Goal: Task Accomplishment & Management: Manage account settings

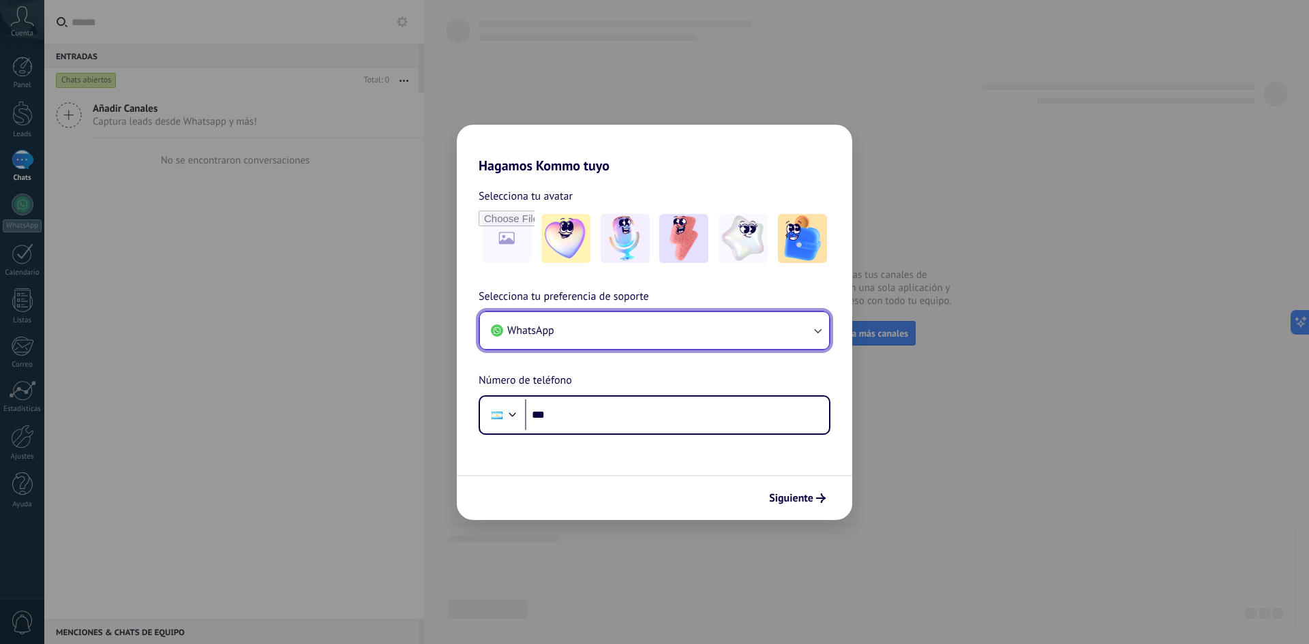
click at [595, 330] on button "WhatsApp" at bounding box center [654, 330] width 349 height 37
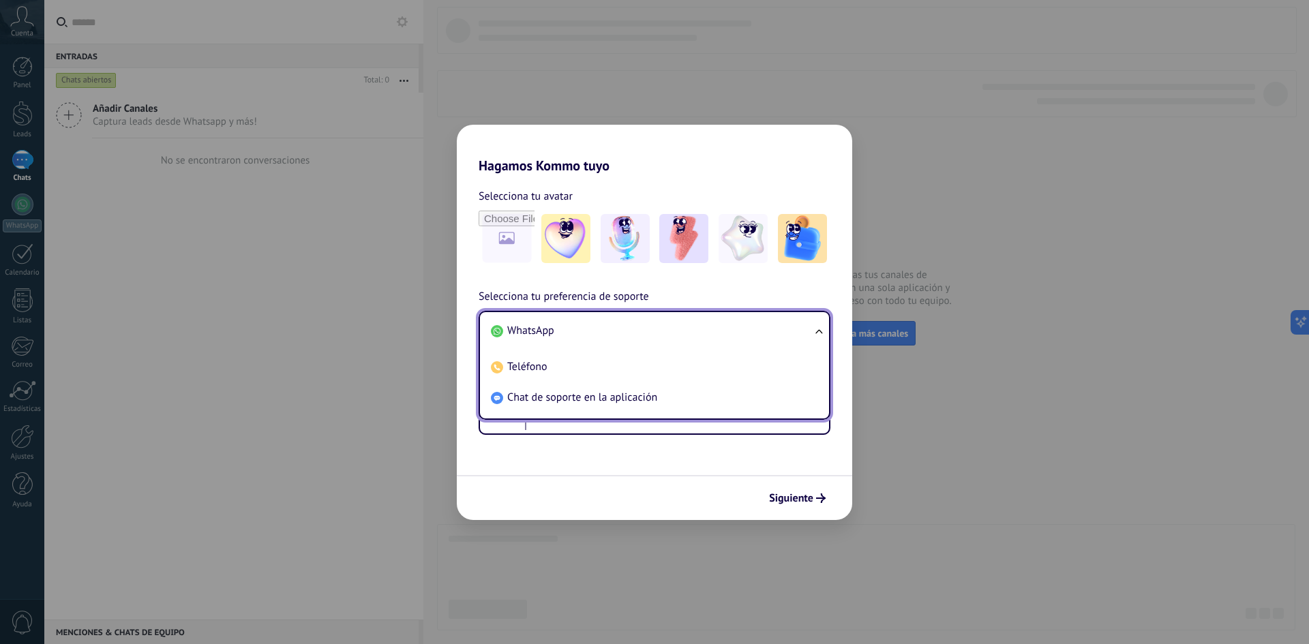
click at [579, 333] on li "WhatsApp" at bounding box center [651, 331] width 333 height 31
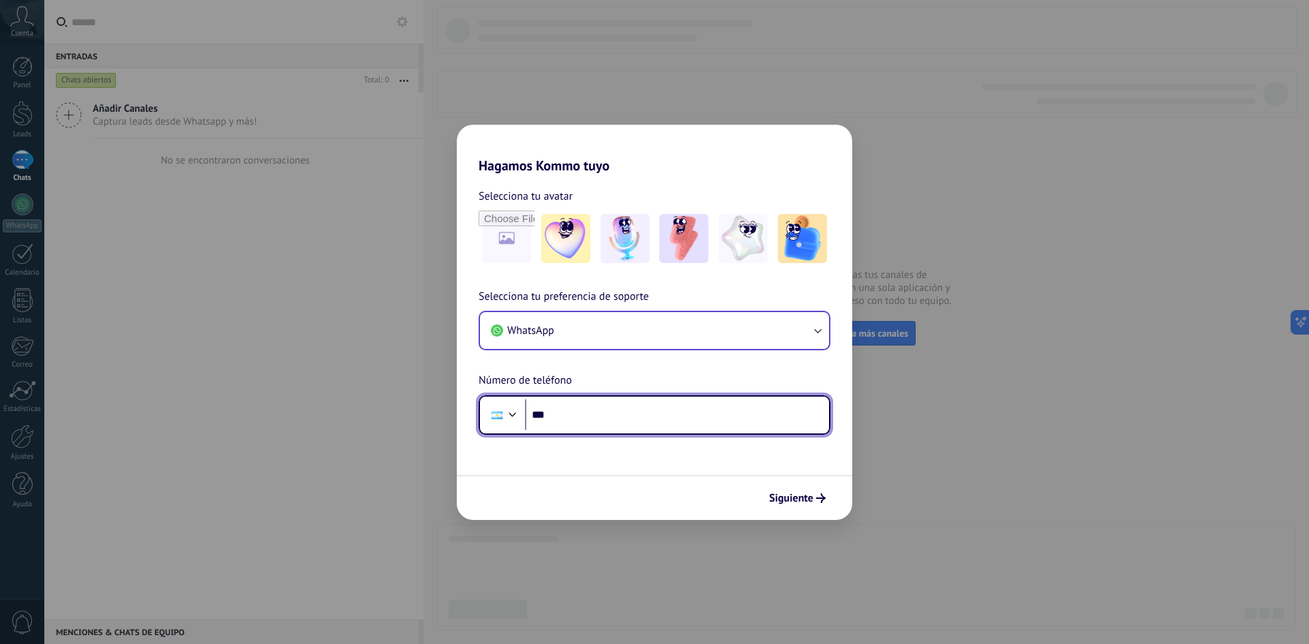
click at [617, 414] on input "***" at bounding box center [677, 414] width 304 height 31
click at [577, 407] on input "***" at bounding box center [677, 414] width 304 height 31
type input "**********"
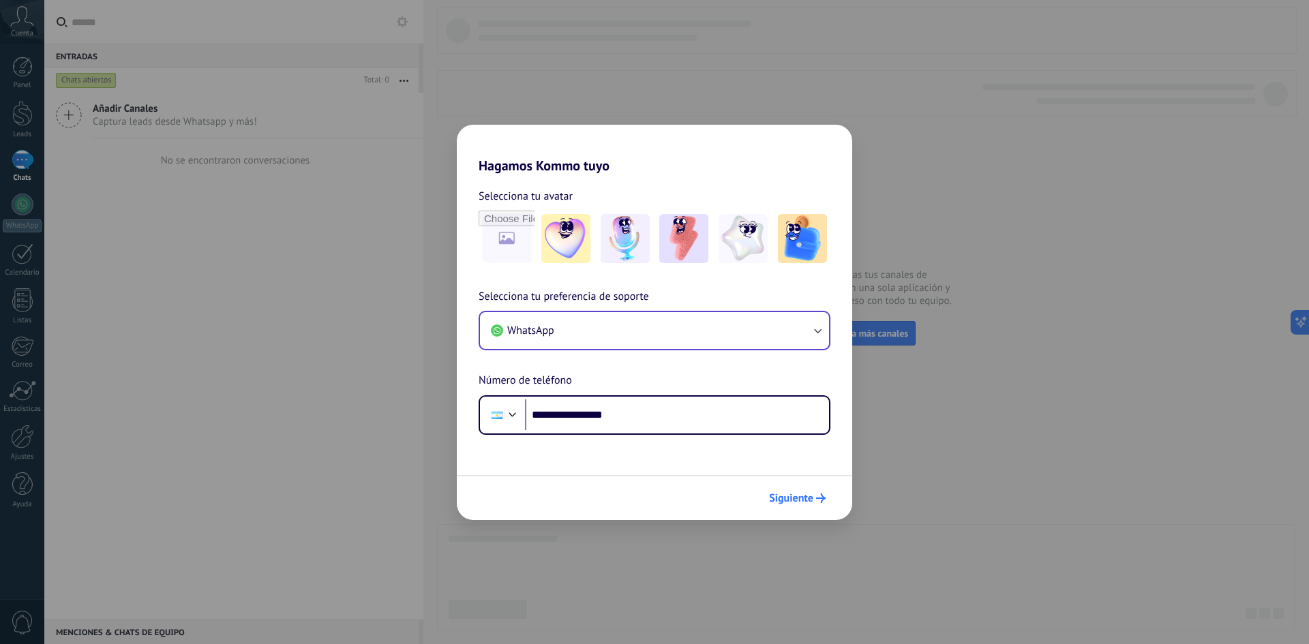
click at [783, 496] on span "Siguiente" at bounding box center [791, 498] width 44 height 10
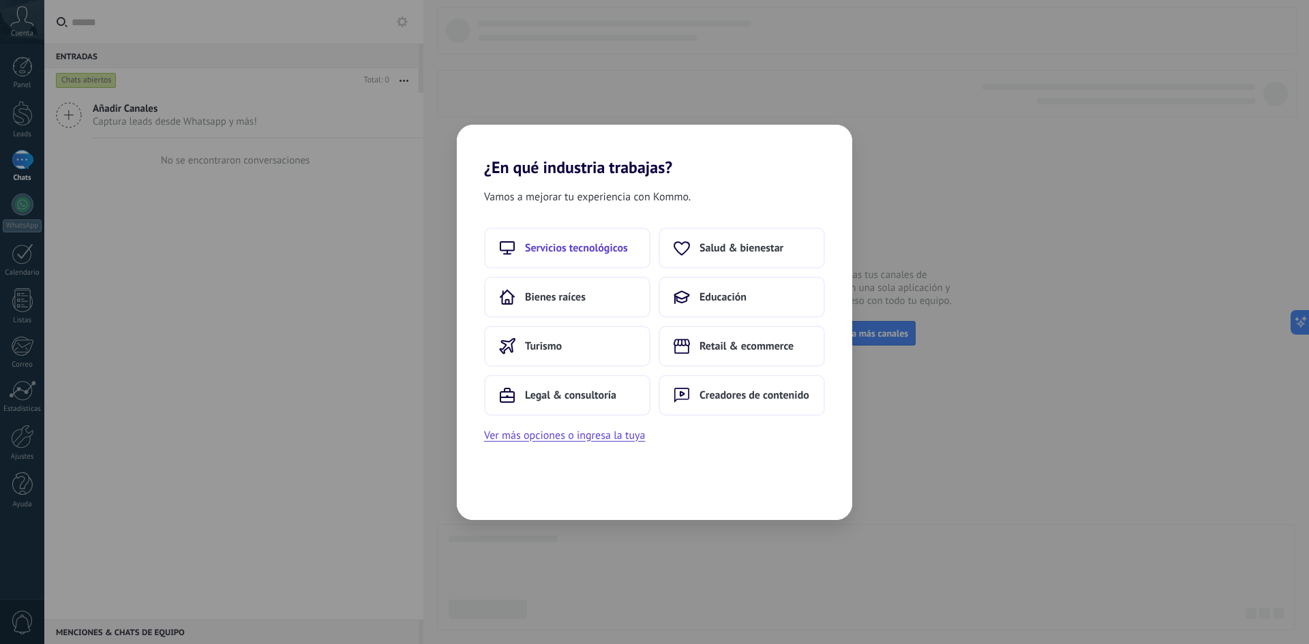
click at [569, 254] on span "Servicios tecnológicos" at bounding box center [576, 248] width 103 height 14
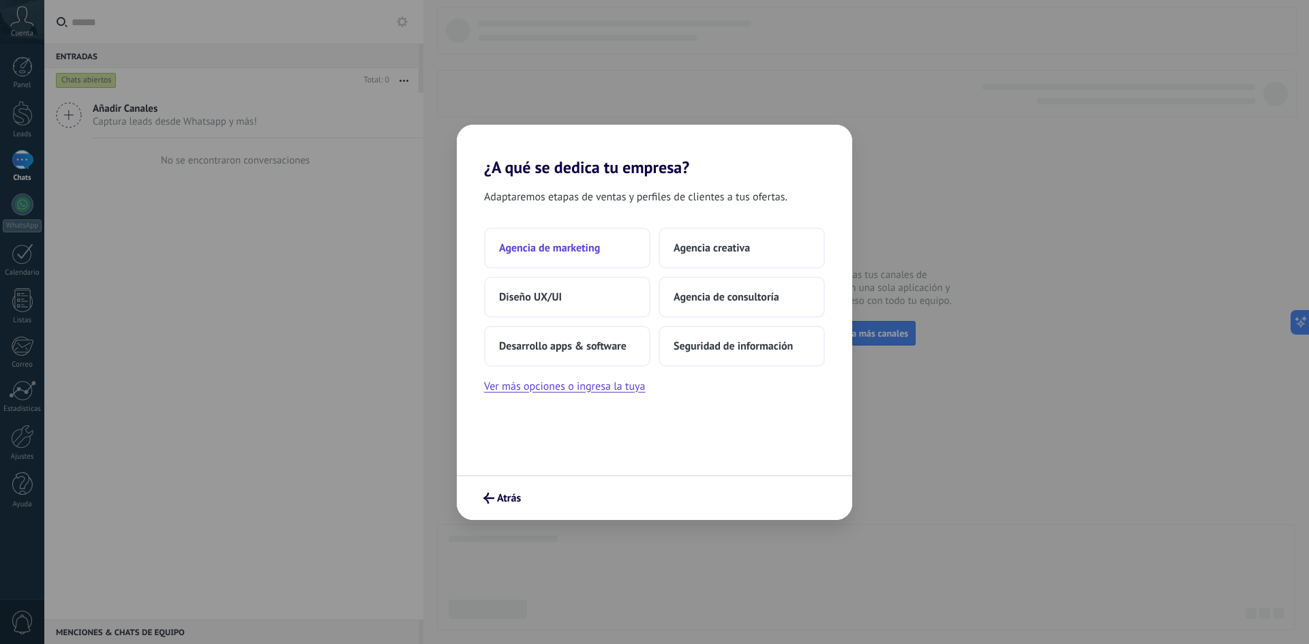
click at [583, 253] on span "Agencia de marketing" at bounding box center [549, 248] width 101 height 14
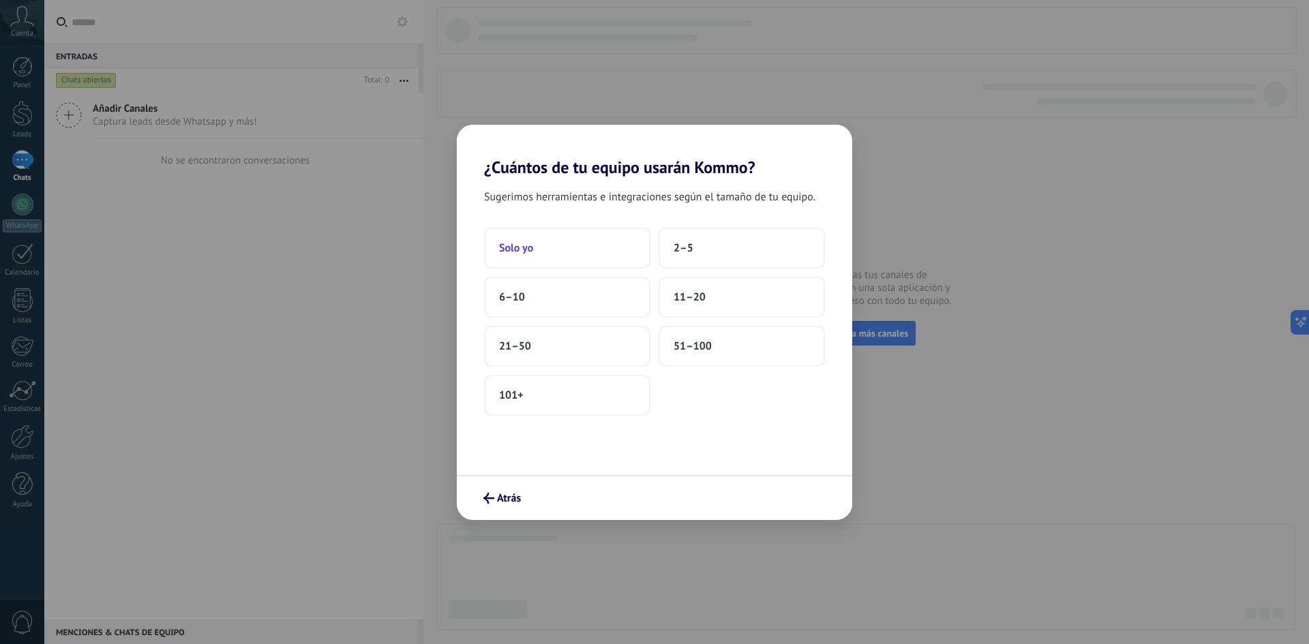
click at [552, 254] on button "Solo yo" at bounding box center [567, 248] width 166 height 41
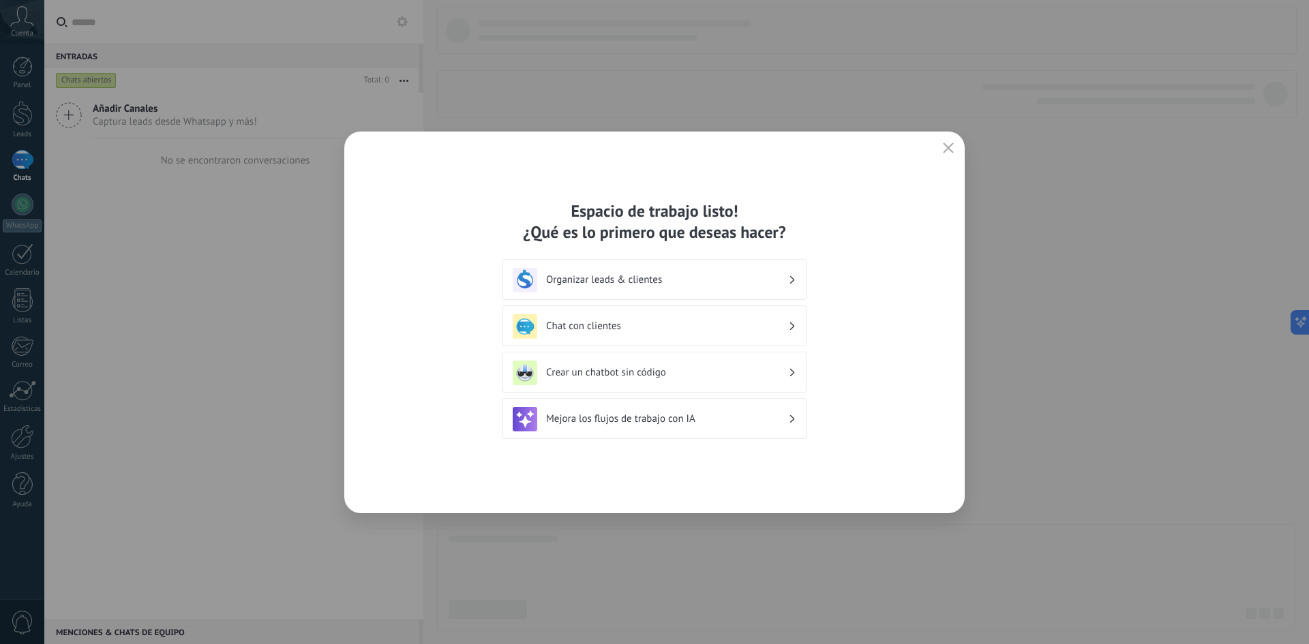
click at [602, 335] on div "Chat con clientes" at bounding box center [655, 326] width 284 height 25
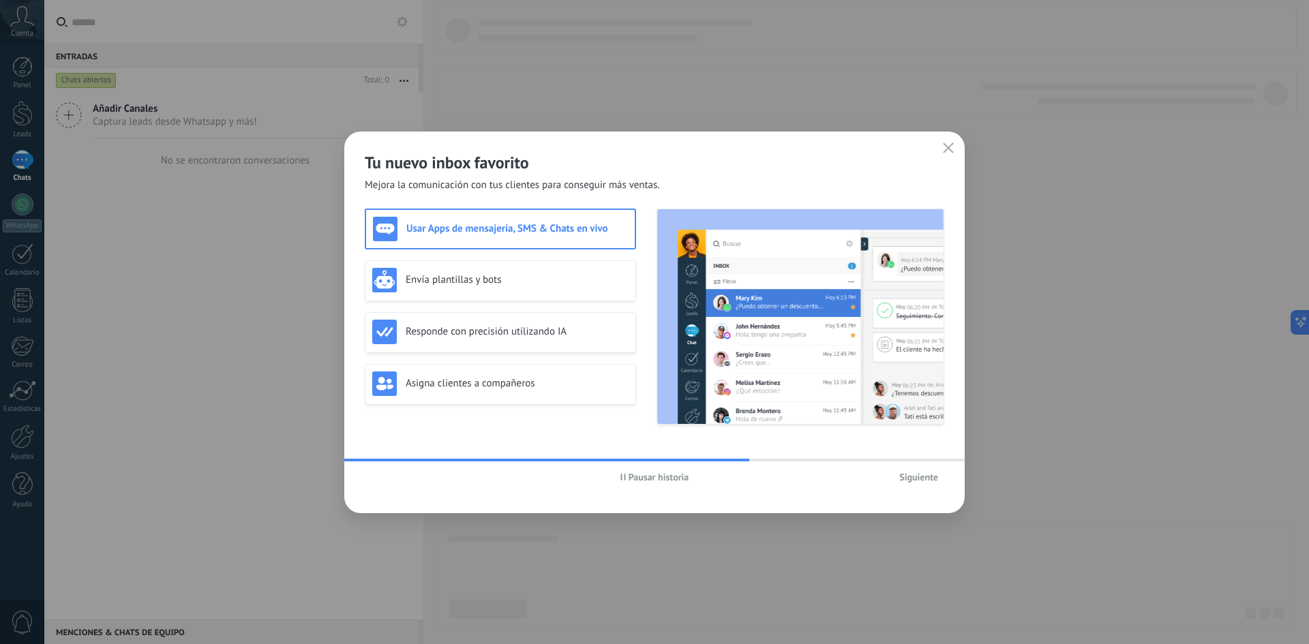
click at [520, 239] on div "Usar Apps de mensajería, SMS & Chats en vivo" at bounding box center [500, 229] width 255 height 25
click at [511, 279] on h3 "Envía plantillas y bots" at bounding box center [517, 279] width 223 height 13
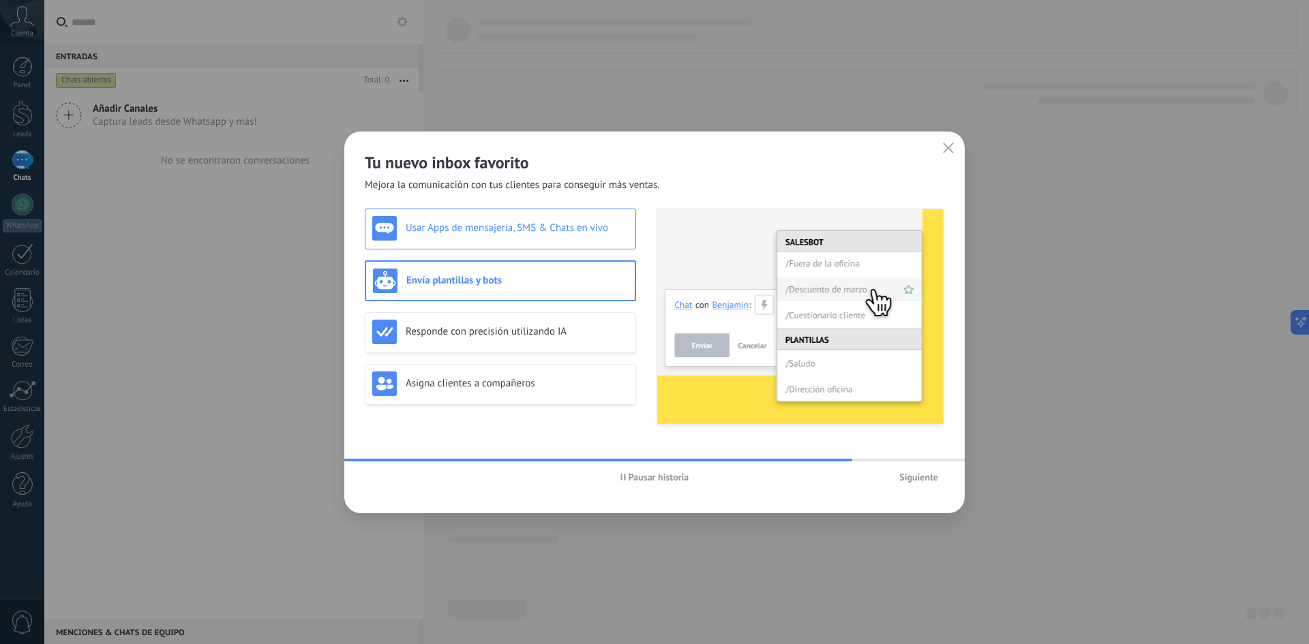
click at [508, 239] on div "Usar Apps de mensajería, SMS & Chats en vivo" at bounding box center [500, 228] width 256 height 25
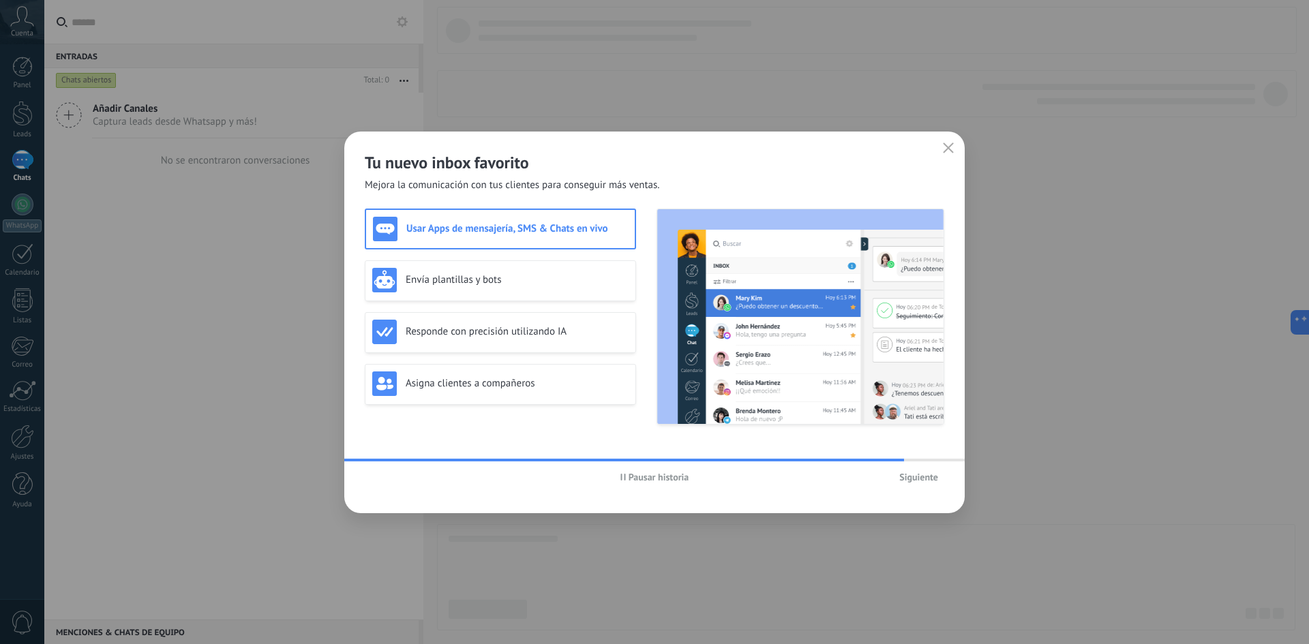
click at [909, 478] on span "Siguiente" at bounding box center [918, 477] width 39 height 10
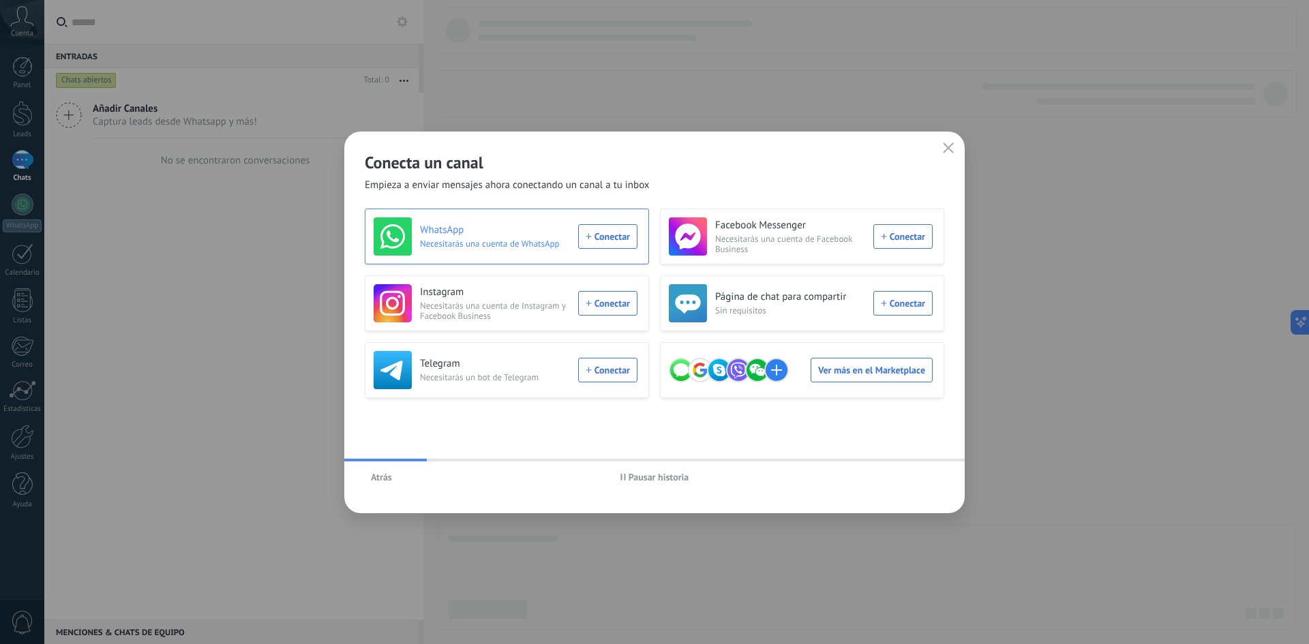
click at [594, 236] on div "WhatsApp Necesitarás una cuenta de WhatsApp Conectar" at bounding box center [505, 236] width 264 height 38
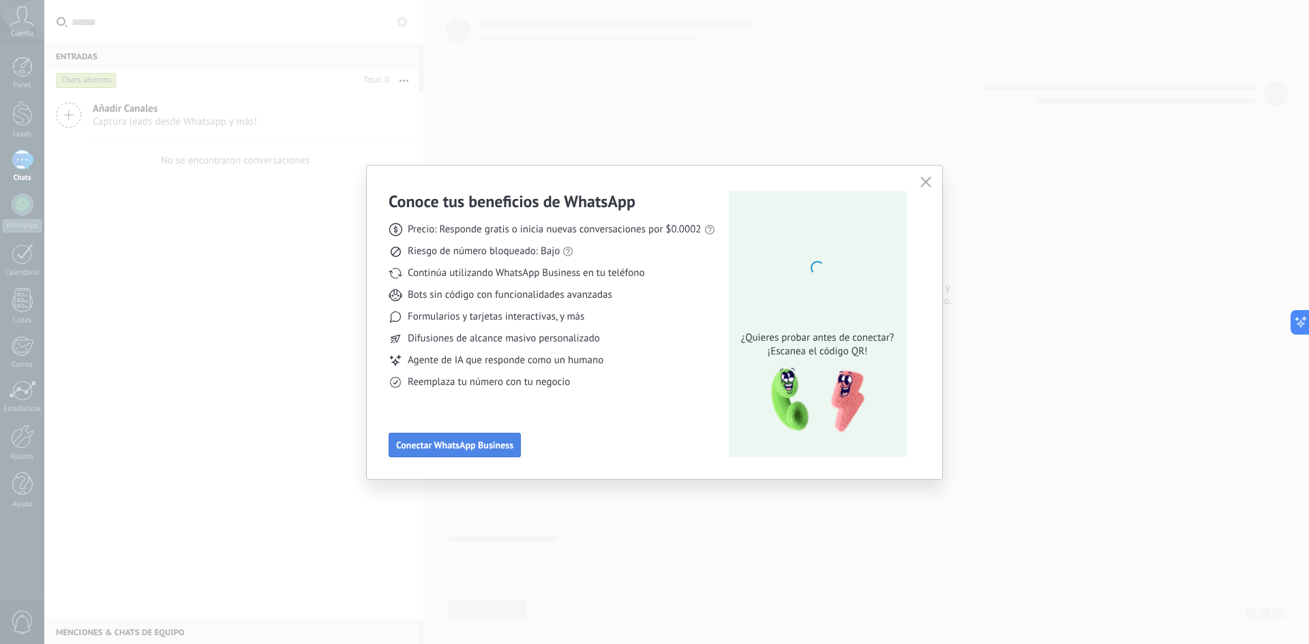
click at [461, 444] on span "Conectar WhatsApp Business" at bounding box center [454, 445] width 117 height 10
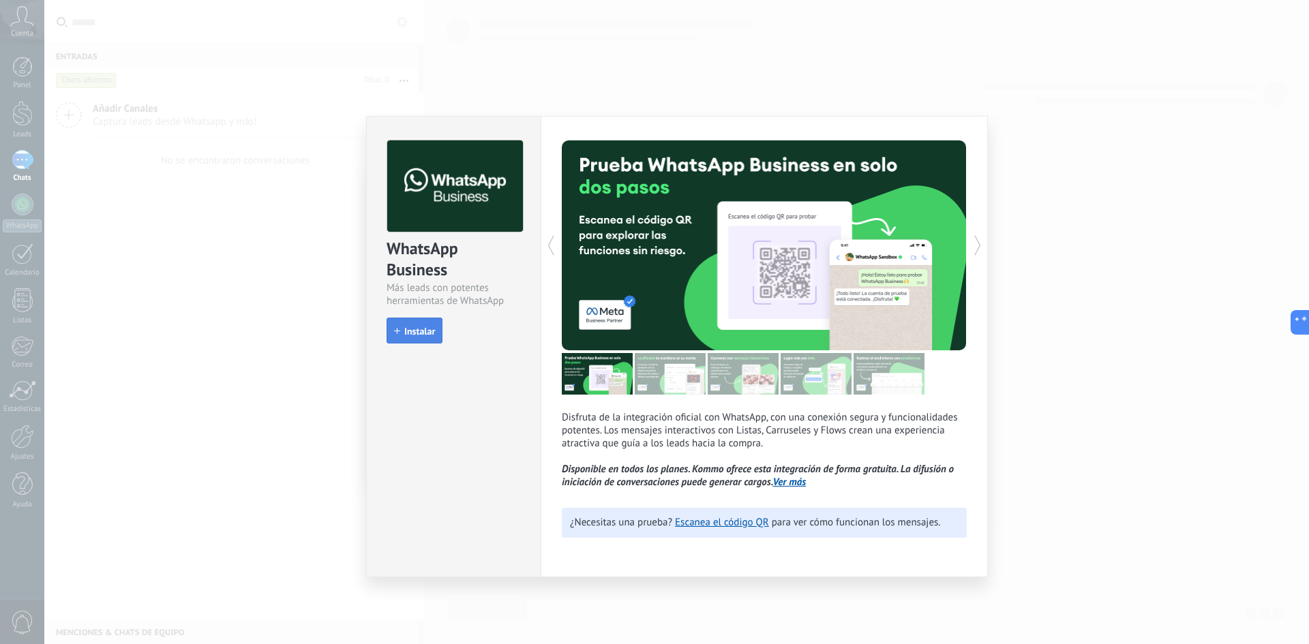
click at [425, 336] on span "Instalar" at bounding box center [419, 331] width 31 height 10
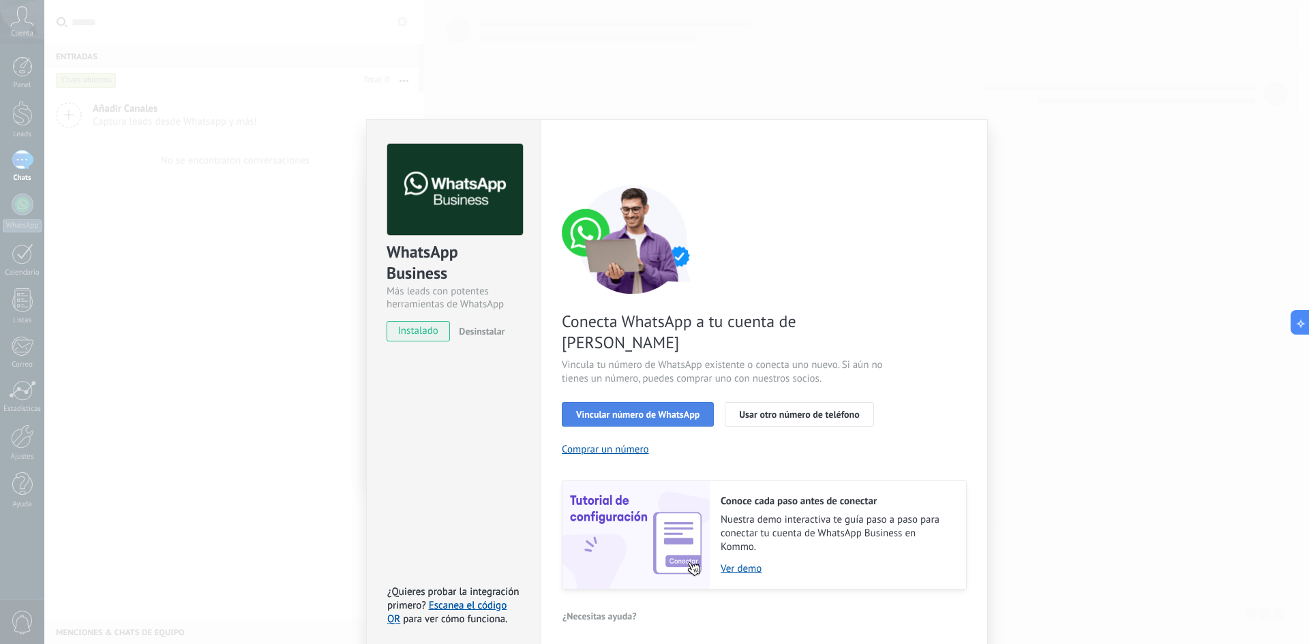
click at [646, 410] on span "Vincular número de WhatsApp" at bounding box center [637, 415] width 123 height 10
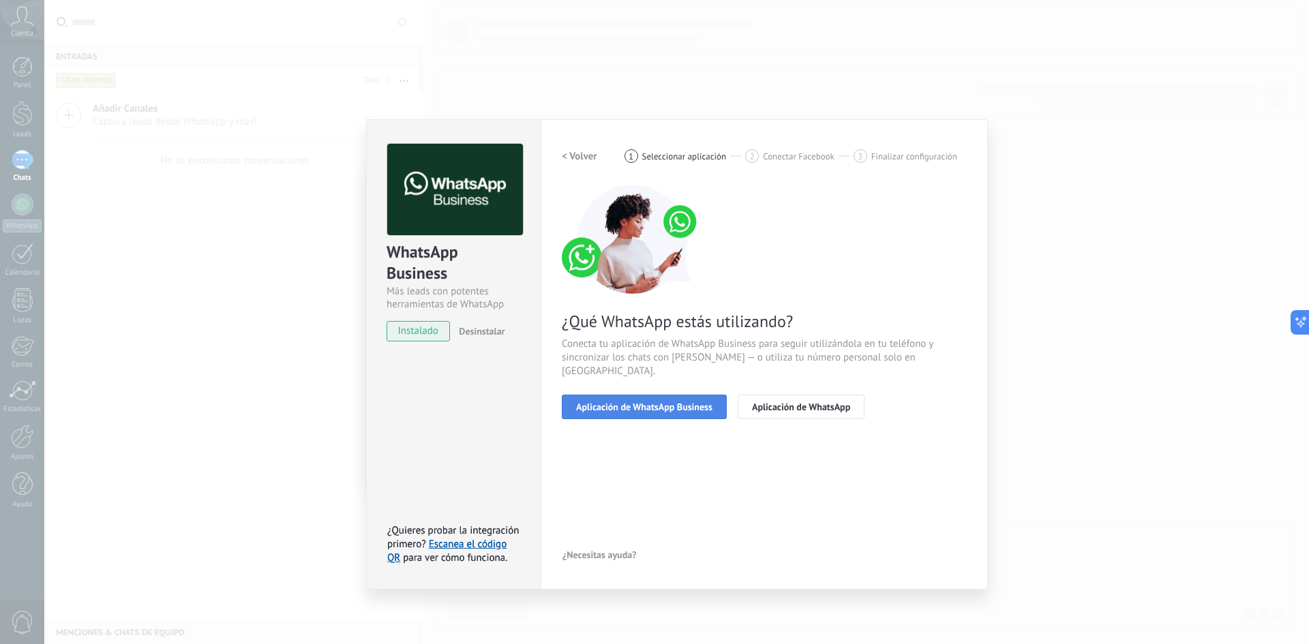
click at [641, 399] on button "Aplicación de WhatsApp Business" at bounding box center [644, 407] width 165 height 25
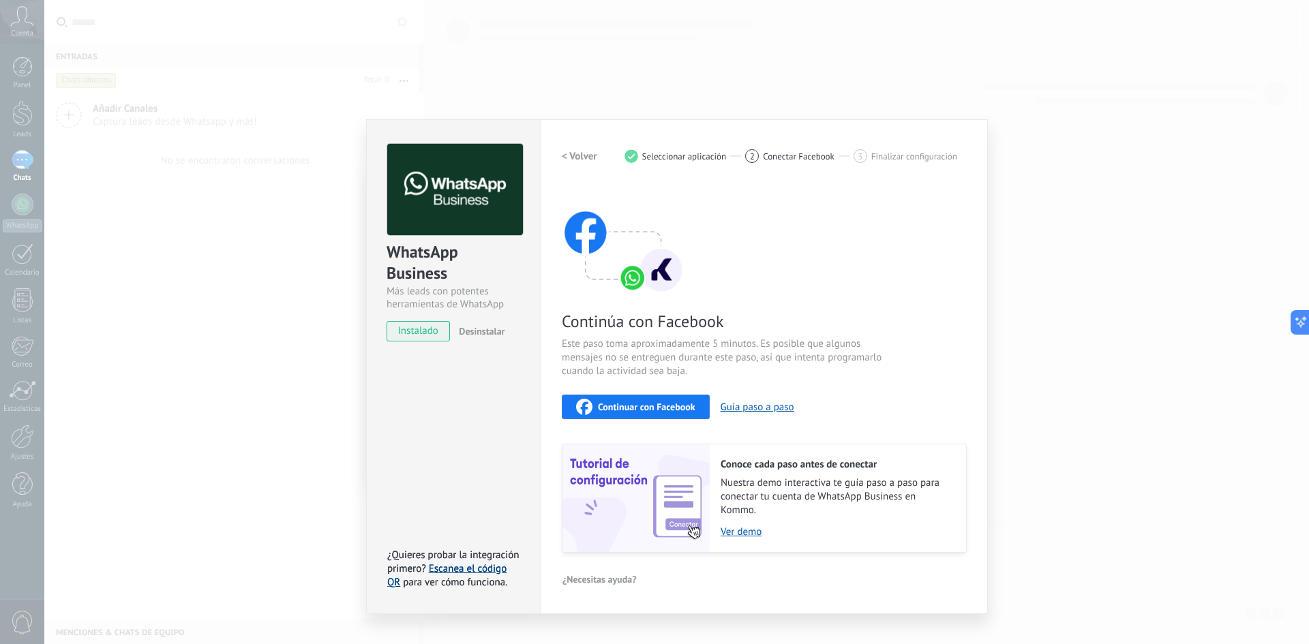
click at [449, 570] on link "Escanea el código QR" at bounding box center [446, 575] width 119 height 27
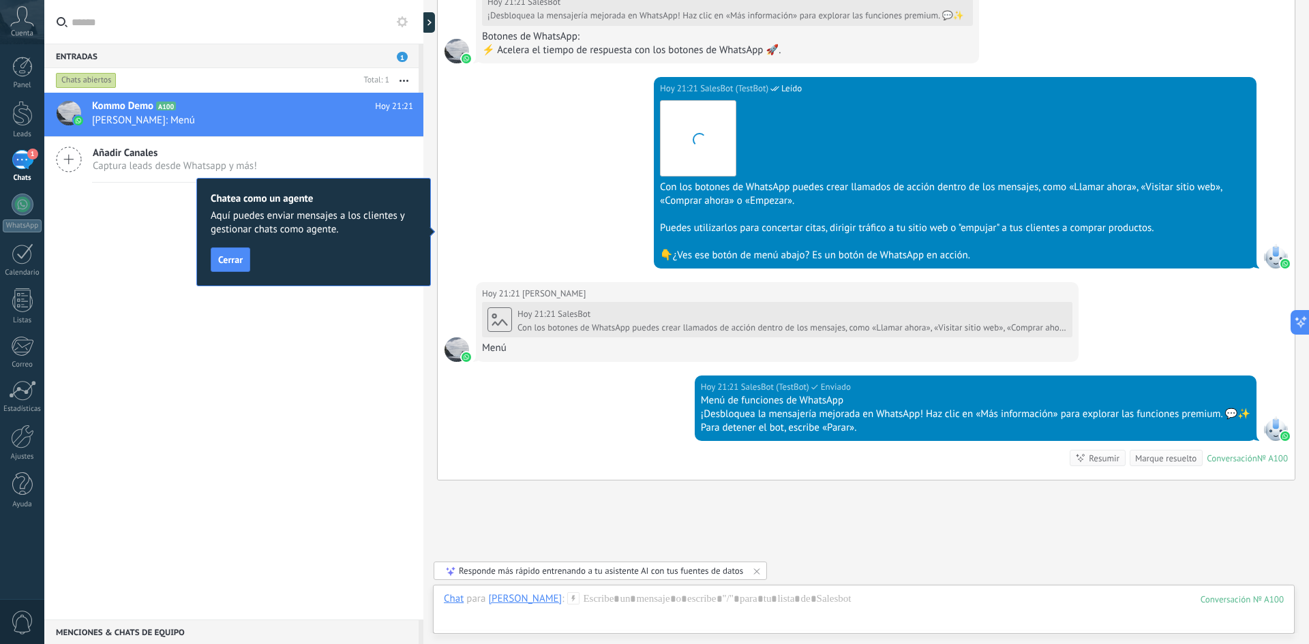
scroll to position [915, 0]
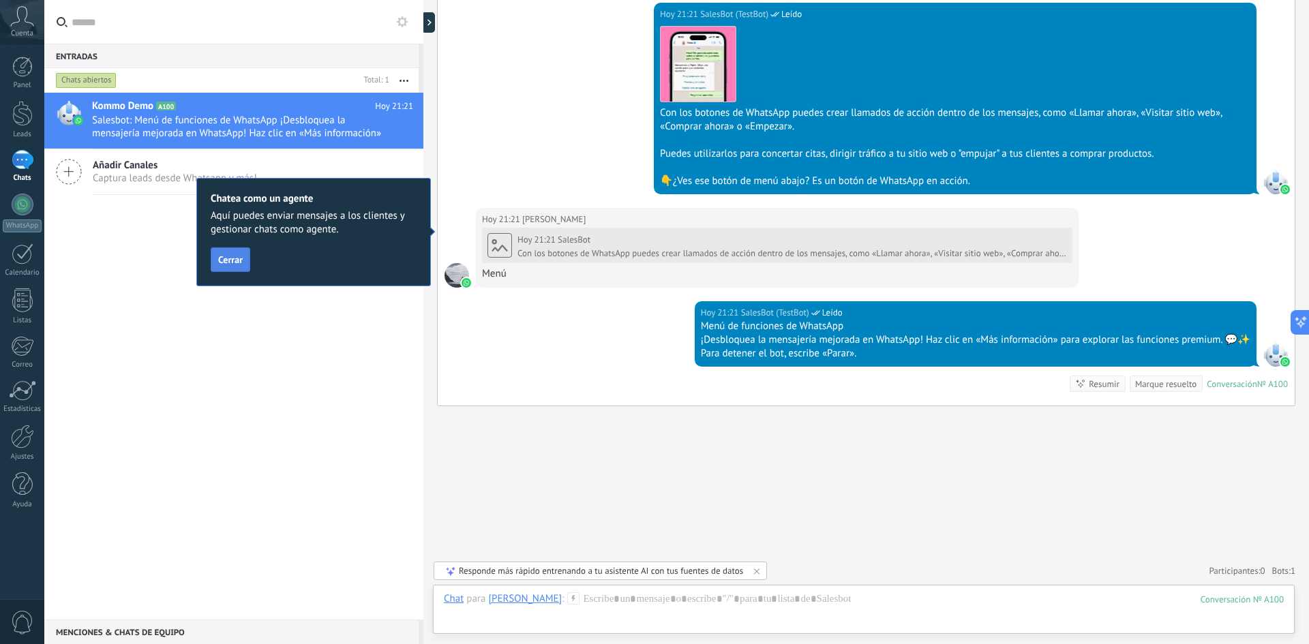
click at [216, 265] on button "Cerrar" at bounding box center [231, 259] width 40 height 25
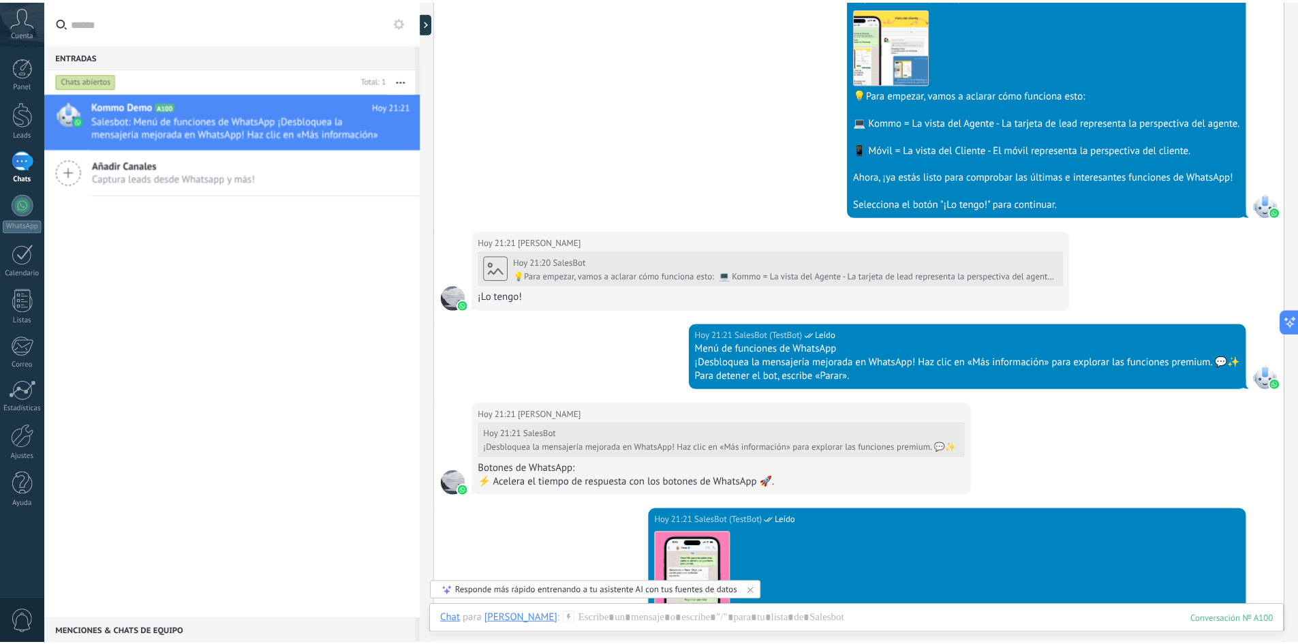
scroll to position [682, 0]
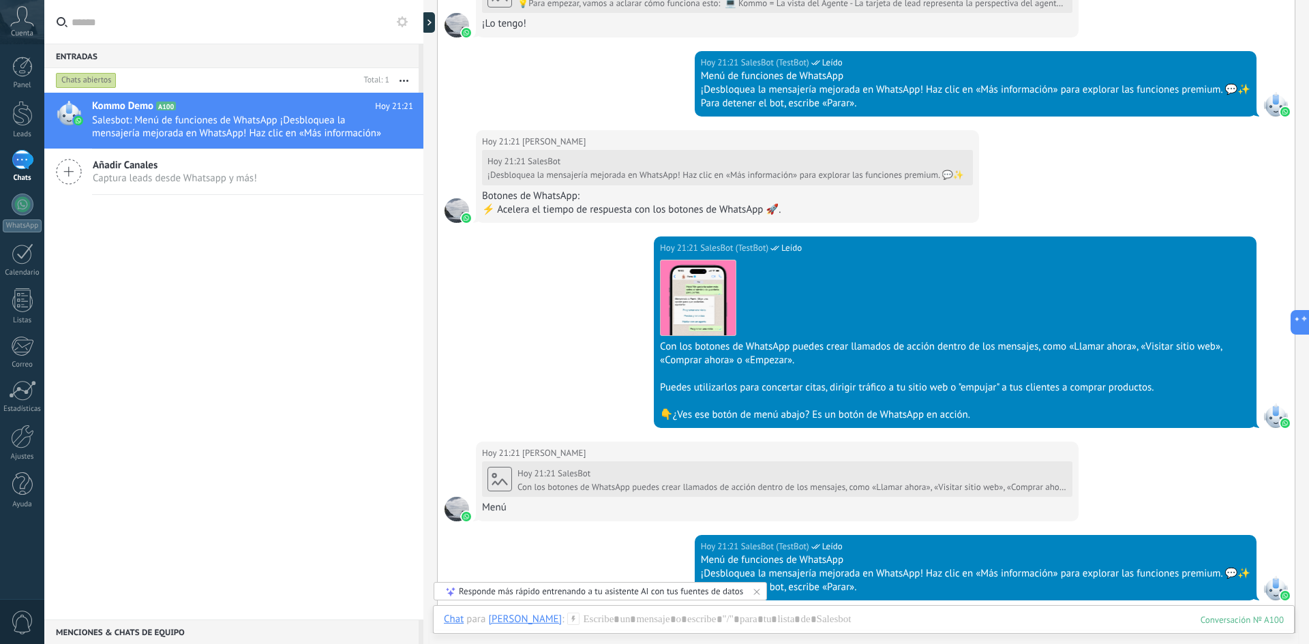
click at [22, 36] on span "Cuenta" at bounding box center [22, 33] width 22 height 9
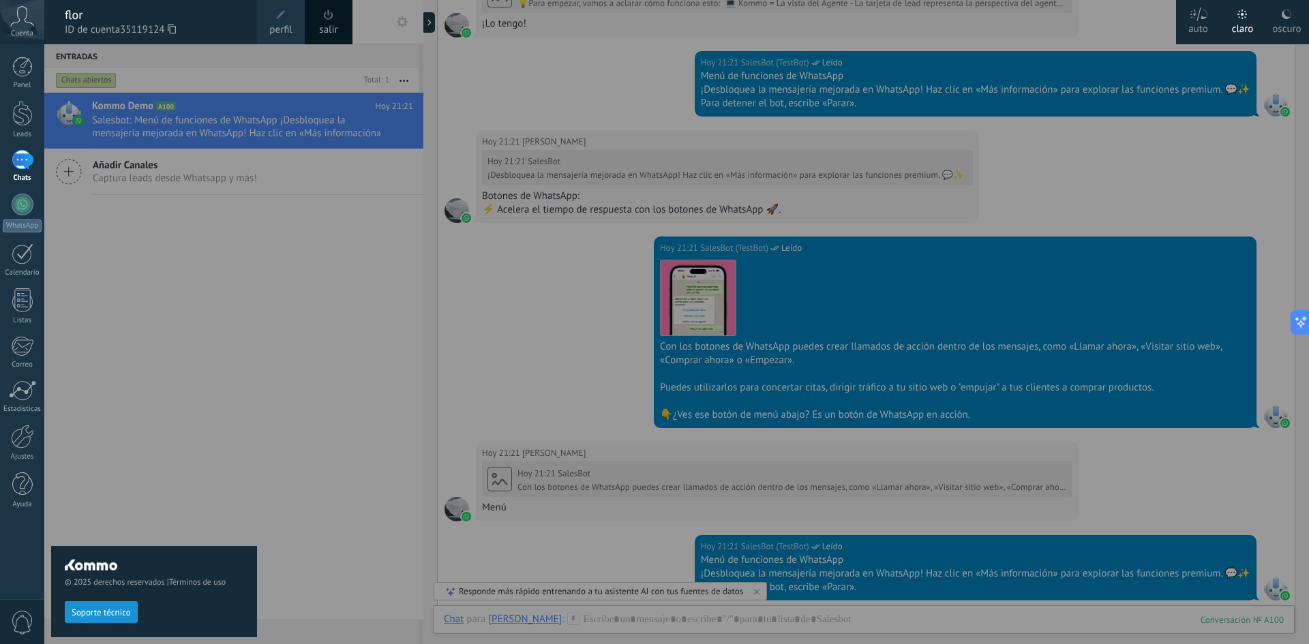
click at [298, 386] on div at bounding box center [698, 322] width 1309 height 644
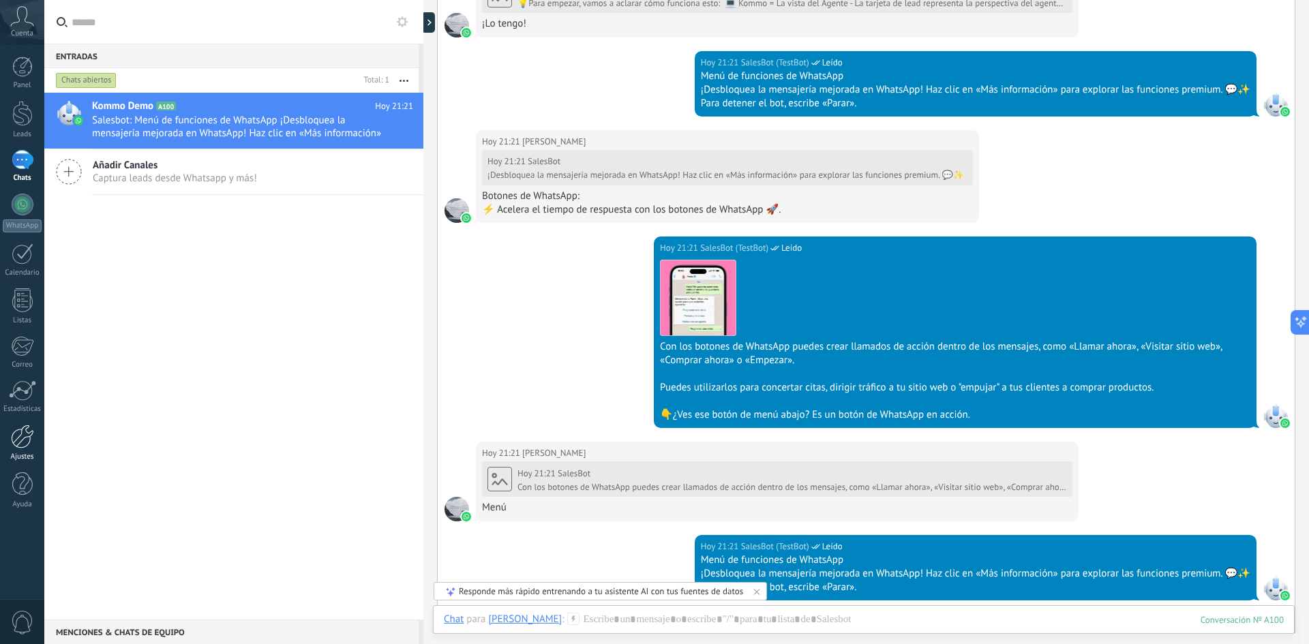
click at [23, 456] on div "Ajustes" at bounding box center [23, 457] width 40 height 9
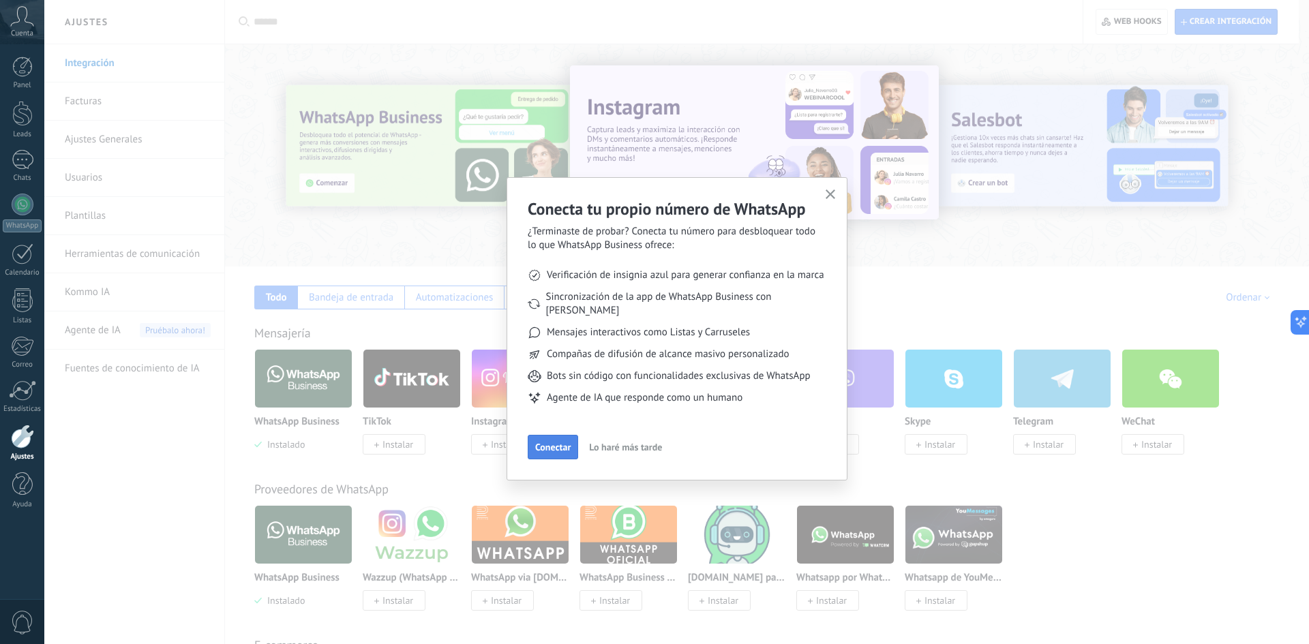
click at [560, 442] on span "Conectar" at bounding box center [552, 447] width 35 height 10
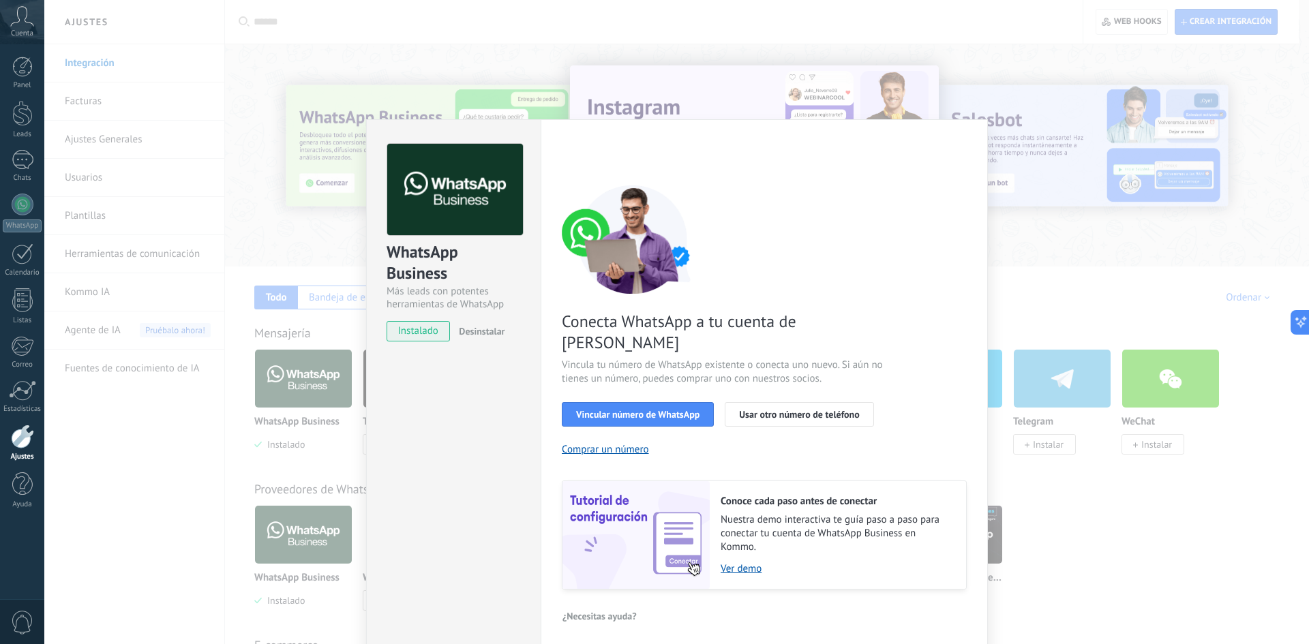
click at [429, 333] on span "instalado" at bounding box center [418, 331] width 62 height 20
click at [692, 410] on span "Vincular número de WhatsApp" at bounding box center [637, 415] width 123 height 10
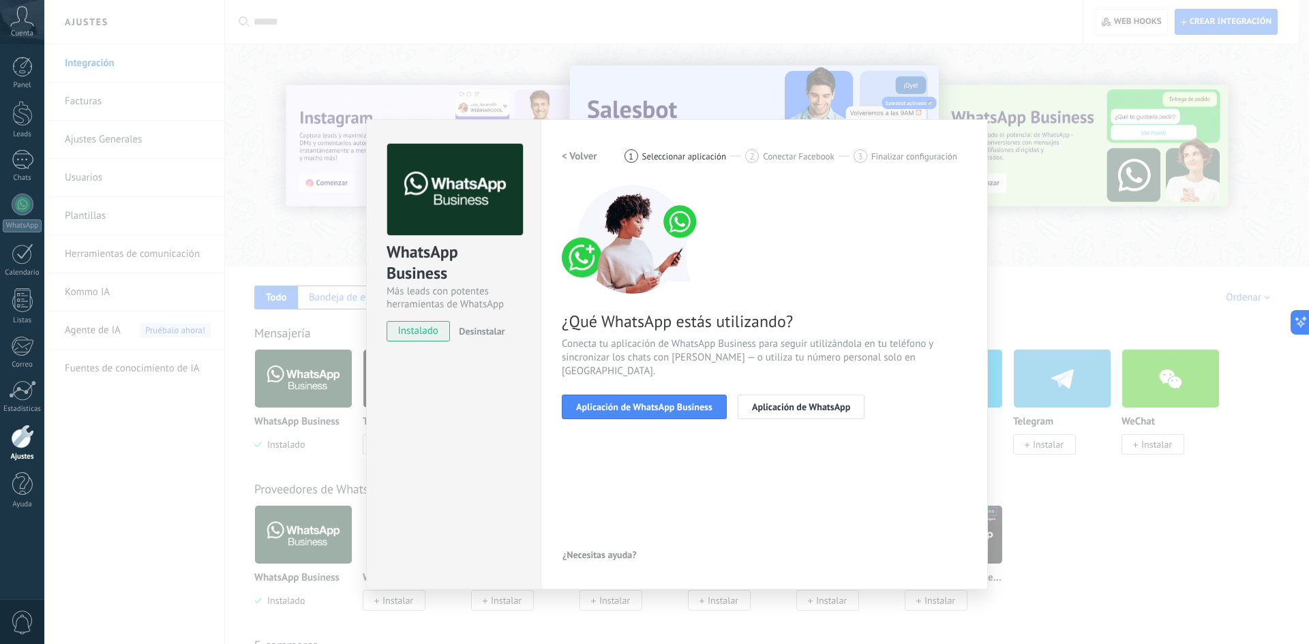
click at [455, 392] on div "WhatsApp Business Más leads con potentes herramientas de WhatsApp instalado Des…" at bounding box center [453, 354] width 174 height 470
click at [572, 156] on h2 "< Volver" at bounding box center [579, 156] width 35 height 13
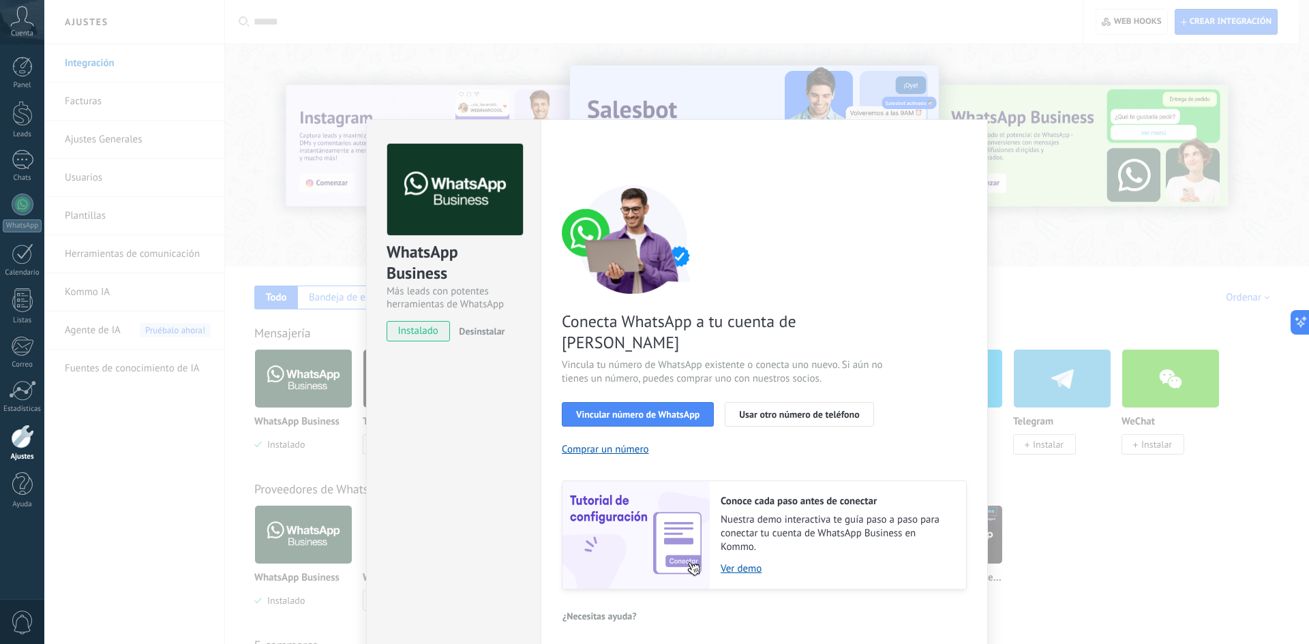
click at [174, 309] on div "WhatsApp Business Más leads con potentes herramientas de WhatsApp instalado Des…" at bounding box center [676, 322] width 1264 height 644
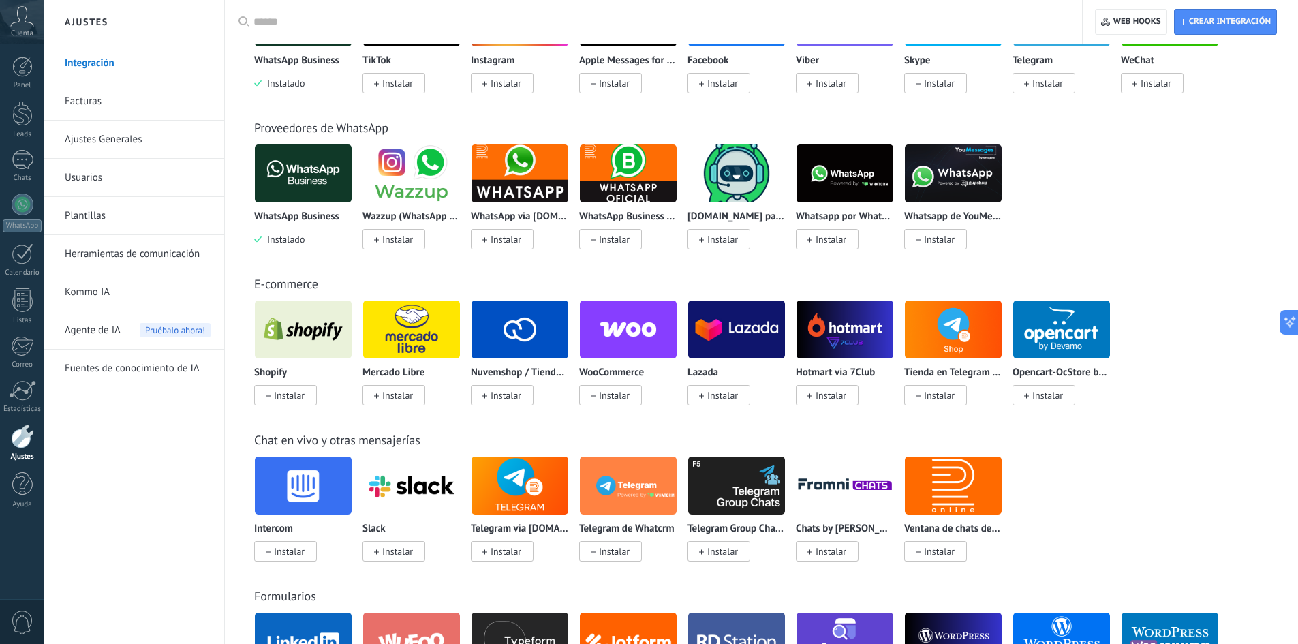
scroll to position [273, 0]
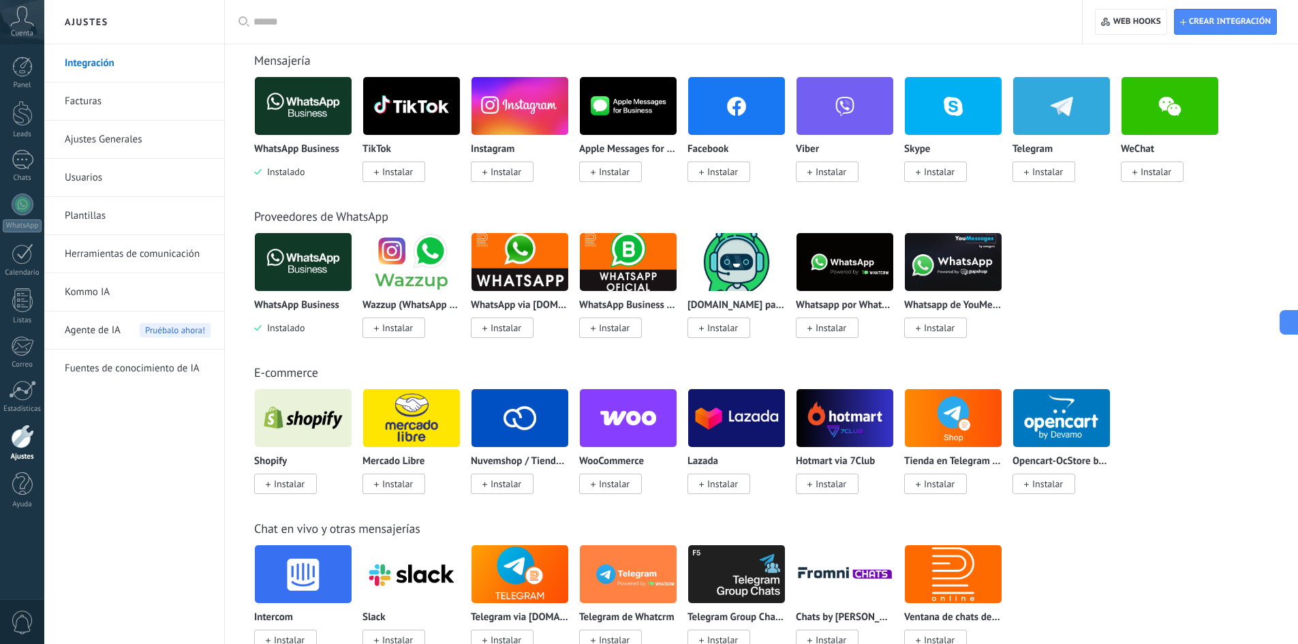
click at [310, 250] on img at bounding box center [303, 262] width 97 height 66
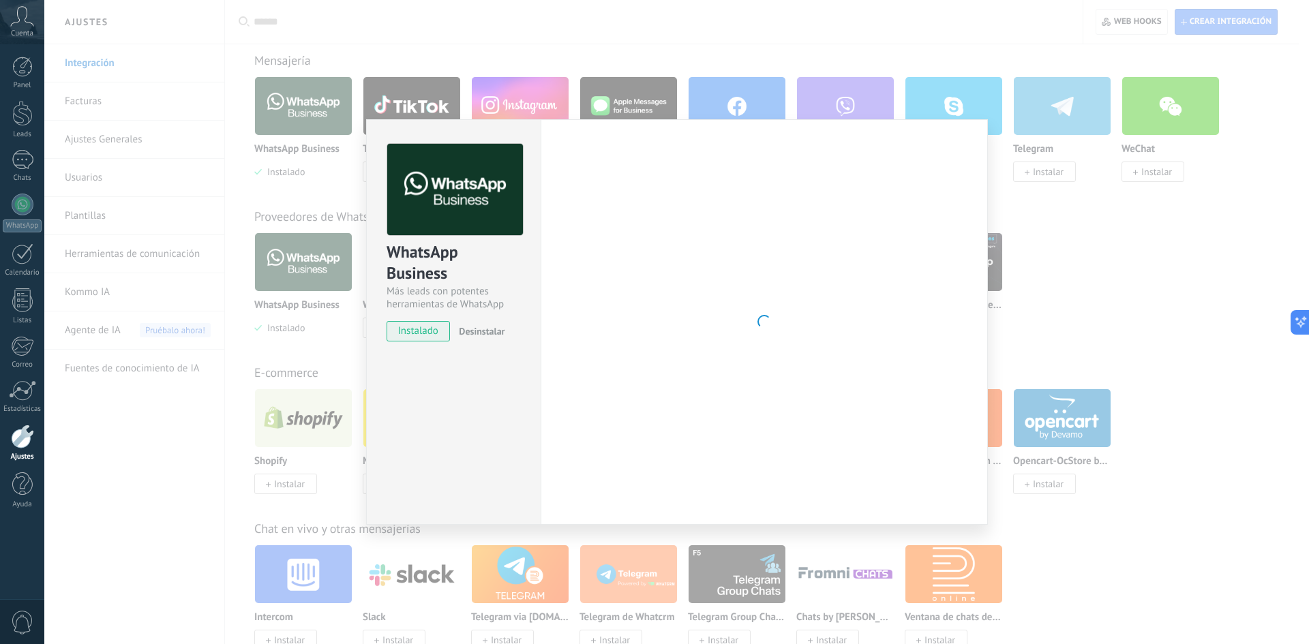
click at [294, 333] on div "WhatsApp Business Más leads con potentes herramientas de WhatsApp instalado Des…" at bounding box center [676, 322] width 1264 height 644
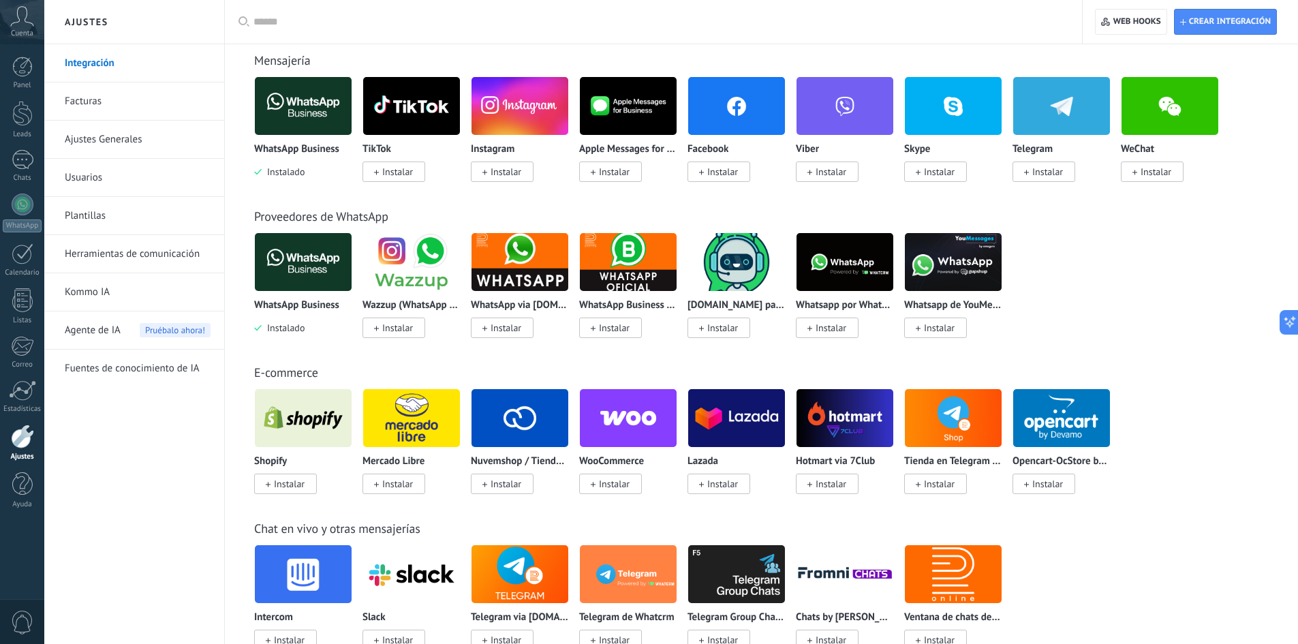
click at [296, 322] on span "Instalado" at bounding box center [283, 328] width 43 height 12
click at [304, 275] on img at bounding box center [303, 262] width 97 height 66
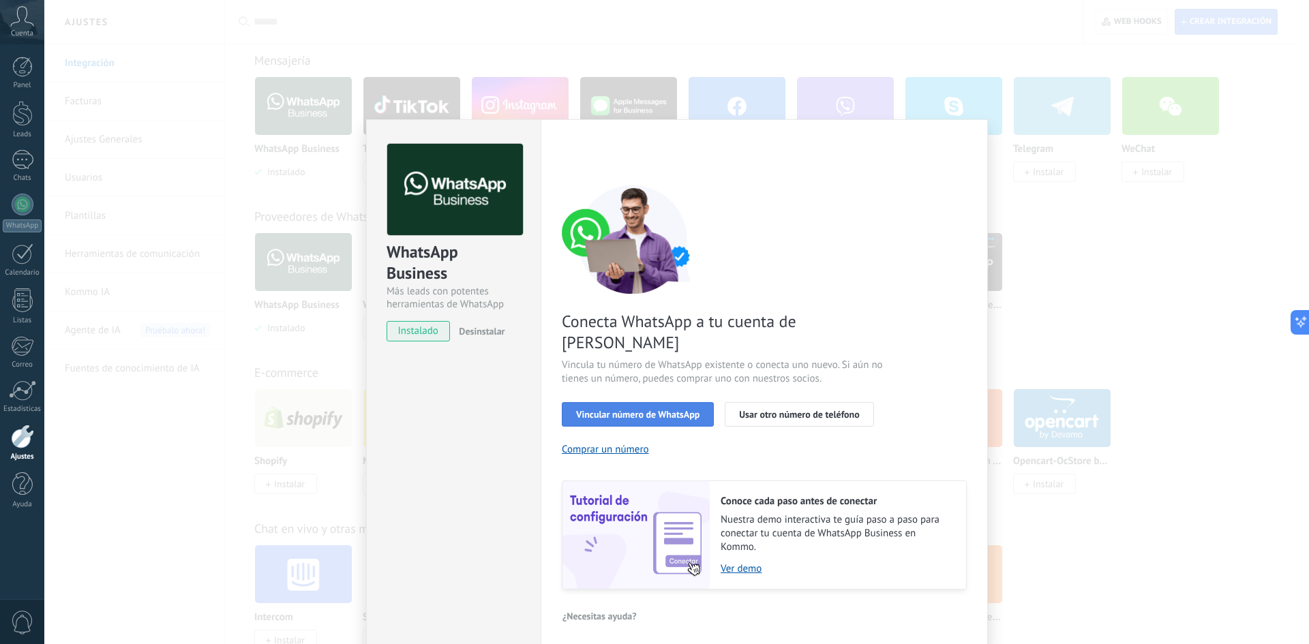
click at [667, 410] on span "Vincular número de WhatsApp" at bounding box center [637, 415] width 123 height 10
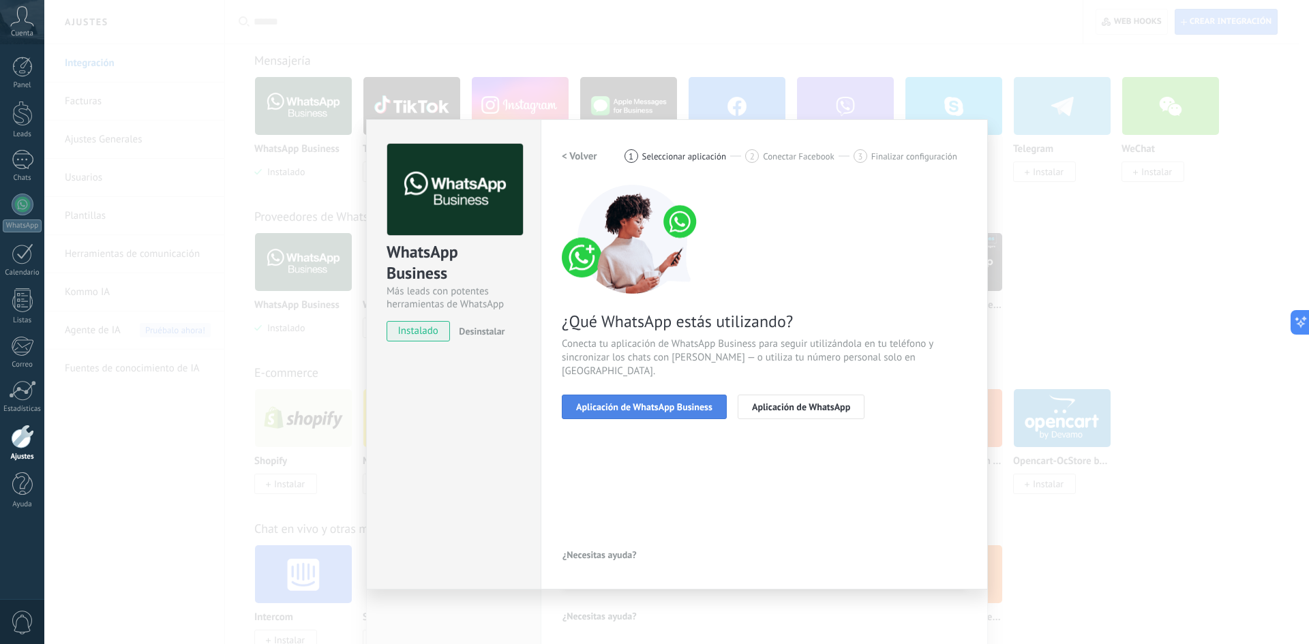
click at [658, 402] on span "Aplicación de WhatsApp Business" at bounding box center [644, 407] width 136 height 10
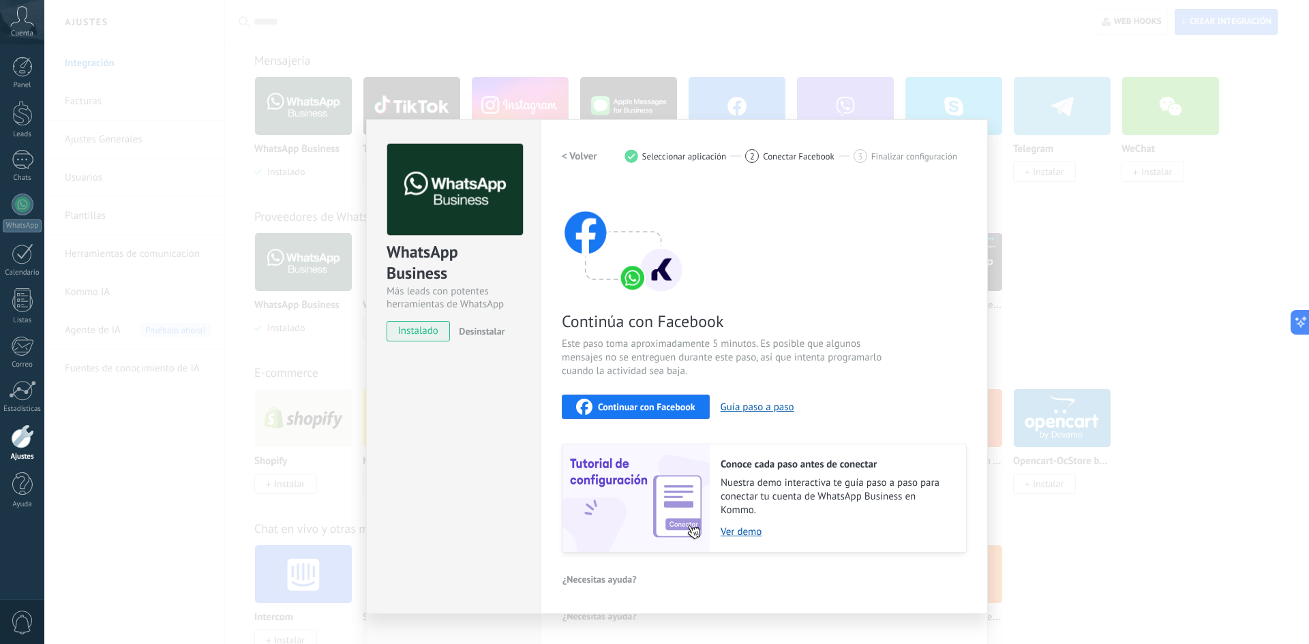
click at [164, 323] on div "WhatsApp Business Más leads con potentes herramientas de WhatsApp instalado Des…" at bounding box center [676, 322] width 1264 height 644
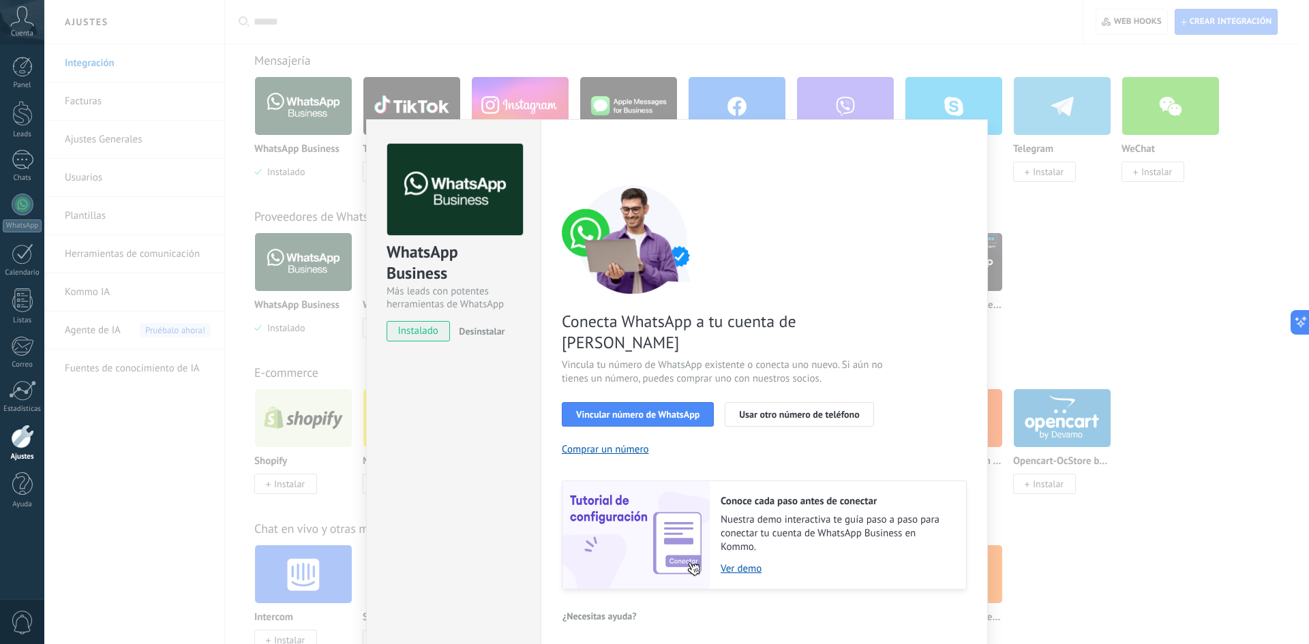
click at [318, 125] on div "WhatsApp Business Más leads con potentes herramientas de WhatsApp instalado Des…" at bounding box center [676, 322] width 1264 height 644
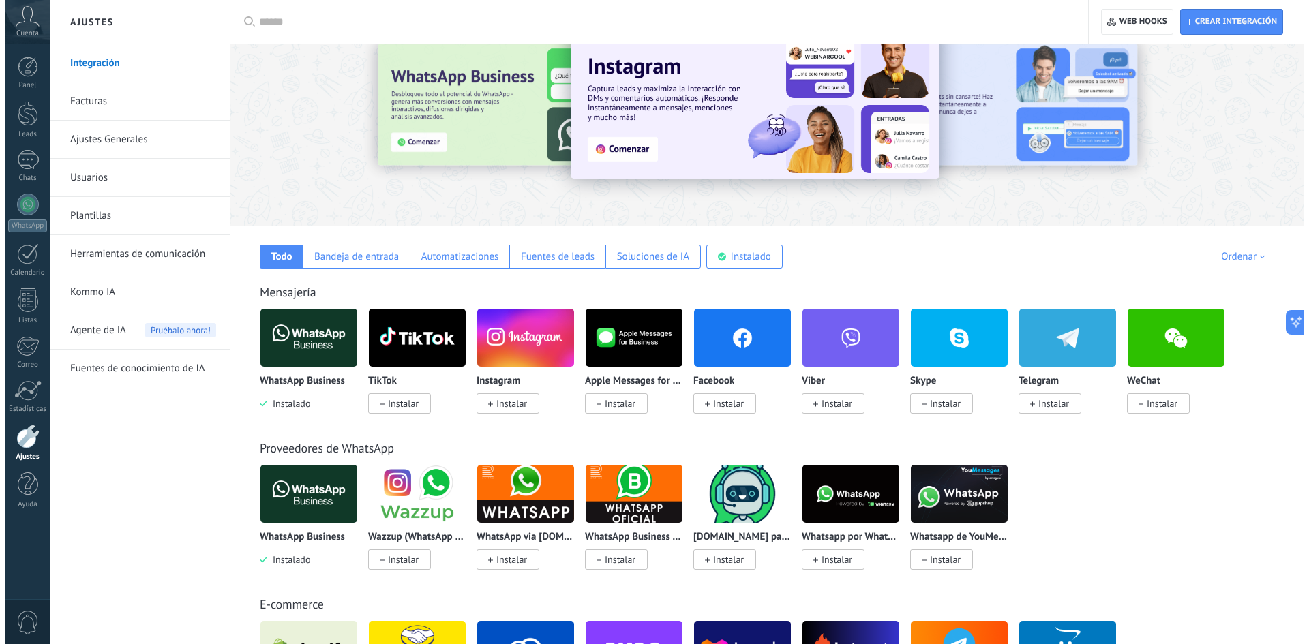
scroll to position [0, 0]
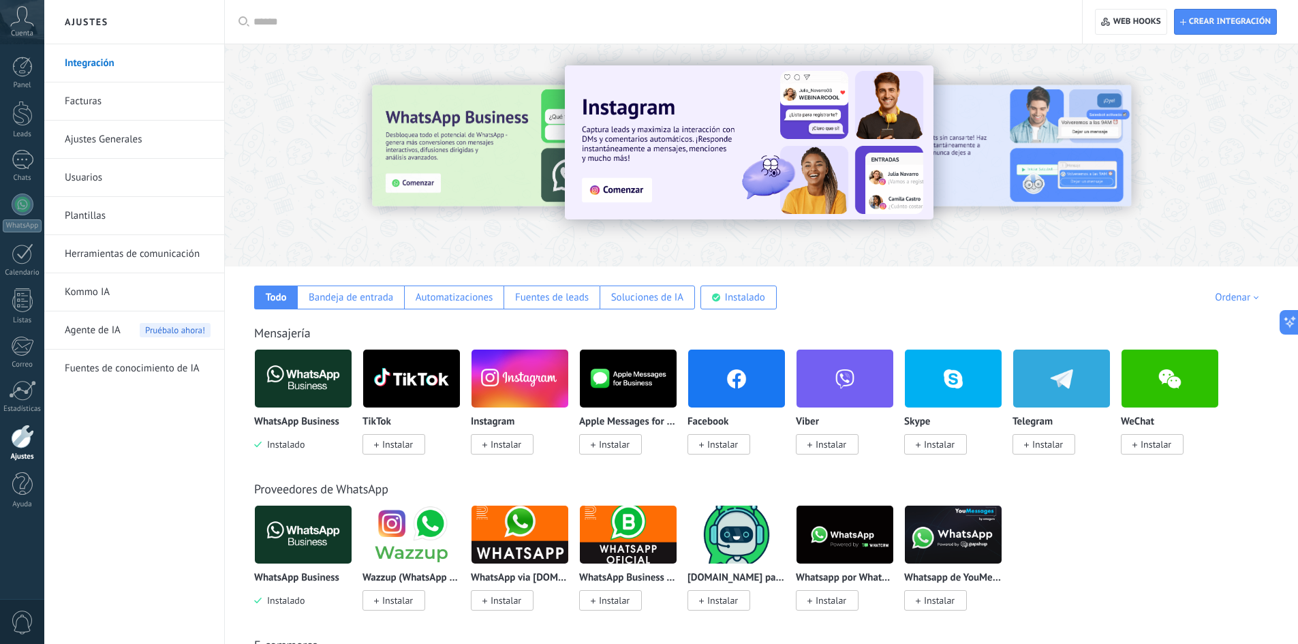
click at [121, 178] on link "Usuarios" at bounding box center [138, 178] width 146 height 38
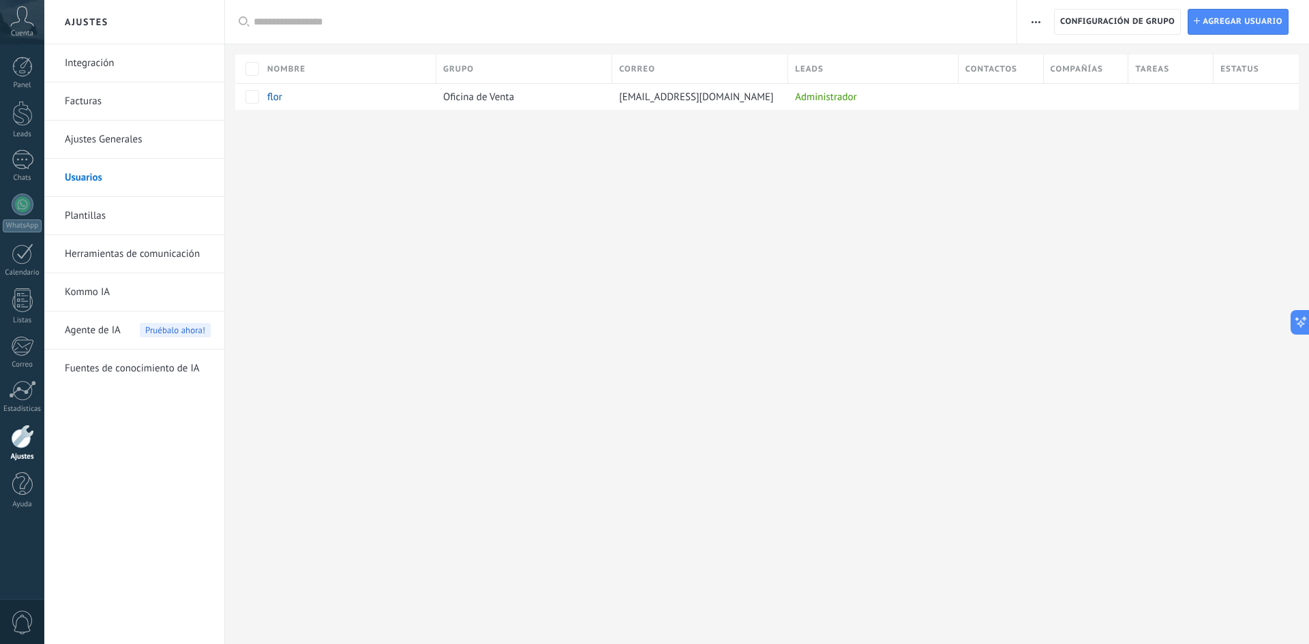
click at [89, 224] on link "Plantillas" at bounding box center [138, 216] width 146 height 38
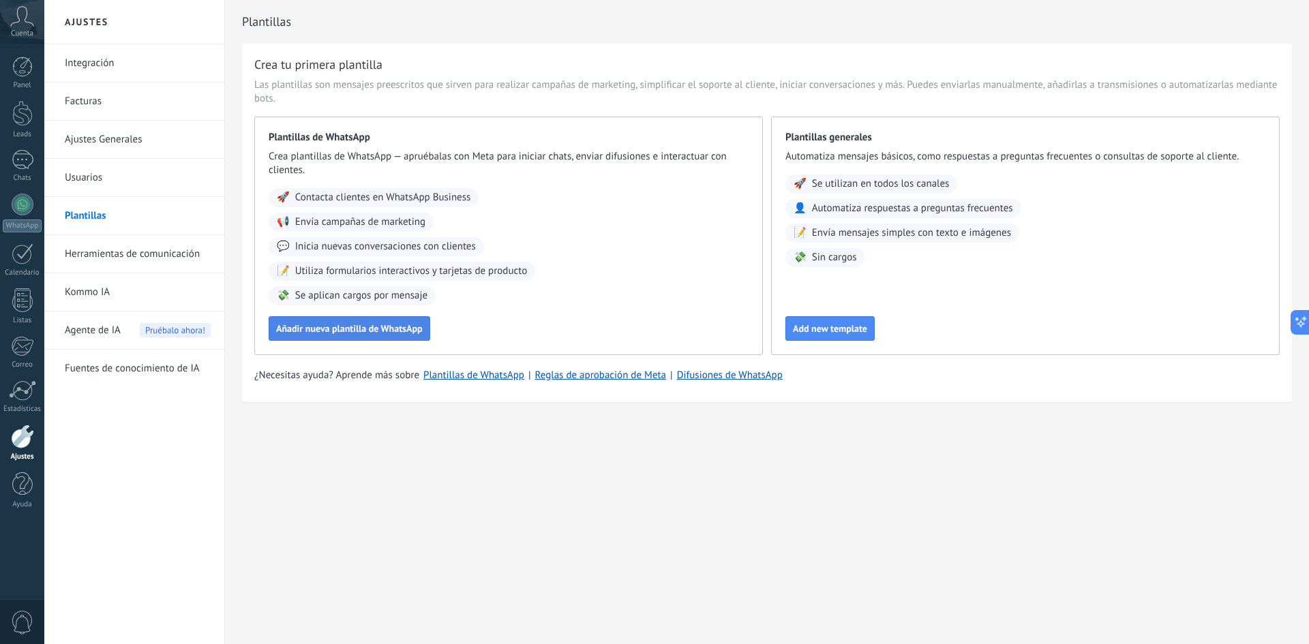
click at [342, 338] on button "Añadir nueva plantilla de WhatsApp" at bounding box center [350, 328] width 162 height 25
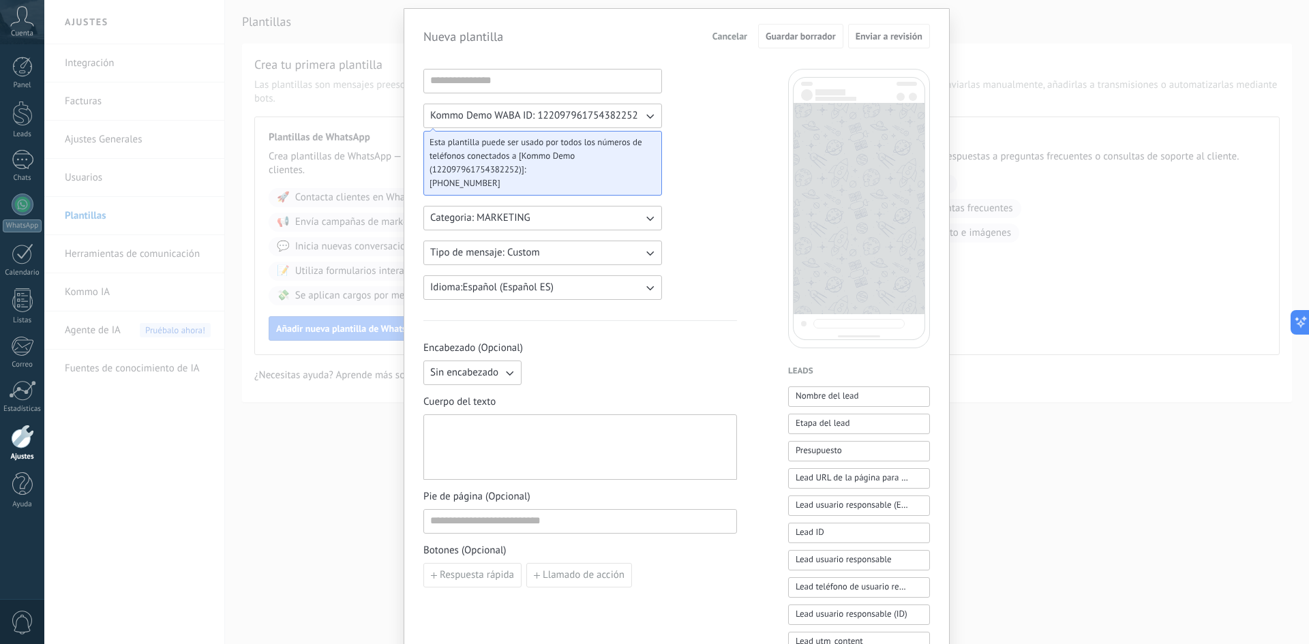
scroll to position [68, 0]
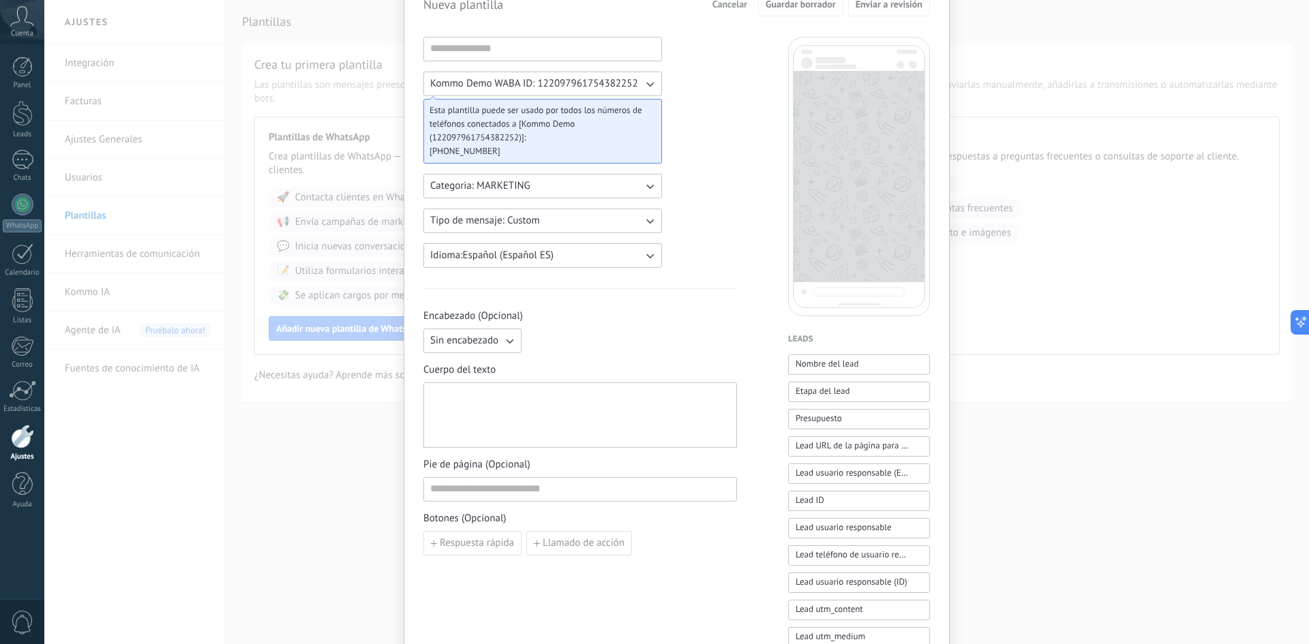
click at [328, 198] on div "Nueva plantilla Cancelar Guardar borrador Enviar a revisión Kommo Demo WABA ID:…" at bounding box center [676, 322] width 1264 height 644
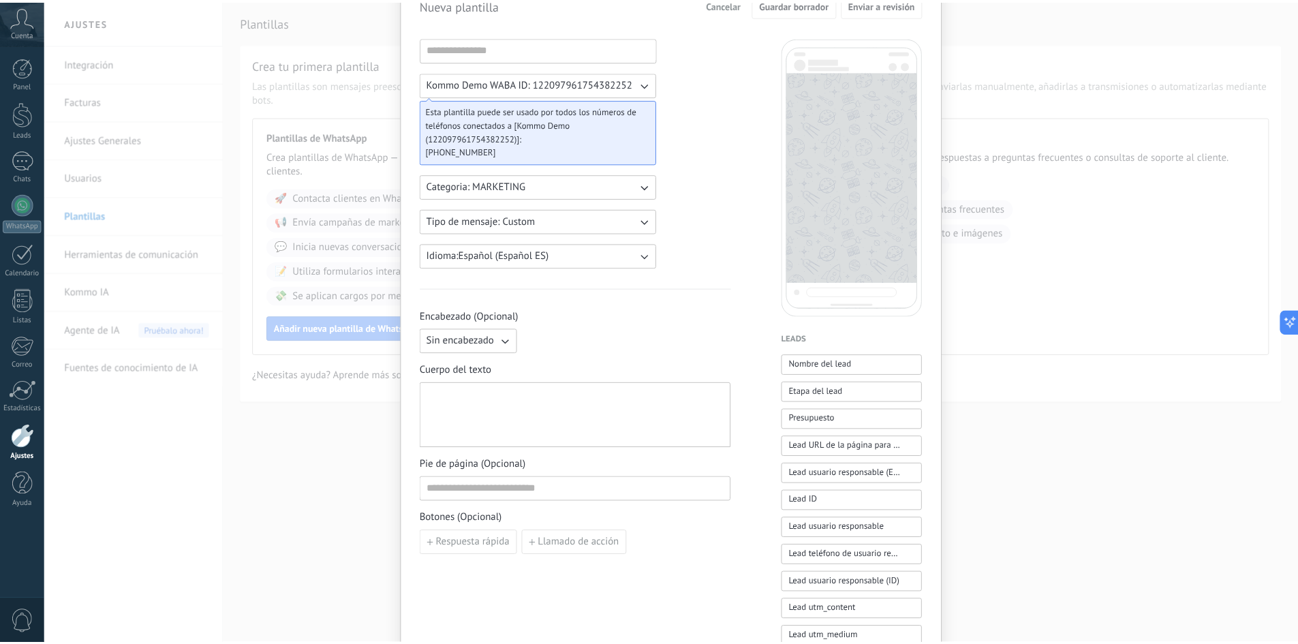
scroll to position [0, 0]
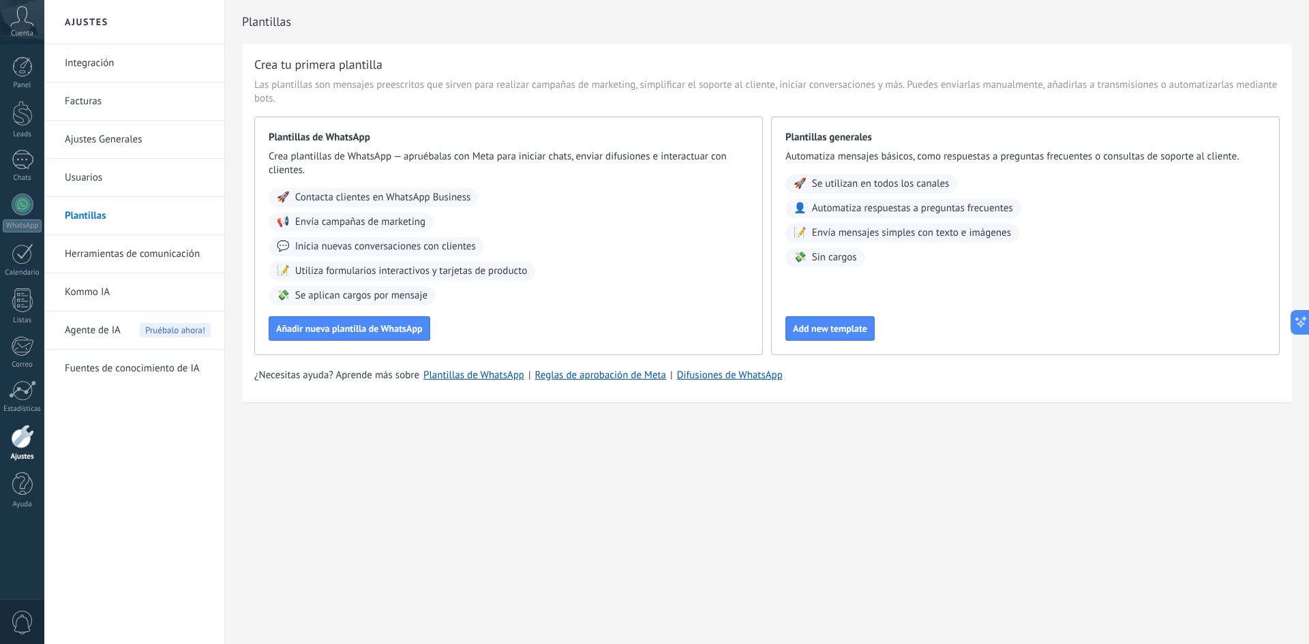
click at [145, 260] on link "Herramientas de comunicación" at bounding box center [138, 254] width 146 height 38
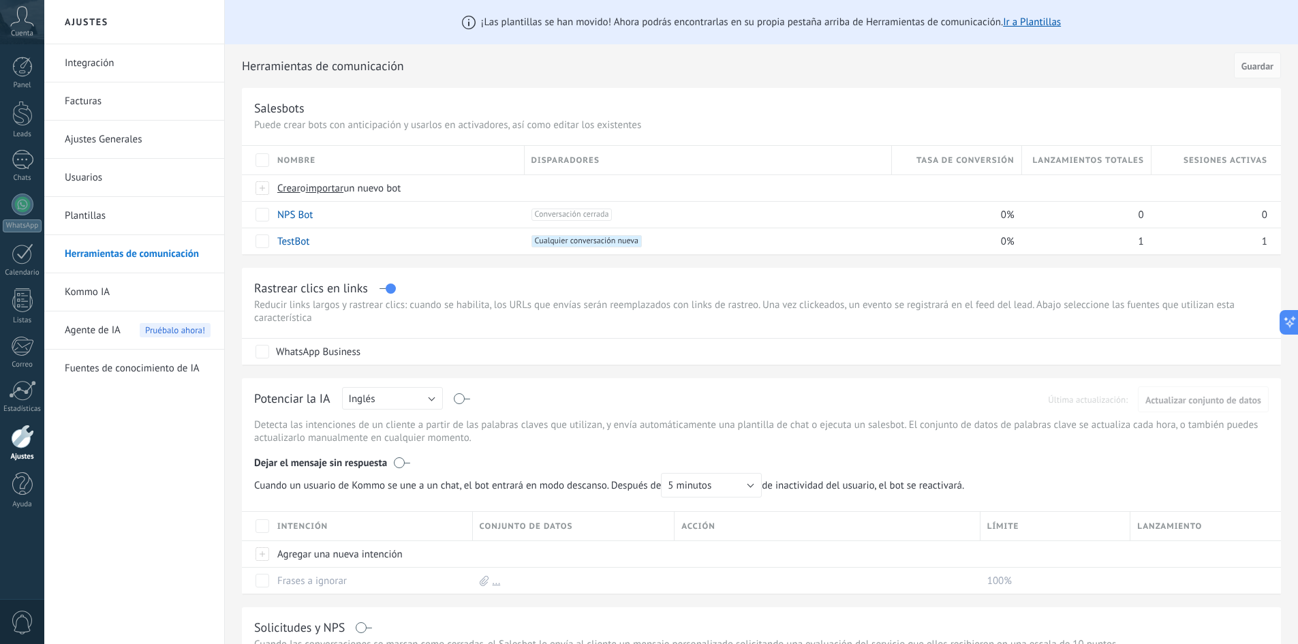
scroll to position [341, 0]
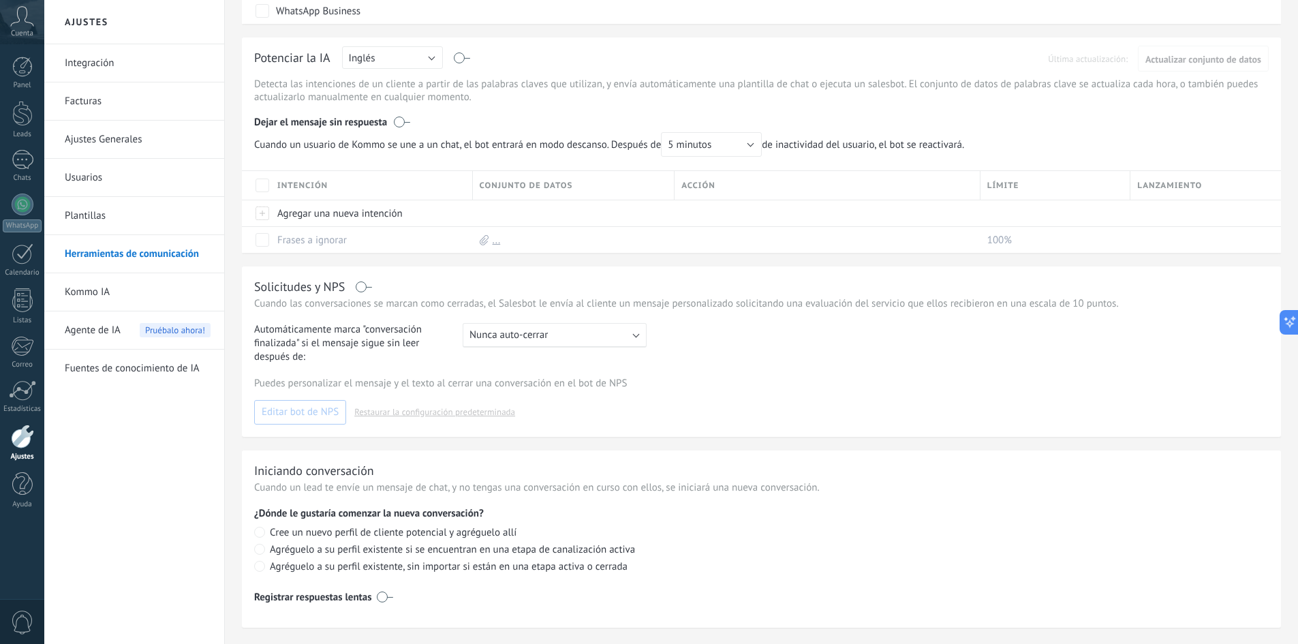
click at [105, 181] on link "Usuarios" at bounding box center [138, 178] width 146 height 38
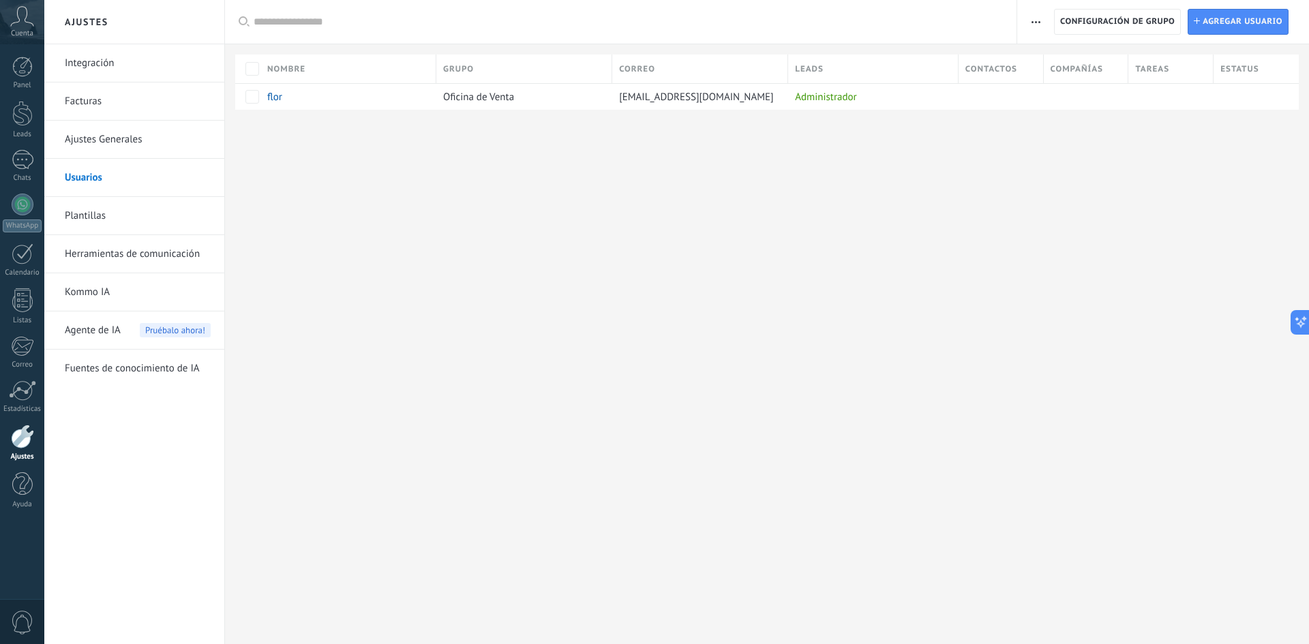
click at [137, 147] on link "Ajustes Generales" at bounding box center [138, 140] width 146 height 38
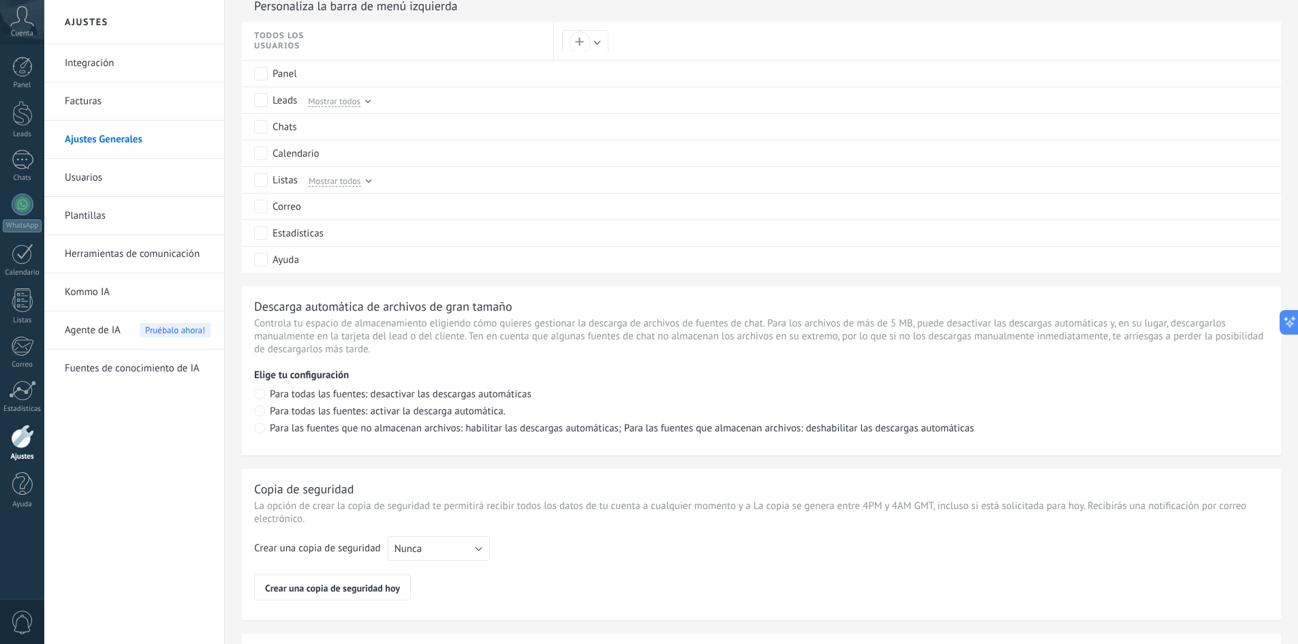
scroll to position [844, 0]
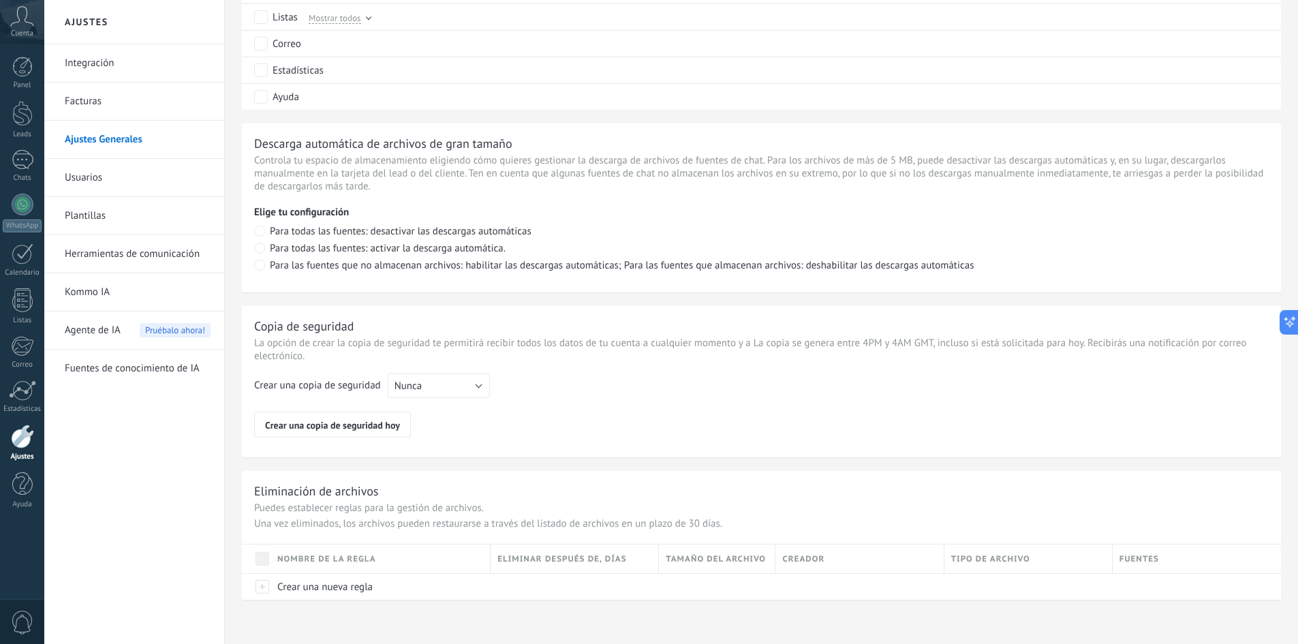
click at [99, 294] on link "Kommo IA" at bounding box center [138, 292] width 146 height 38
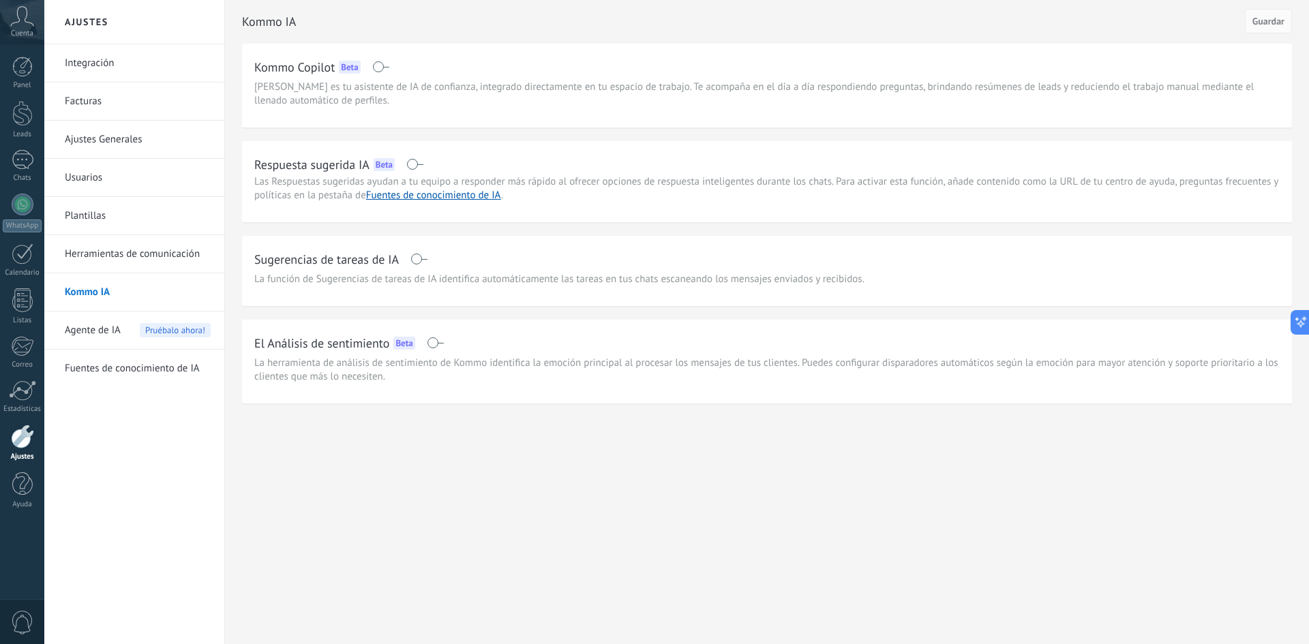
click at [25, 455] on div "Ajustes" at bounding box center [23, 457] width 40 height 9
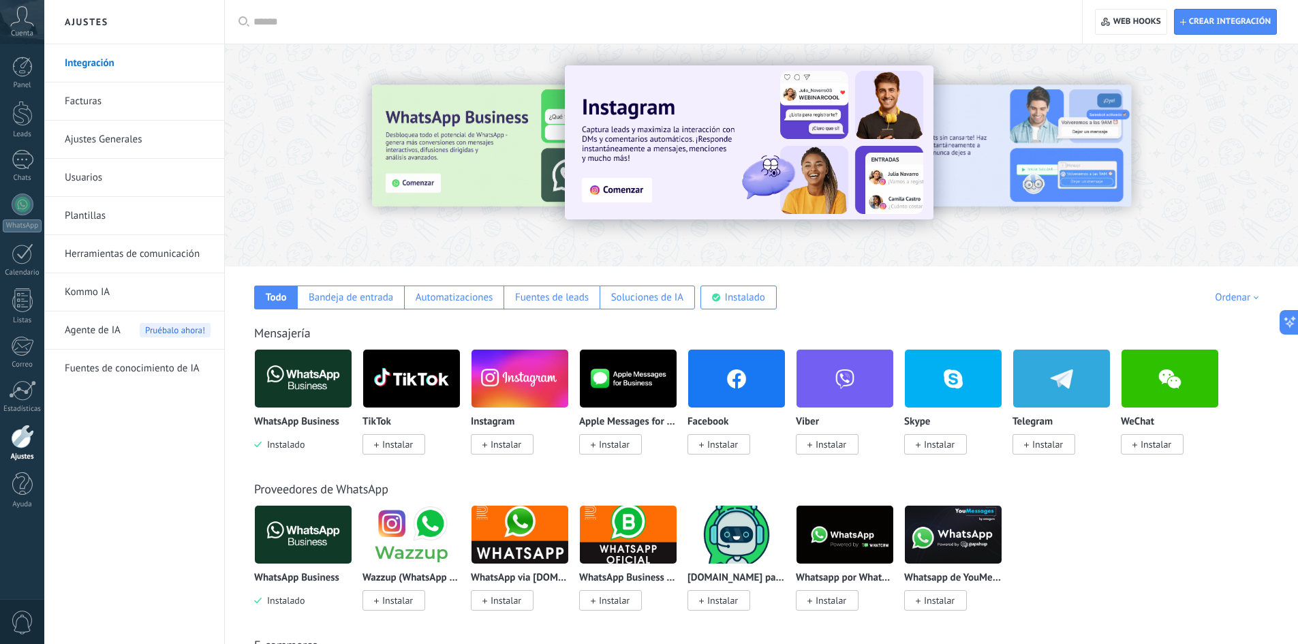
click at [27, 28] on div "Cuenta" at bounding box center [22, 22] width 44 height 44
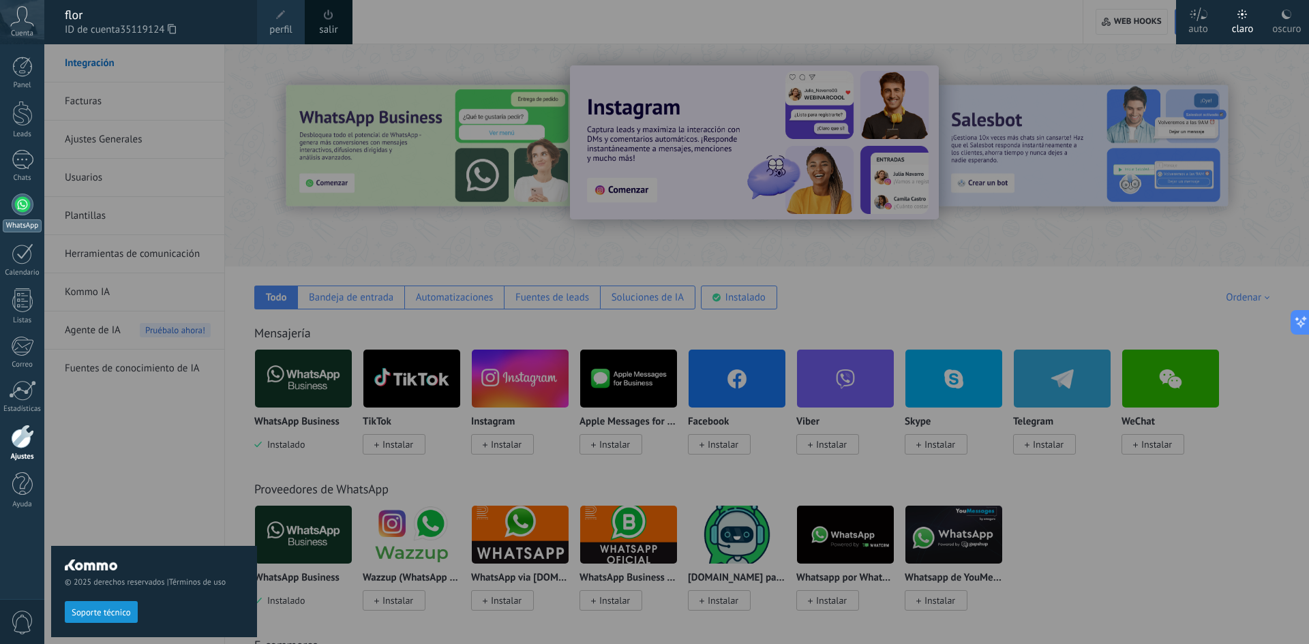
click at [20, 209] on div at bounding box center [23, 205] width 22 height 22
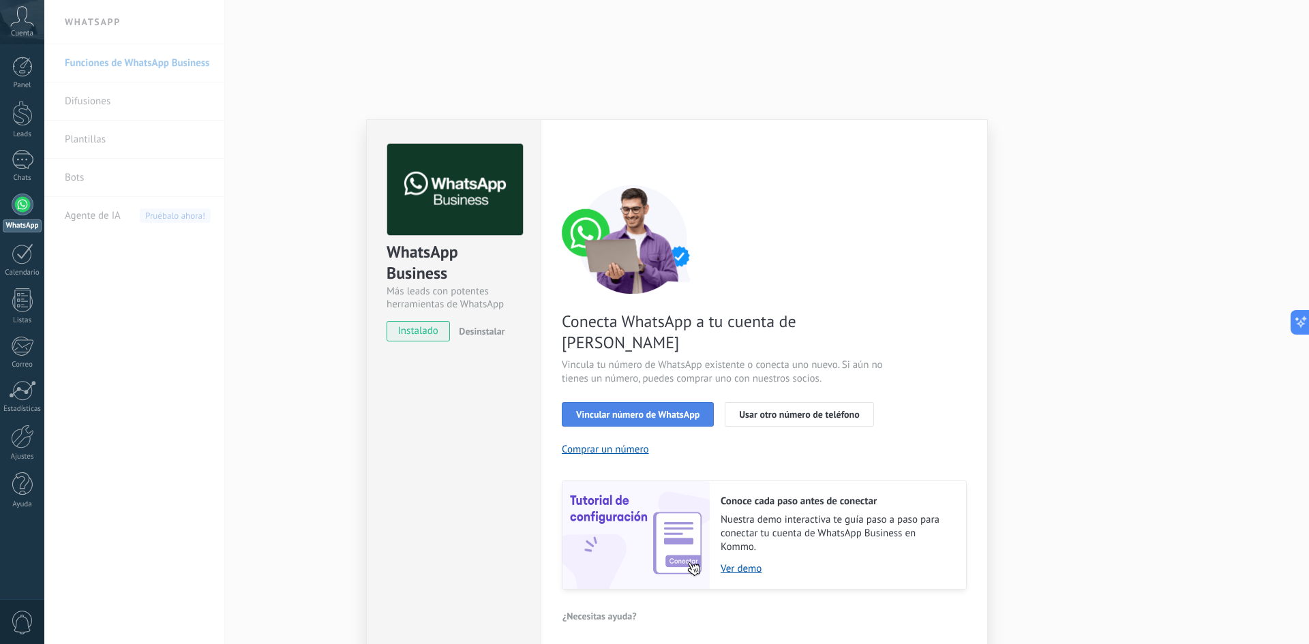
click at [628, 402] on button "Vincular número de WhatsApp" at bounding box center [638, 414] width 152 height 25
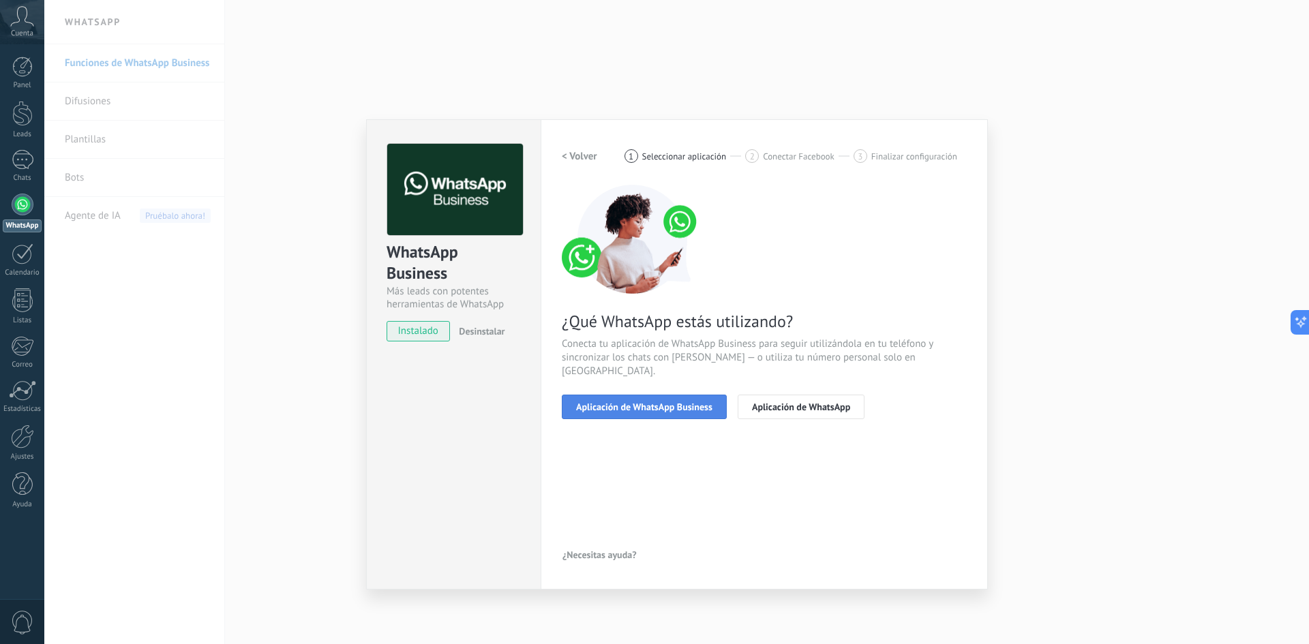
click at [652, 402] on span "Aplicación de WhatsApp Business" at bounding box center [644, 407] width 136 height 10
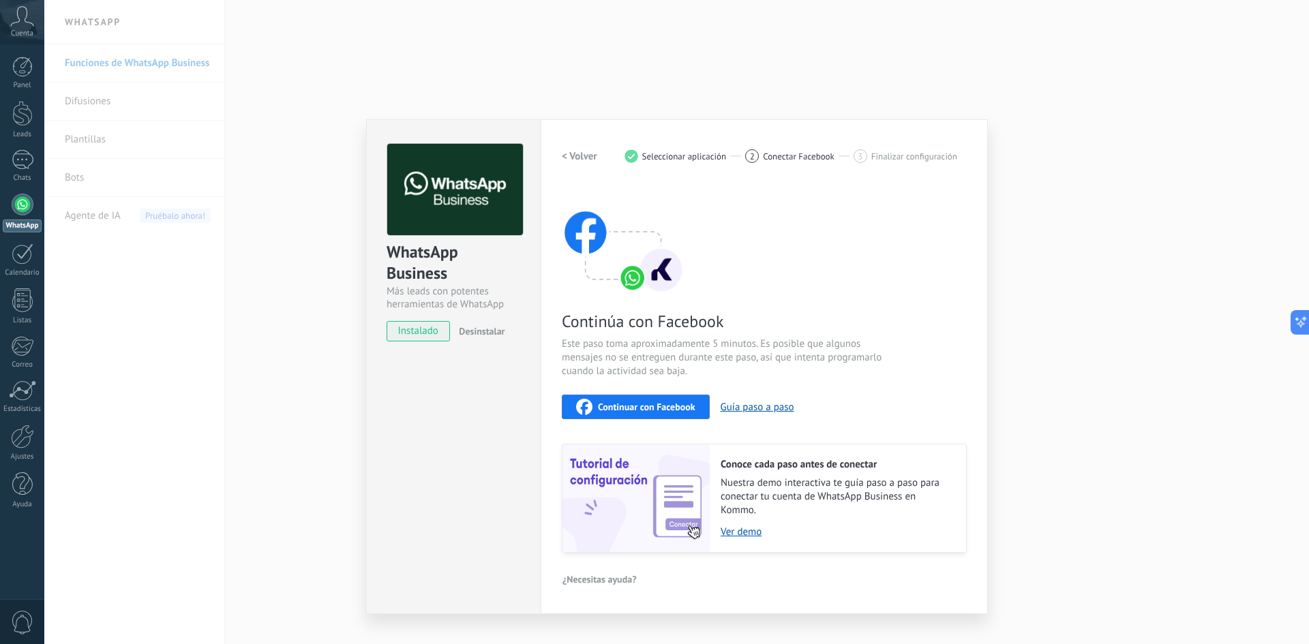
click at [664, 409] on span "Continuar con Facebook" at bounding box center [646, 407] width 97 height 10
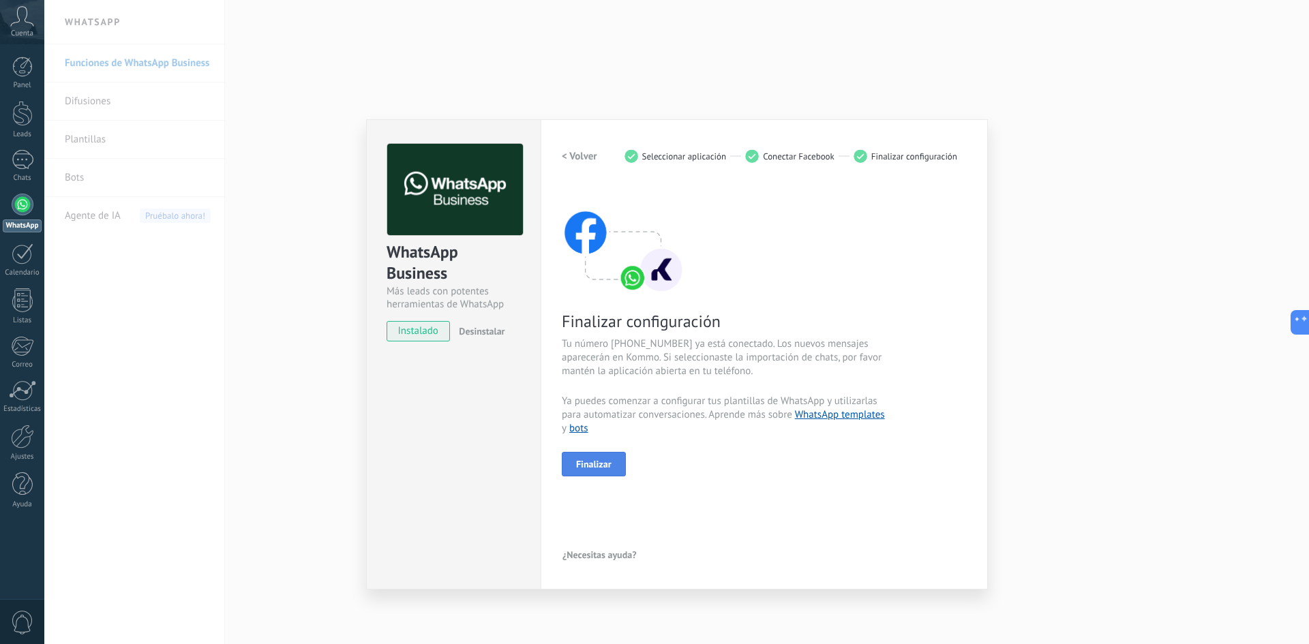
click at [593, 468] on span "Finalizar" at bounding box center [593, 464] width 35 height 10
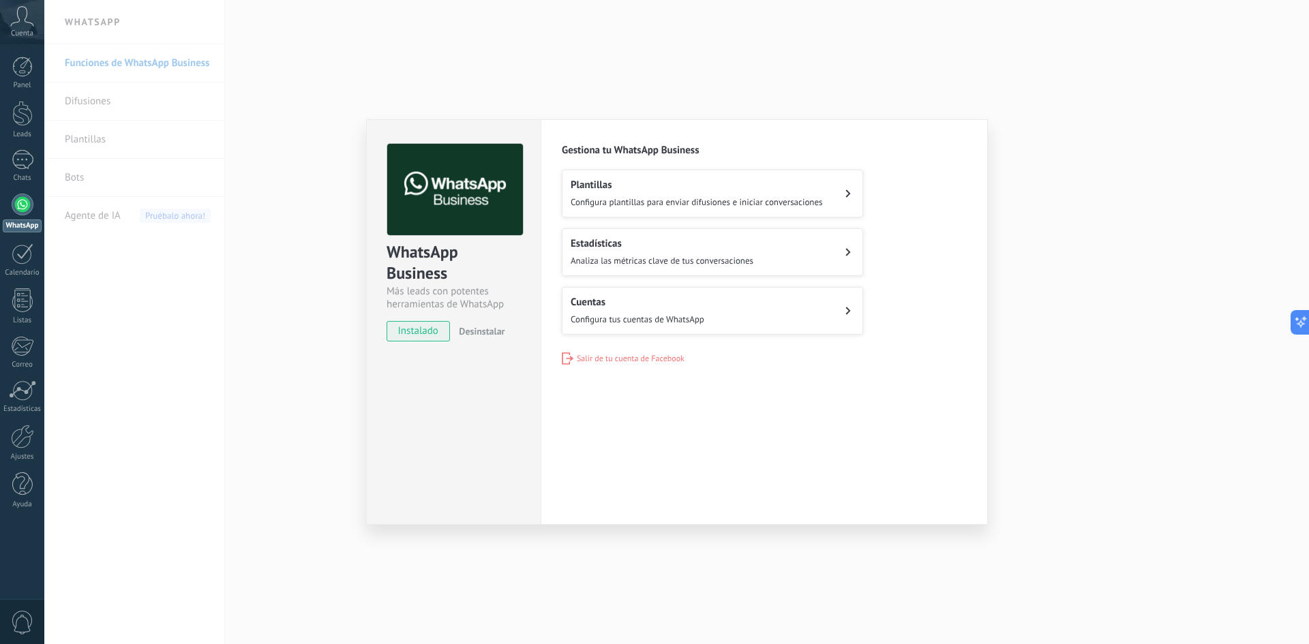
click at [673, 192] on div "Plantillas Configura plantillas para enviar difusiones e iniciar conversaciones" at bounding box center [696, 194] width 252 height 30
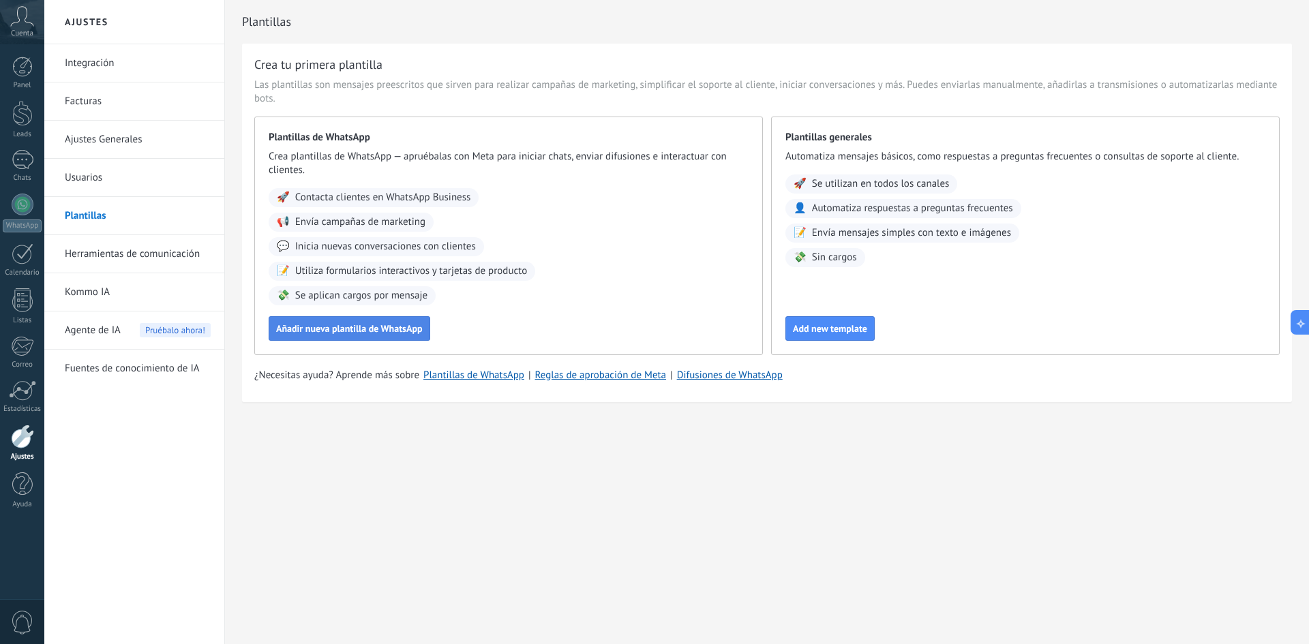
click at [376, 328] on span "Añadir nueva plantilla de WhatsApp" at bounding box center [349, 329] width 147 height 10
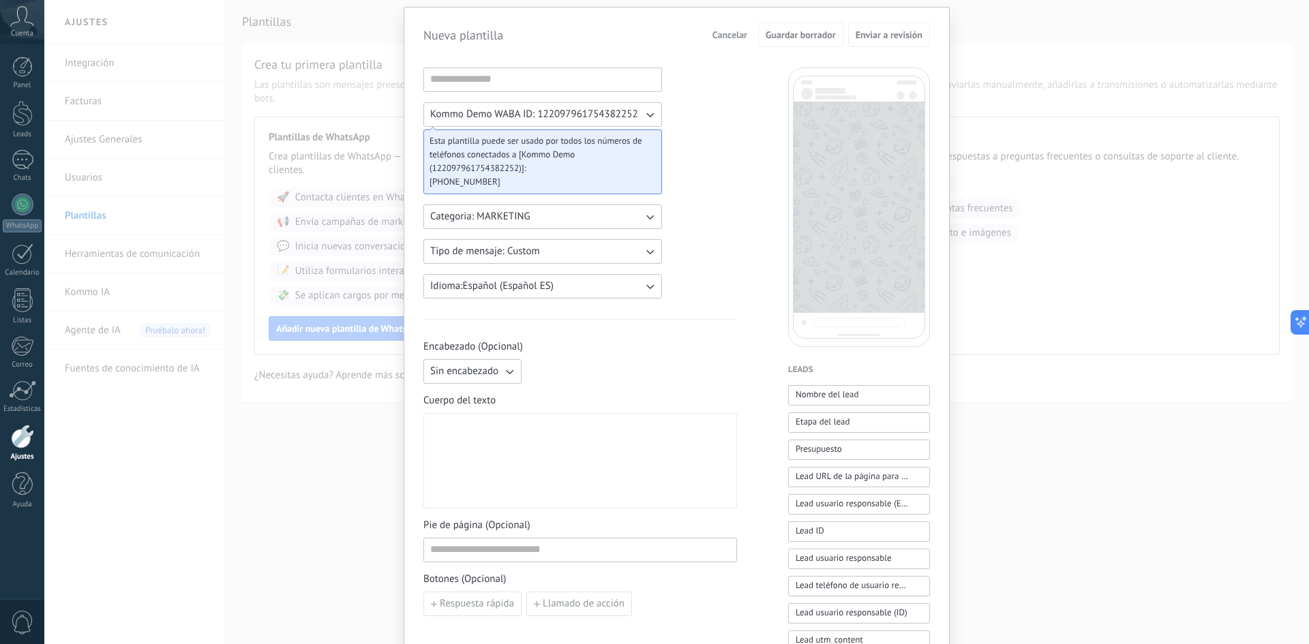
scroll to position [68, 0]
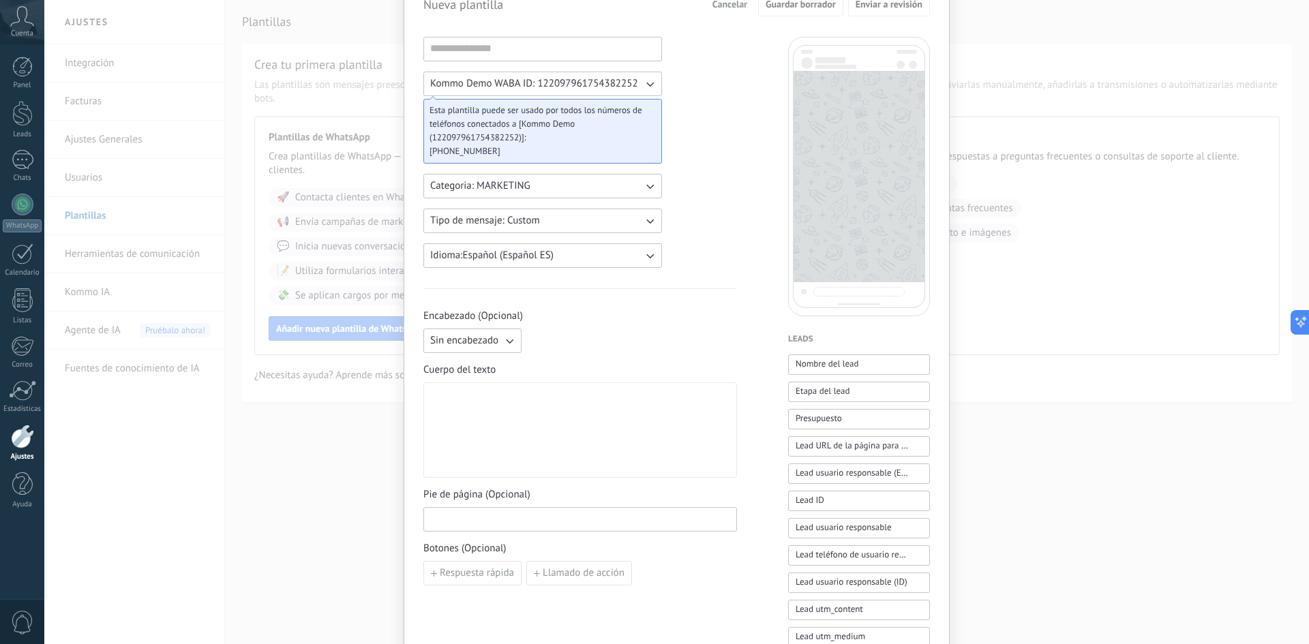
click at [570, 517] on input at bounding box center [580, 519] width 312 height 22
click at [359, 380] on div "Nueva plantilla Cancelar Guardar borrador Enviar a revisión Kommo Demo WABA ID:…" at bounding box center [676, 322] width 1264 height 644
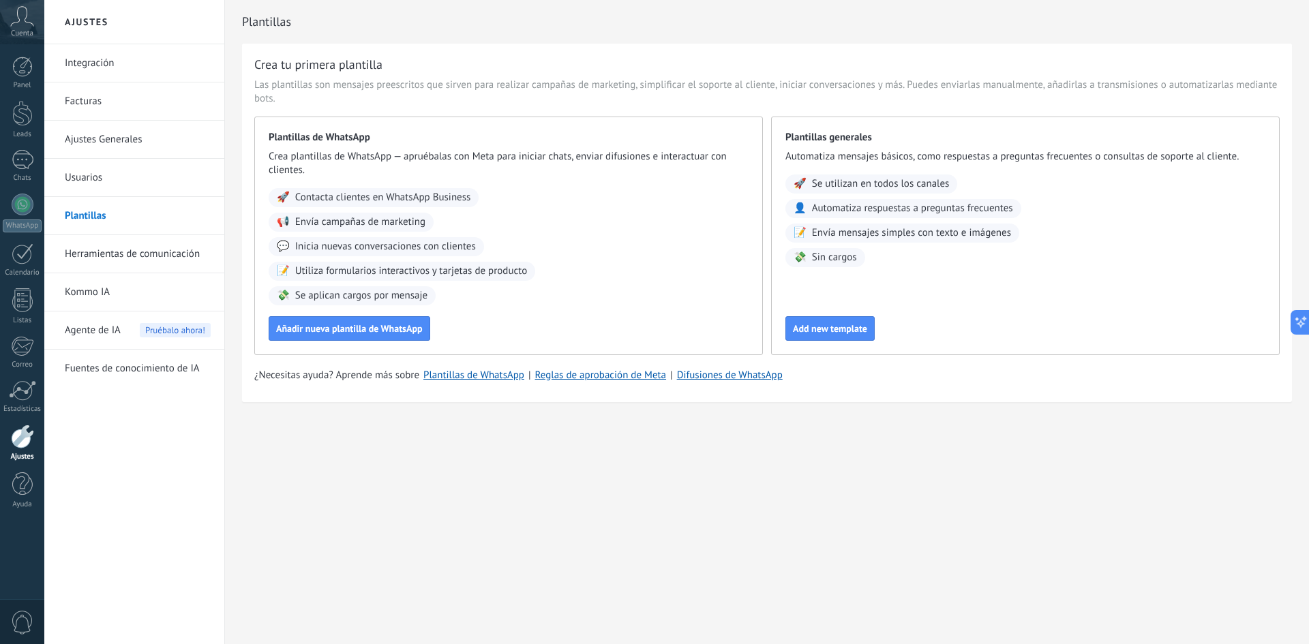
scroll to position [0, 0]
click at [29, 223] on div "WhatsApp" at bounding box center [22, 225] width 39 height 13
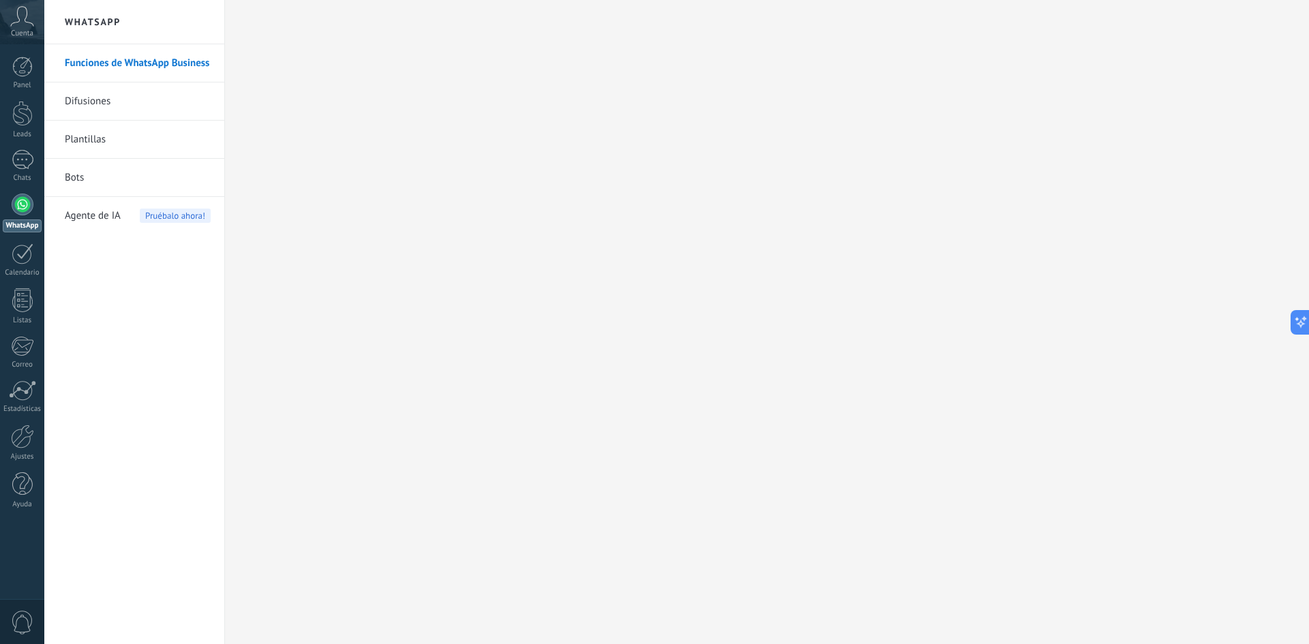
click at [113, 104] on link "Difusiones" at bounding box center [138, 101] width 146 height 38
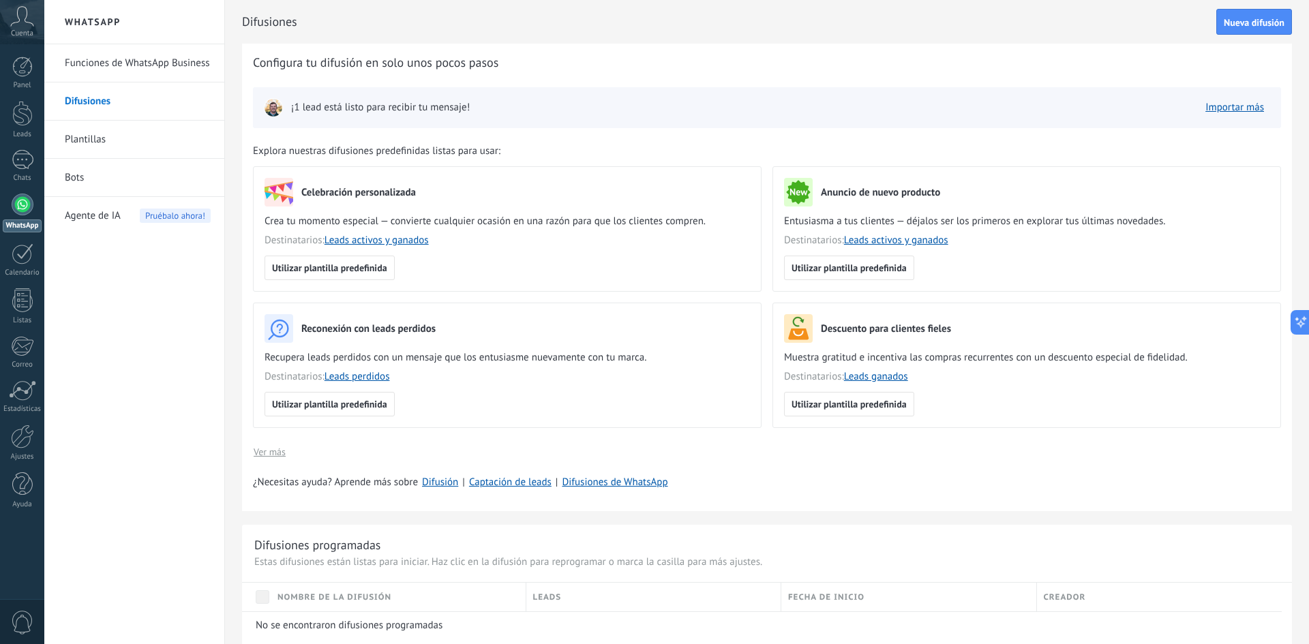
click at [103, 20] on h2 "WhatsApp" at bounding box center [134, 22] width 146 height 44
click at [20, 71] on div at bounding box center [22, 67] width 20 height 20
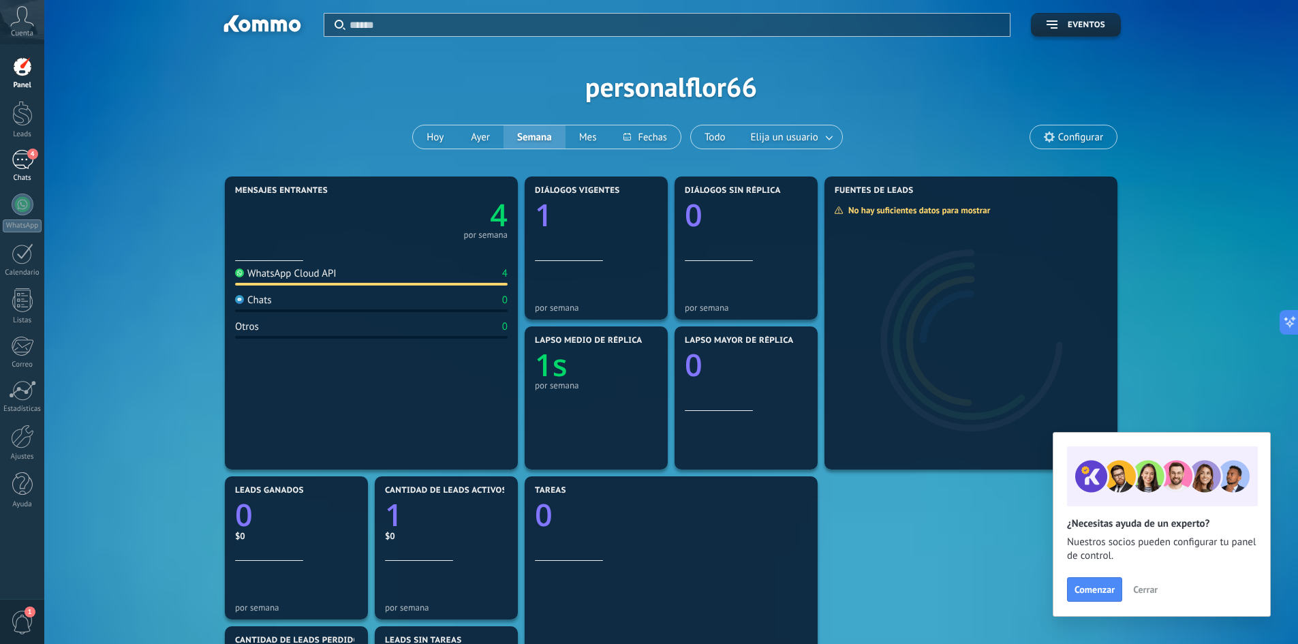
click at [29, 164] on div "4" at bounding box center [23, 160] width 22 height 20
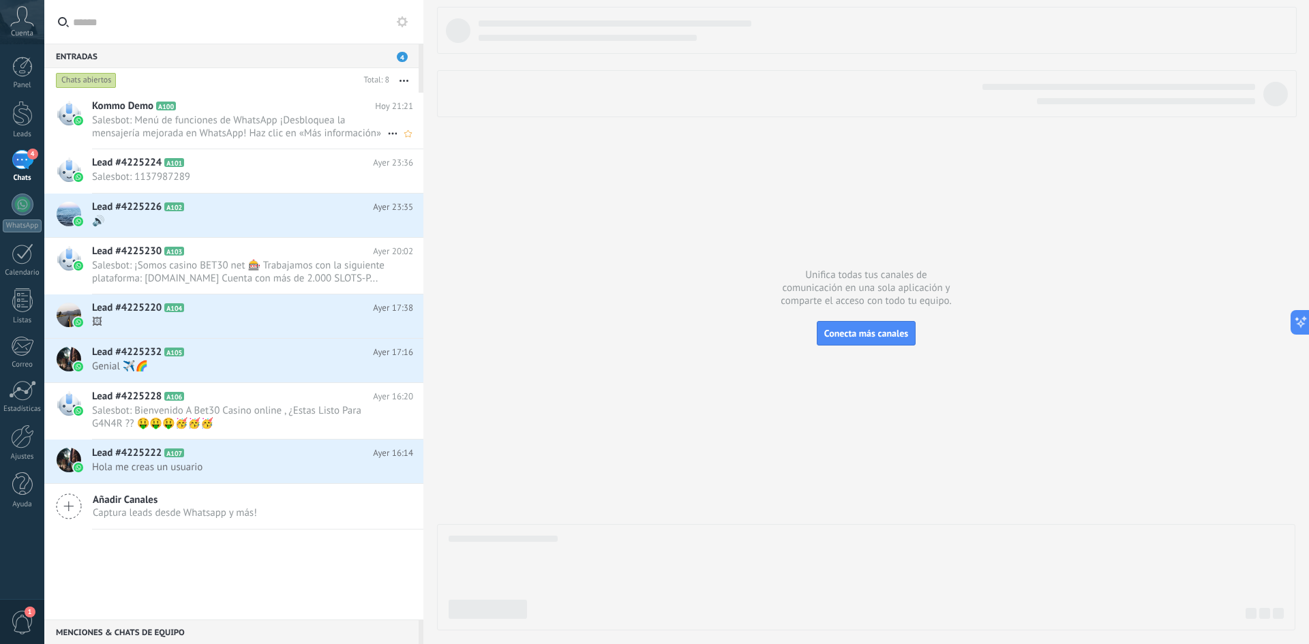
click at [178, 119] on span "Salesbot: Menú de funciones de WhatsApp ¡Desbloquea la mensajería mejorada en W…" at bounding box center [239, 127] width 295 height 26
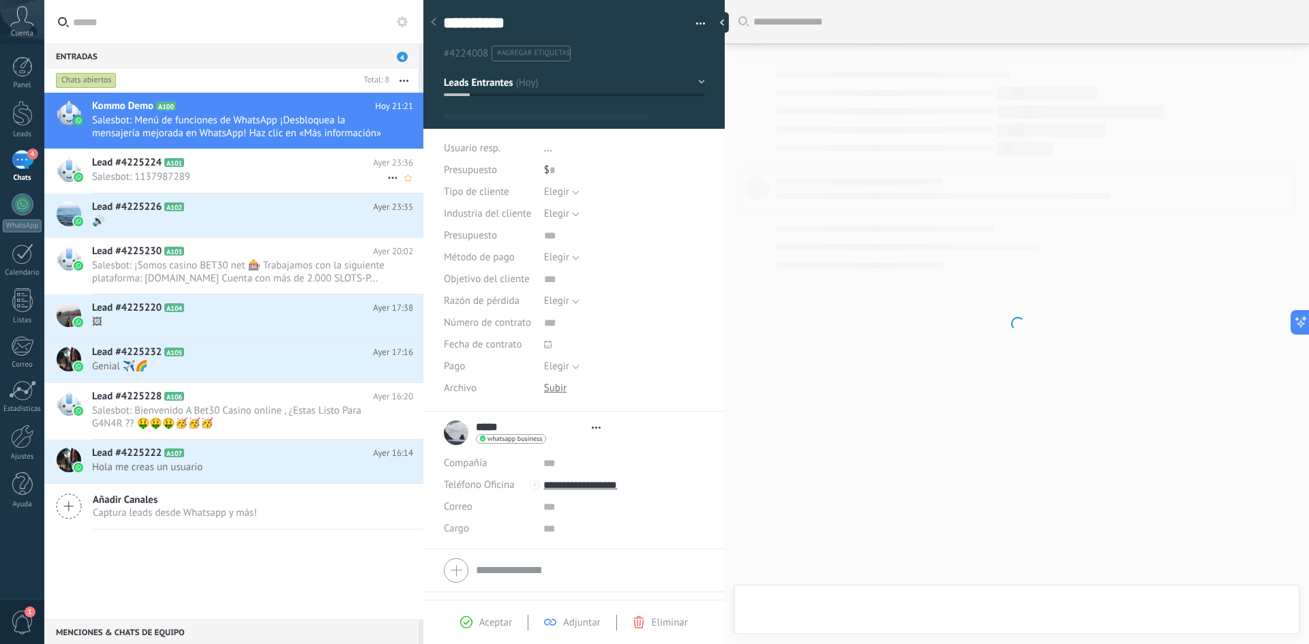
scroll to position [20, 0]
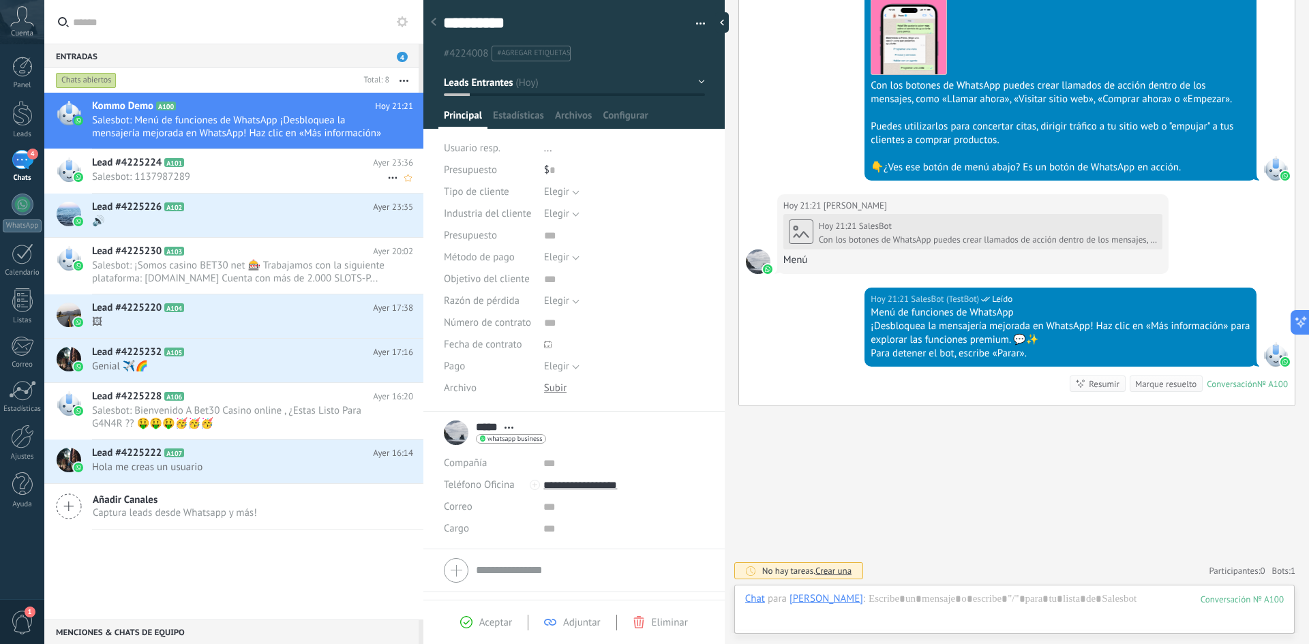
click at [213, 166] on h2 "Lead #4225224 A101" at bounding box center [232, 163] width 281 height 14
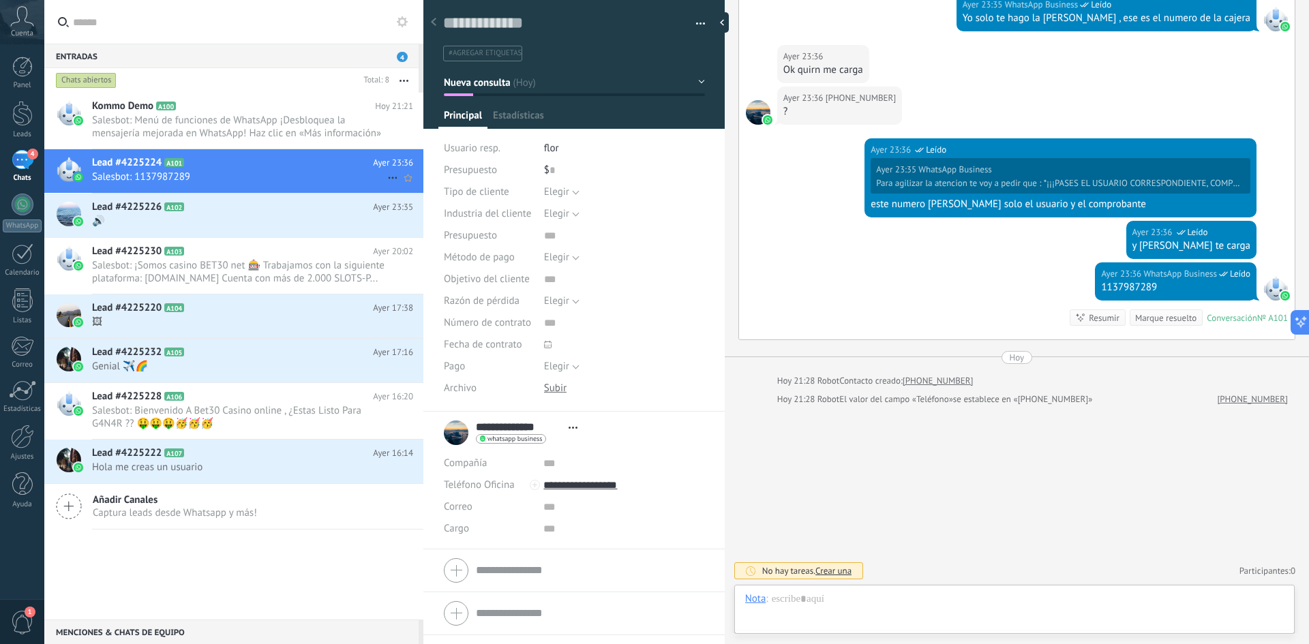
scroll to position [20, 0]
click at [191, 206] on icon at bounding box center [195, 207] width 14 height 14
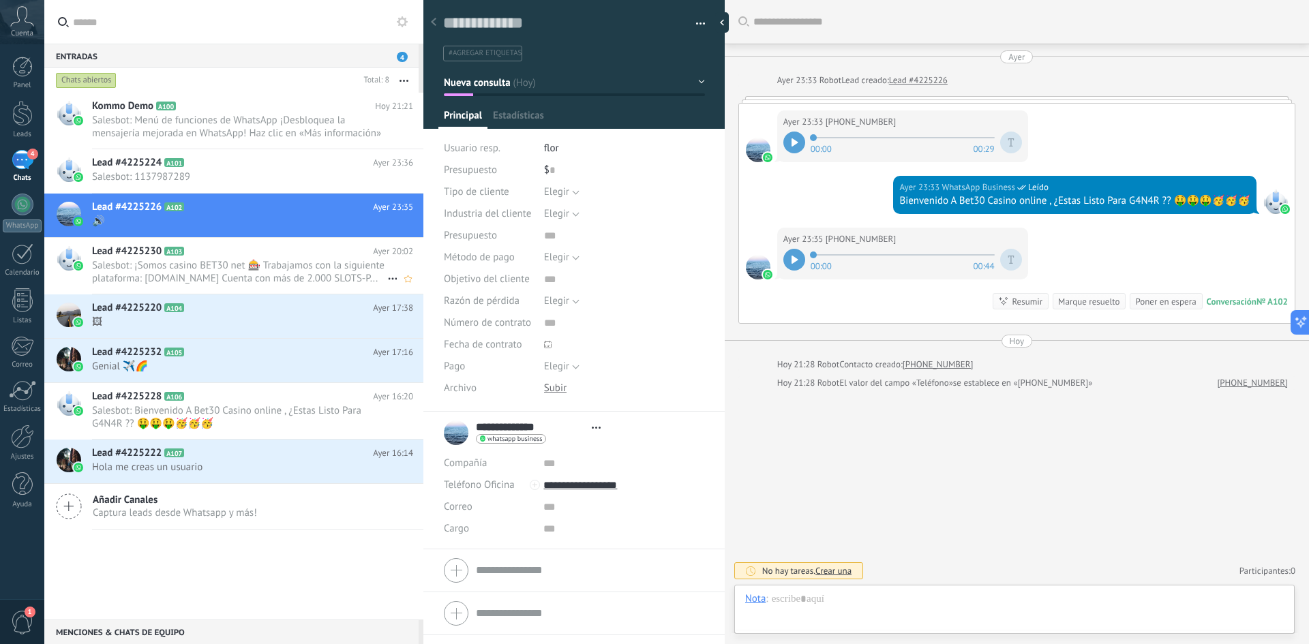
scroll to position [20, 0]
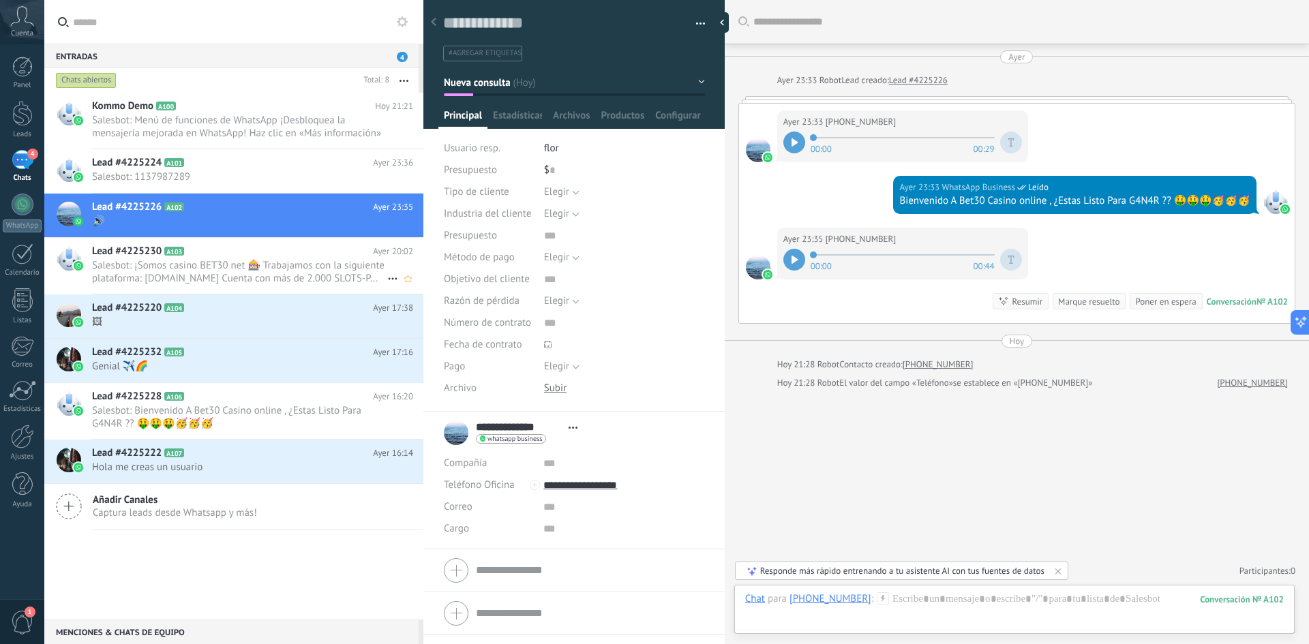
click at [209, 277] on span "Salesbot: ¡Somos casino BET30 net 🎰 Trabajamos con la siguiente plataforma: [DO…" at bounding box center [239, 272] width 295 height 26
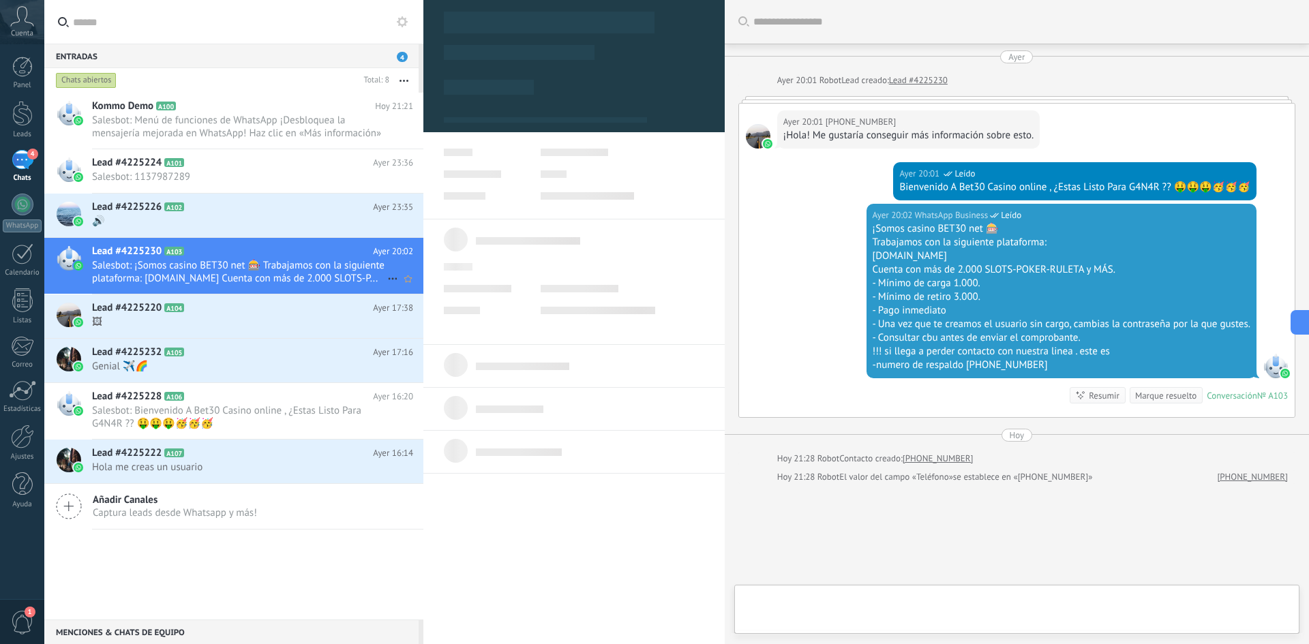
scroll to position [91, 0]
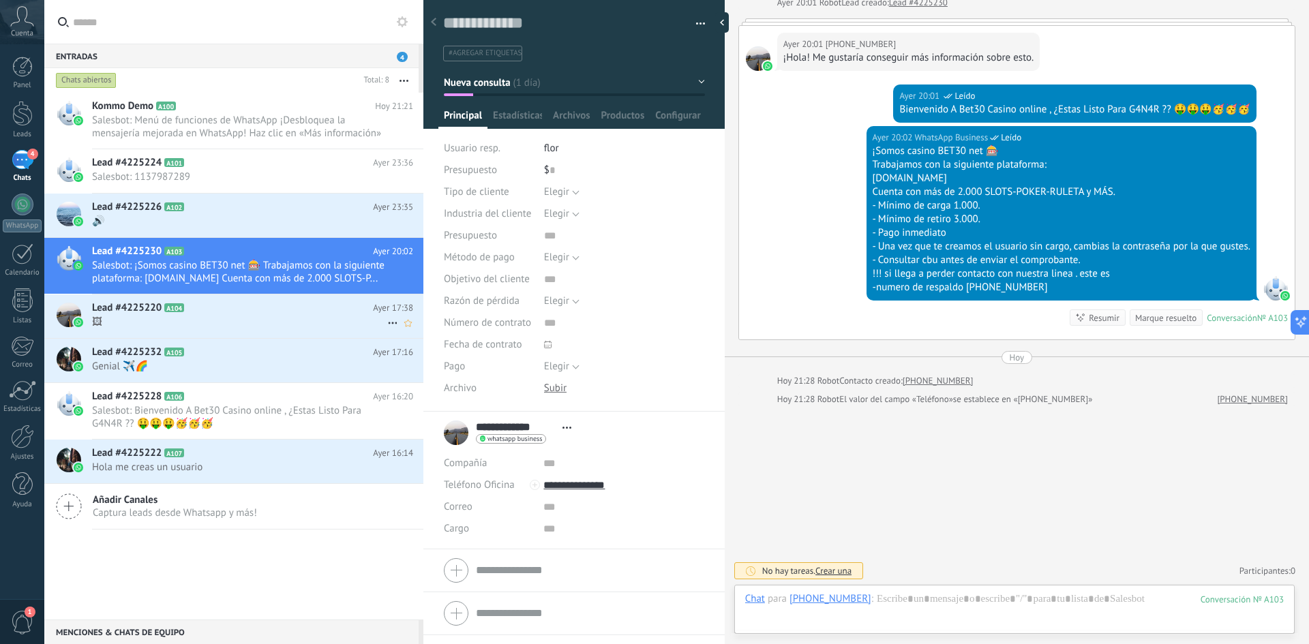
click at [174, 314] on h2 "Lead #4225220 A104" at bounding box center [232, 308] width 281 height 14
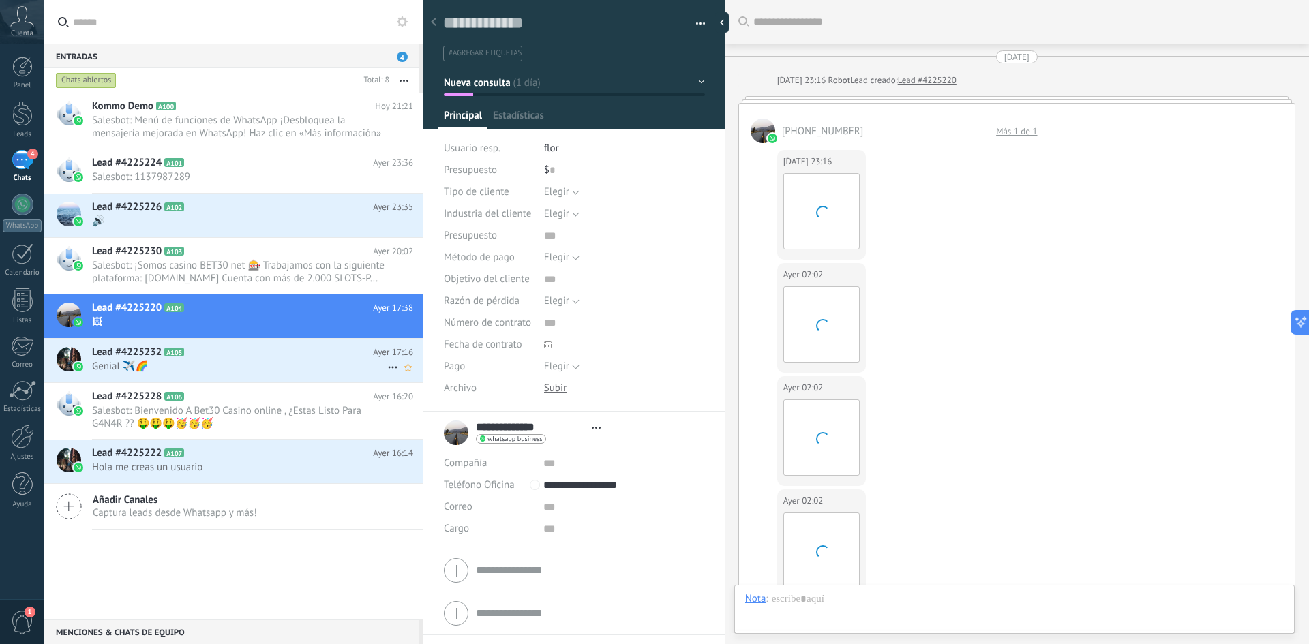
scroll to position [836, 0]
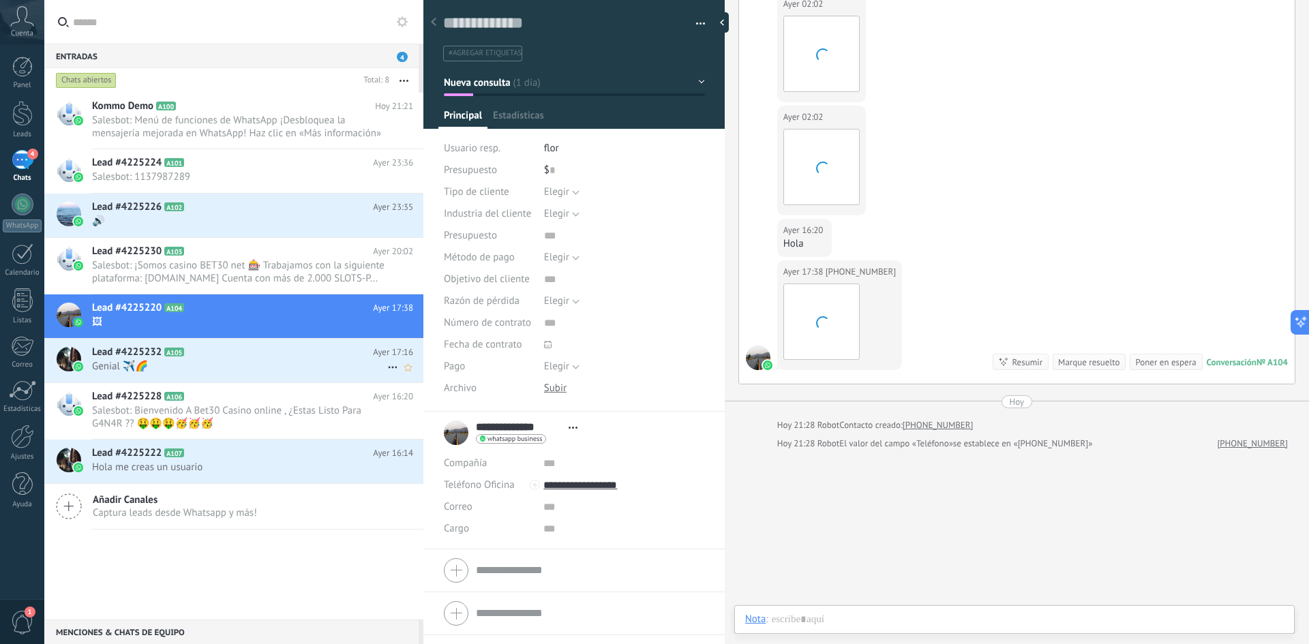
click at [188, 360] on span "Genial ✈️🌈" at bounding box center [239, 366] width 295 height 13
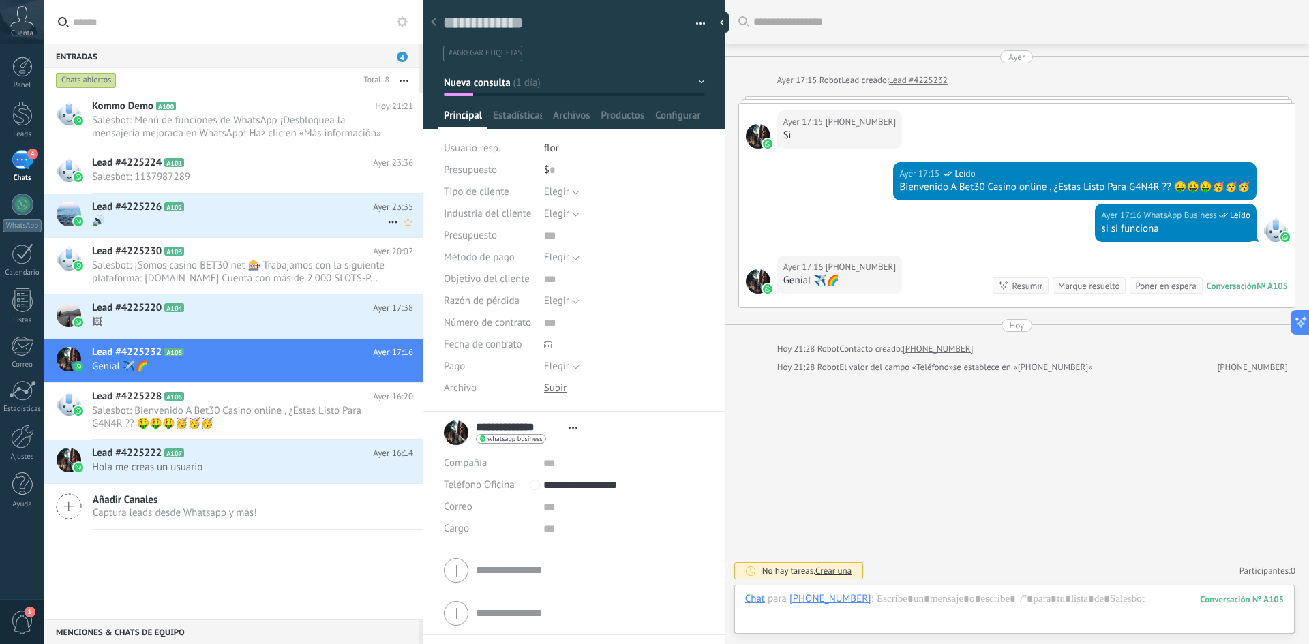
click at [198, 210] on icon at bounding box center [195, 207] width 14 height 14
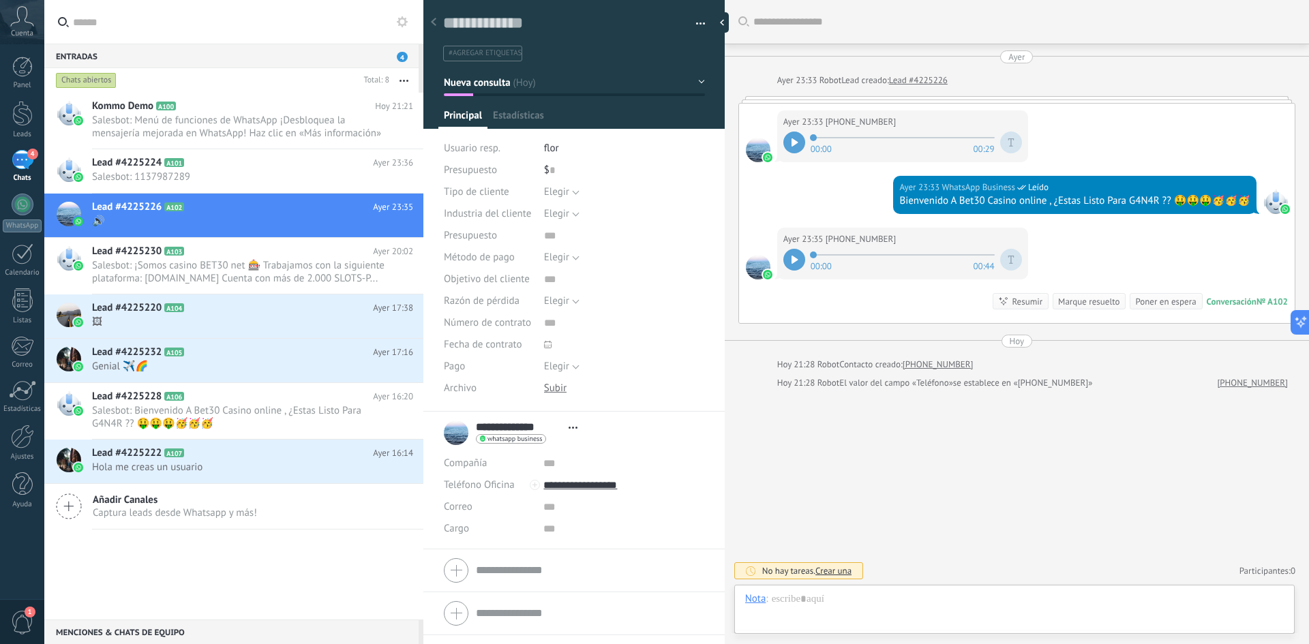
scroll to position [20, 0]
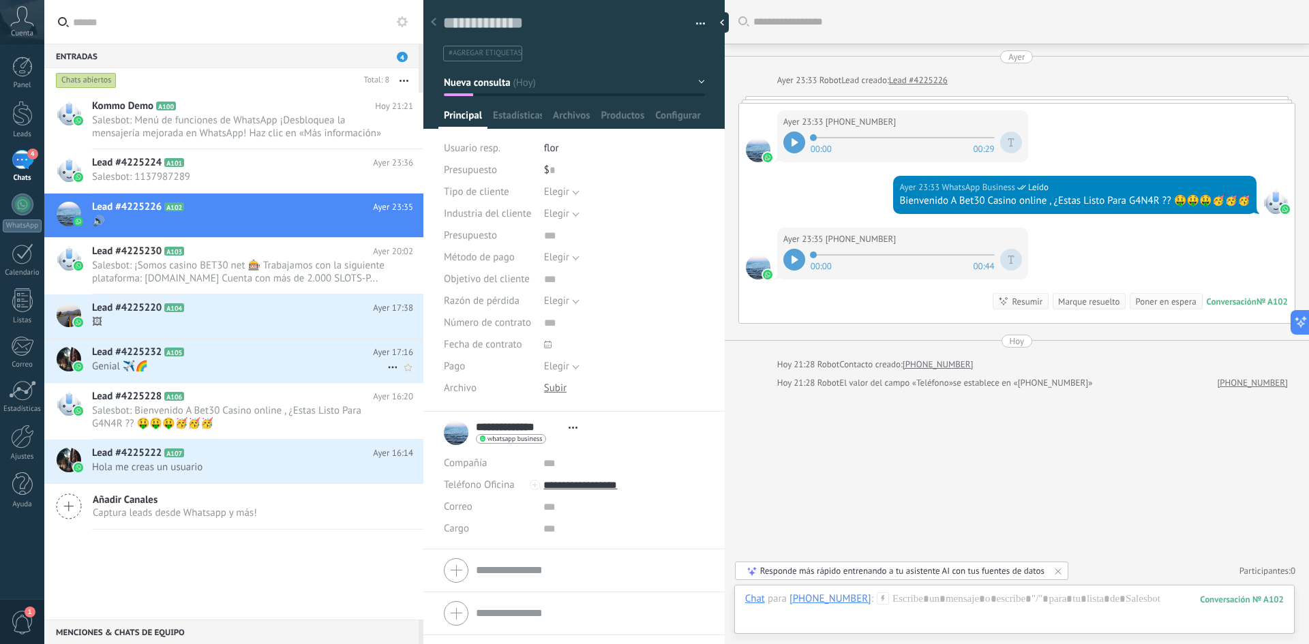
click at [204, 367] on span "Genial ✈️🌈" at bounding box center [239, 366] width 295 height 13
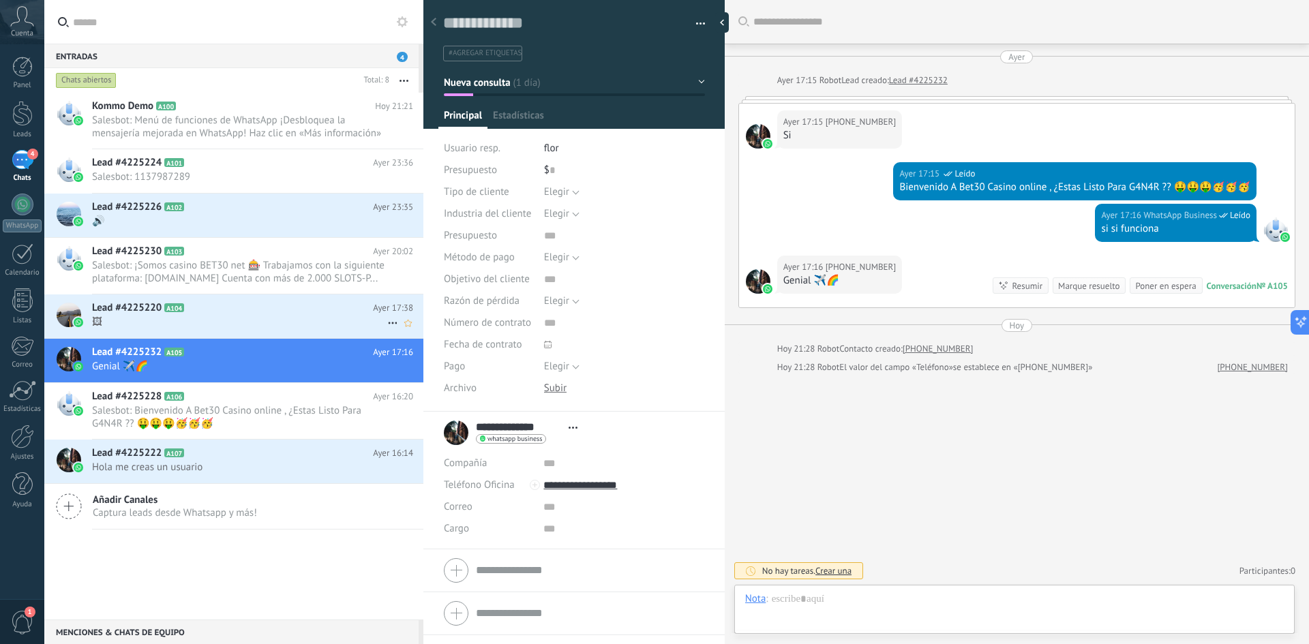
scroll to position [20, 0]
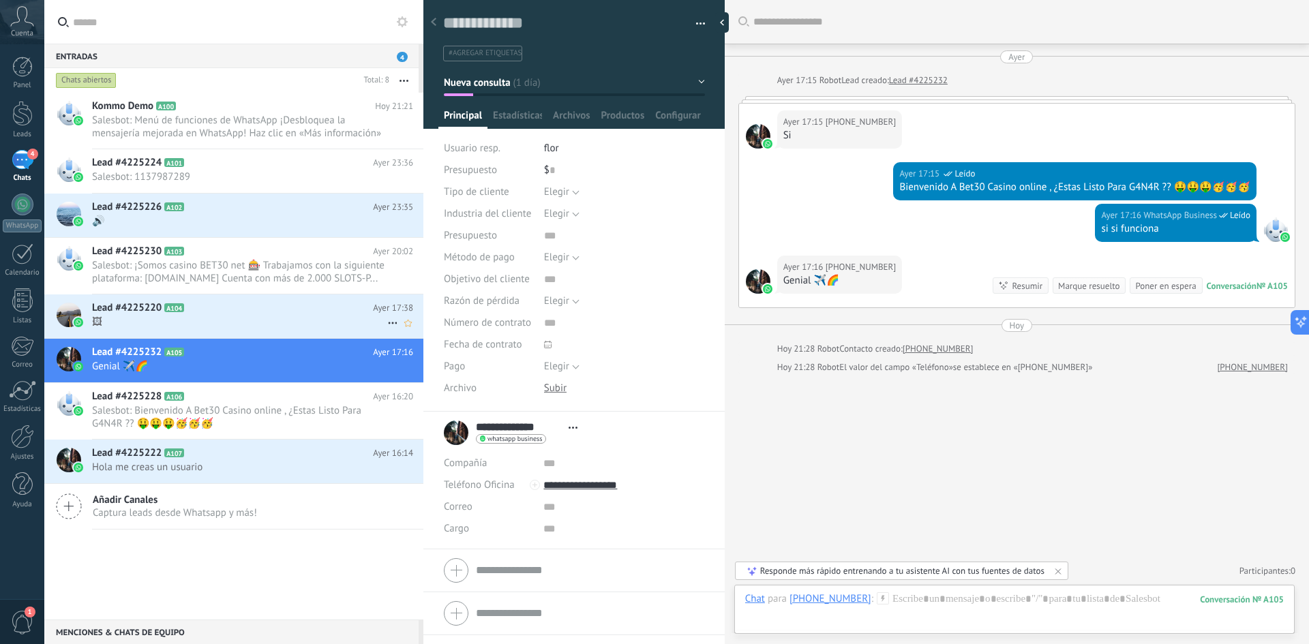
click at [185, 319] on span "🖼" at bounding box center [239, 322] width 295 height 13
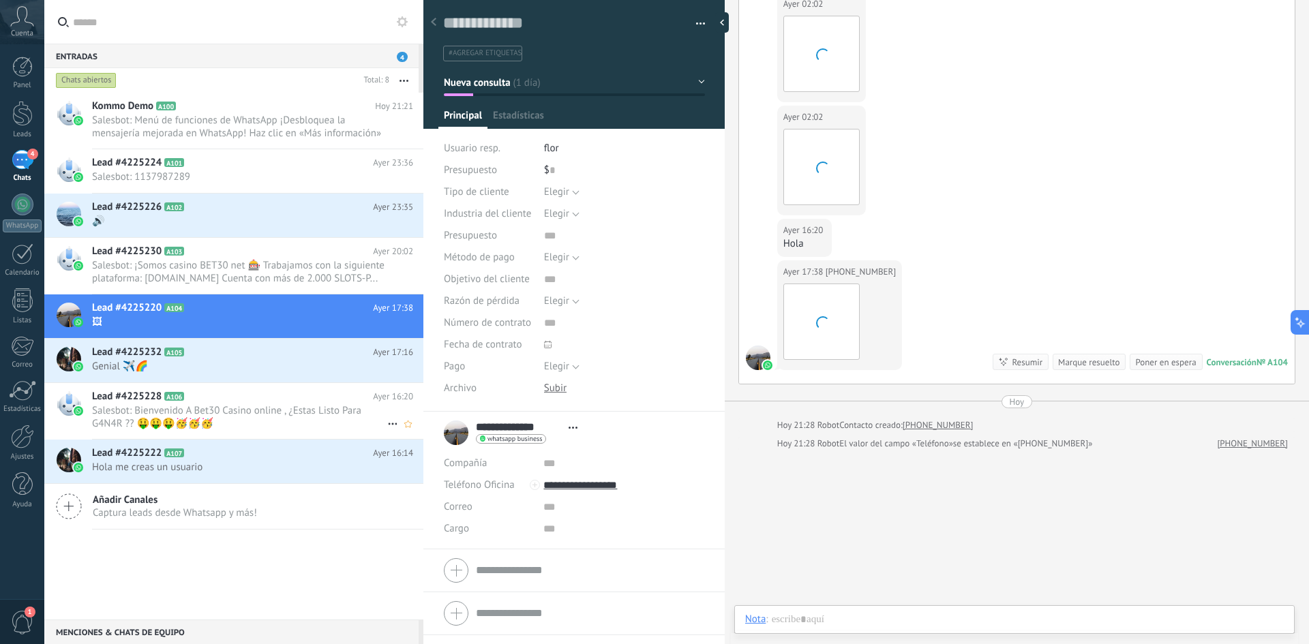
scroll to position [20, 0]
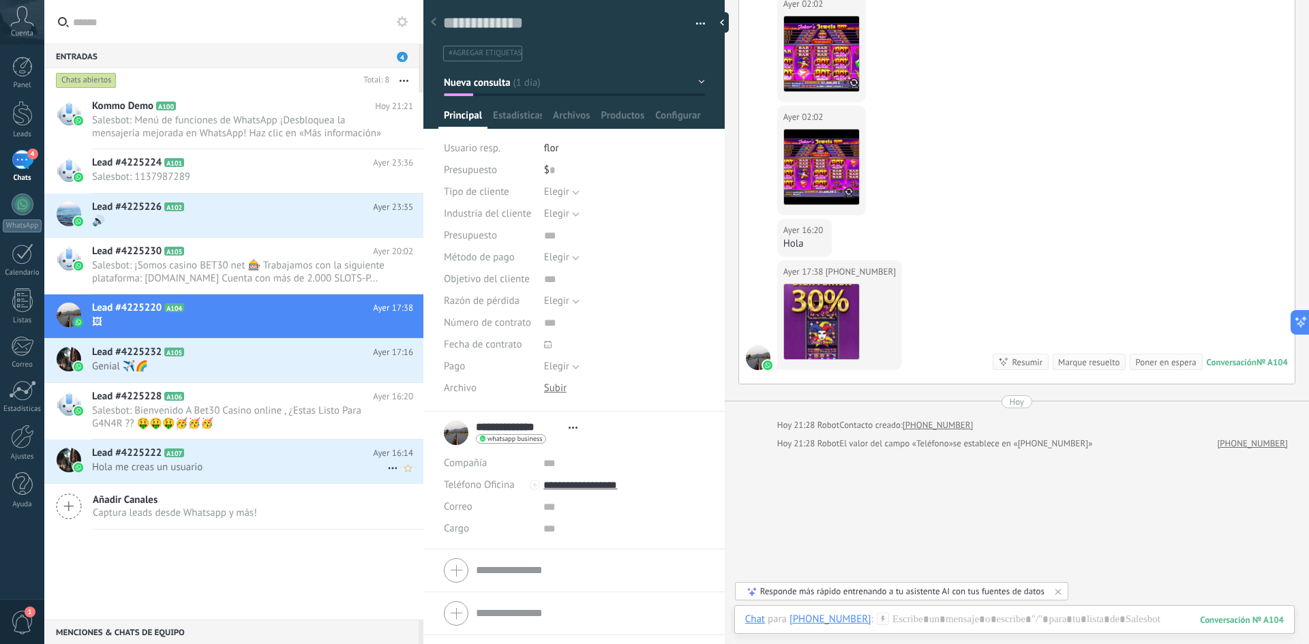
click at [159, 459] on span "Lead #4225222" at bounding box center [127, 453] width 70 height 14
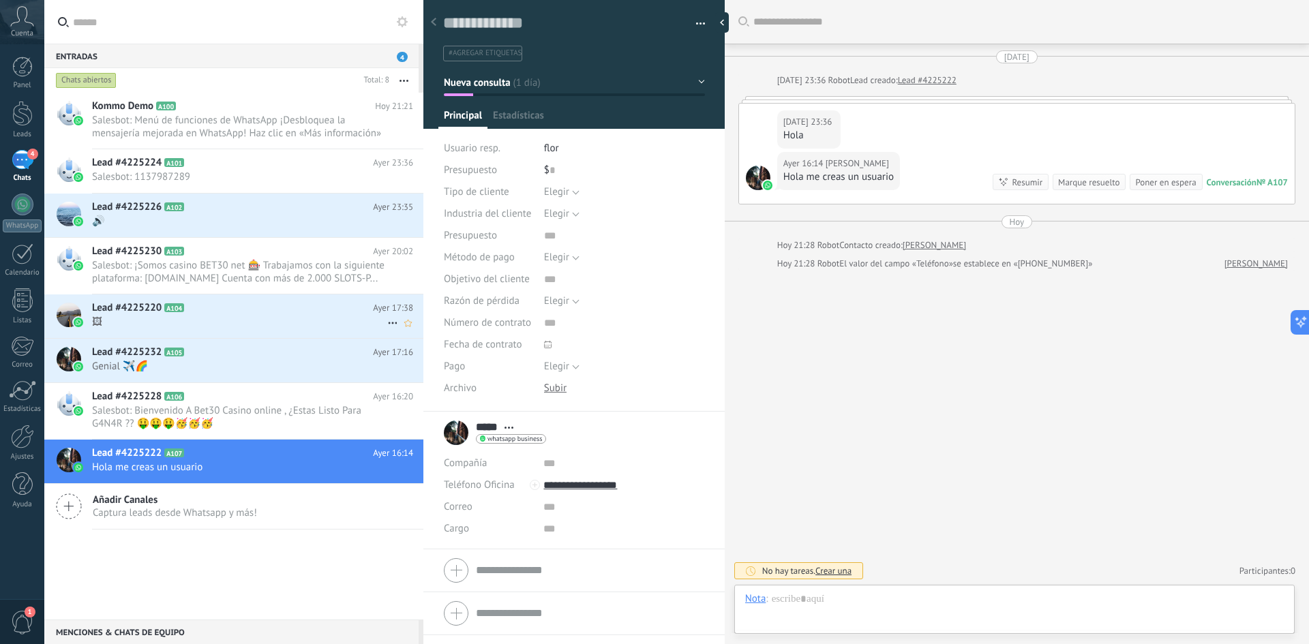
scroll to position [20, 0]
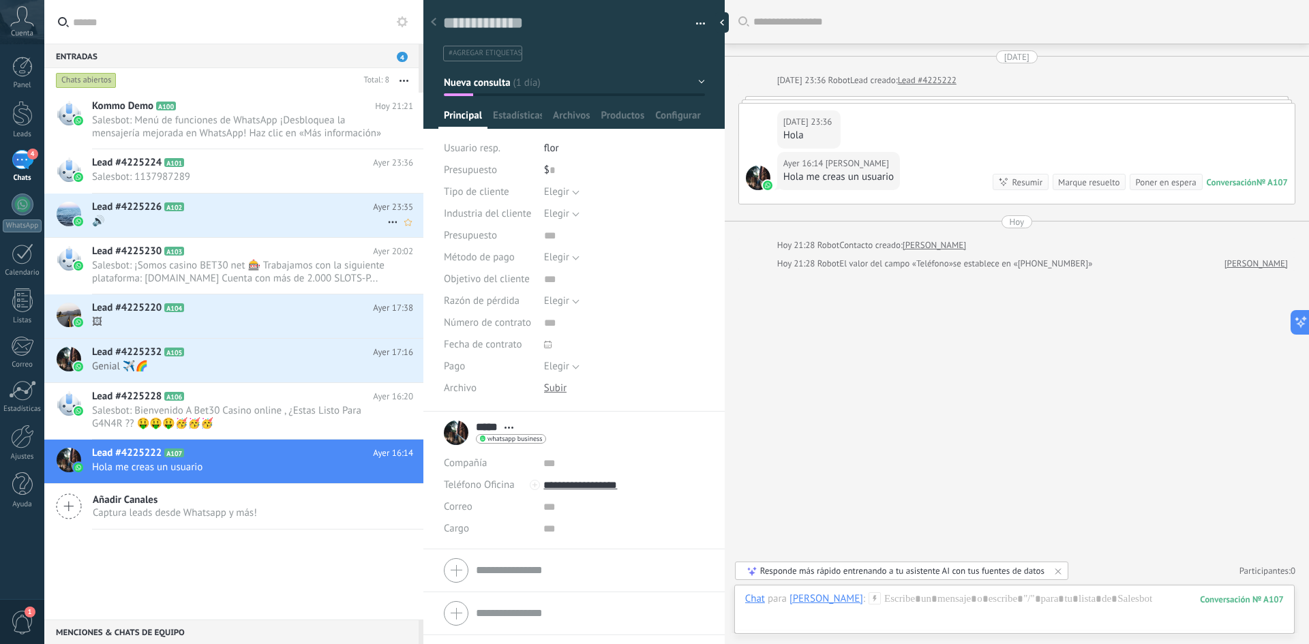
click at [162, 215] on span "🔊" at bounding box center [239, 221] width 295 height 13
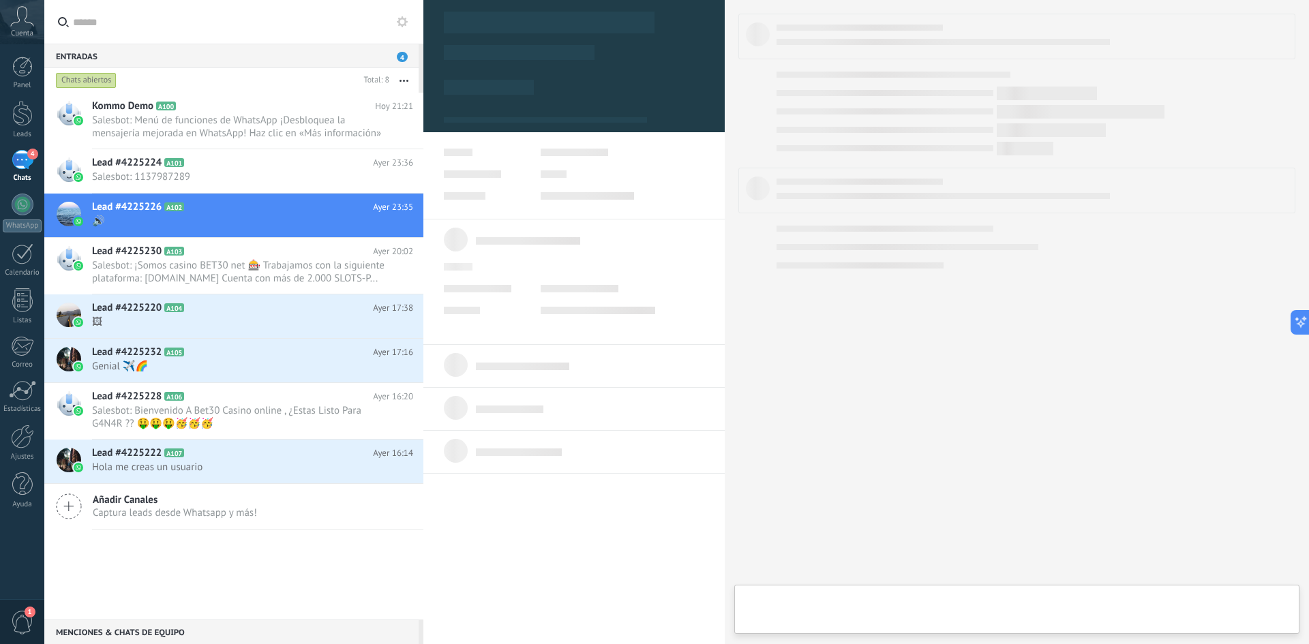
type textarea "**********"
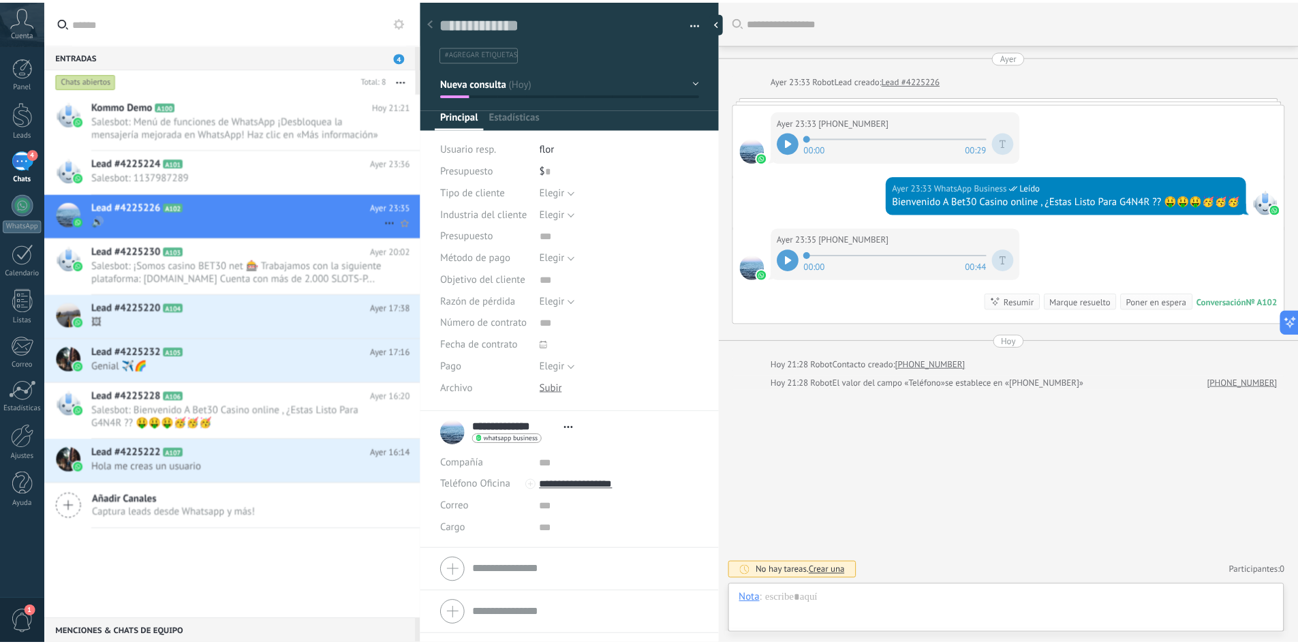
scroll to position [20, 0]
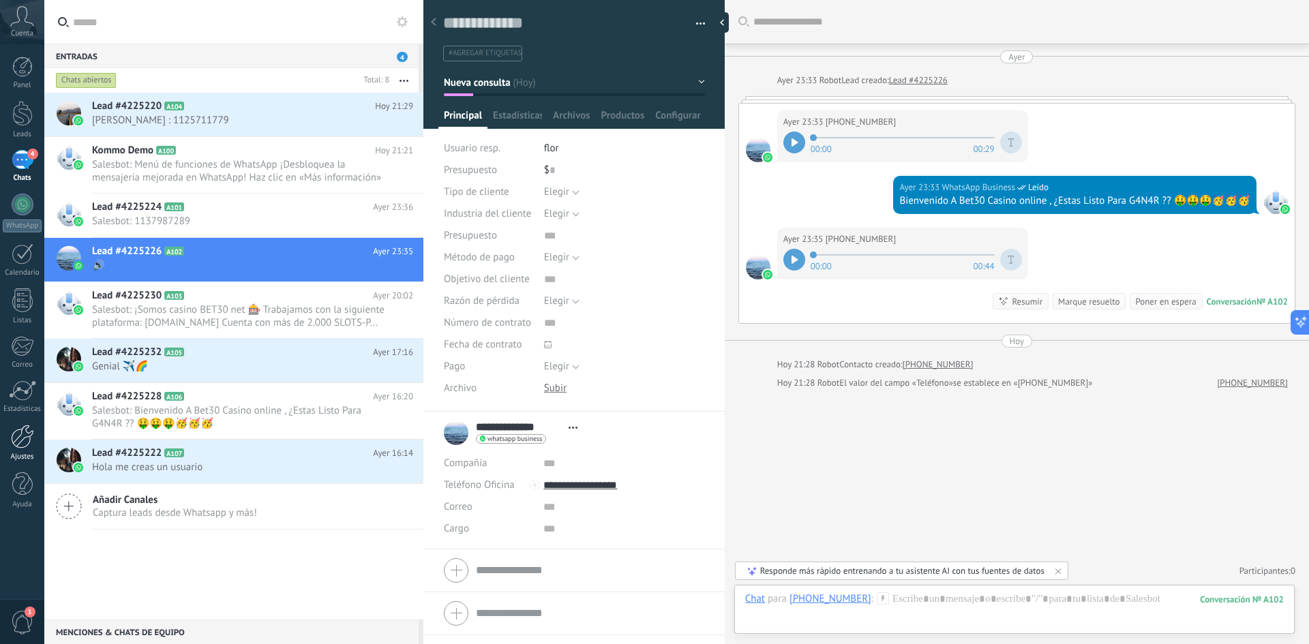
click at [20, 442] on div at bounding box center [22, 437] width 23 height 24
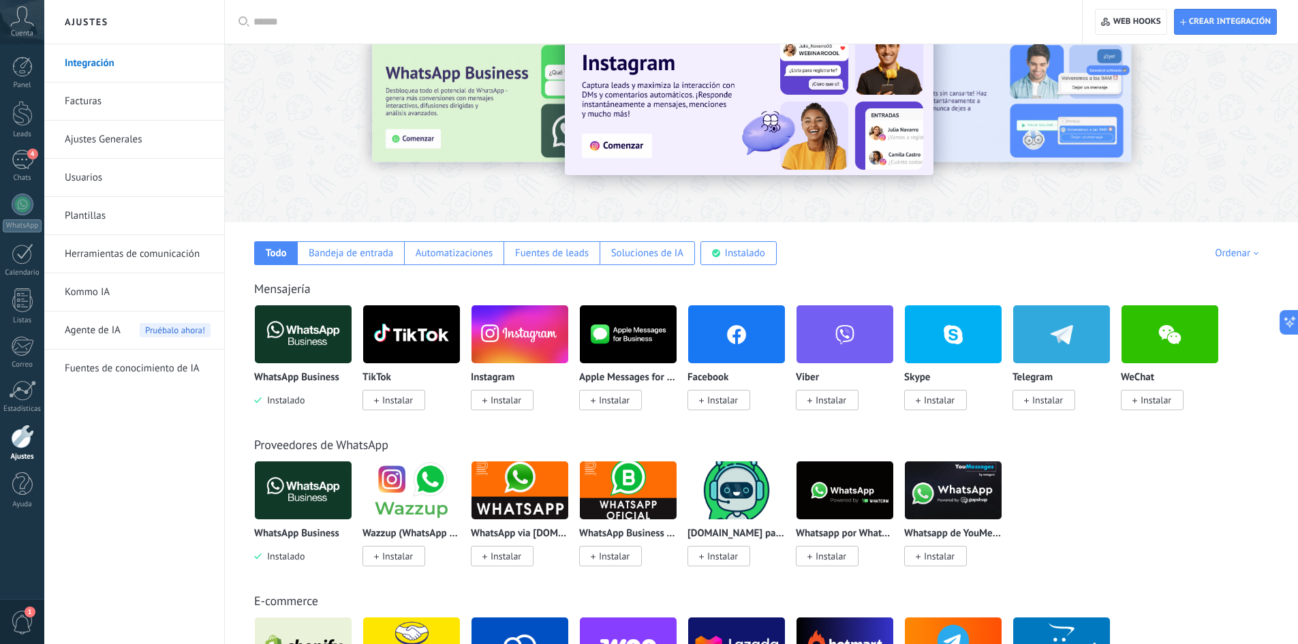
scroll to position [68, 0]
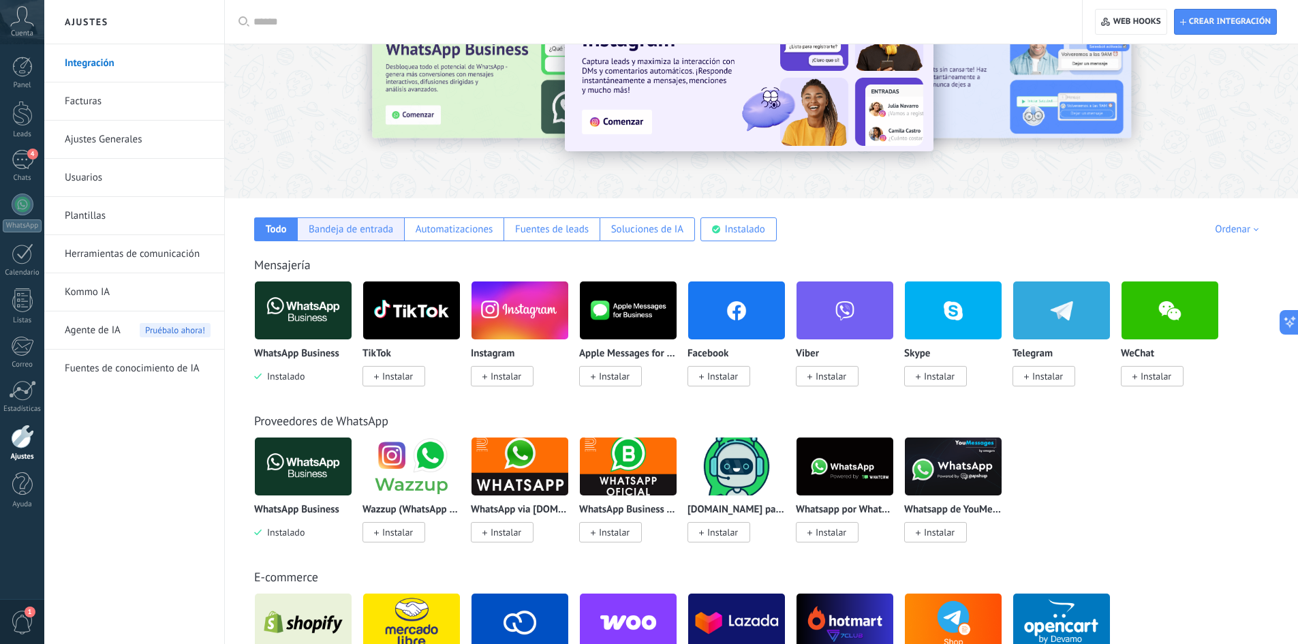
click at [336, 234] on div "Bandeja de entrada" at bounding box center [351, 229] width 85 height 13
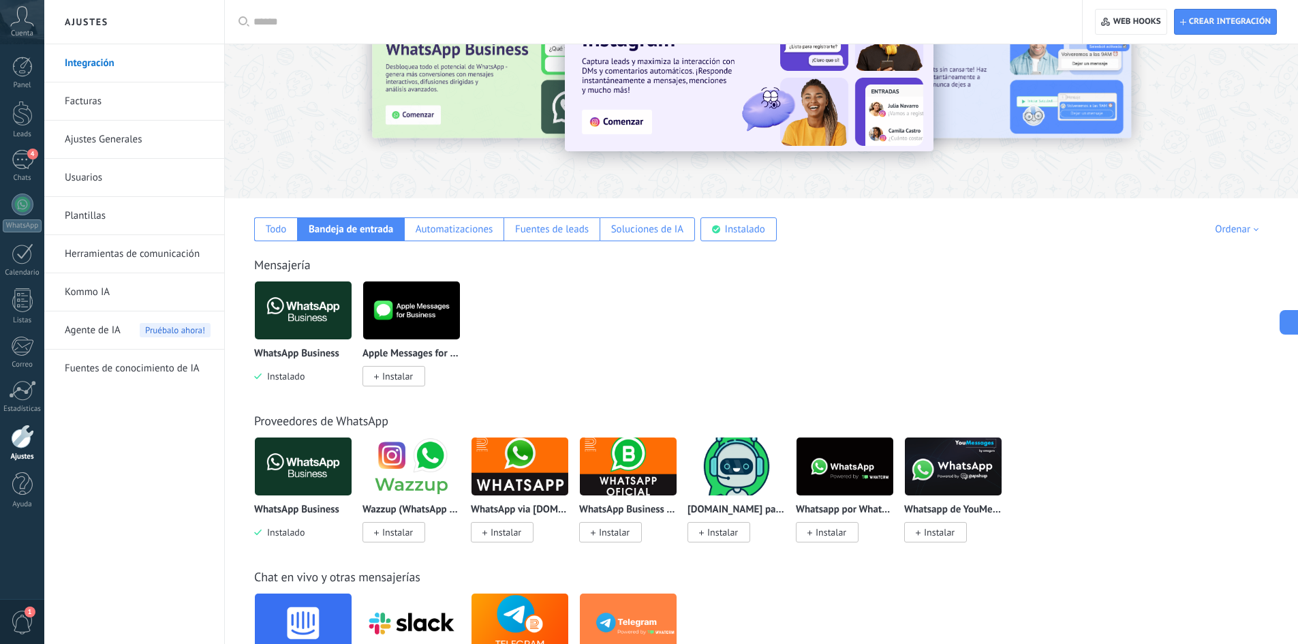
click at [311, 314] on img at bounding box center [303, 310] width 97 height 66
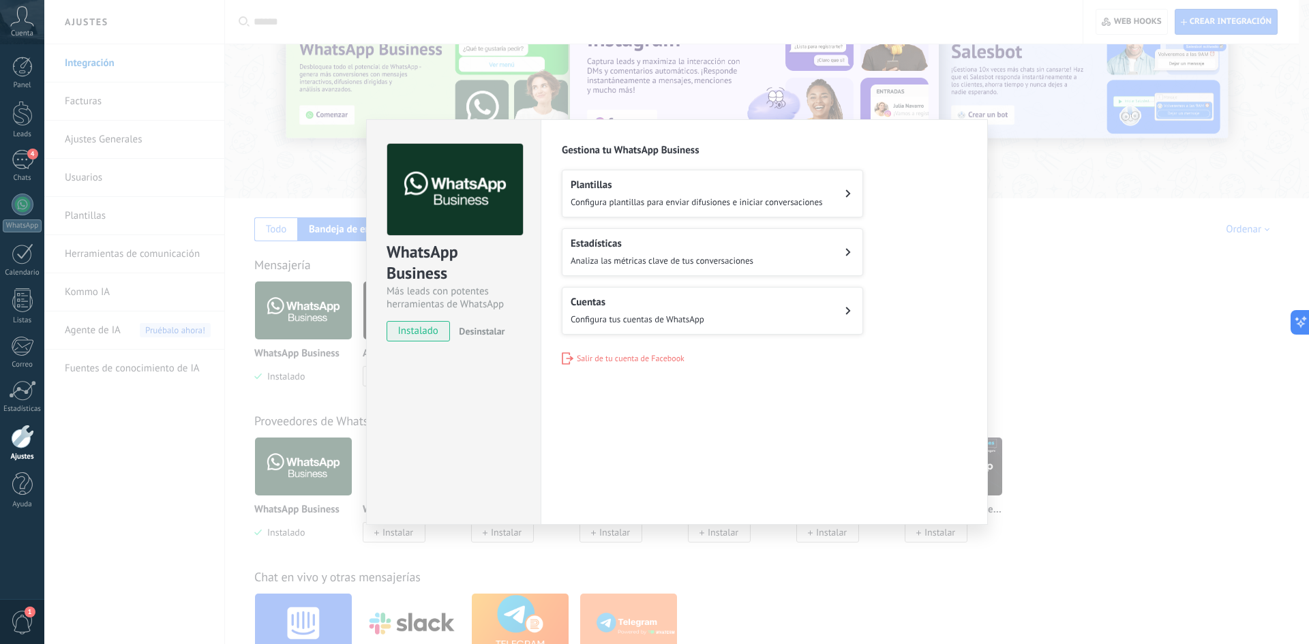
click at [731, 317] on button "Cuentas Configura tus cuentas de WhatsApp" at bounding box center [712, 311] width 301 height 48
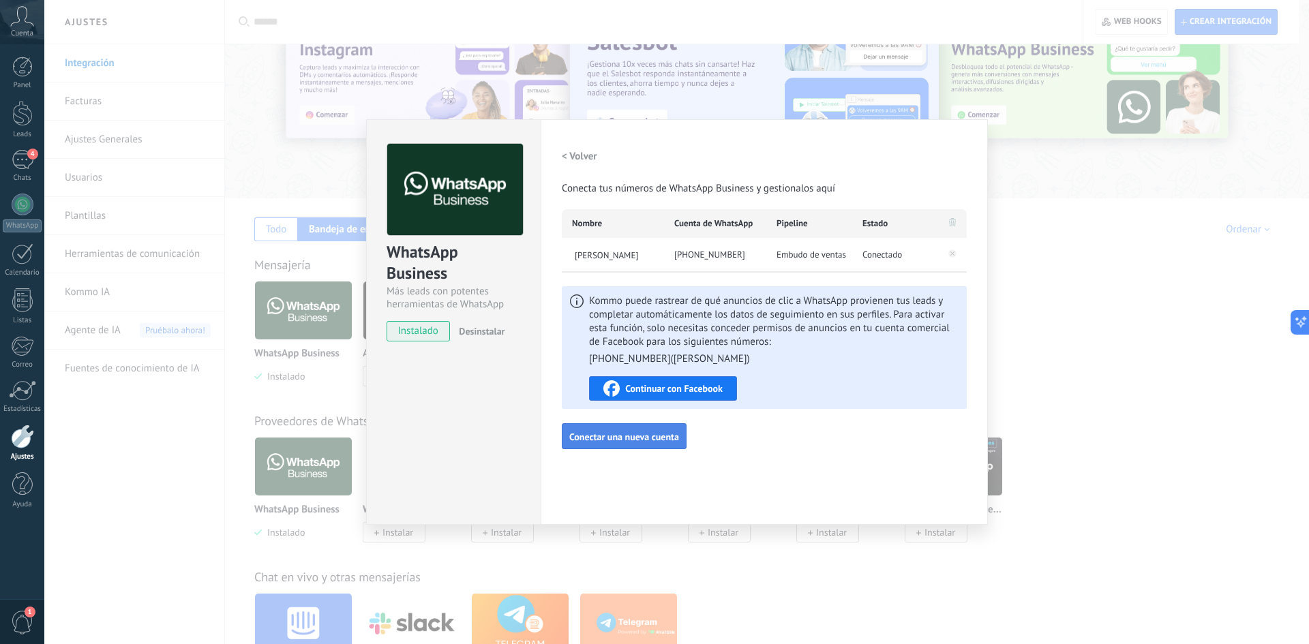
click at [642, 442] on span "Conectar una nueva cuenta" at bounding box center [624, 437] width 110 height 10
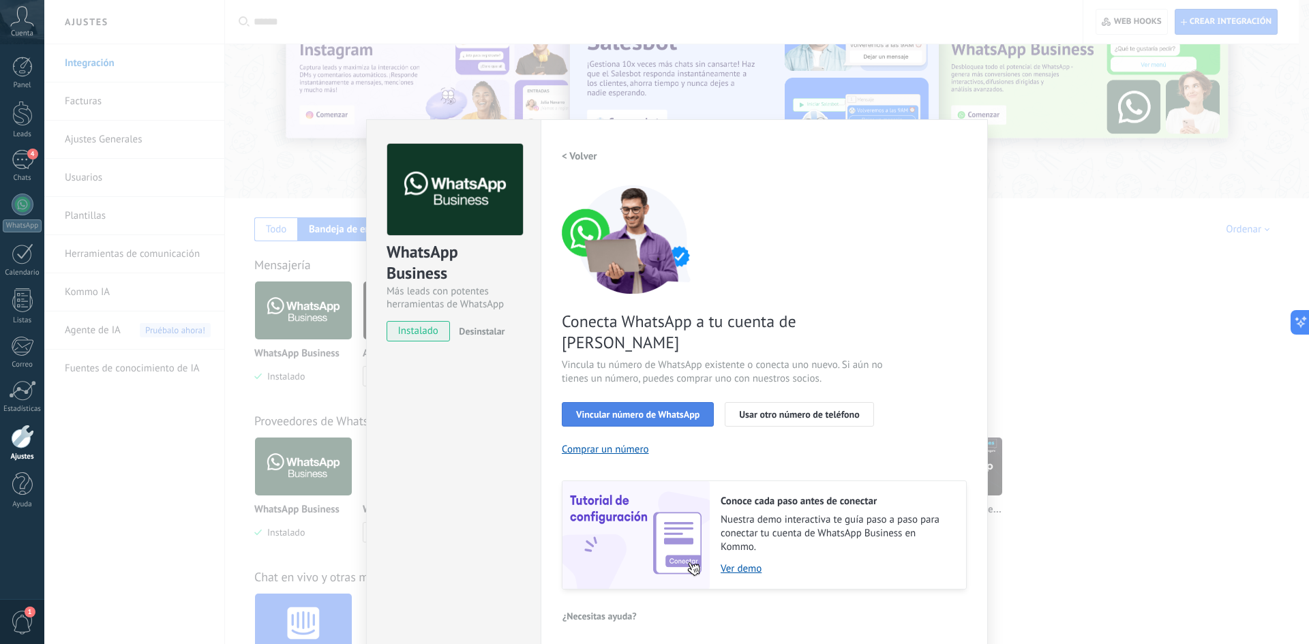
click at [626, 402] on button "Vincular número de WhatsApp" at bounding box center [638, 414] width 152 height 25
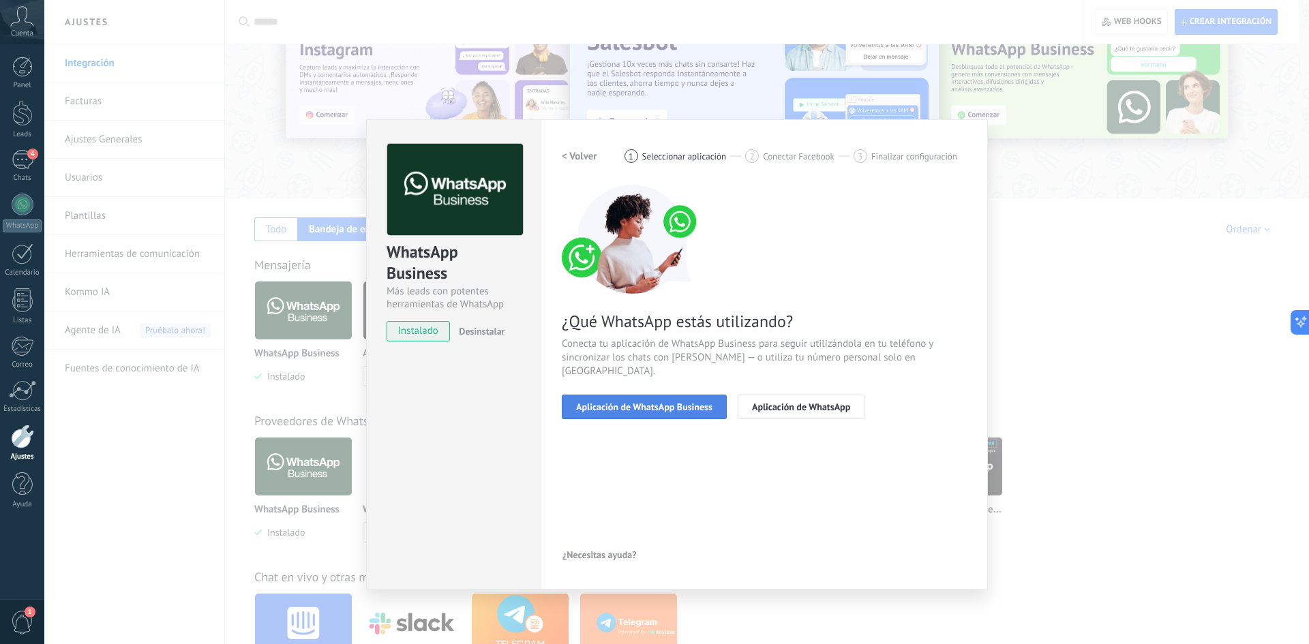
click at [707, 402] on span "Aplicación de WhatsApp Business" at bounding box center [644, 407] width 136 height 10
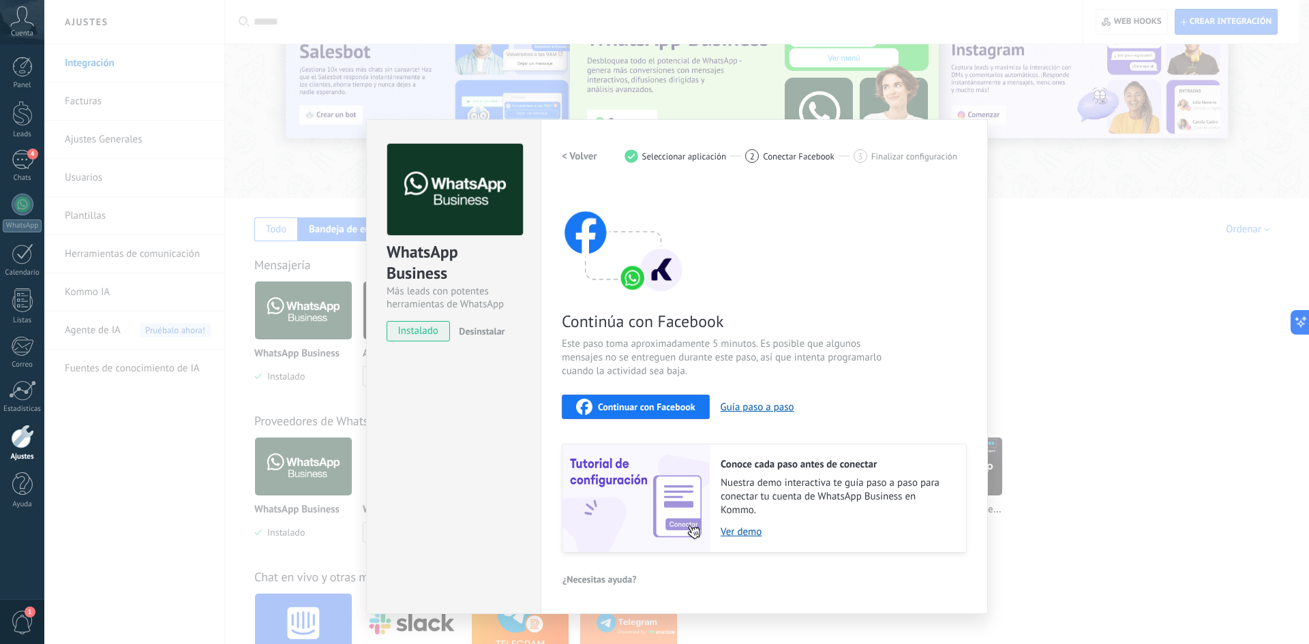
click at [581, 160] on h2 "< Volver" at bounding box center [579, 156] width 35 height 13
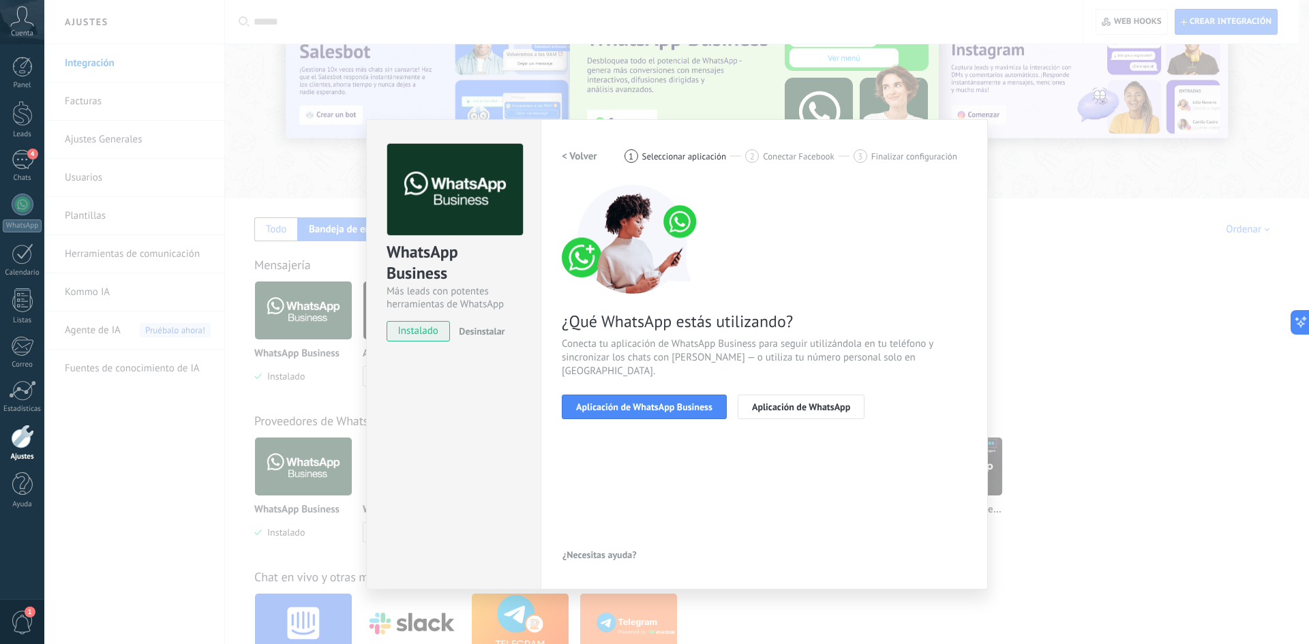
click at [581, 160] on h2 "< Volver" at bounding box center [579, 156] width 35 height 13
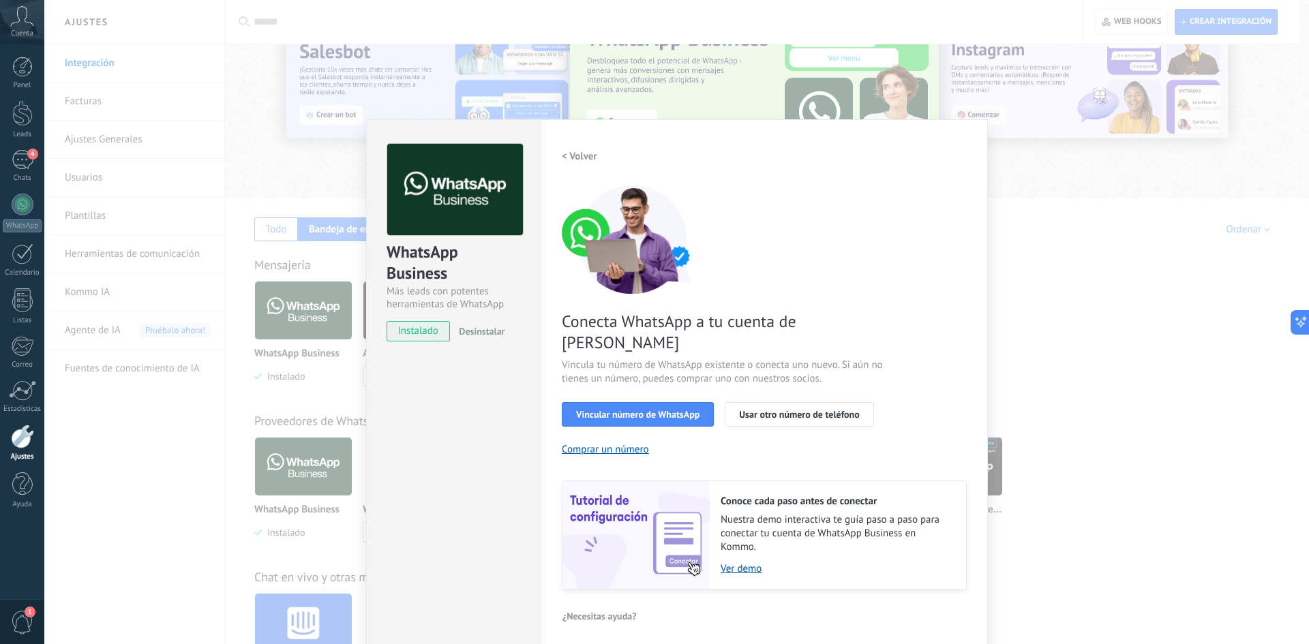
click at [581, 160] on h2 "< Volver" at bounding box center [579, 156] width 35 height 13
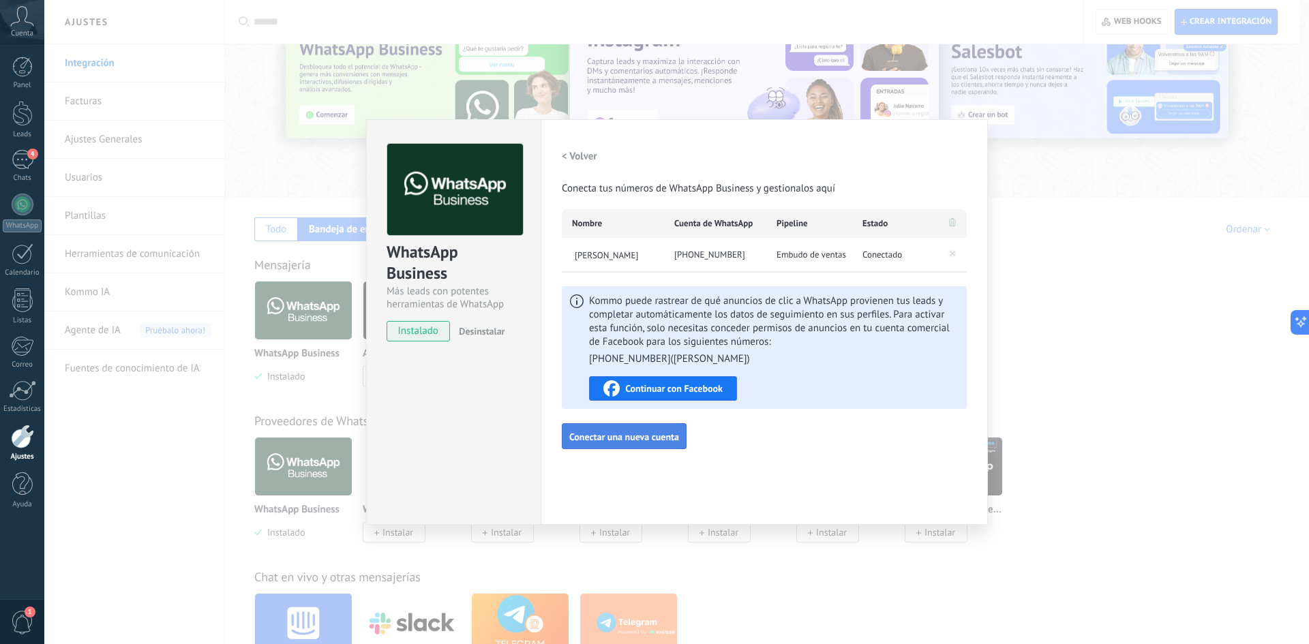
click at [649, 444] on button "Conectar una nueva cuenta" at bounding box center [624, 436] width 125 height 26
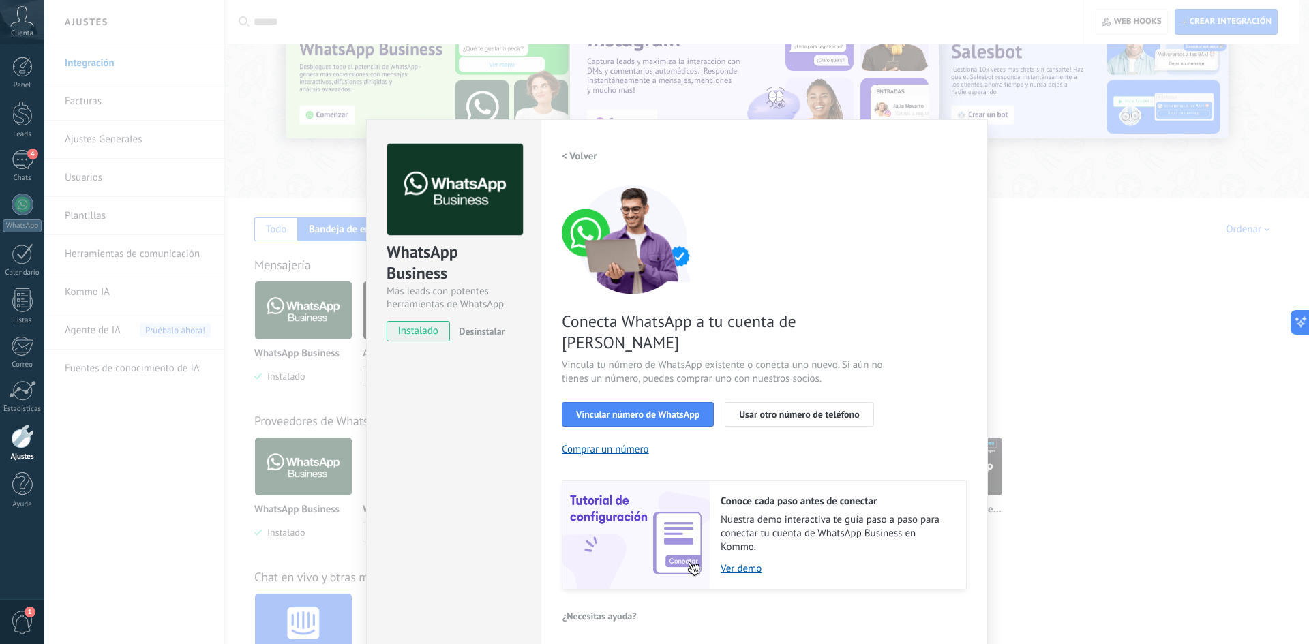
click at [288, 346] on div "WhatsApp Business Más leads con potentes herramientas de WhatsApp instalado Des…" at bounding box center [676, 322] width 1264 height 644
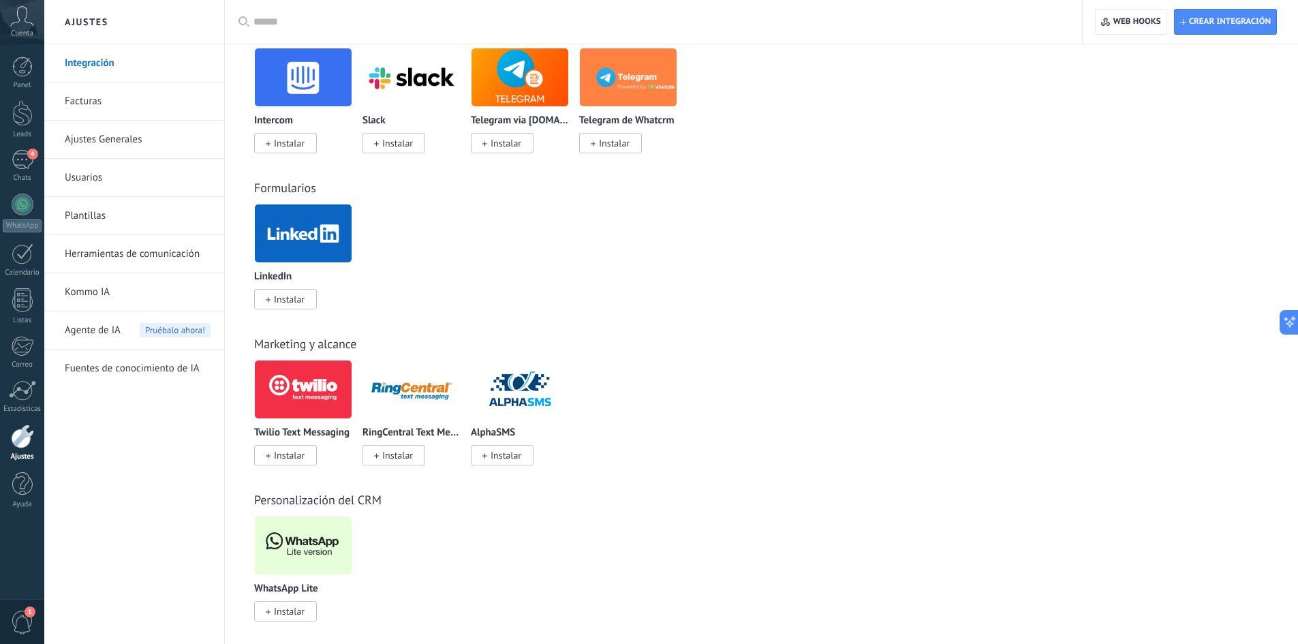
scroll to position [273, 0]
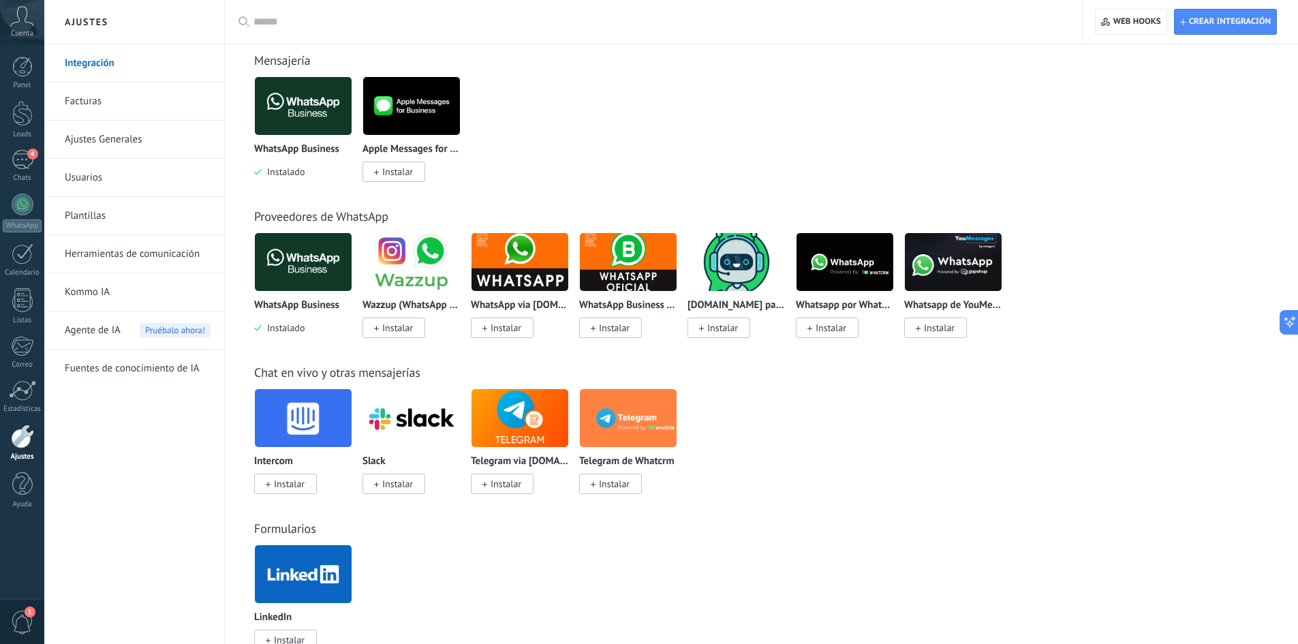
click at [299, 277] on img at bounding box center [303, 262] width 97 height 66
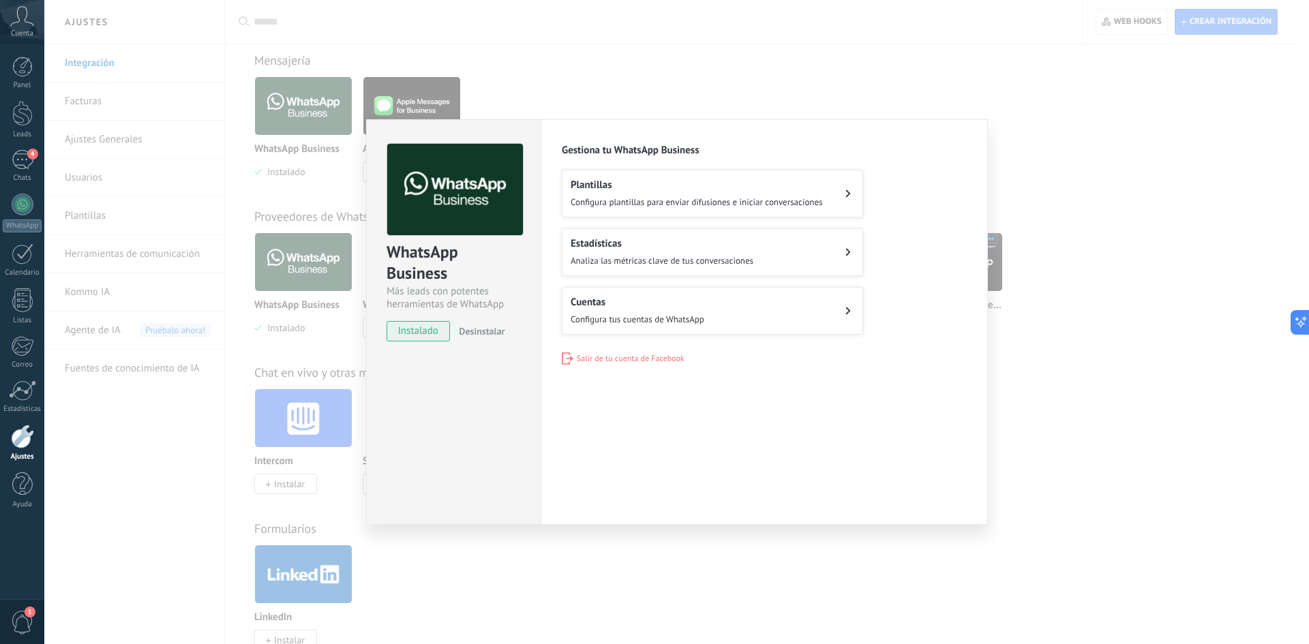
click at [679, 314] on span "Configura tus cuentas de WhatsApp" at bounding box center [637, 320] width 134 height 12
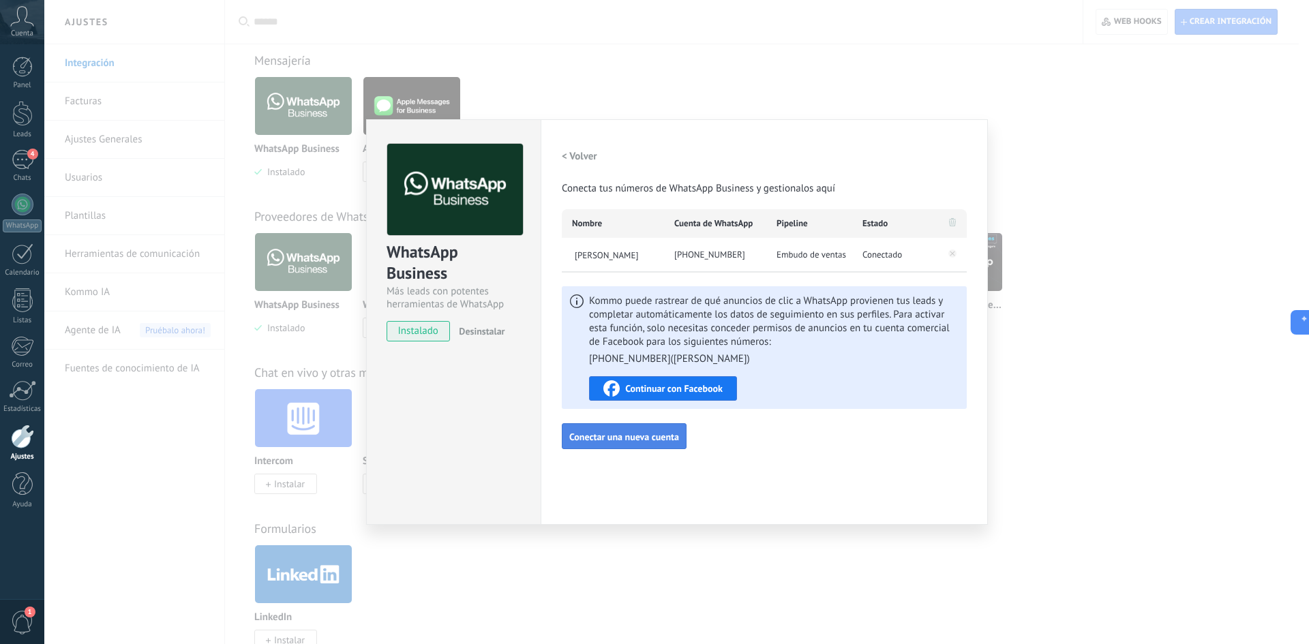
click at [641, 438] on span "Conectar una nueva cuenta" at bounding box center [624, 437] width 110 height 10
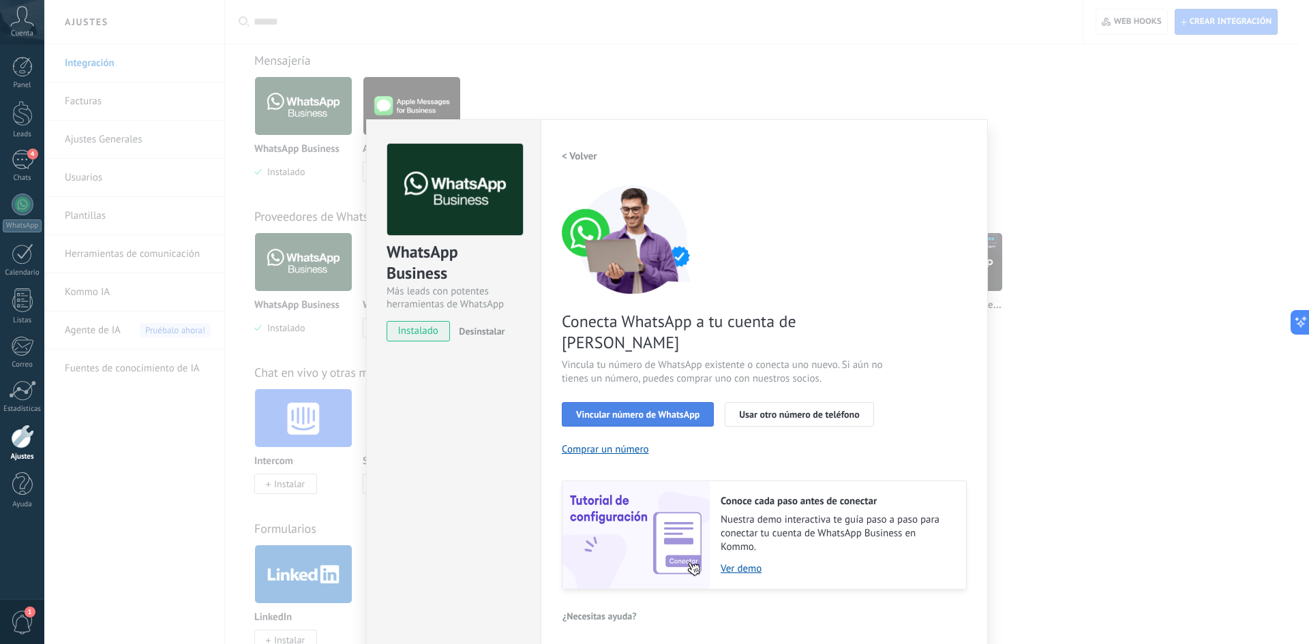
click at [682, 410] on span "Vincular número de WhatsApp" at bounding box center [637, 415] width 123 height 10
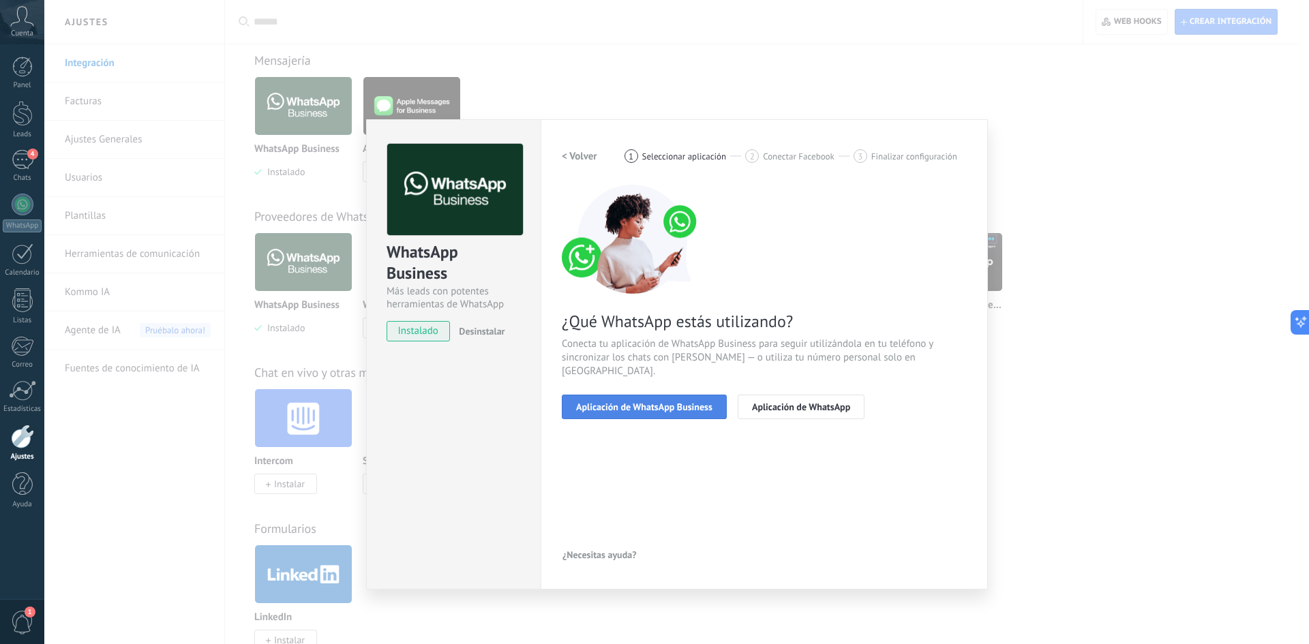
click at [667, 402] on span "Aplicación de WhatsApp Business" at bounding box center [644, 407] width 136 height 10
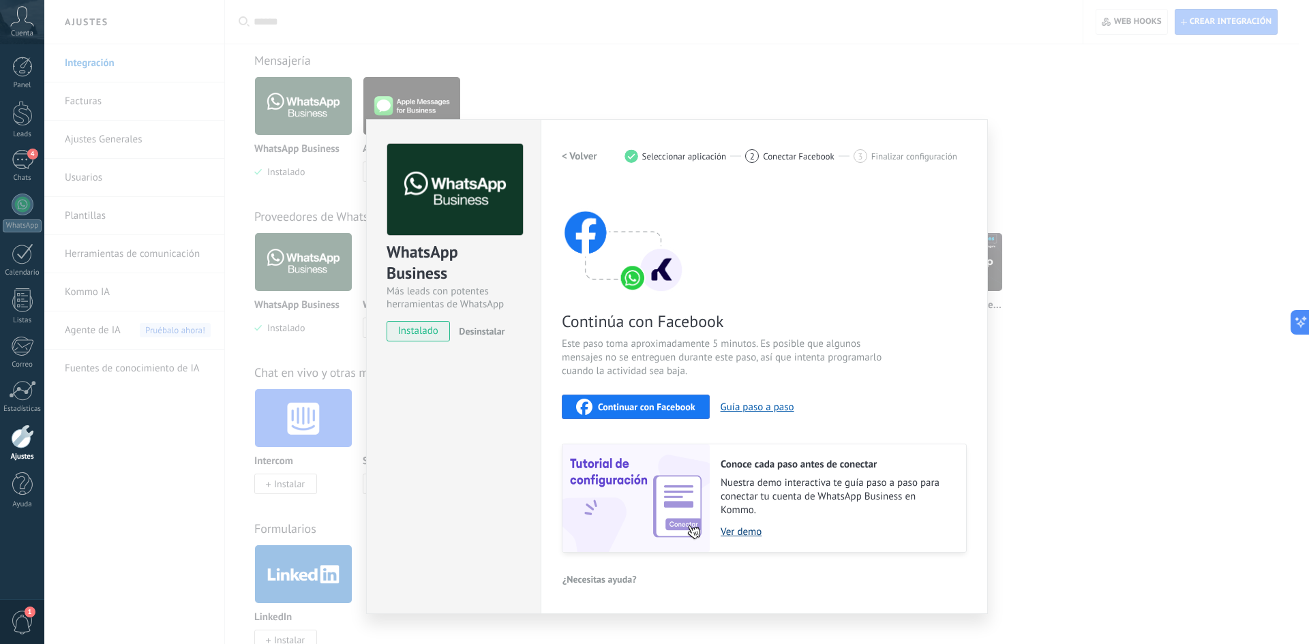
click at [746, 536] on link "Ver demo" at bounding box center [836, 531] width 232 height 13
click at [635, 416] on button "Continuar con Facebook" at bounding box center [636, 407] width 148 height 25
drag, startPoint x: 928, startPoint y: 95, endPoint x: 920, endPoint y: 93, distance: 8.3
click at [921, 93] on div "WhatsApp Business Más leads con potentes herramientas de WhatsApp instalado Des…" at bounding box center [676, 322] width 1264 height 644
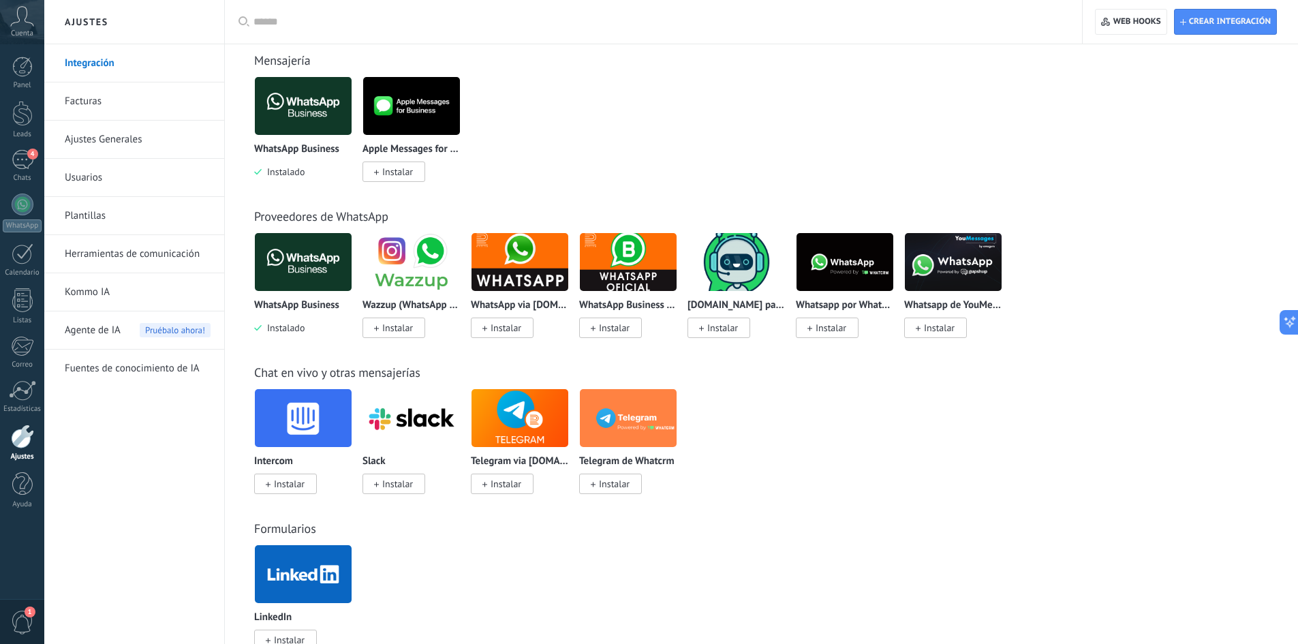
click at [129, 74] on link "Integración" at bounding box center [138, 63] width 146 height 38
click at [129, 73] on link "Integración" at bounding box center [138, 63] width 146 height 38
click at [132, 72] on link "Integración" at bounding box center [138, 63] width 146 height 38
click at [144, 256] on link "Herramientas de comunicación" at bounding box center [138, 254] width 146 height 38
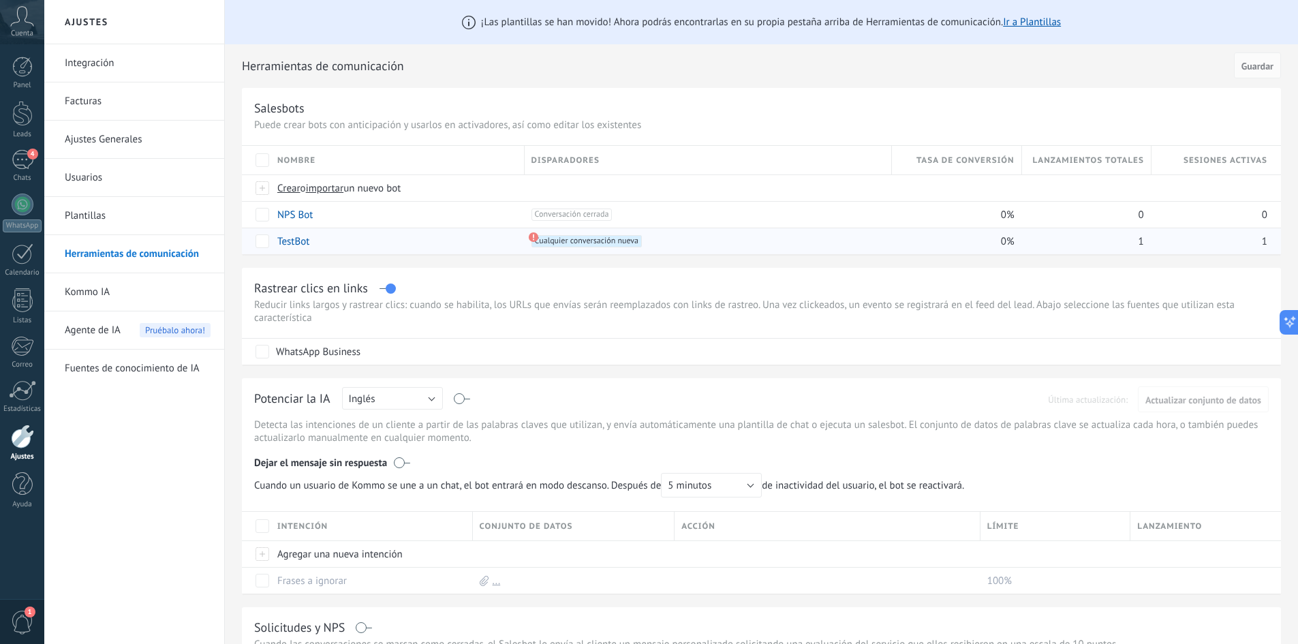
click at [578, 244] on span "Cualquier conversación nueva +0" at bounding box center [587, 241] width 110 height 12
click at [157, 174] on link "Usuarios" at bounding box center [138, 178] width 146 height 38
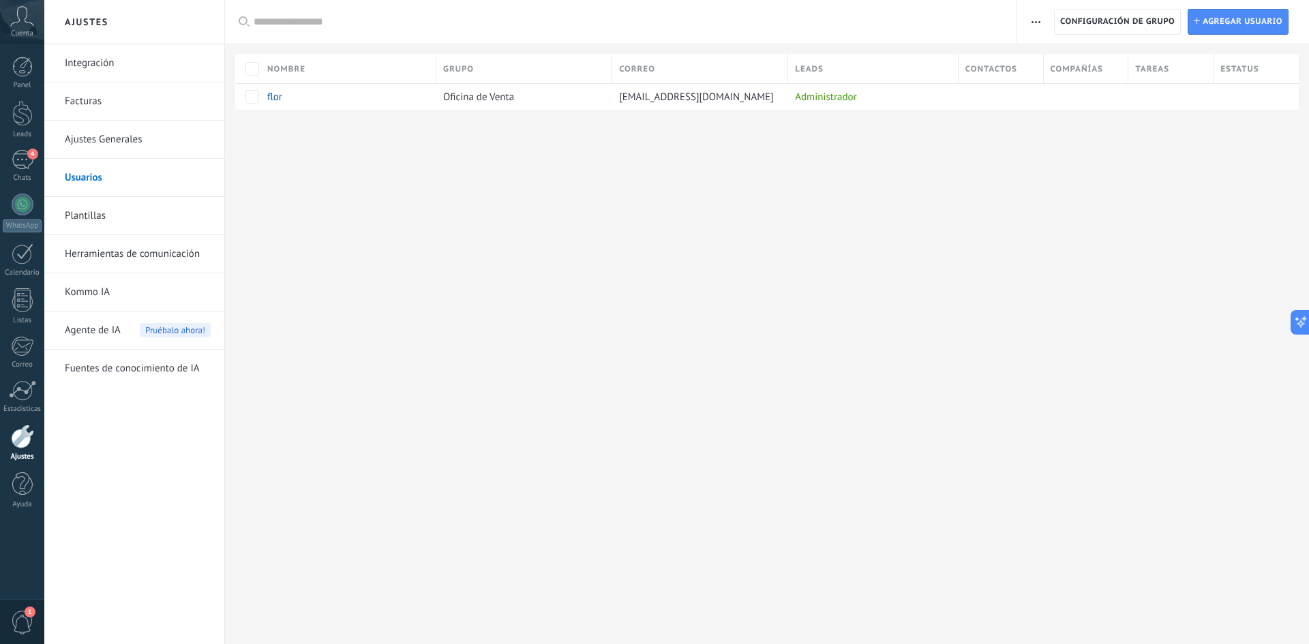
click at [151, 142] on link "Ajustes Generales" at bounding box center [138, 140] width 146 height 38
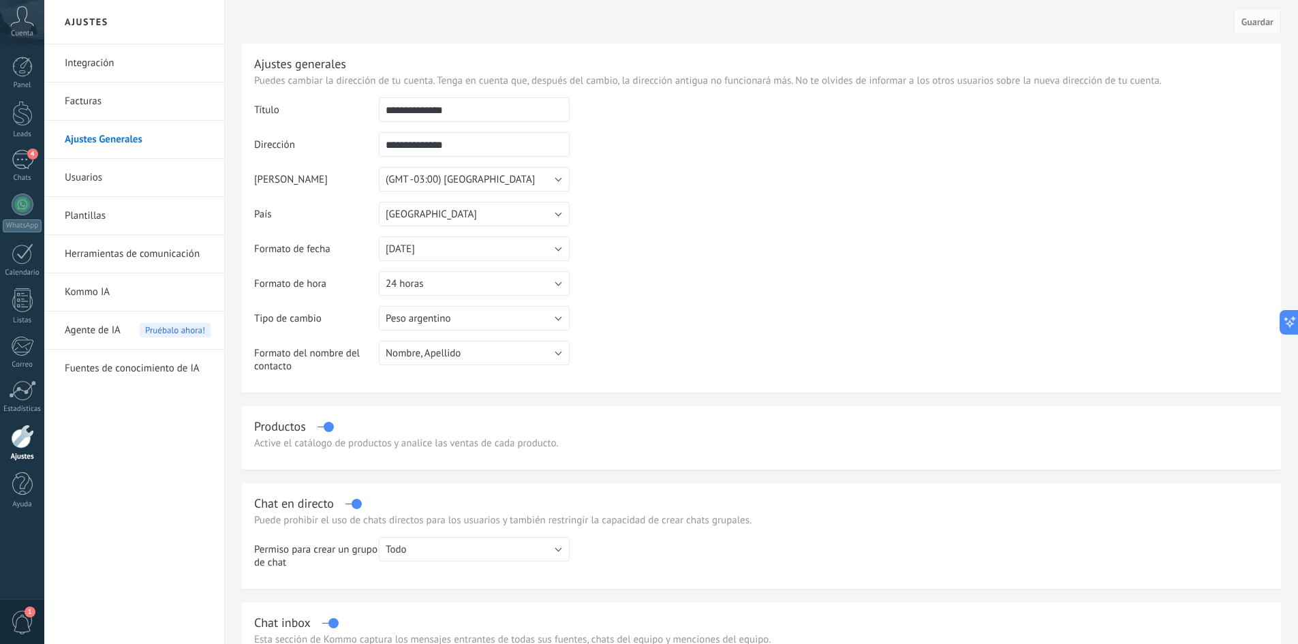
click at [124, 76] on link "Integración" at bounding box center [138, 63] width 146 height 38
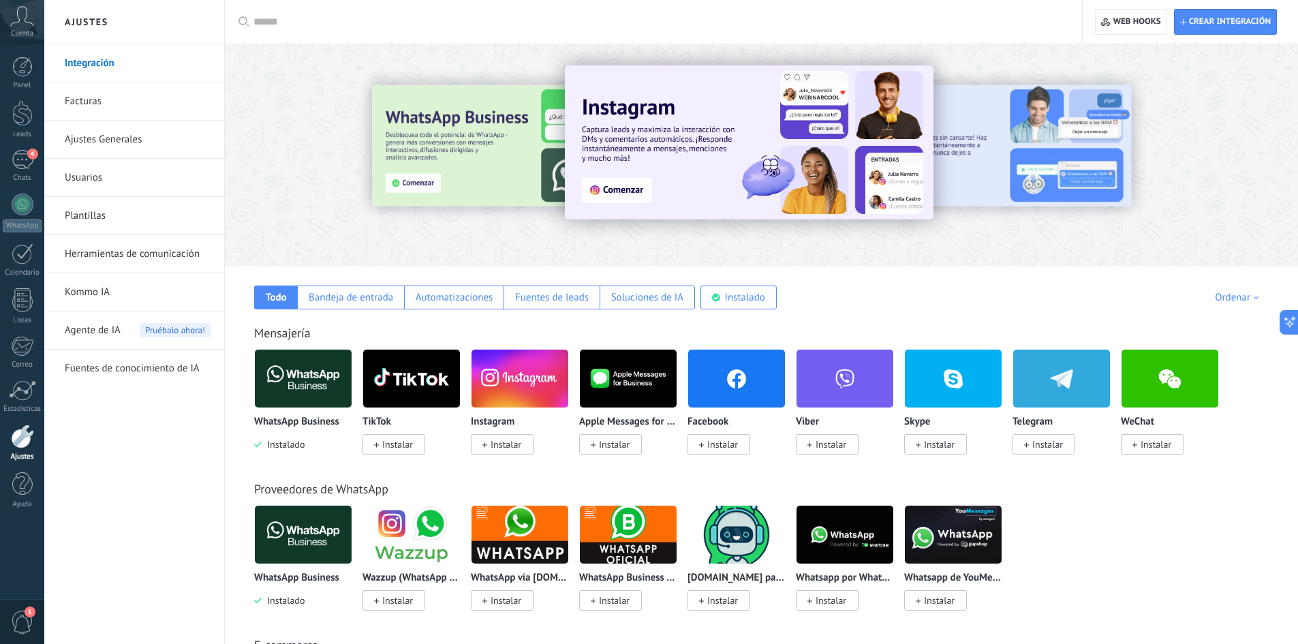
click at [309, 386] on img at bounding box center [303, 379] width 97 height 66
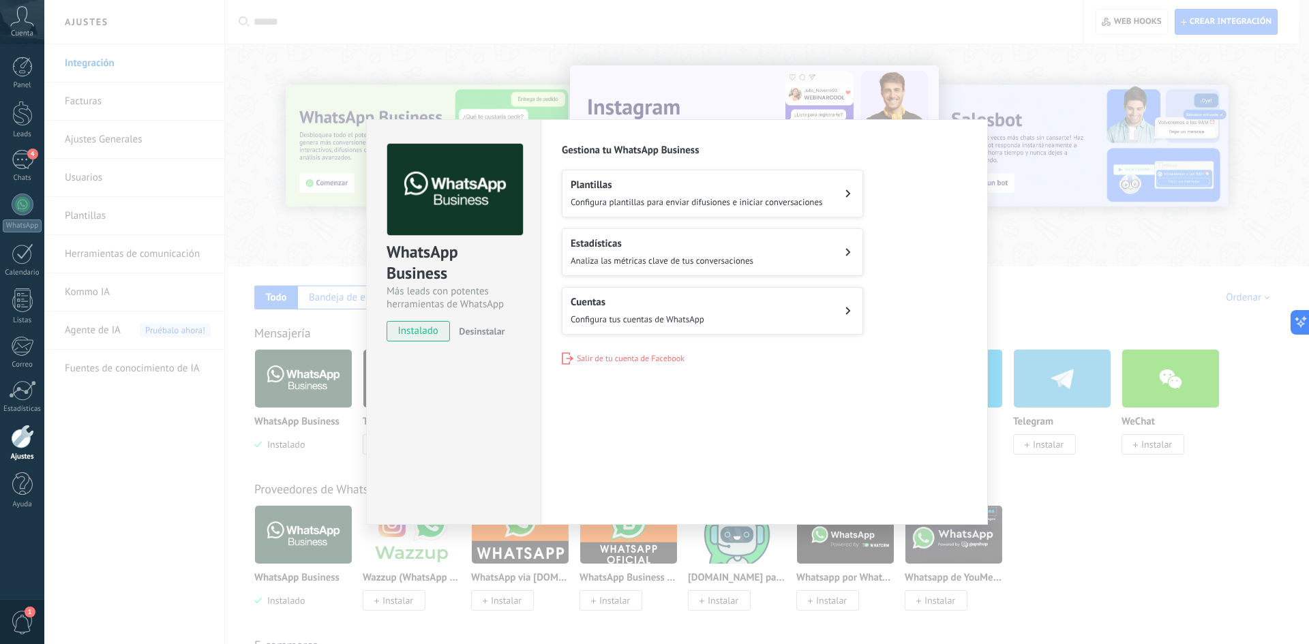
click at [419, 322] on span "instalado" at bounding box center [418, 331] width 62 height 20
click at [424, 329] on span "instalado" at bounding box center [418, 331] width 62 height 20
click at [688, 319] on span "Configura tus cuentas de WhatsApp" at bounding box center [637, 320] width 134 height 12
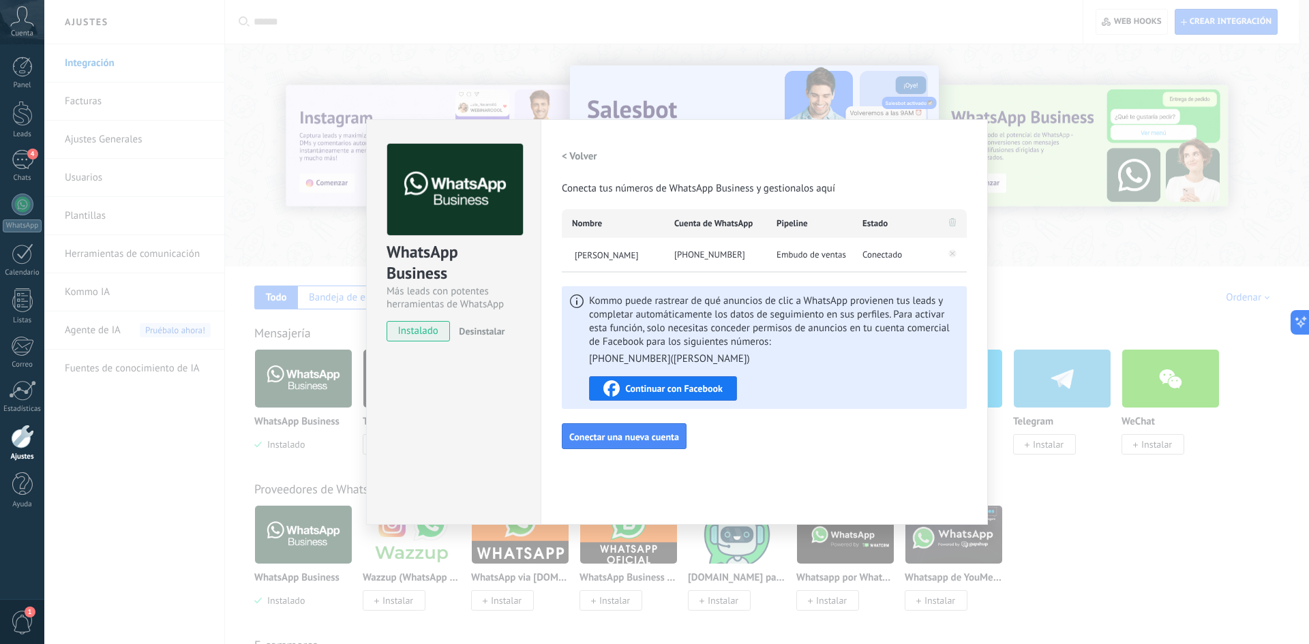
click at [284, 127] on div "WhatsApp Business Más leads con potentes herramientas de WhatsApp instalado Des…" at bounding box center [676, 322] width 1264 height 644
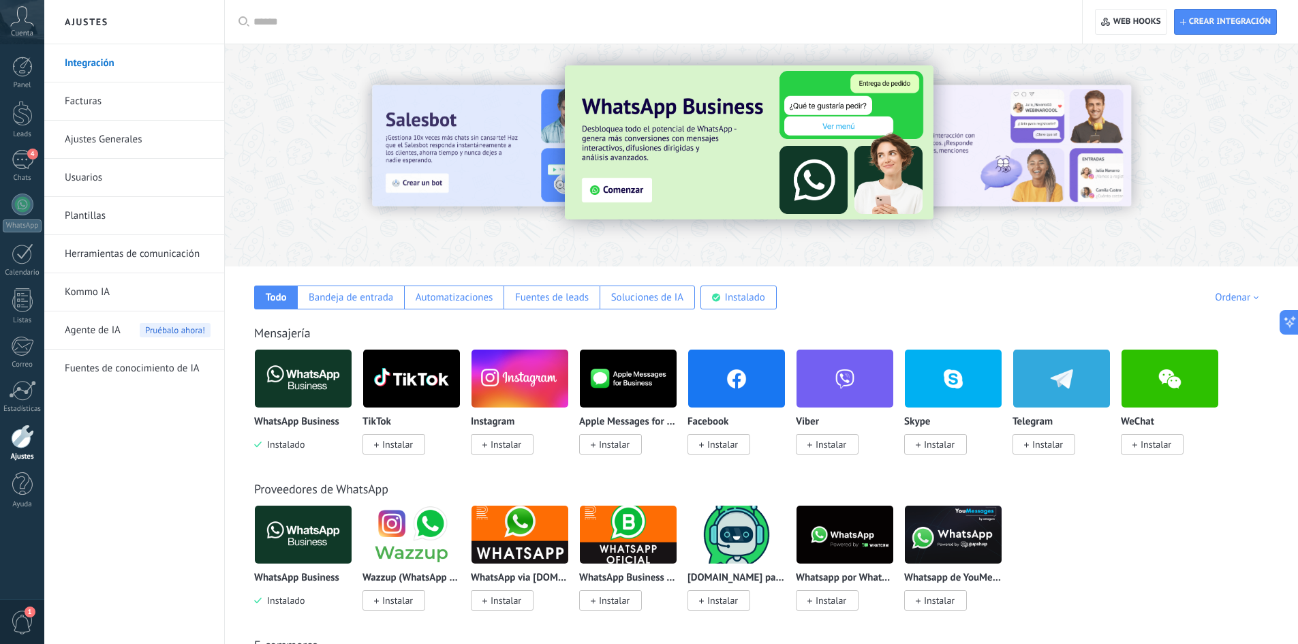
click at [263, 21] on input "text" at bounding box center [659, 22] width 810 height 14
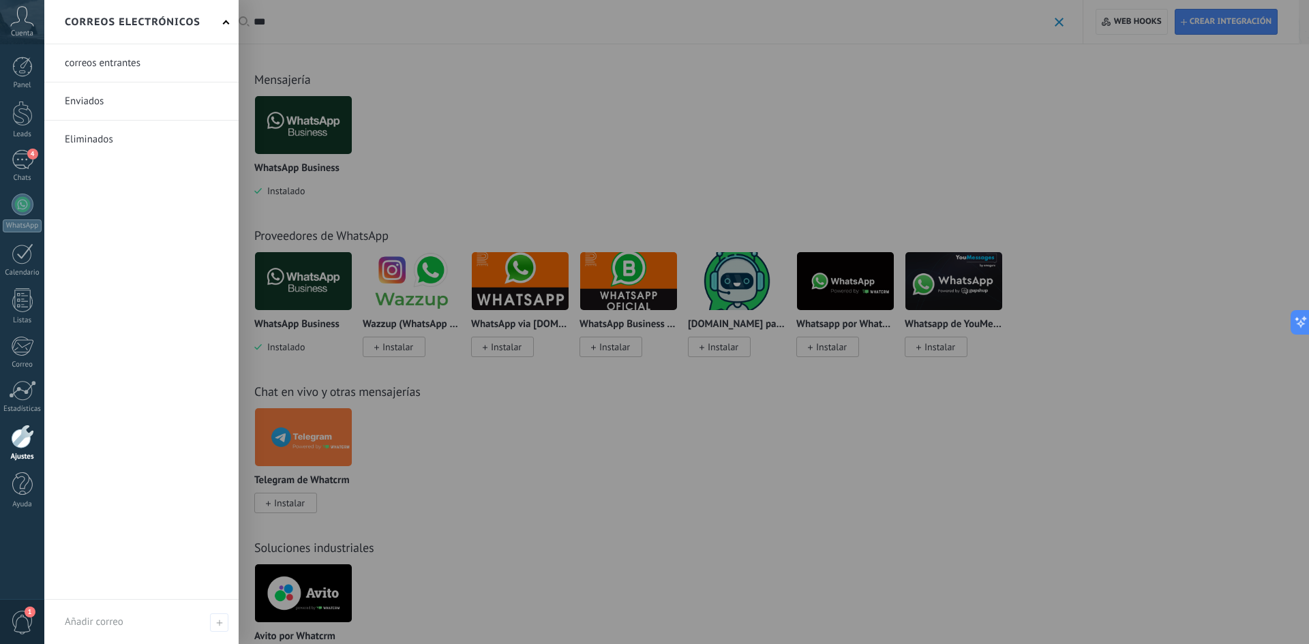
type input "***"
click at [31, 449] on link "Ajustes" at bounding box center [22, 443] width 44 height 37
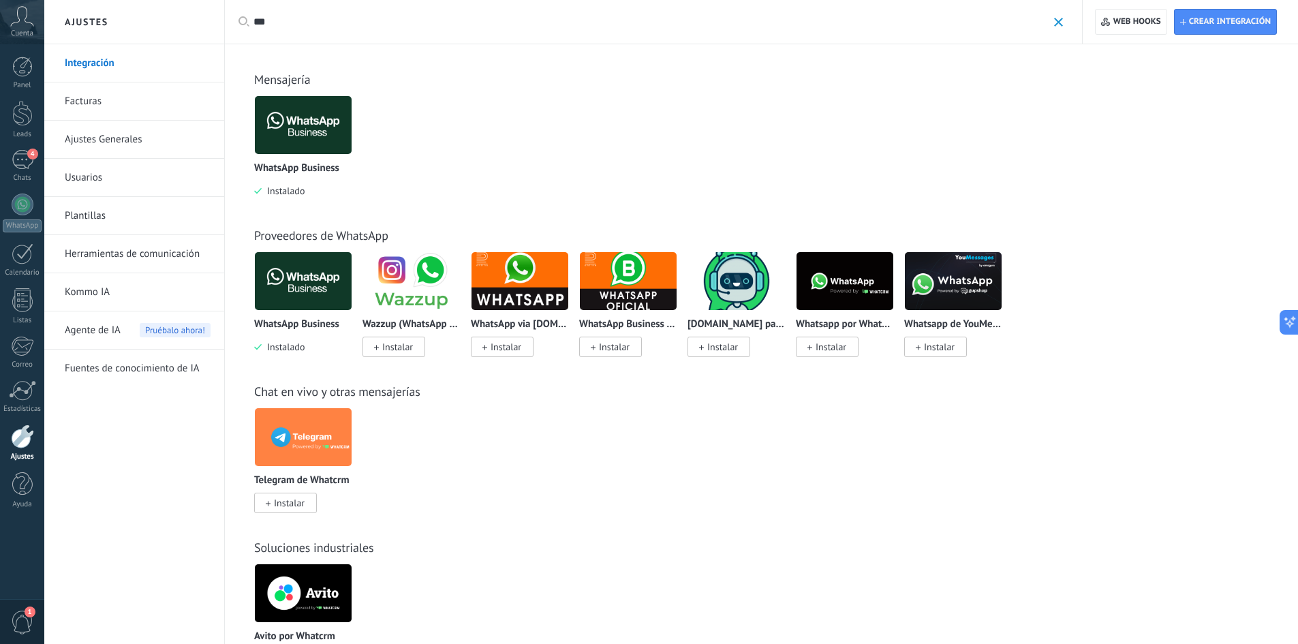
click at [128, 256] on link "Herramientas de comunicación" at bounding box center [138, 254] width 146 height 38
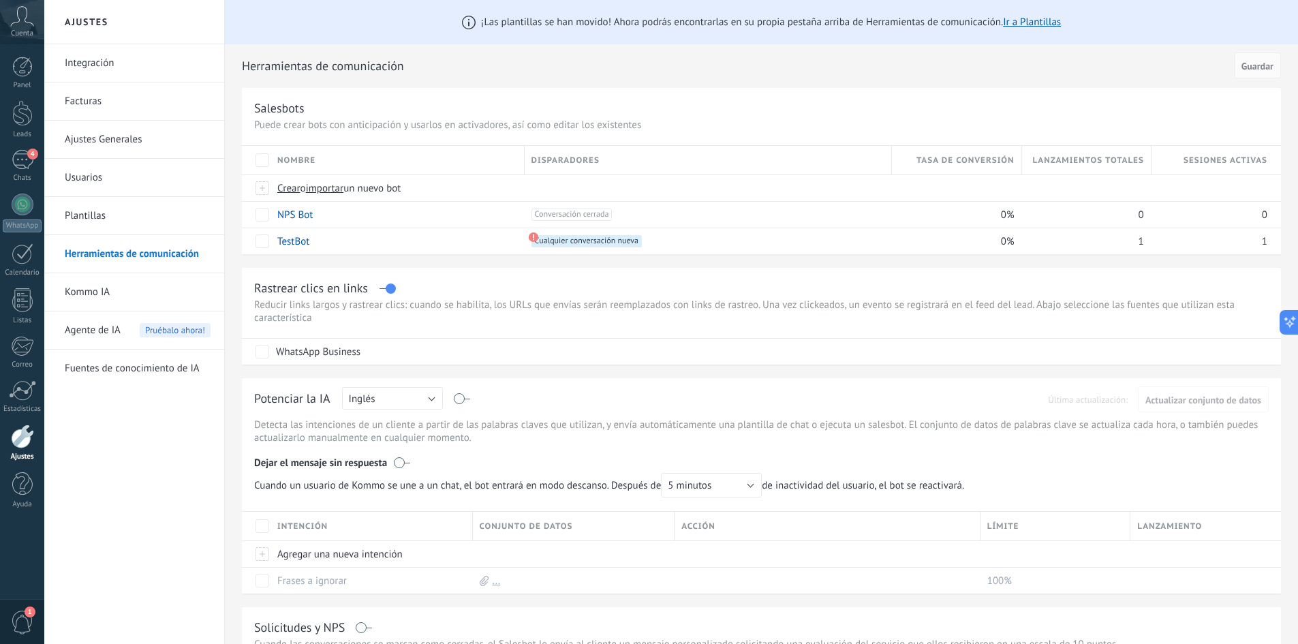
click at [122, 80] on link "Integración" at bounding box center [138, 63] width 146 height 38
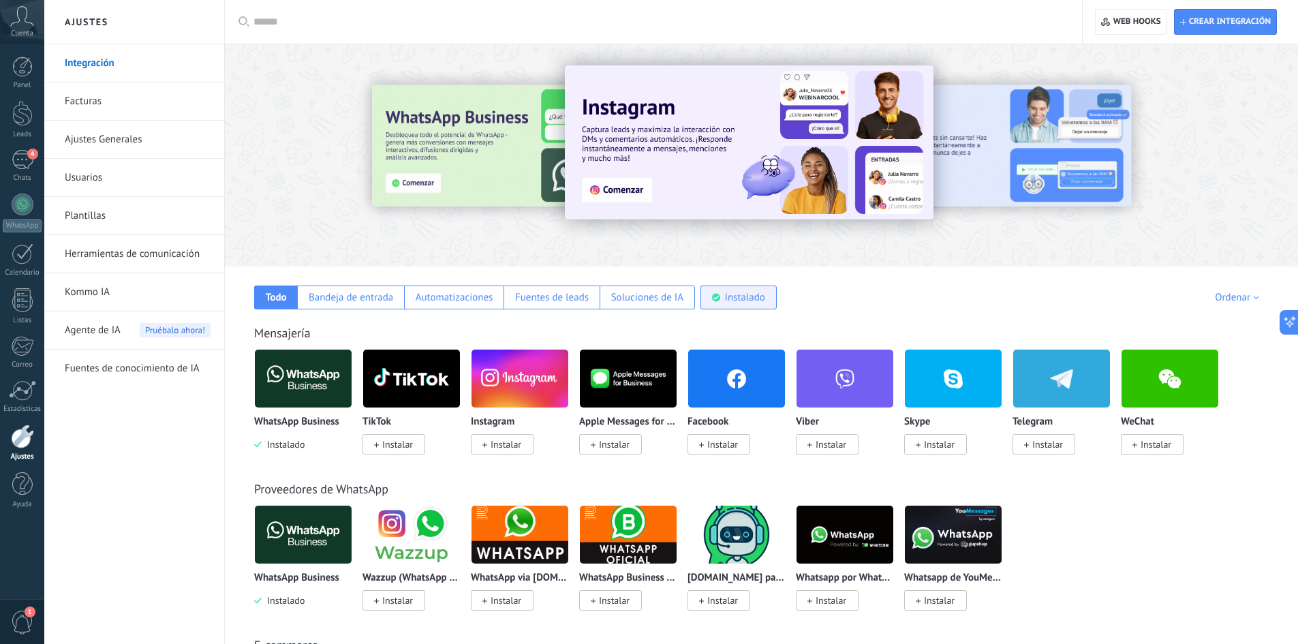
click at [707, 307] on div "Instalado" at bounding box center [739, 298] width 76 height 24
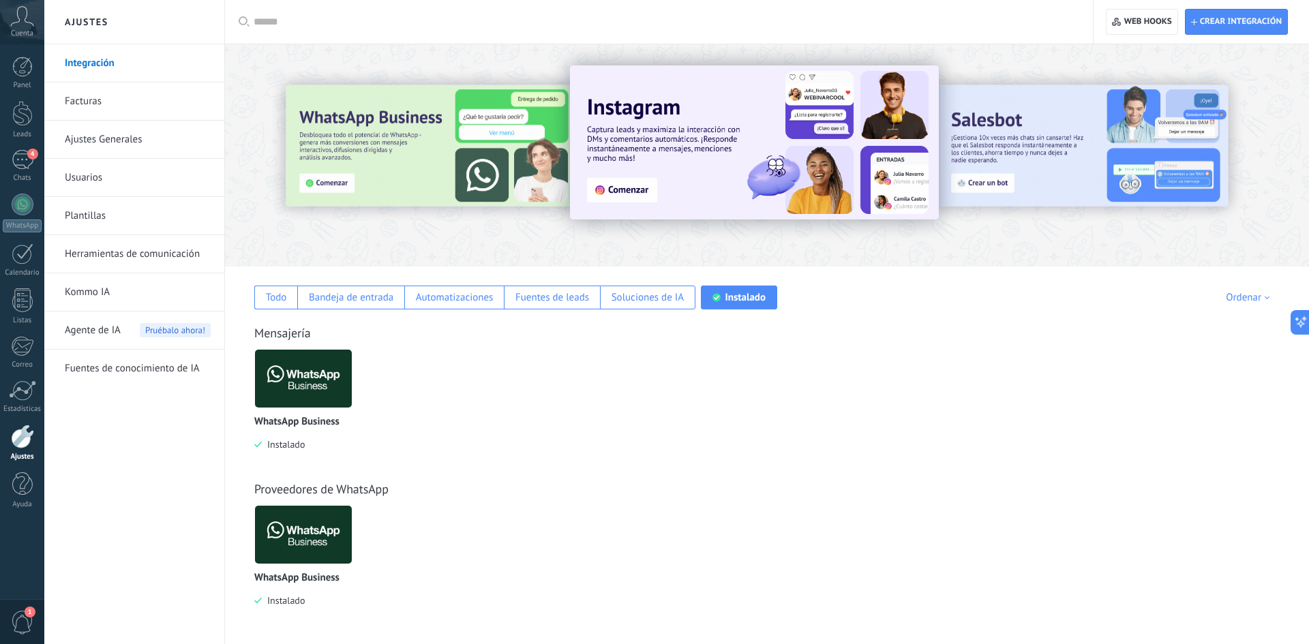
drag, startPoint x: 284, startPoint y: 522, endPoint x: 306, endPoint y: 499, distance: 31.8
click at [285, 522] on img at bounding box center [303, 535] width 97 height 66
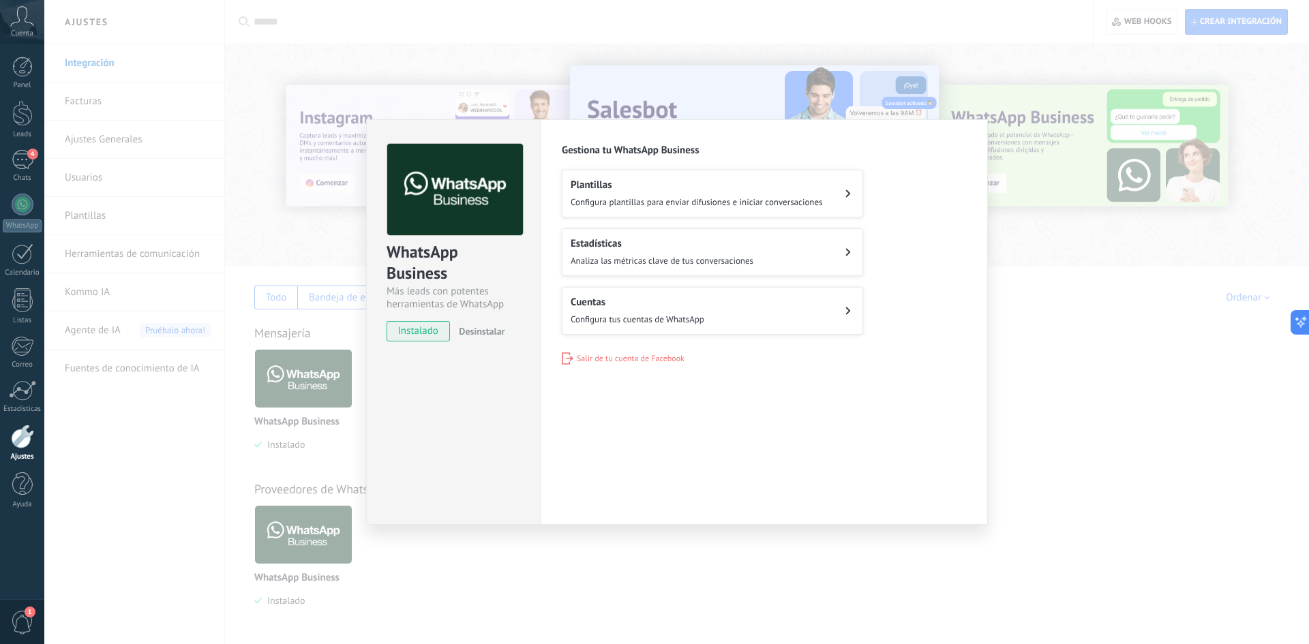
click at [432, 253] on div "WhatsApp Business" at bounding box center [453, 263] width 134 height 44
click at [281, 230] on div "WhatsApp Business Más leads con potentes herramientas de WhatsApp instalado Des…" at bounding box center [676, 322] width 1264 height 644
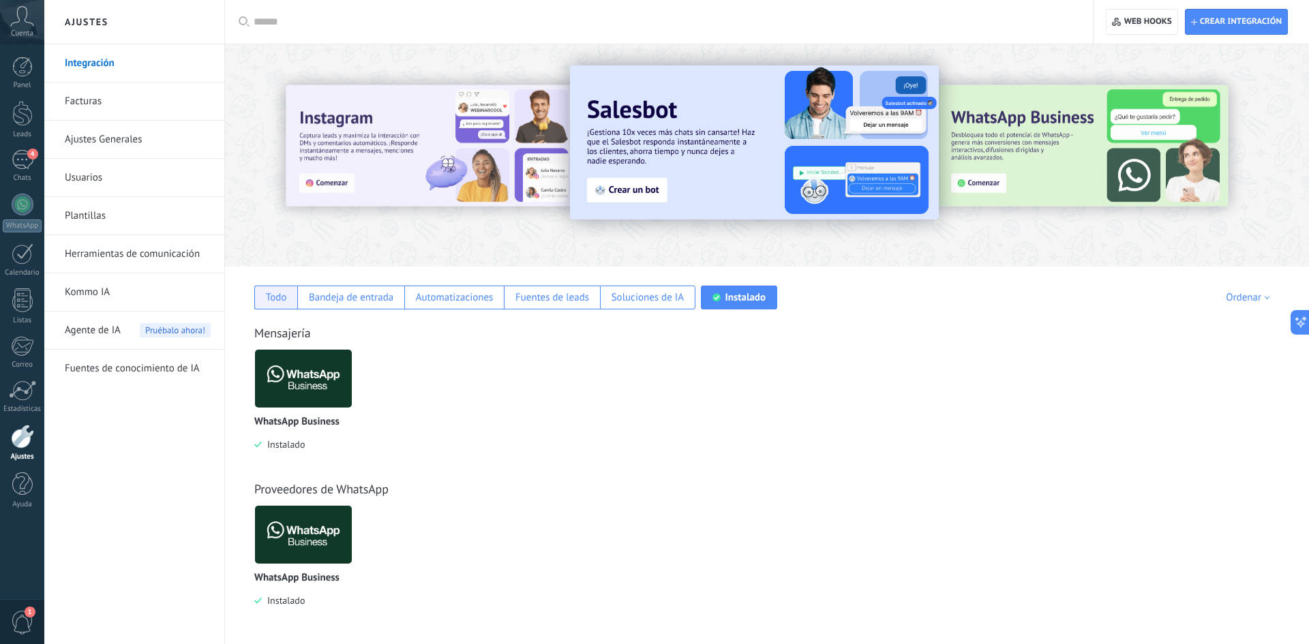
click at [281, 303] on div "Todo" at bounding box center [276, 297] width 21 height 13
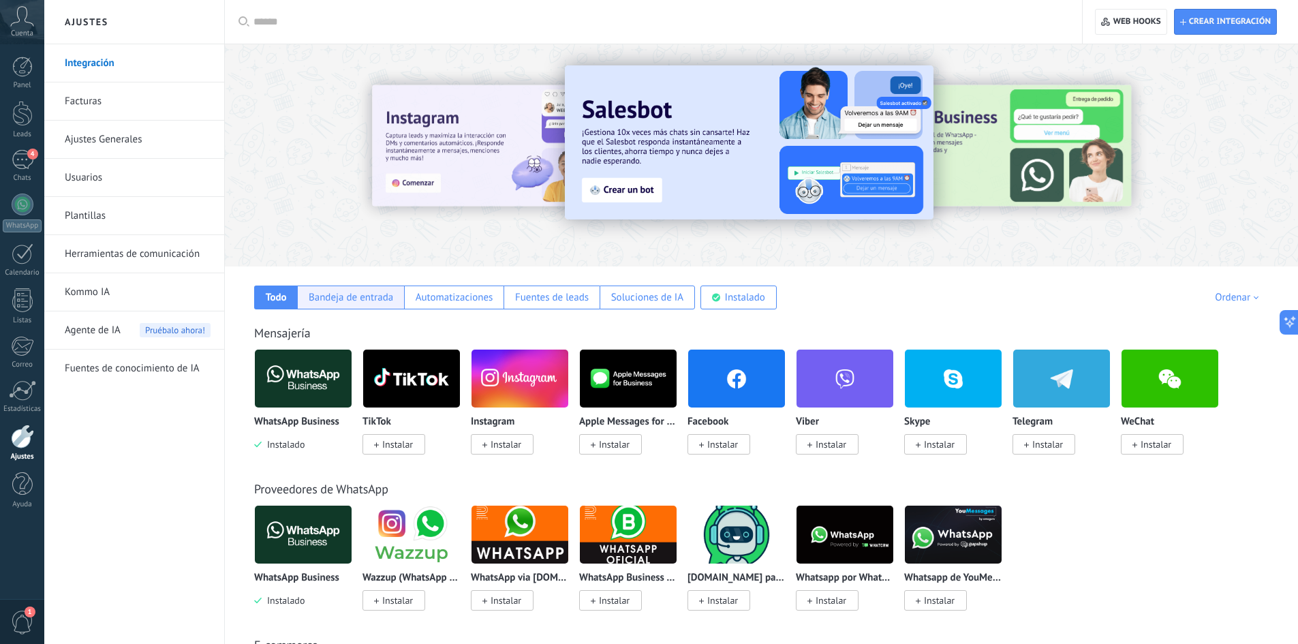
click at [333, 301] on div "Bandeja de entrada" at bounding box center [351, 297] width 85 height 13
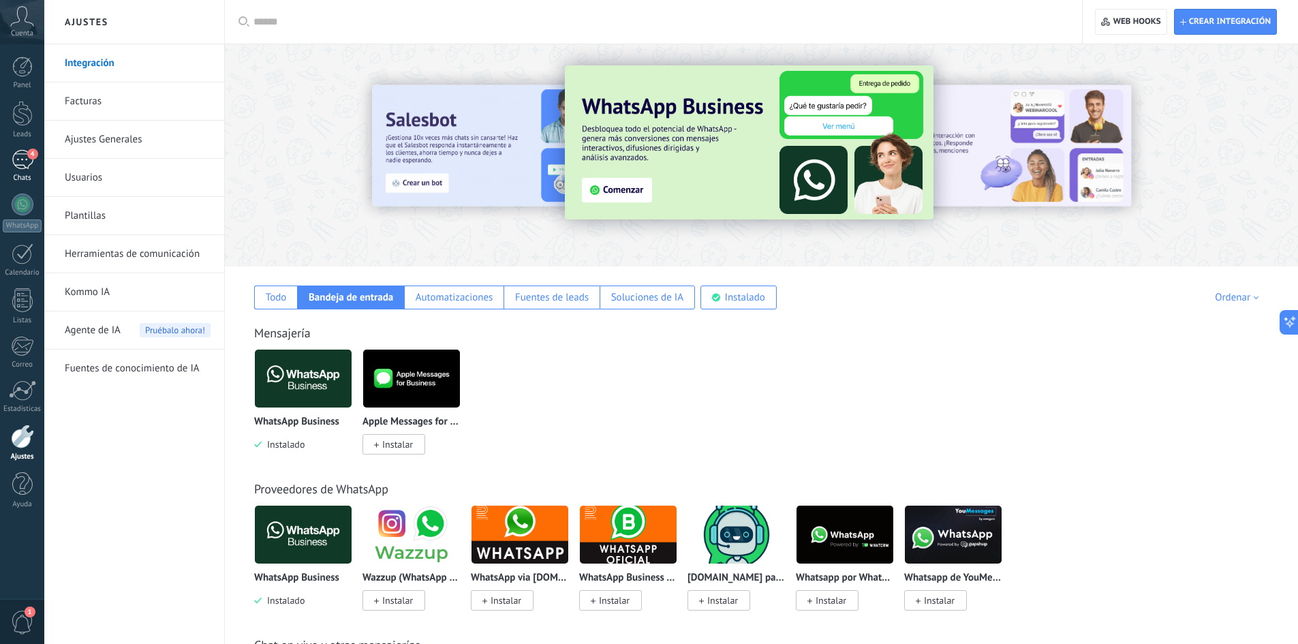
click at [40, 166] on link "4 Chats" at bounding box center [22, 166] width 44 height 33
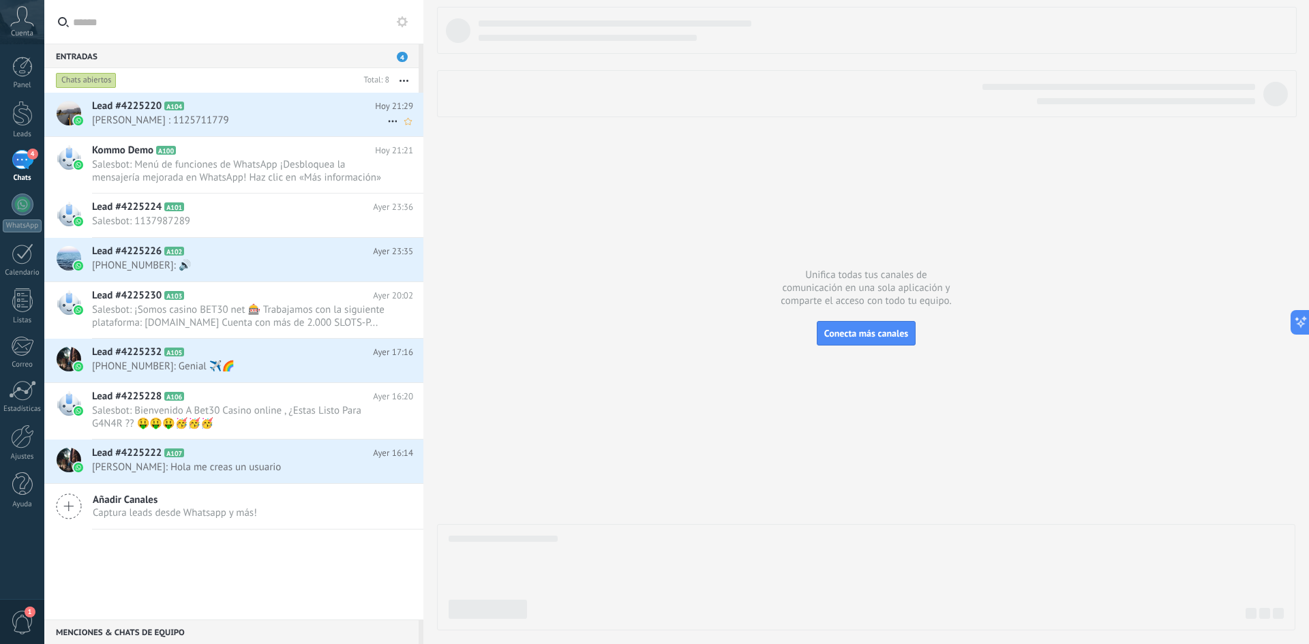
click at [211, 108] on h2 "Lead #4225220 A104" at bounding box center [233, 107] width 283 height 14
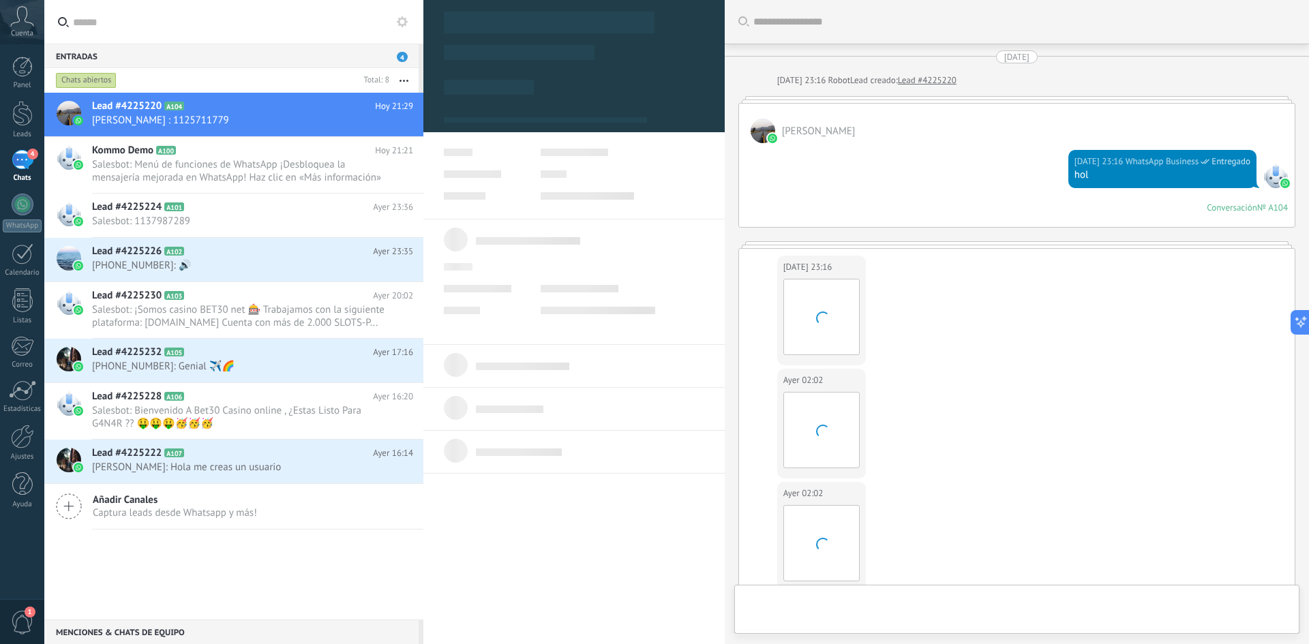
type textarea "**********"
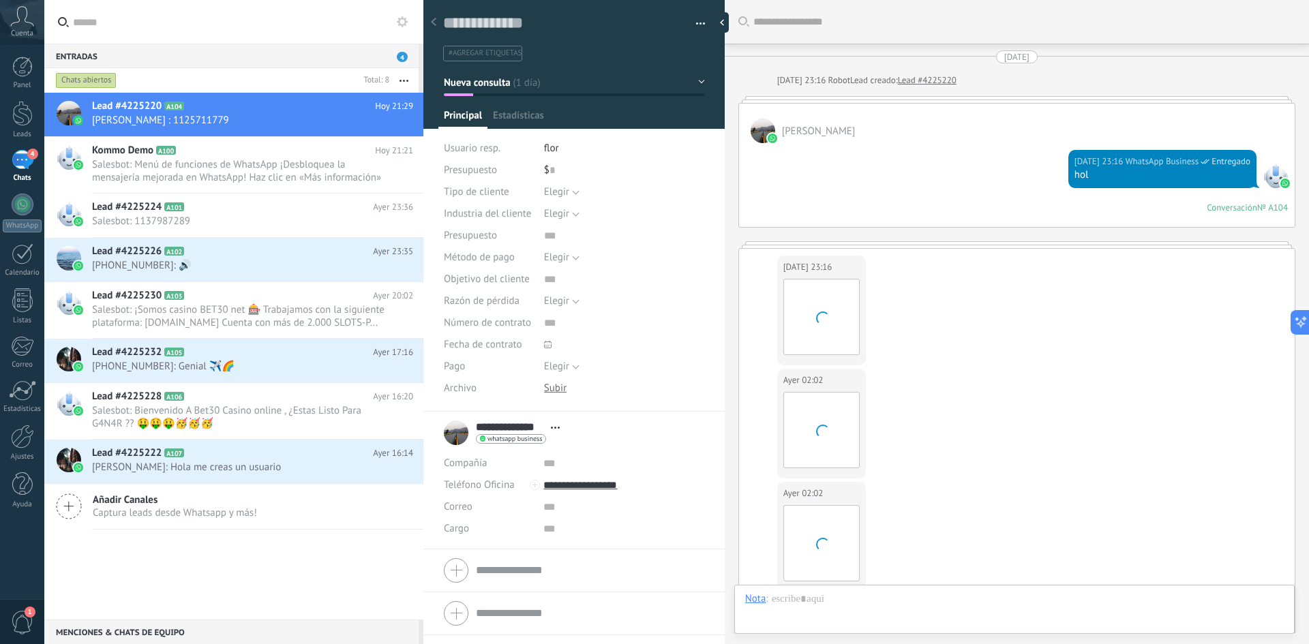
scroll to position [20, 0]
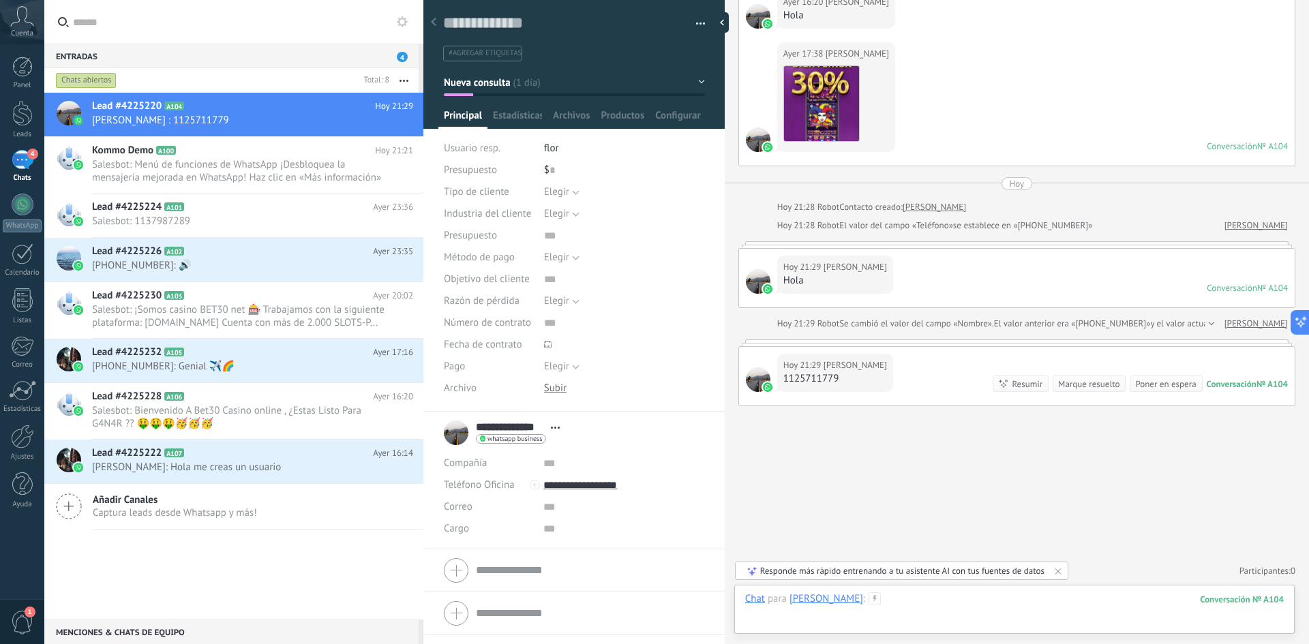
click at [876, 596] on div at bounding box center [1014, 612] width 538 height 41
type input "**********"
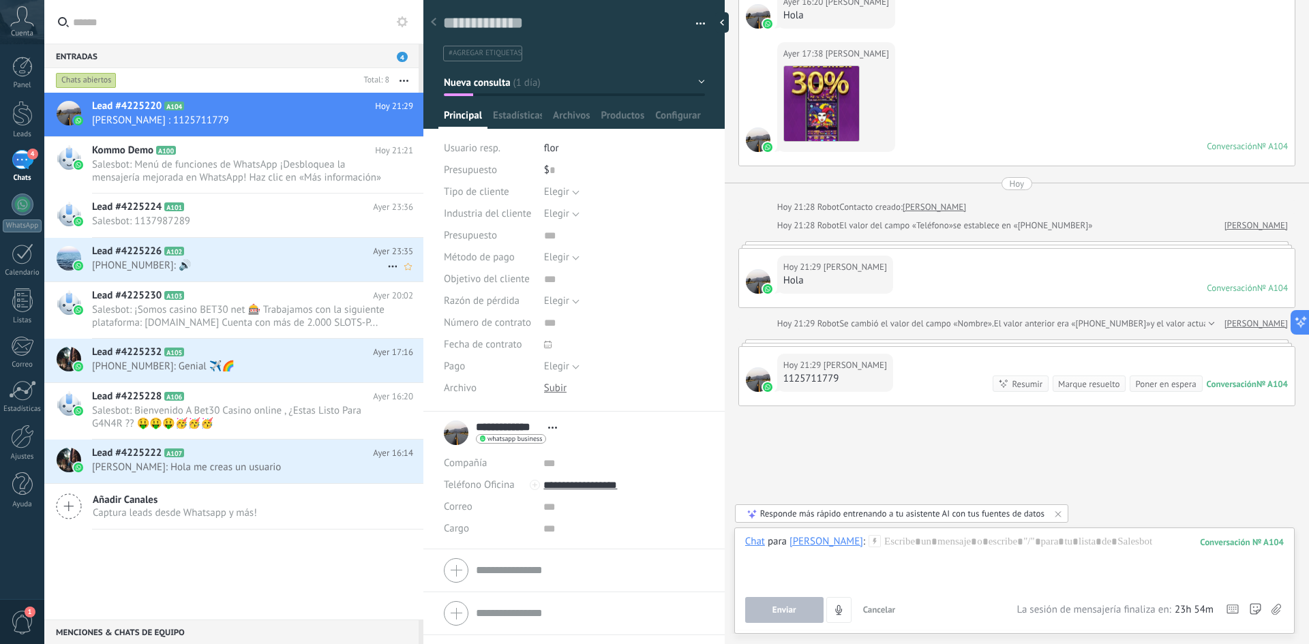
click at [273, 273] on div "Lead #4225226 A102 Ayer 23:35 [PHONE_NUMBER]: 🔊" at bounding box center [257, 259] width 331 height 43
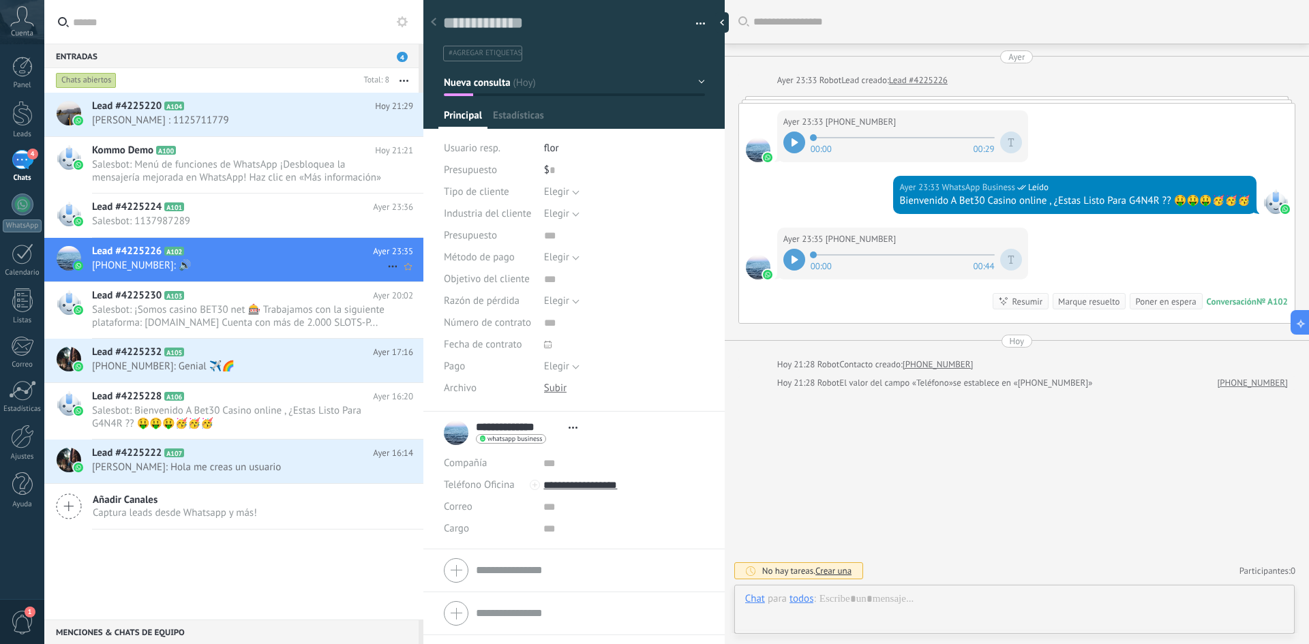
scroll to position [20, 0]
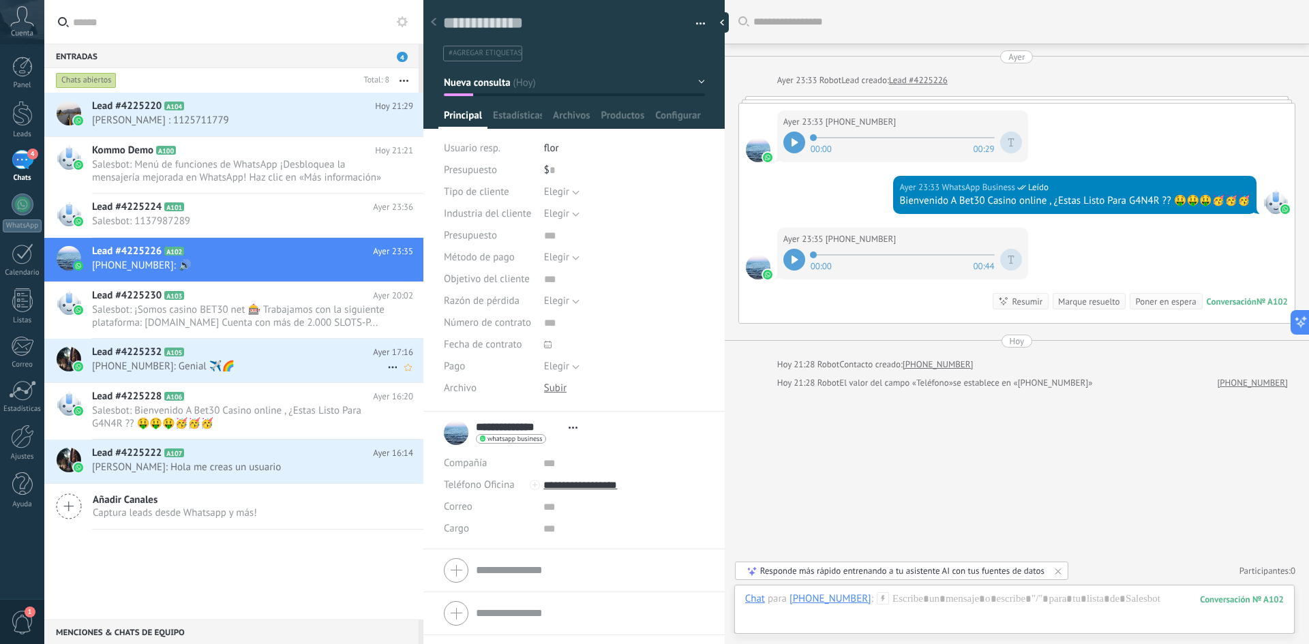
click at [231, 369] on span "[PHONE_NUMBER]: Genial ✈️🌈" at bounding box center [239, 366] width 295 height 13
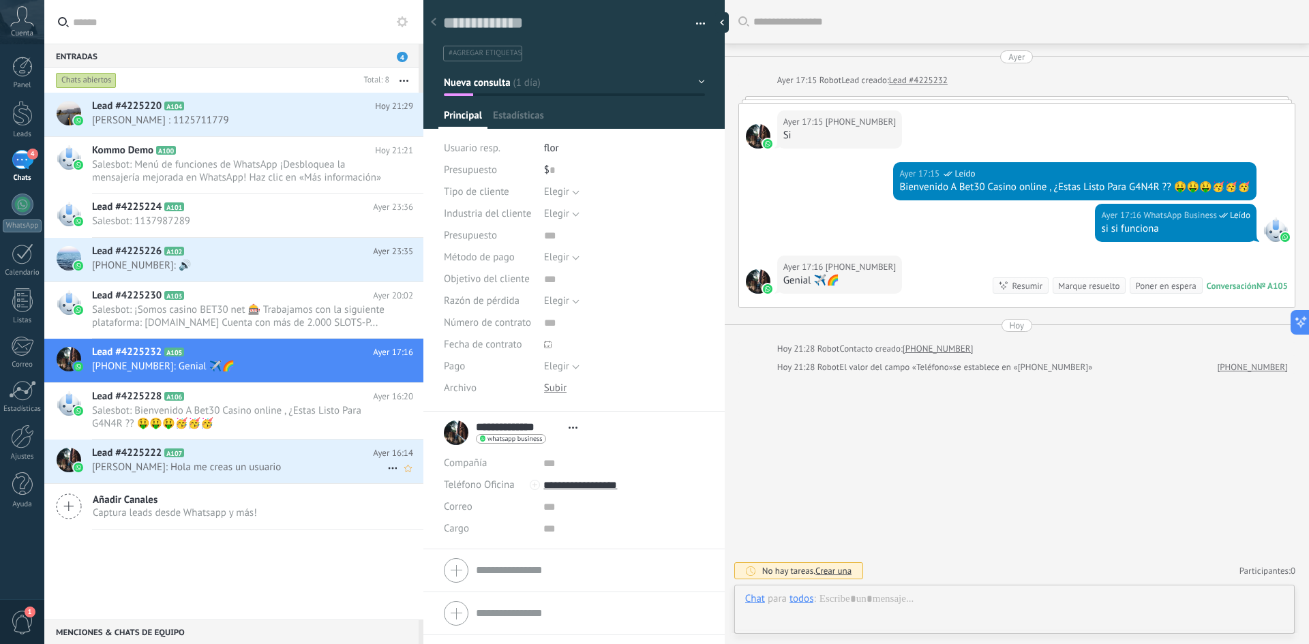
click at [258, 453] on h2 "Lead #4225222 A107" at bounding box center [232, 453] width 281 height 14
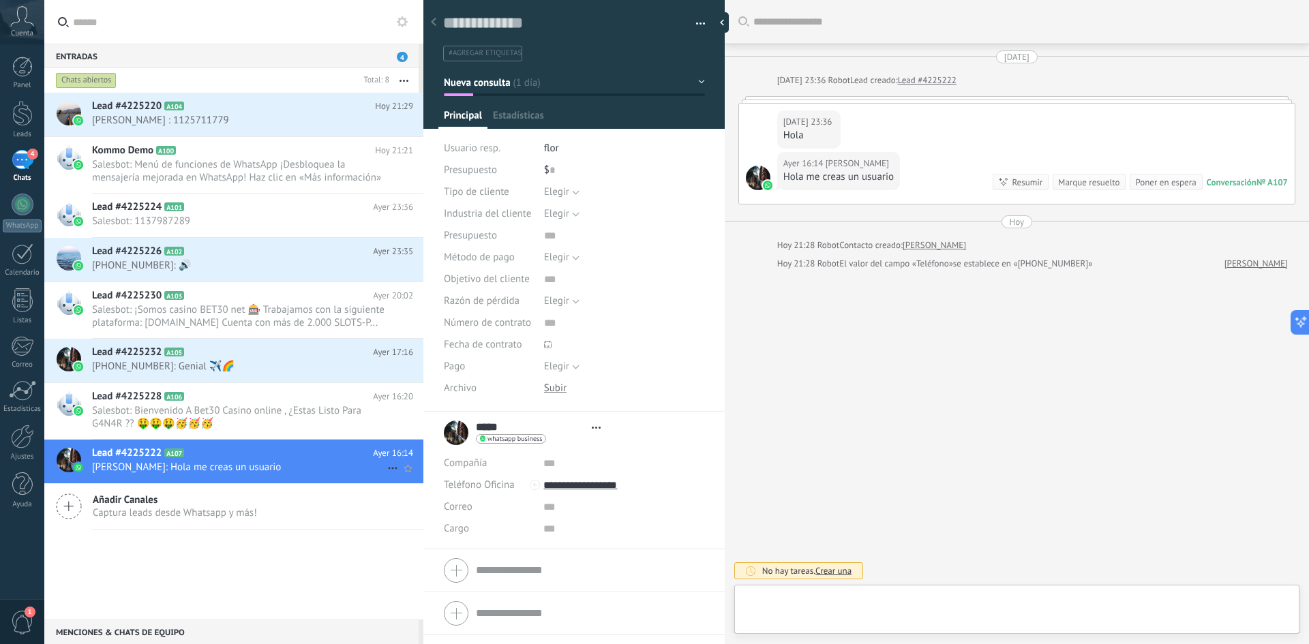
scroll to position [20, 0]
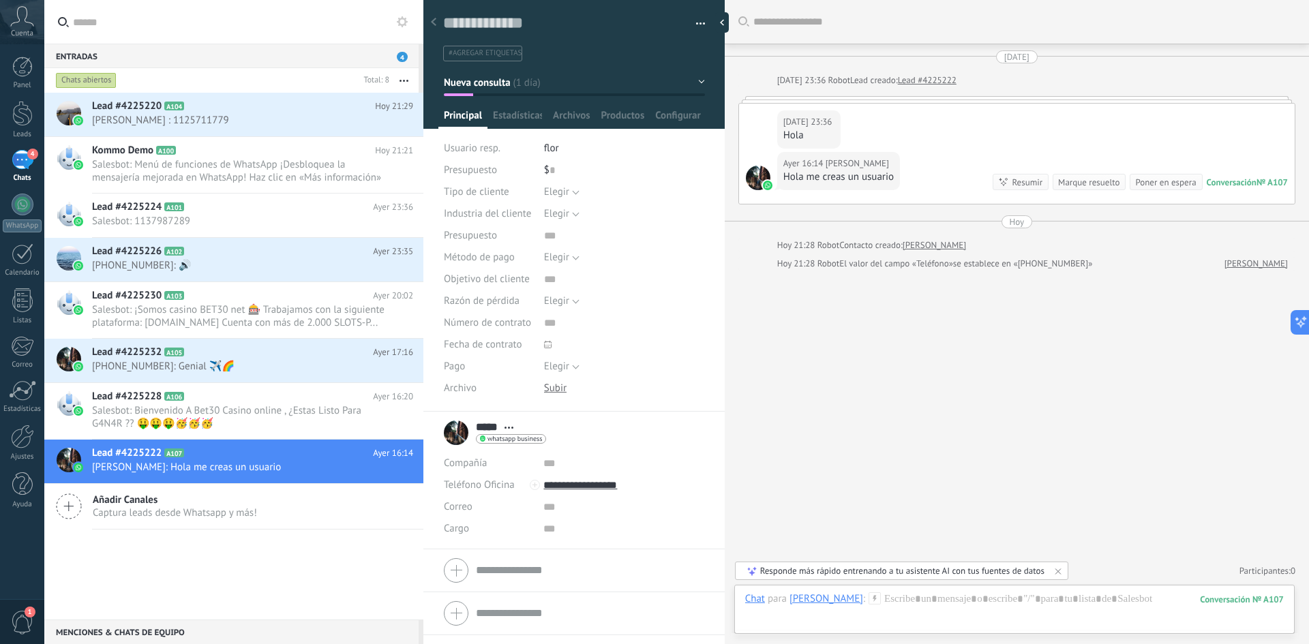
click at [872, 299] on div "Buscar Carga más [DATE] [DATE] 23:36 Robot Lead creado: Lead #4225222 [DATE] 23…" at bounding box center [1016, 322] width 584 height 644
click at [27, 159] on div "4" at bounding box center [23, 160] width 22 height 20
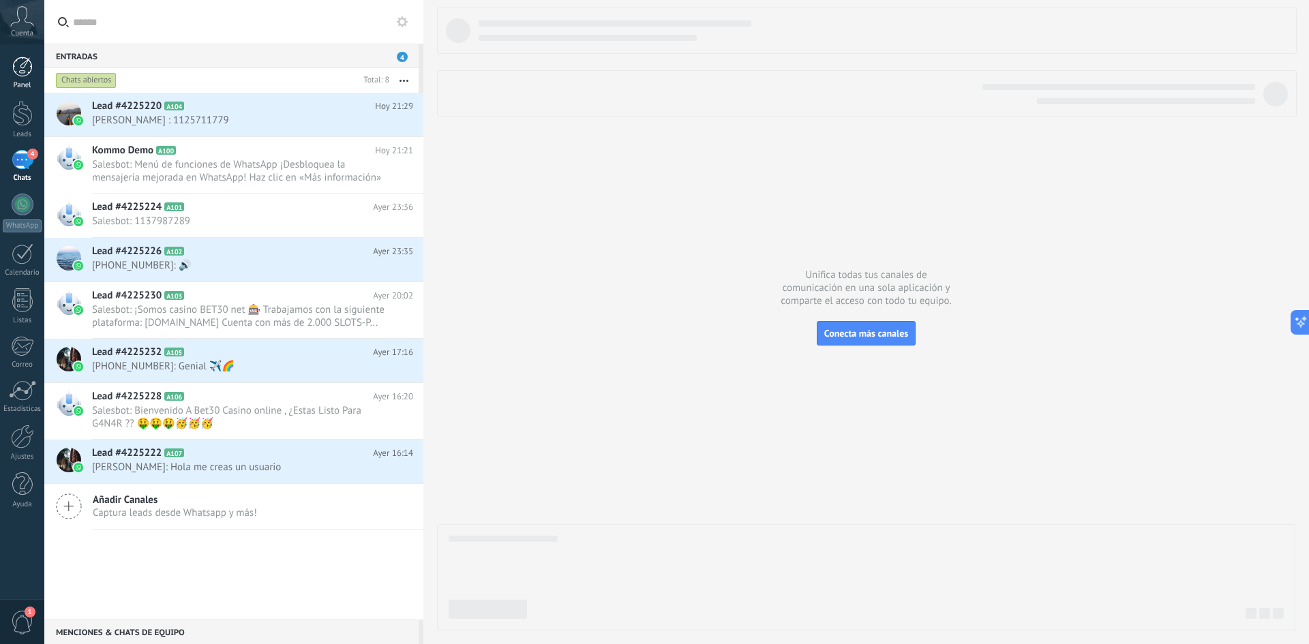
click at [25, 78] on link "Panel" at bounding box center [22, 73] width 44 height 33
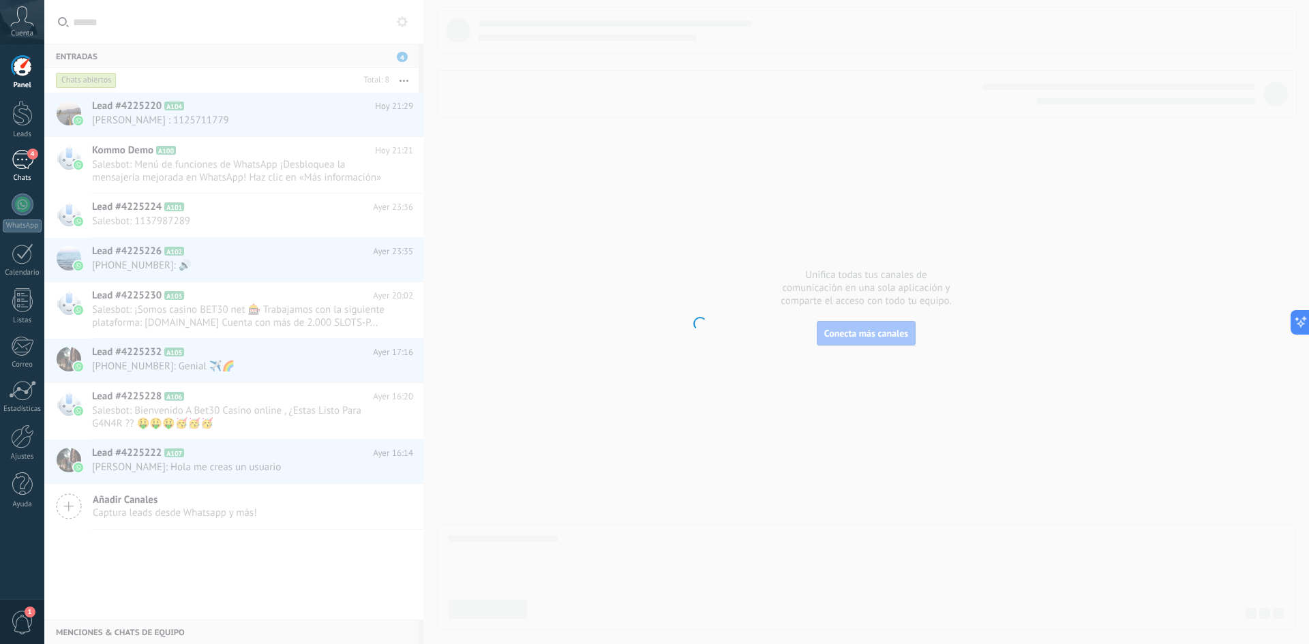
click at [29, 154] on span "4" at bounding box center [32, 154] width 11 height 11
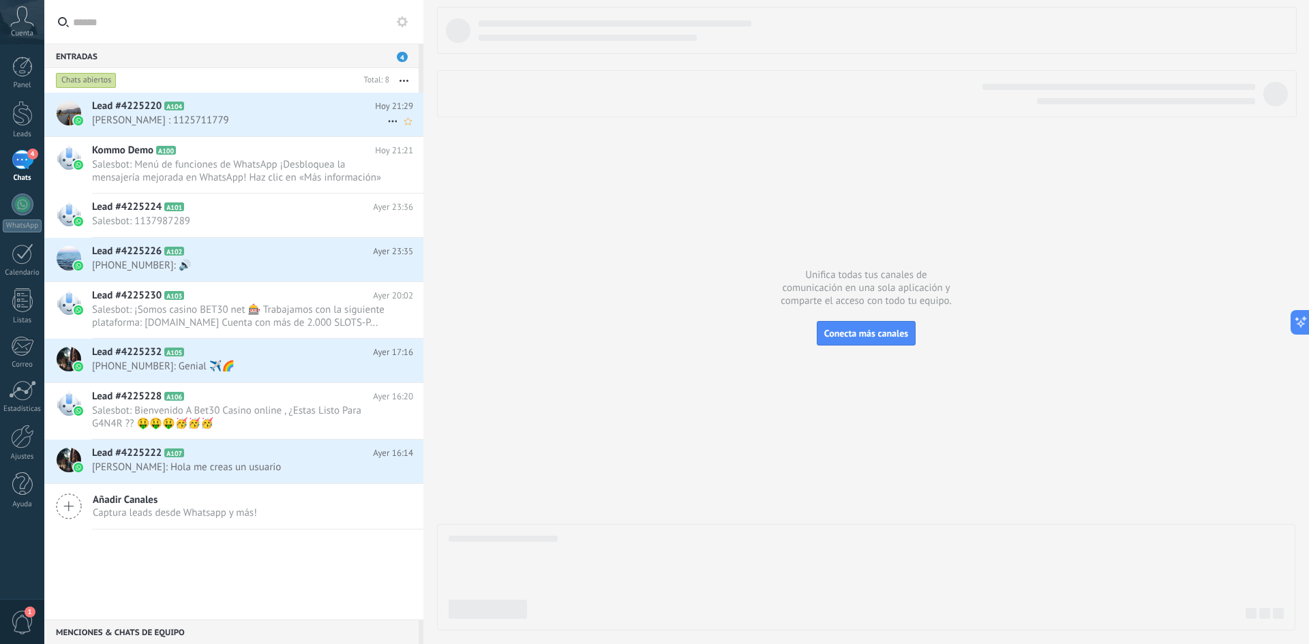
click at [188, 109] on icon at bounding box center [195, 107] width 14 height 14
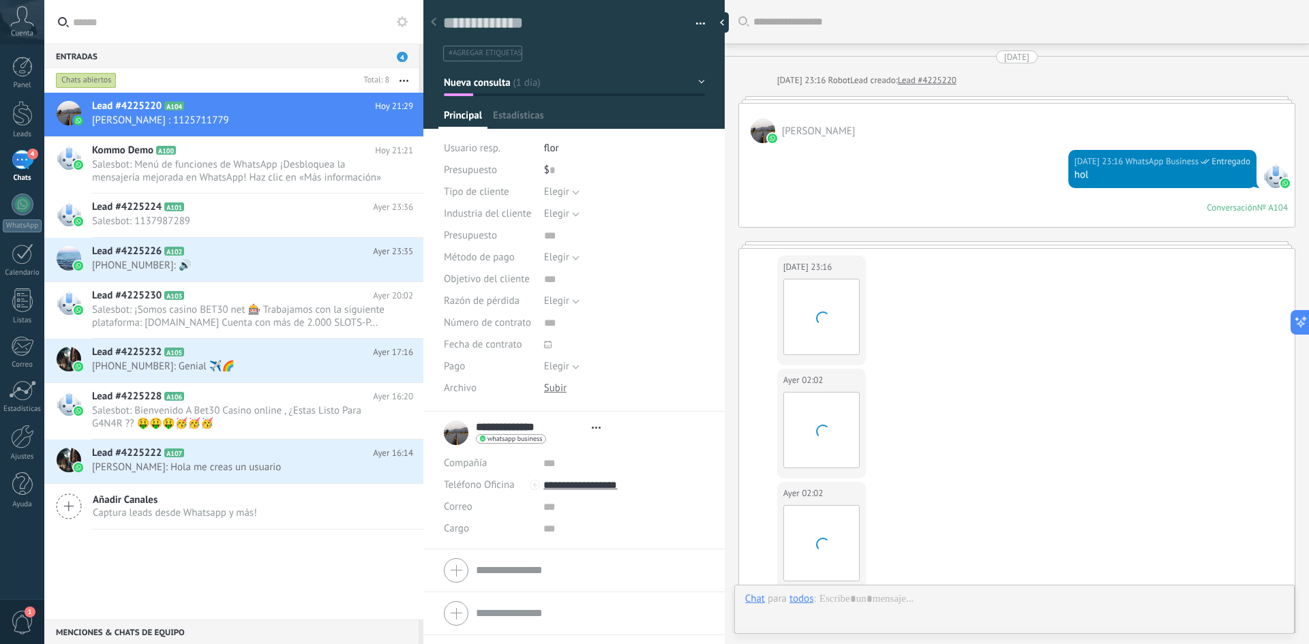
type textarea "**********"
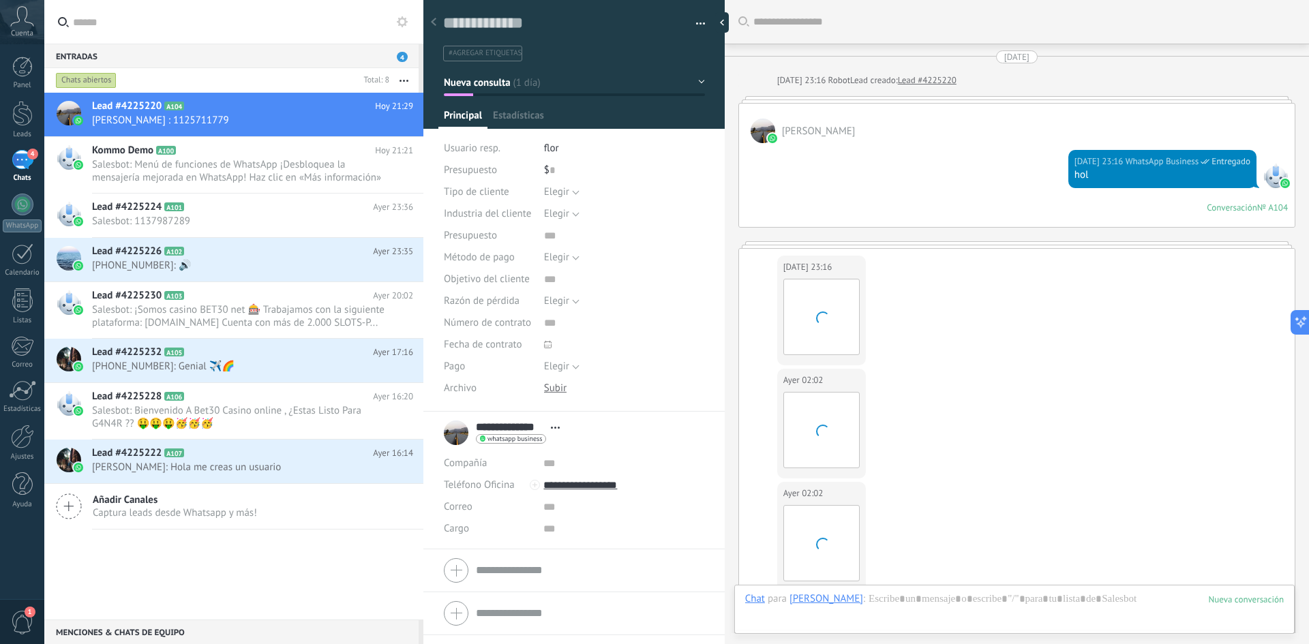
scroll to position [1170, 0]
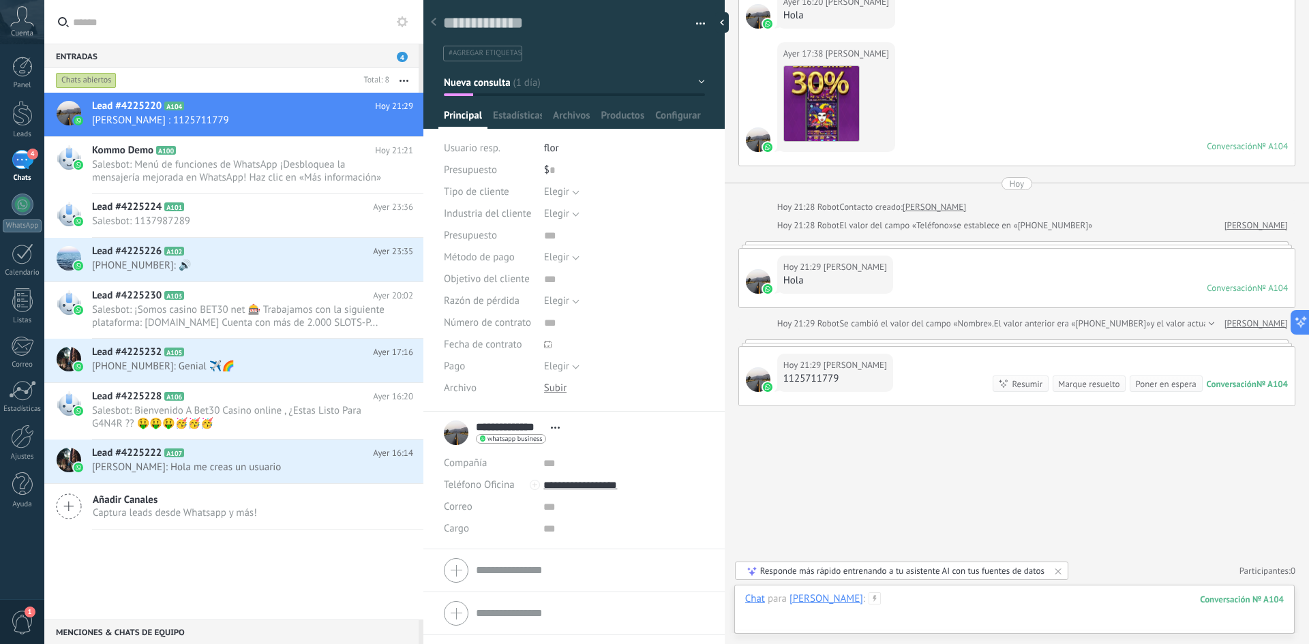
click at [891, 598] on div at bounding box center [1014, 612] width 538 height 41
type input "**********"
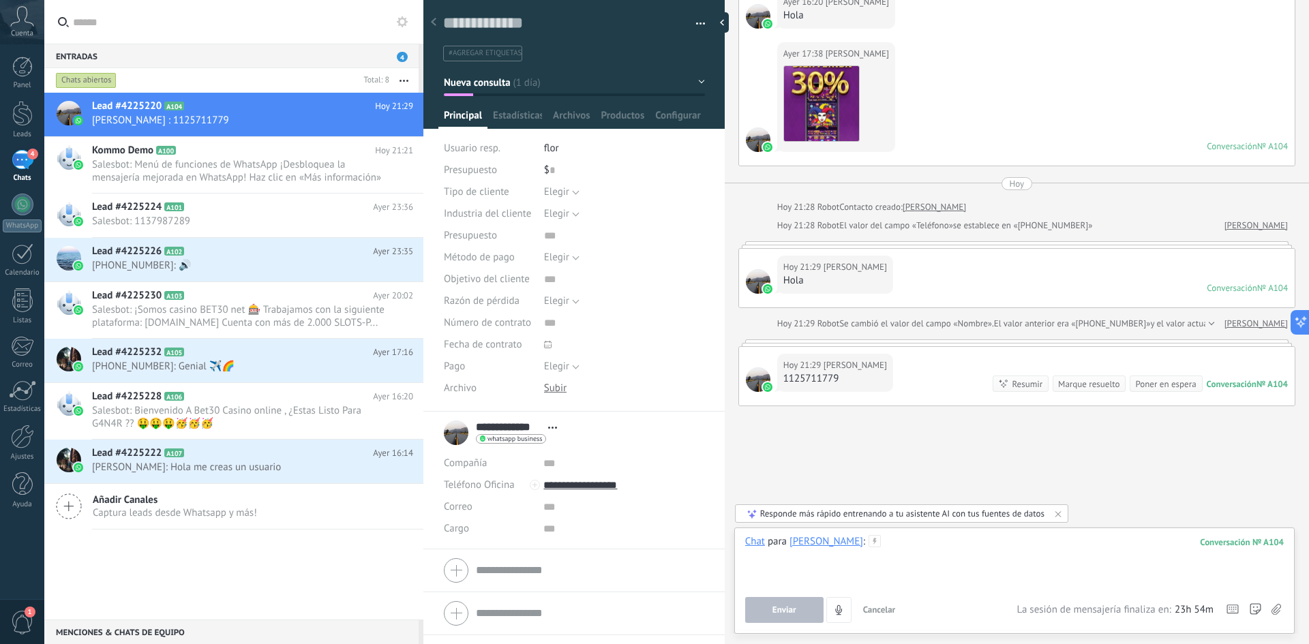
paste div
click at [780, 616] on button "Enviar" at bounding box center [784, 610] width 78 height 26
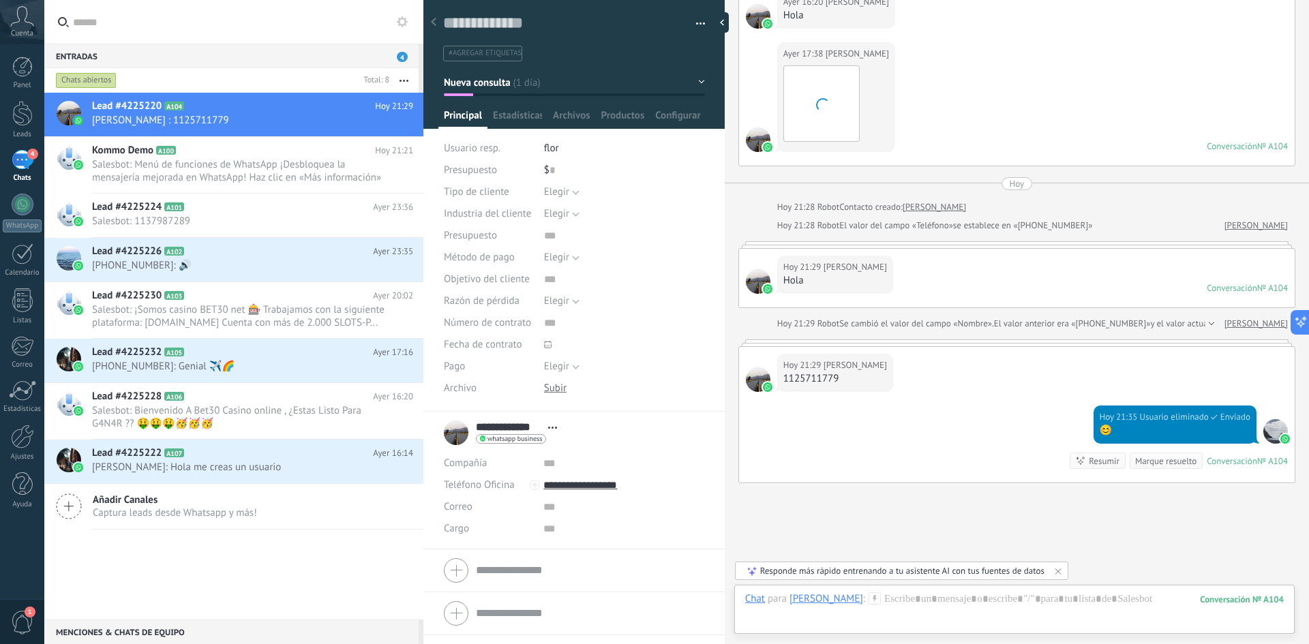
scroll to position [1247, 0]
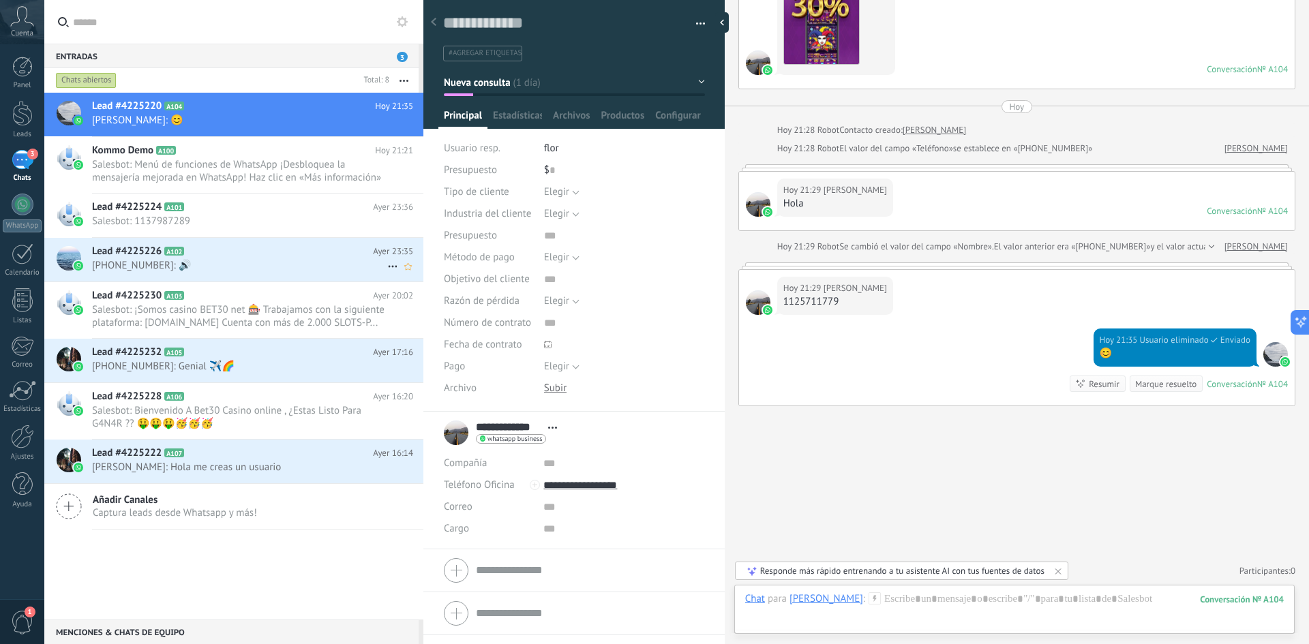
click at [202, 272] on div "Lead #4225226 A102 Ayer 23:35 [PHONE_NUMBER]: 🔊" at bounding box center [257, 259] width 331 height 43
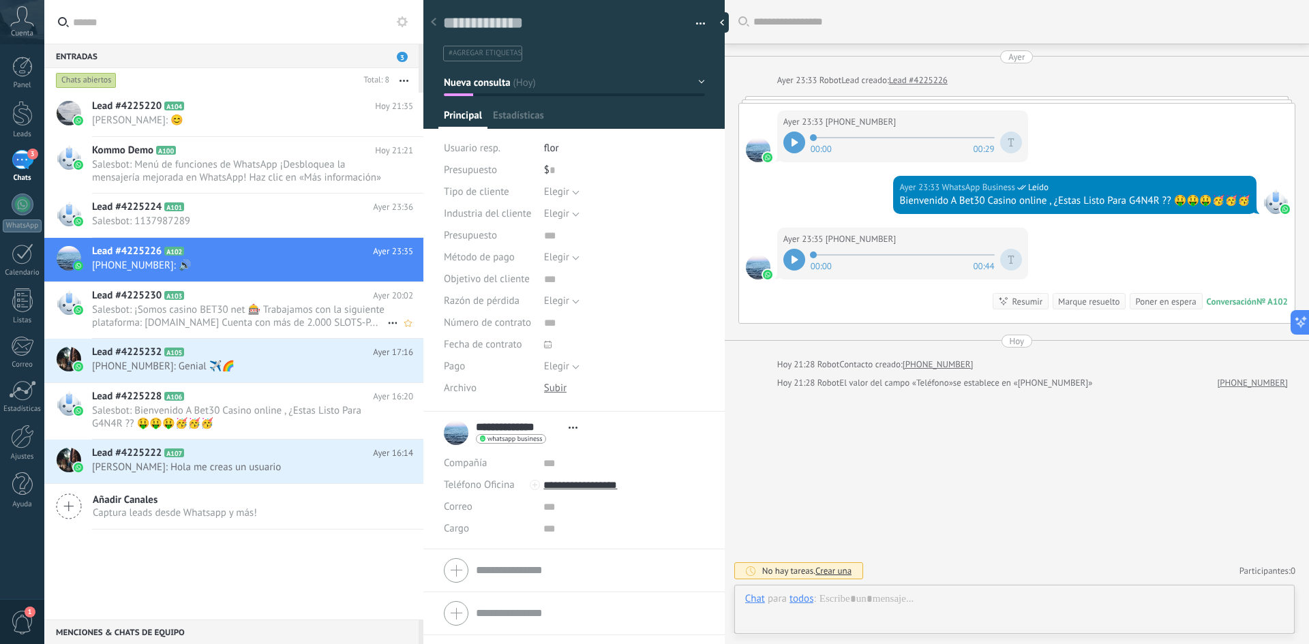
scroll to position [20, 0]
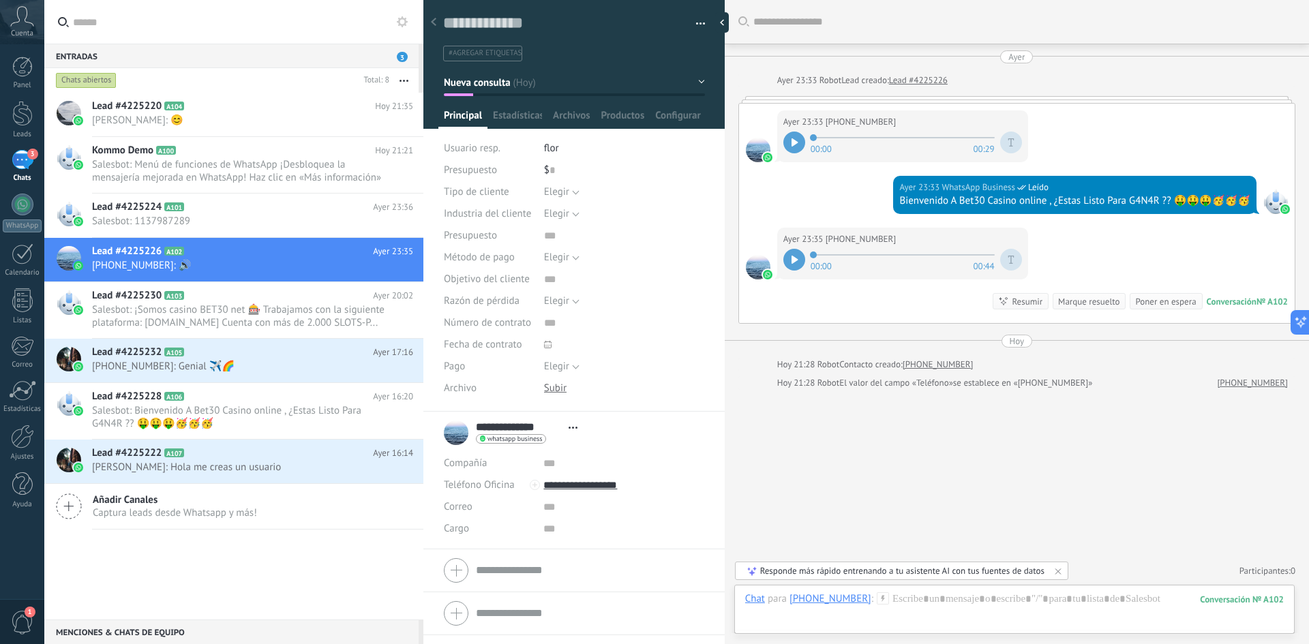
click at [91, 84] on div "Chats abiertos" at bounding box center [86, 80] width 61 height 16
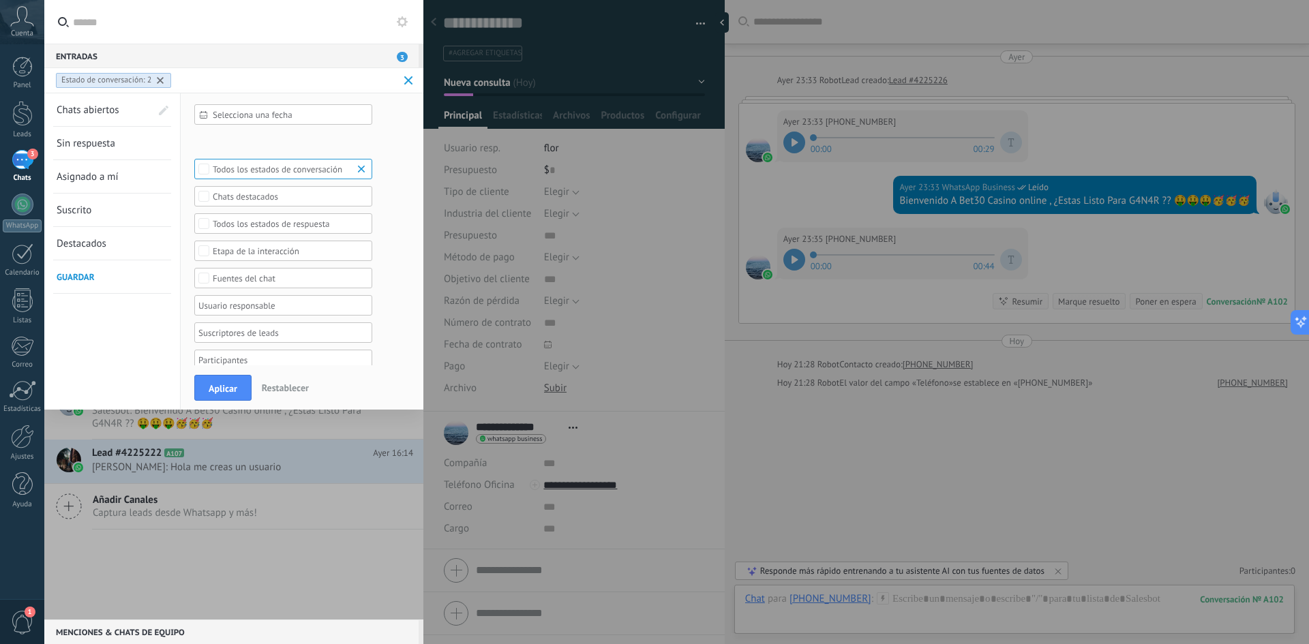
click at [110, 110] on span "Chats abiertos" at bounding box center [88, 110] width 63 height 13
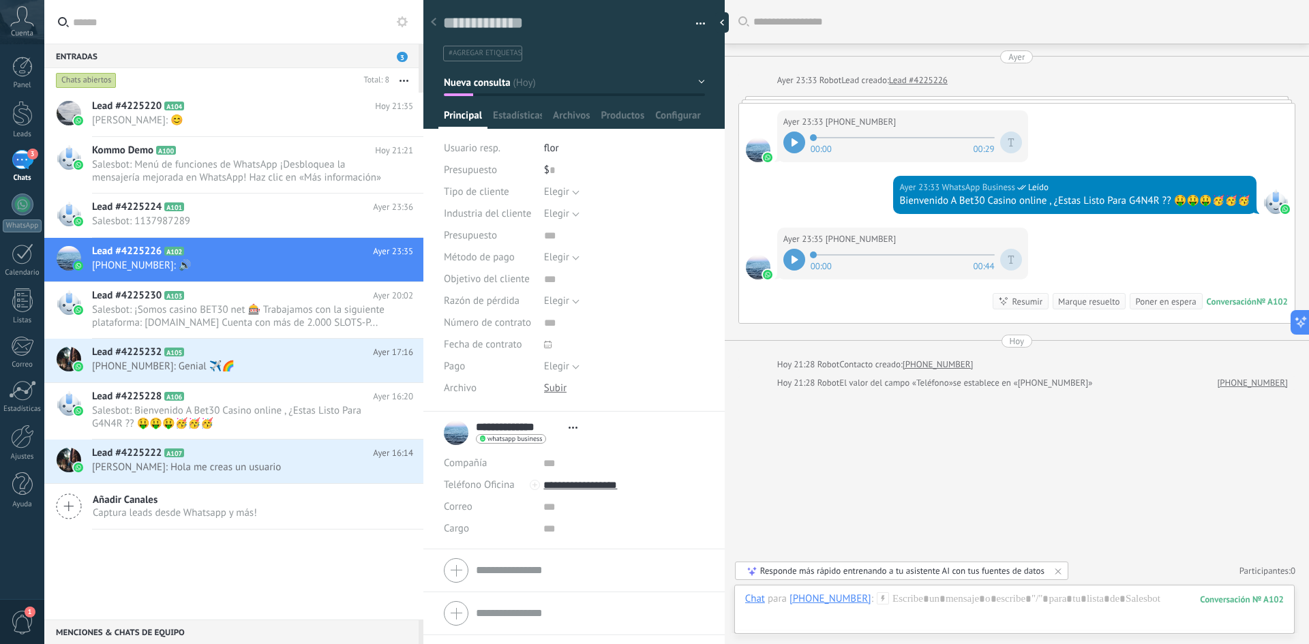
click at [93, 82] on div "Chats abiertos" at bounding box center [86, 80] width 61 height 16
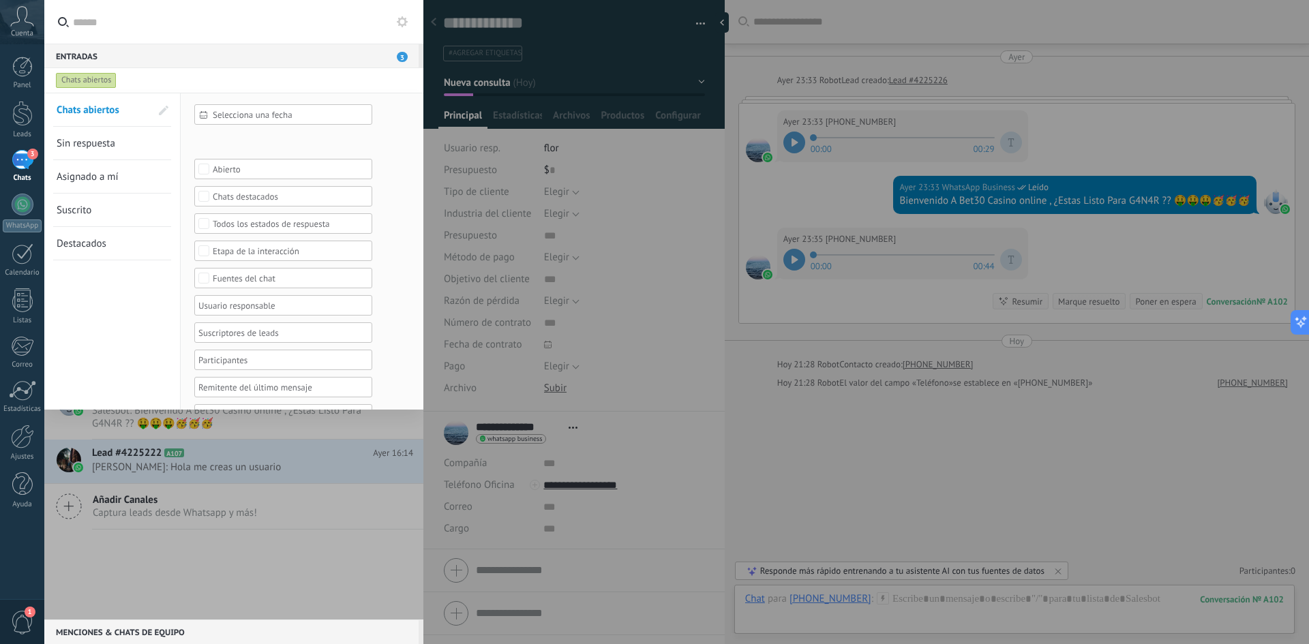
click at [112, 147] on span "Sin respuesta" at bounding box center [86, 143] width 59 height 13
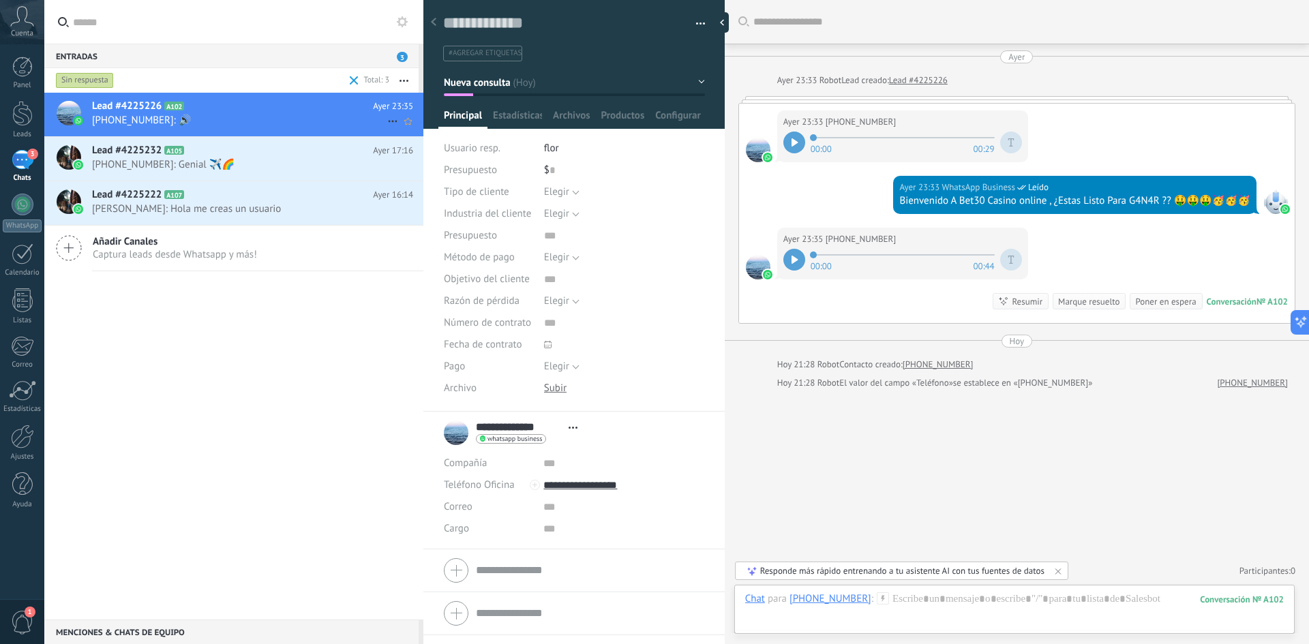
click at [191, 114] on span "[PHONE_NUMBER]: 🔊" at bounding box center [239, 120] width 295 height 13
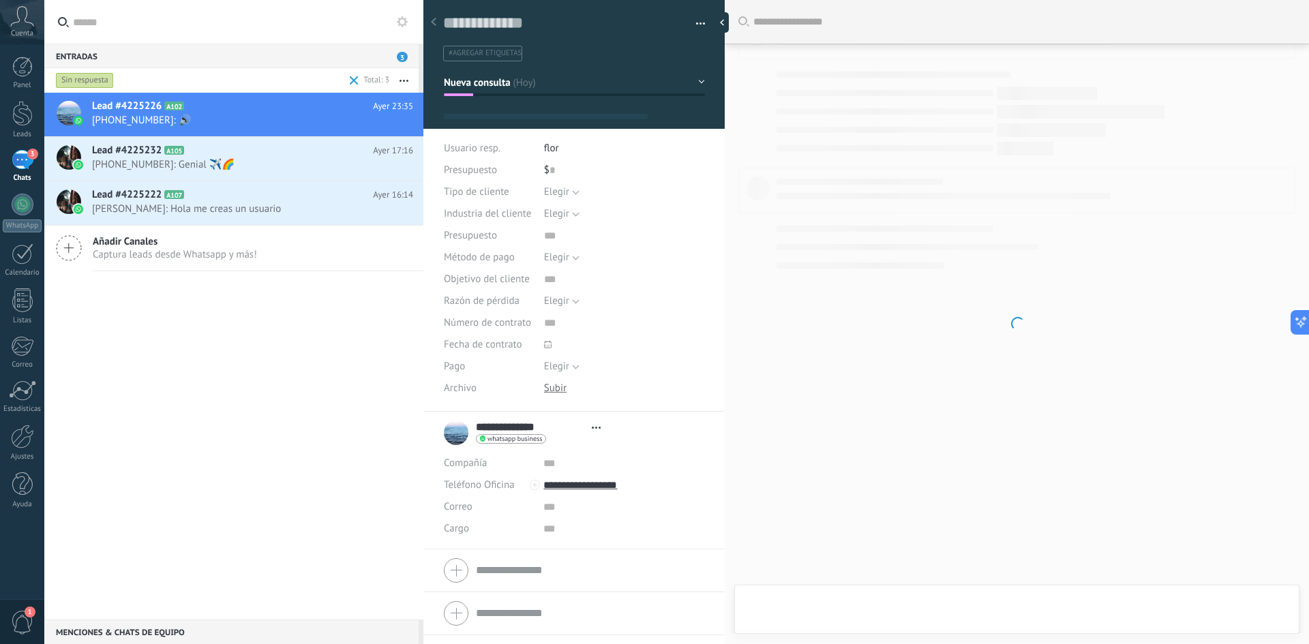
scroll to position [20, 0]
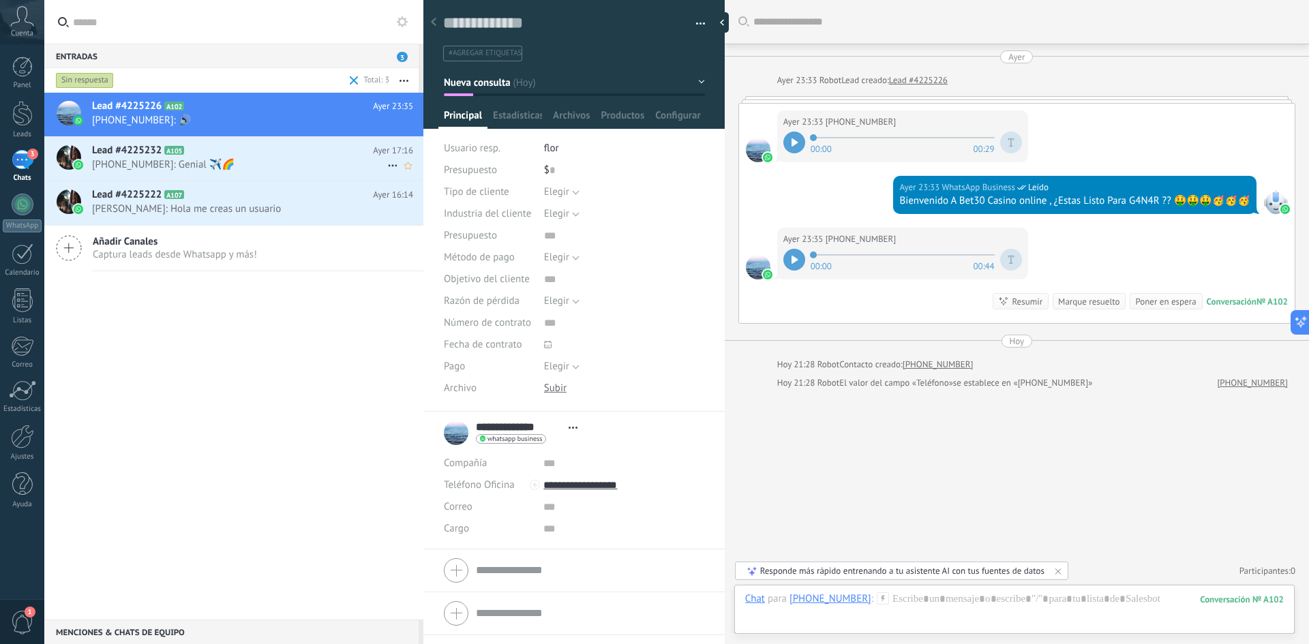
click at [168, 172] on div "Lead #4225232 A105 Ayer 17:16 [PHONE_NUMBER]: Genial ✈️🌈" at bounding box center [257, 158] width 331 height 43
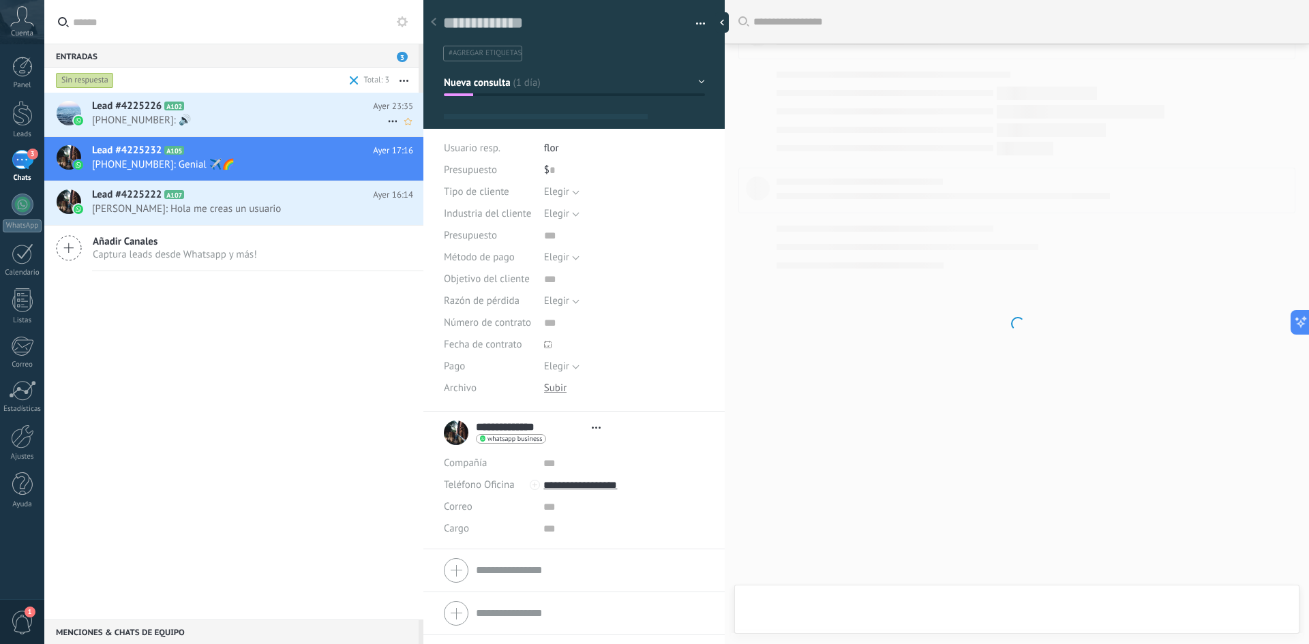
type textarea "**********"
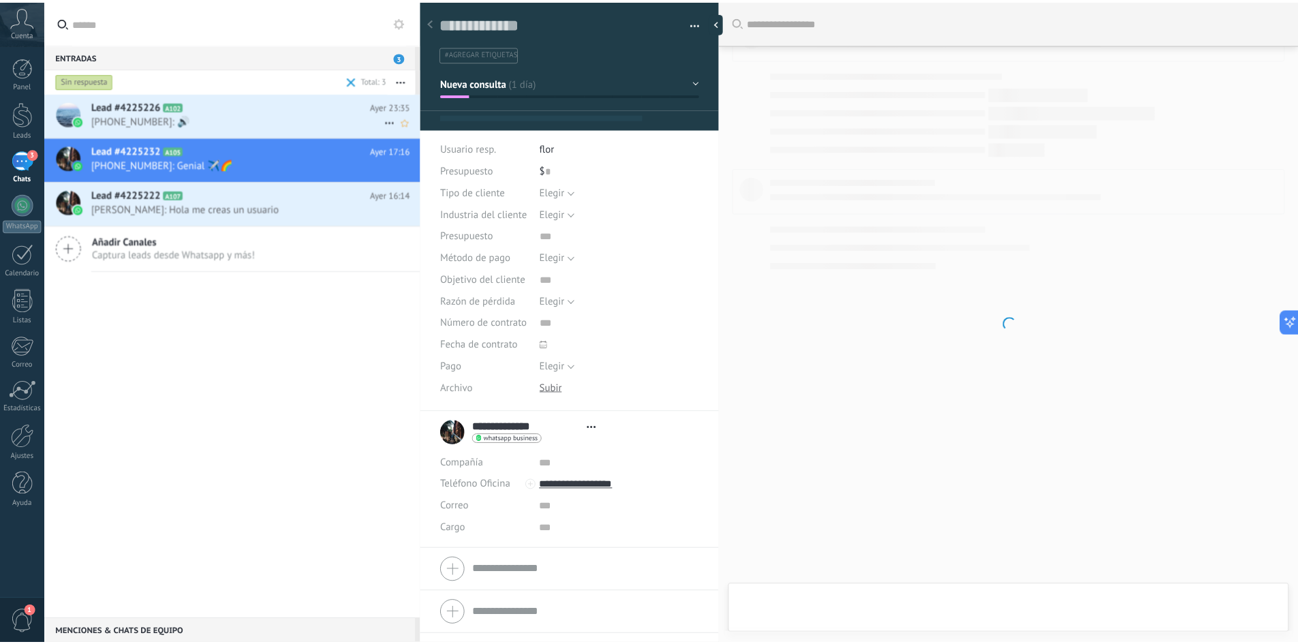
scroll to position [20, 0]
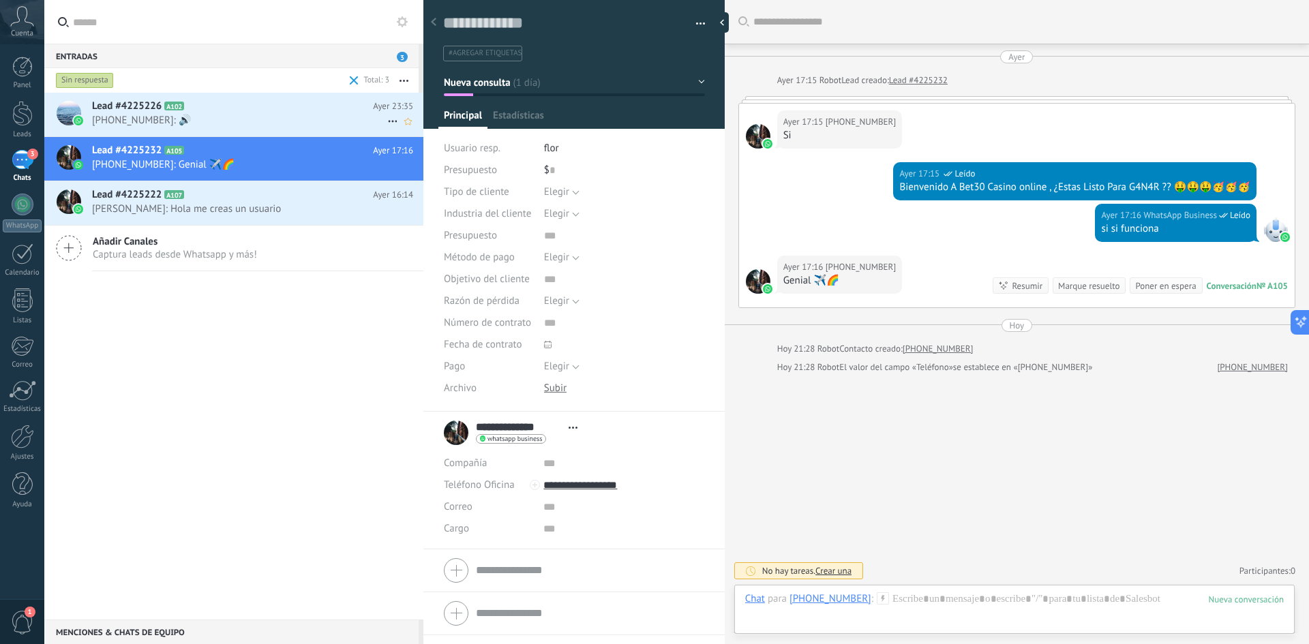
click at [386, 123] on icon at bounding box center [392, 121] width 16 height 16
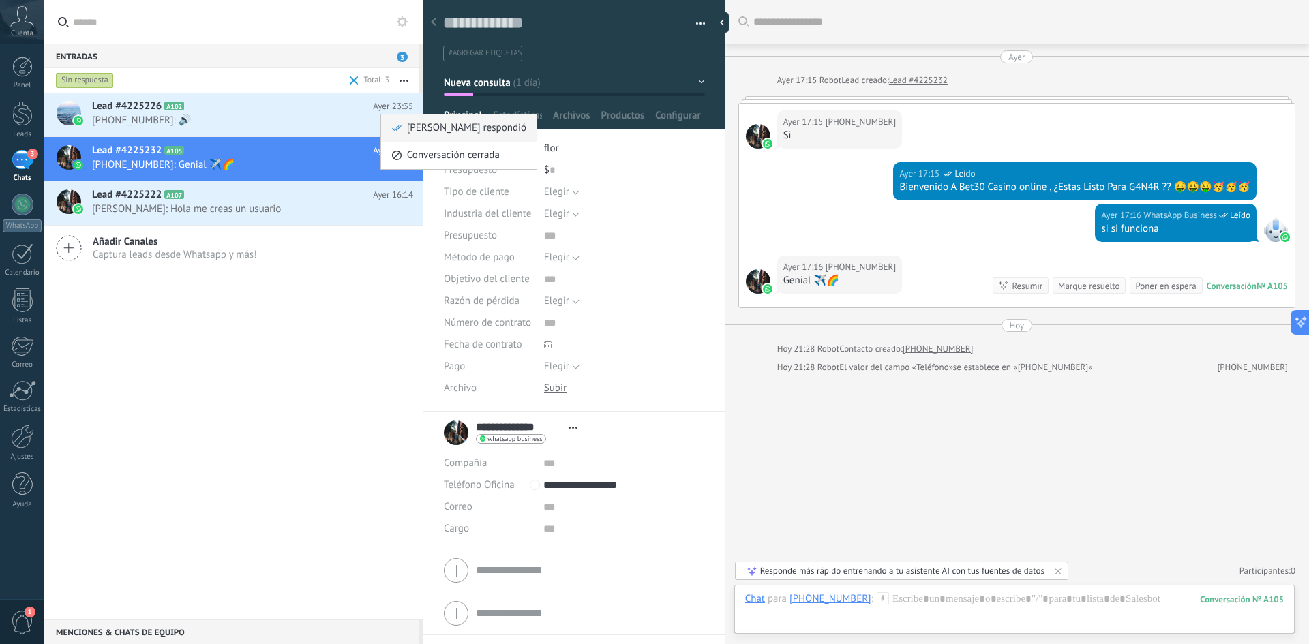
click at [434, 131] on span "[PERSON_NAME] respondió" at bounding box center [466, 127] width 119 height 27
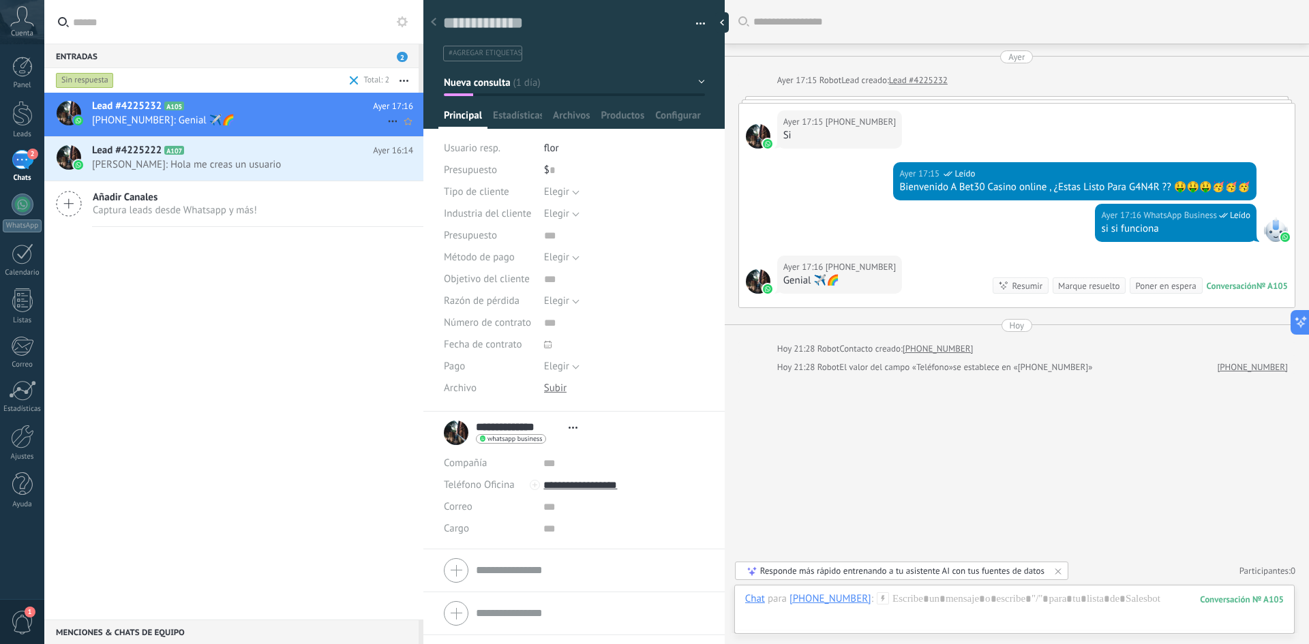
click at [388, 121] on use at bounding box center [392, 122] width 9 height 2
click at [414, 135] on span "[PERSON_NAME] respondió" at bounding box center [466, 127] width 119 height 27
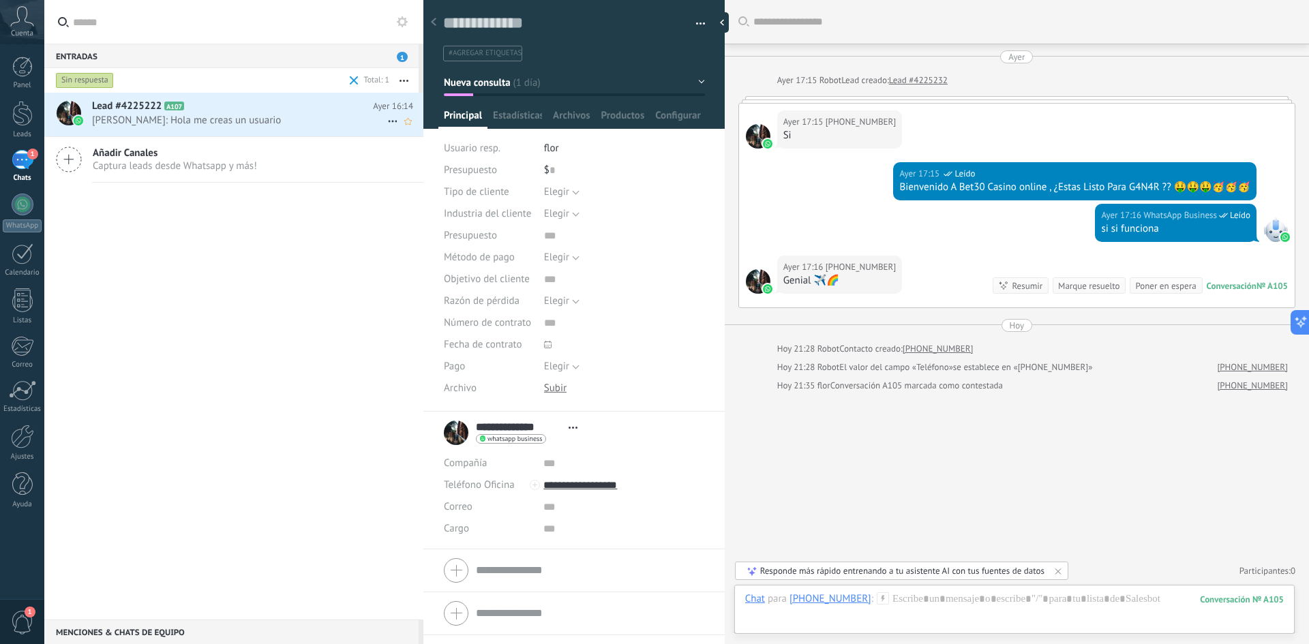
click at [384, 125] on icon at bounding box center [392, 121] width 16 height 16
click at [440, 134] on span "[PERSON_NAME] respondió" at bounding box center [466, 127] width 119 height 27
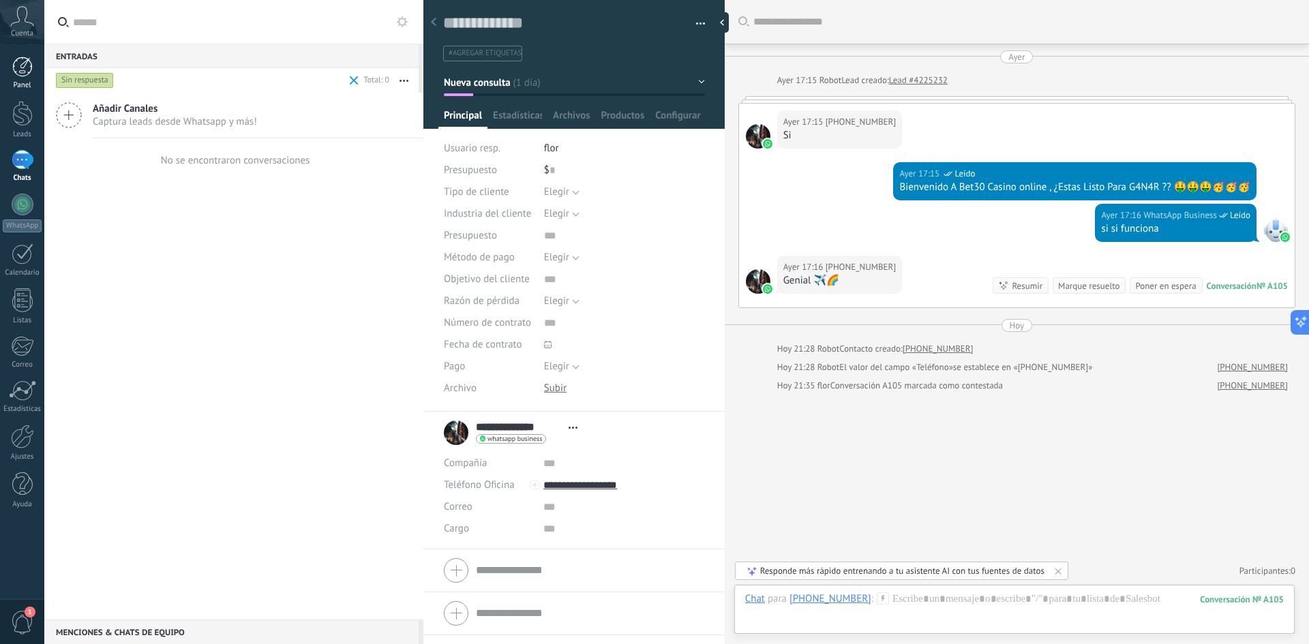
click at [27, 64] on div at bounding box center [22, 67] width 20 height 20
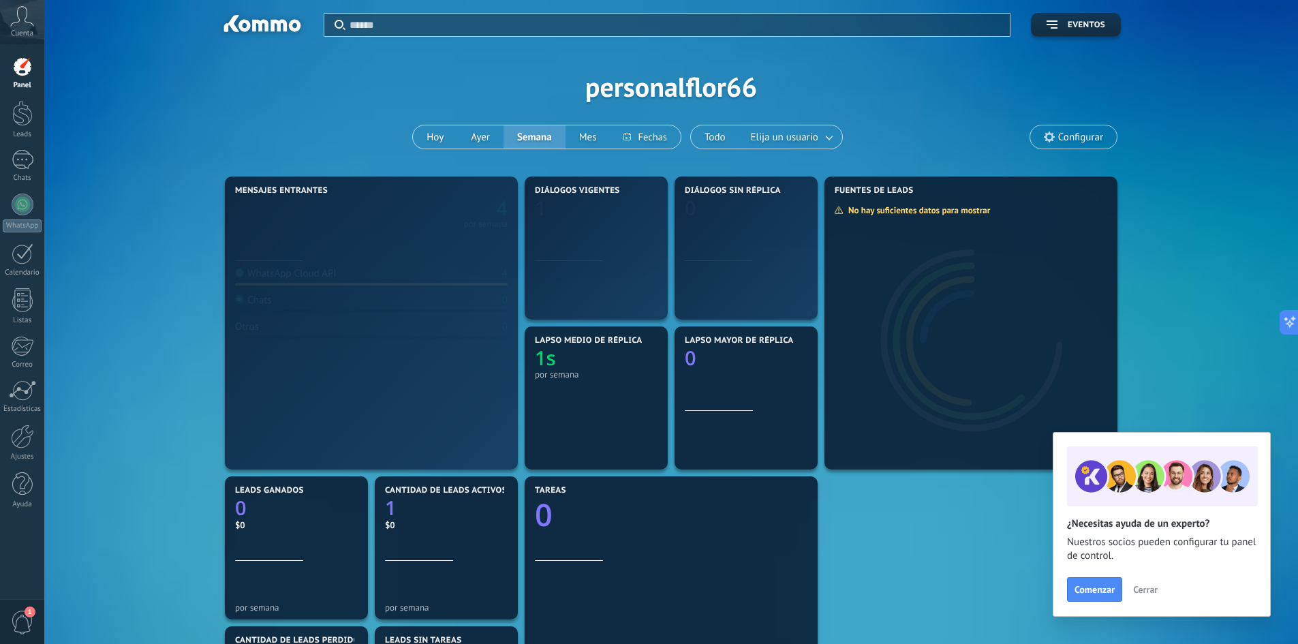
click at [26, 26] on icon at bounding box center [22, 16] width 24 height 20
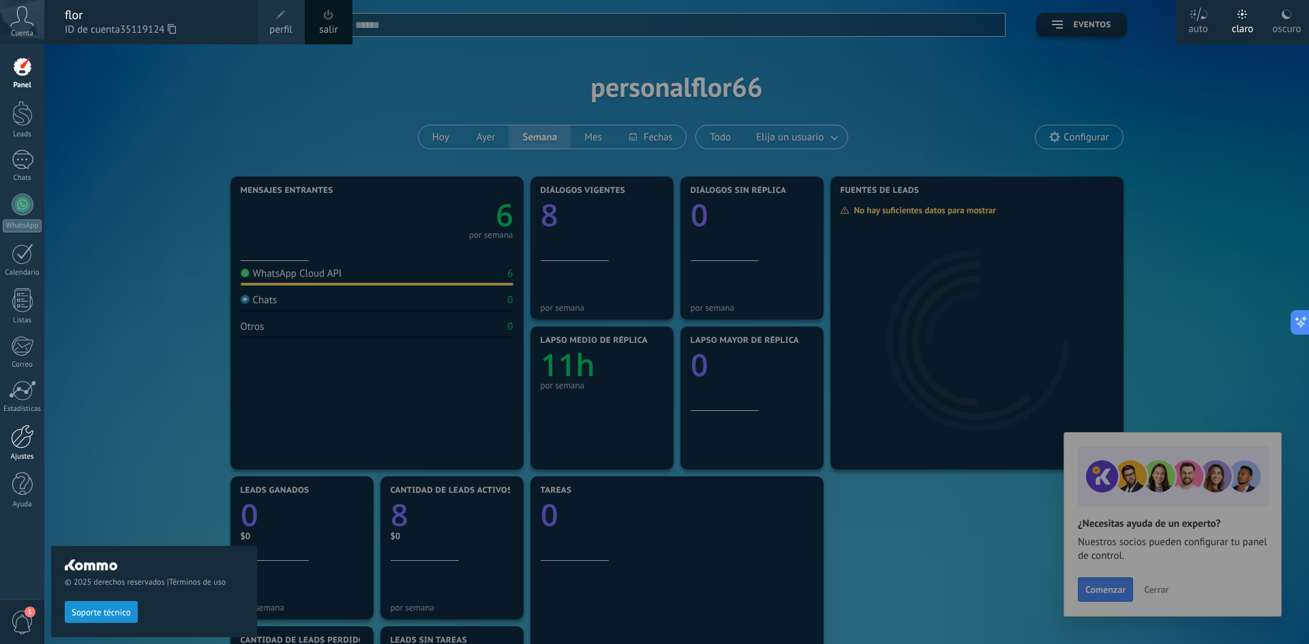
click at [26, 447] on div at bounding box center [22, 437] width 23 height 24
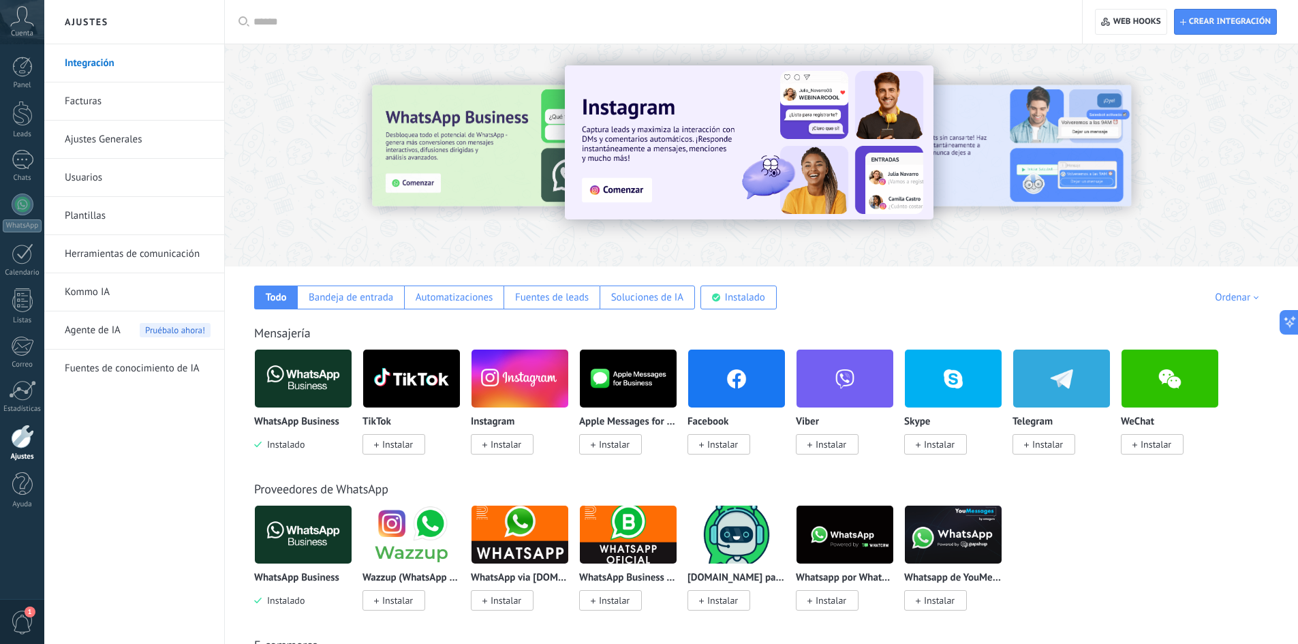
click at [21, 436] on div at bounding box center [22, 437] width 23 height 24
click at [319, 378] on img at bounding box center [303, 379] width 97 height 66
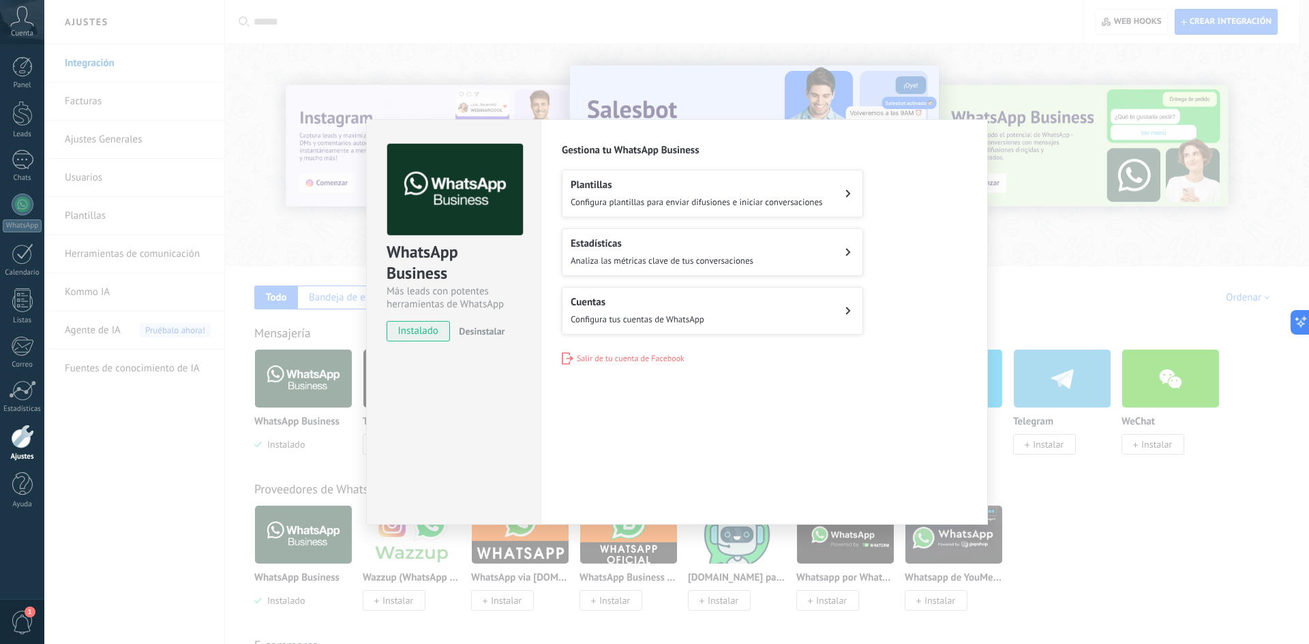
click at [247, 159] on div "WhatsApp Business Más leads con potentes herramientas de WhatsApp instalado Des…" at bounding box center [676, 322] width 1264 height 644
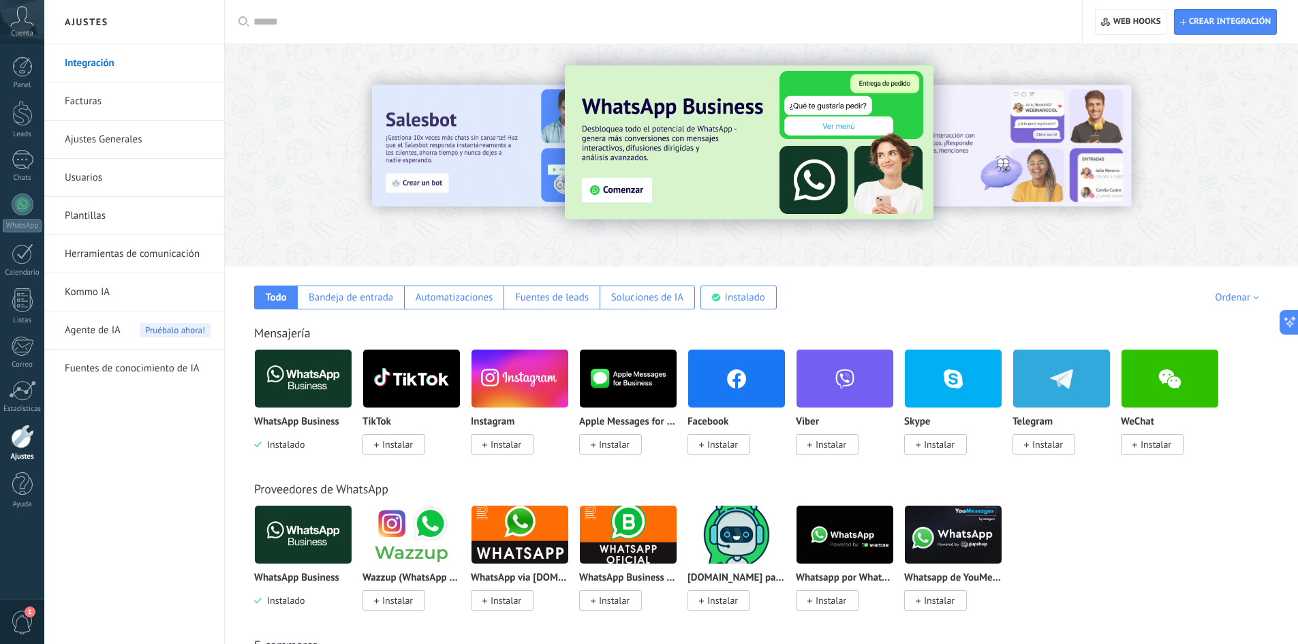
click at [332, 26] on input "text" at bounding box center [659, 22] width 810 height 14
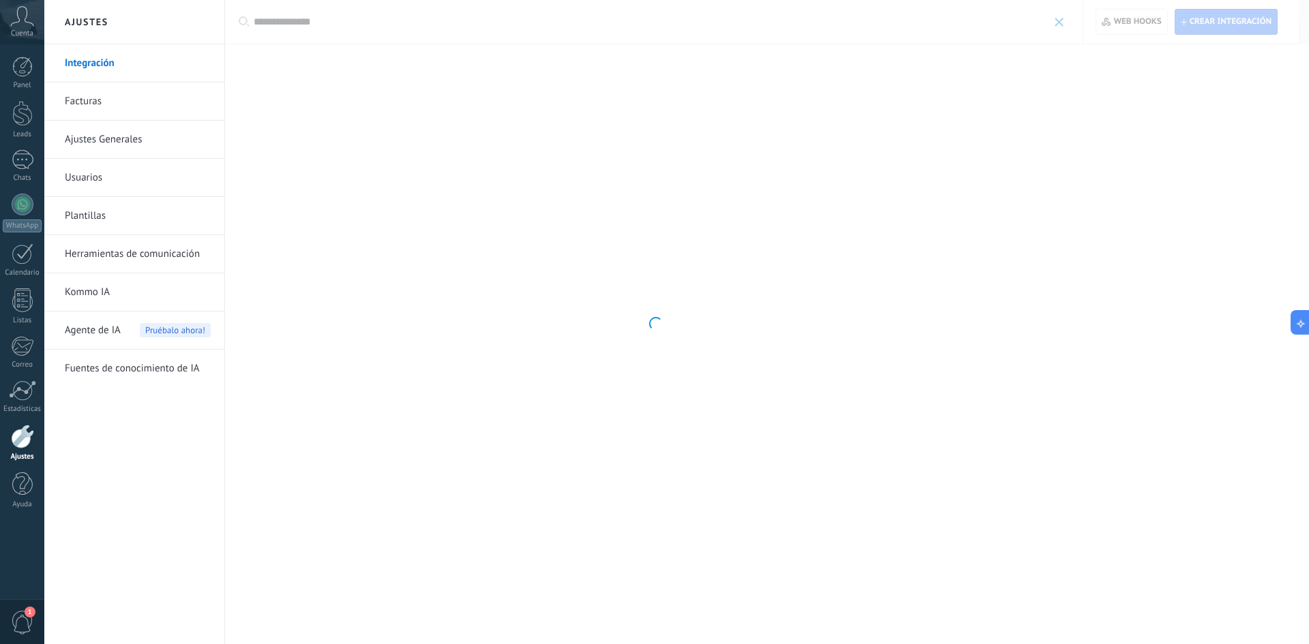
type input "**********"
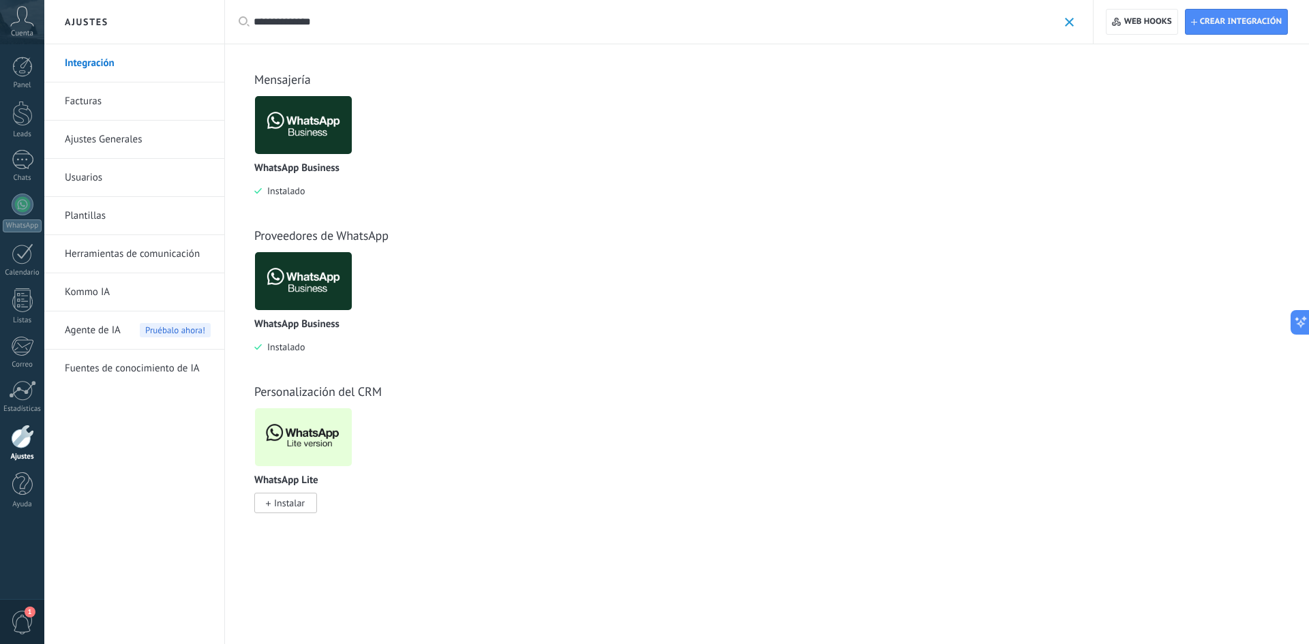
click at [322, 437] on img at bounding box center [303, 437] width 97 height 66
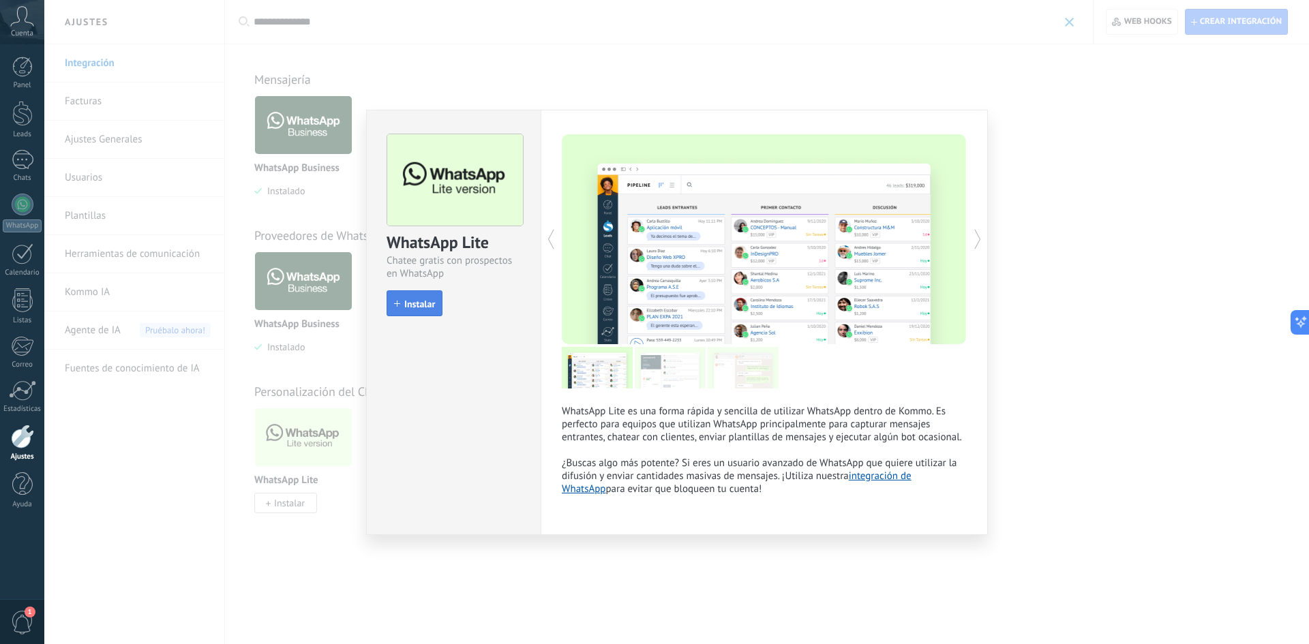
click at [414, 312] on button "Instalar" at bounding box center [414, 303] width 56 height 26
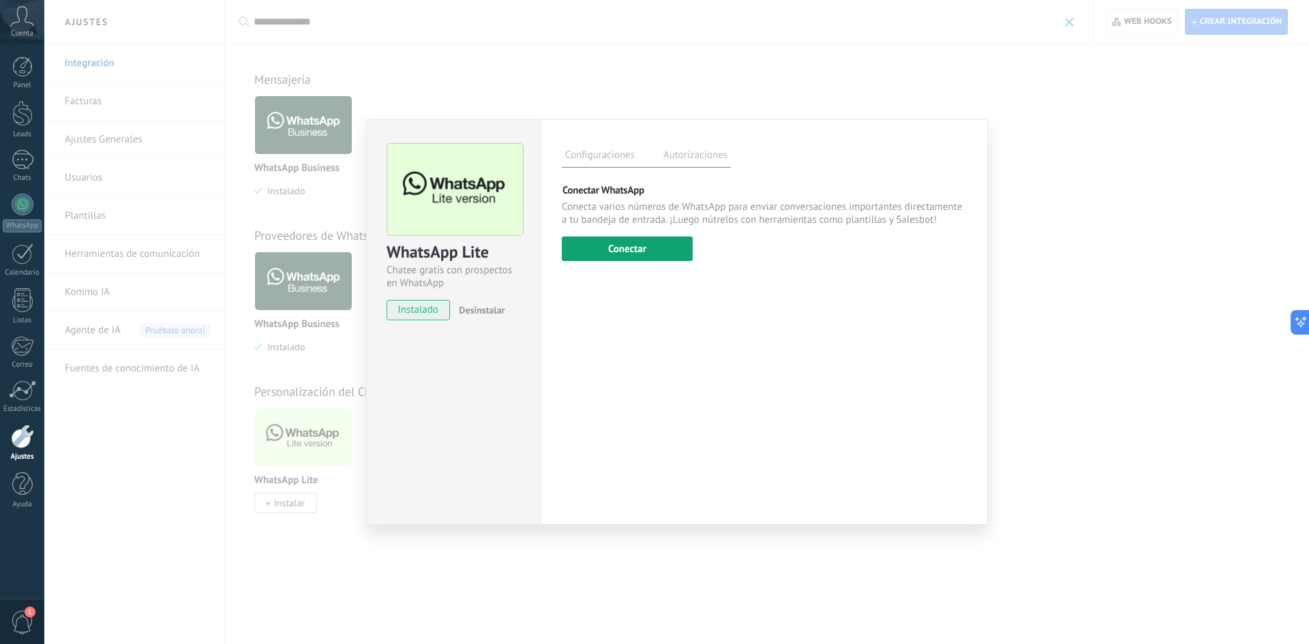
click at [615, 243] on button "Conectar" at bounding box center [627, 248] width 131 height 25
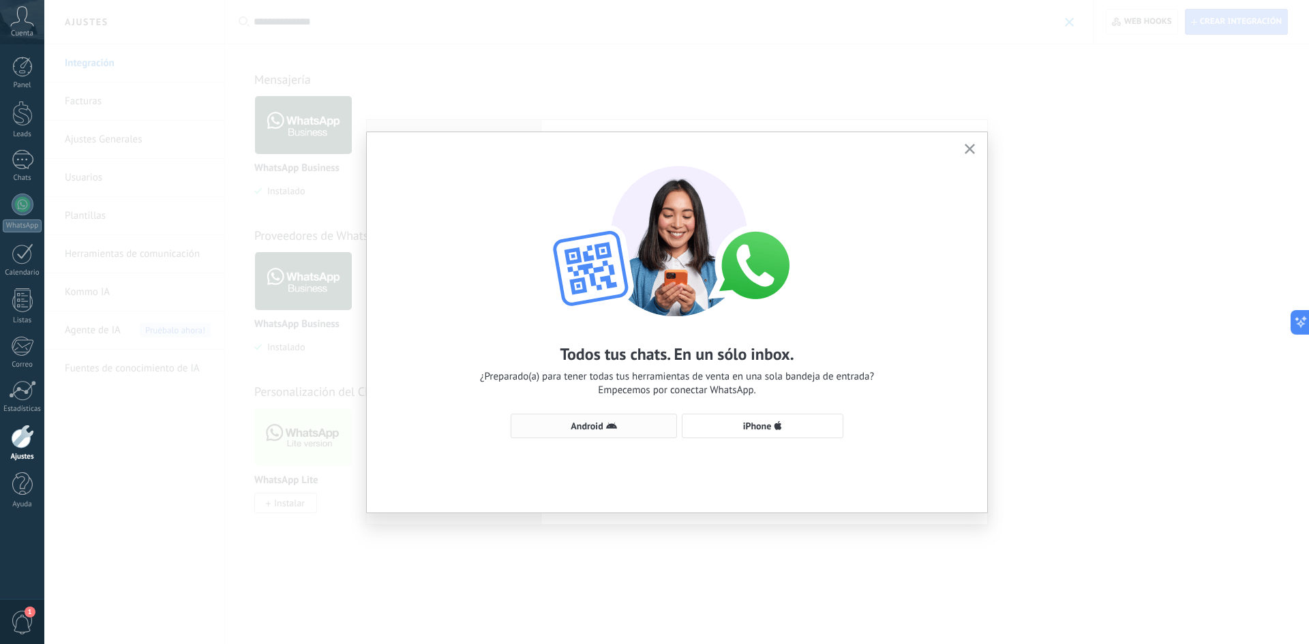
click at [633, 434] on button "Android" at bounding box center [593, 426] width 166 height 25
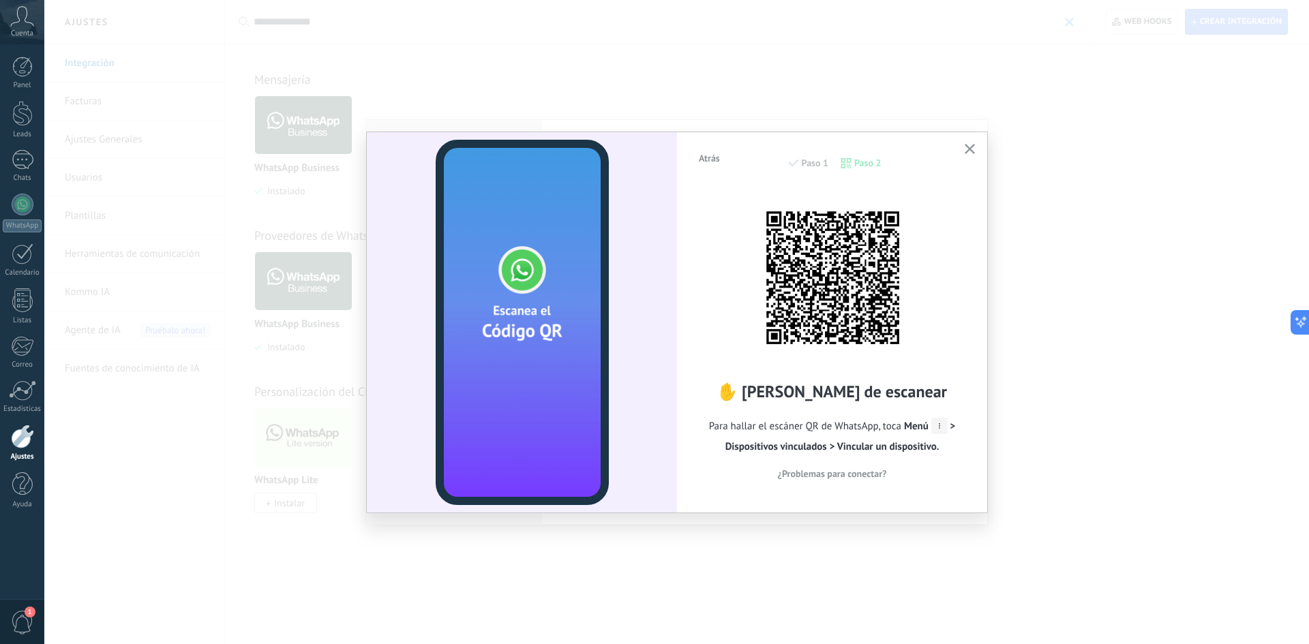
click at [966, 147] on icon "button" at bounding box center [969, 149] width 10 height 10
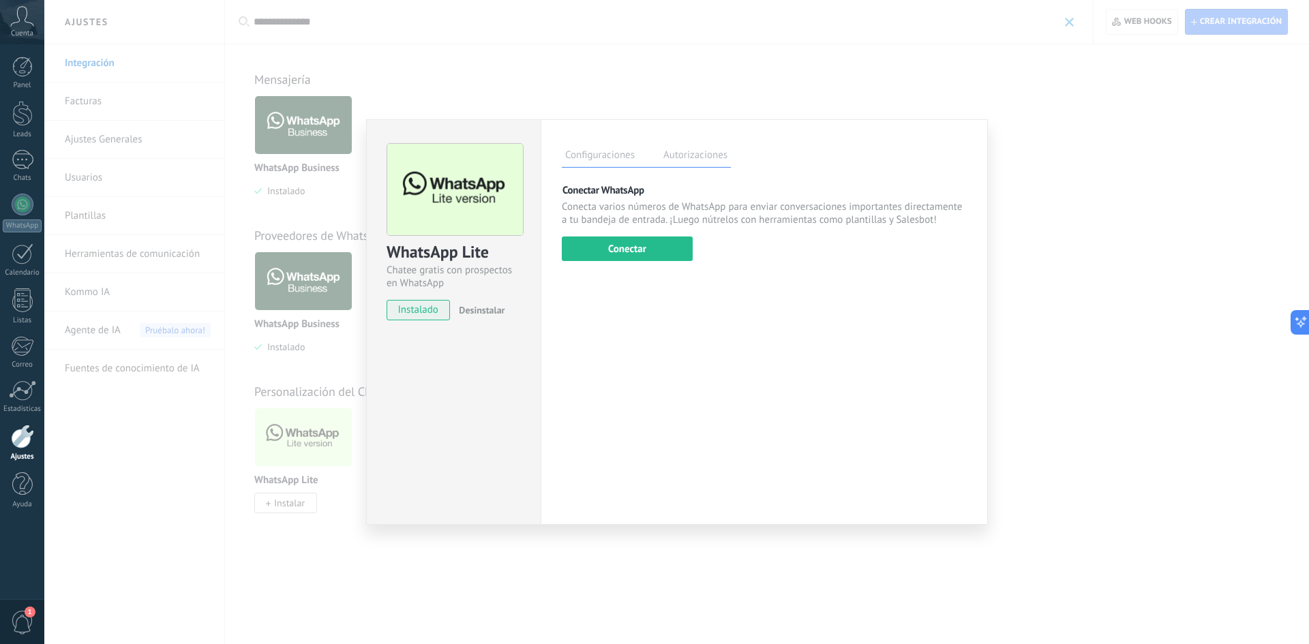
click at [664, 171] on div "Configuraciones Autorizaciones [PERSON_NAME] registra a los usuarios que han co…" at bounding box center [763, 322] width 447 height 406
click at [673, 161] on label "Autorizaciones" at bounding box center [695, 157] width 71 height 20
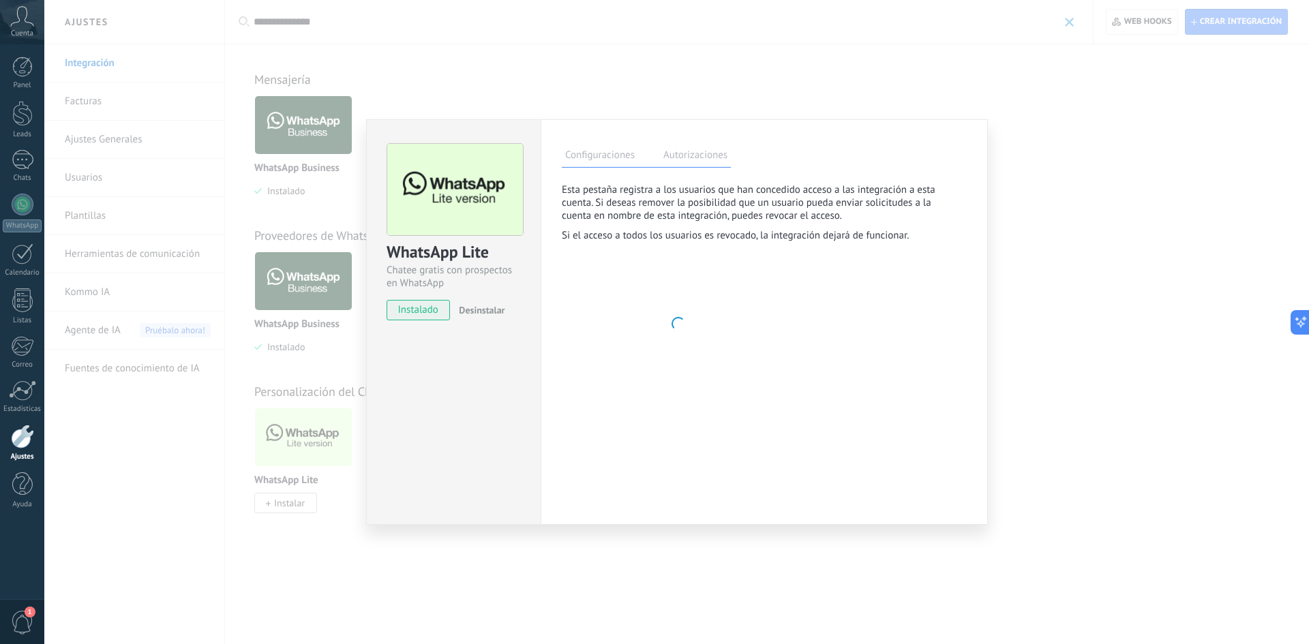
click at [607, 153] on label "Configuraciones" at bounding box center [600, 157] width 76 height 20
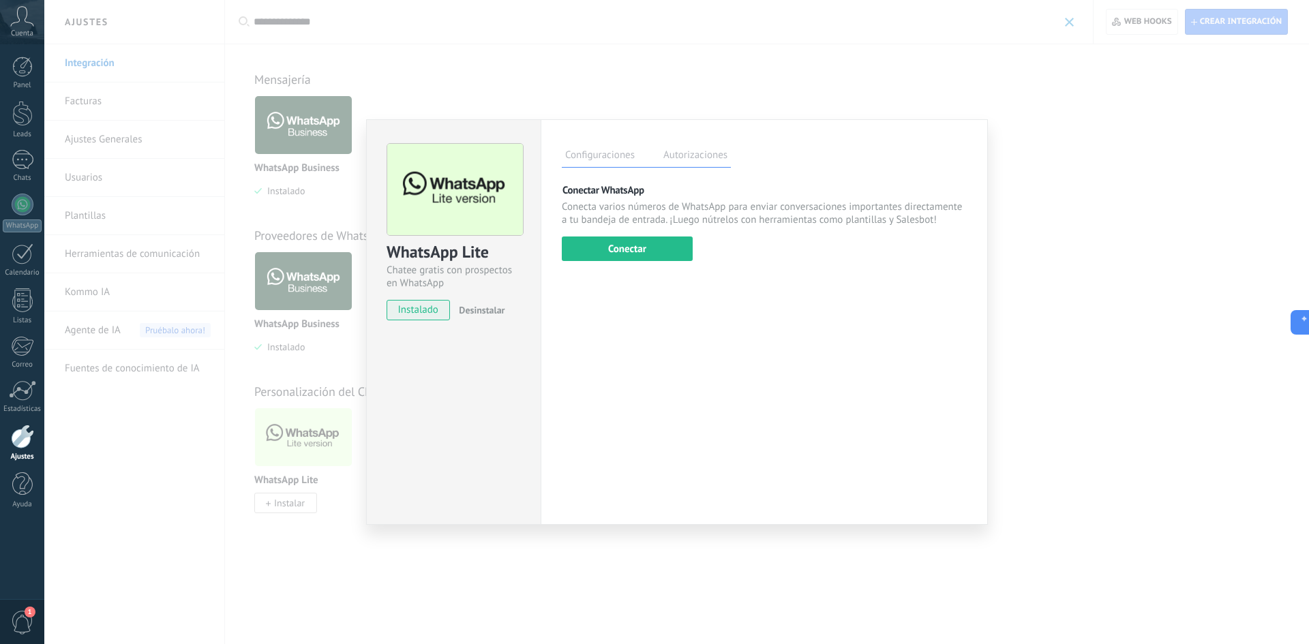
click at [413, 314] on span "instalado" at bounding box center [418, 310] width 62 height 20
click at [159, 212] on div "WhatsApp Lite Chatee gratis con prospectos en WhatsApp instalado Desinstalar Co…" at bounding box center [676, 322] width 1264 height 644
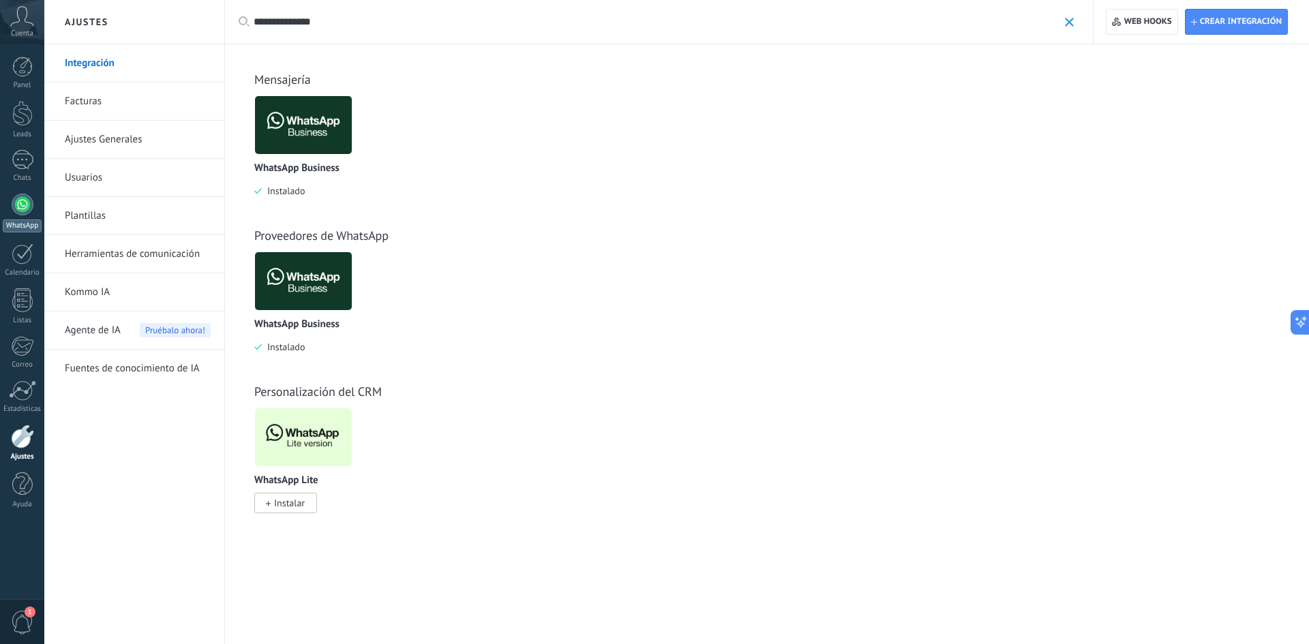
click at [18, 209] on div at bounding box center [23, 205] width 22 height 22
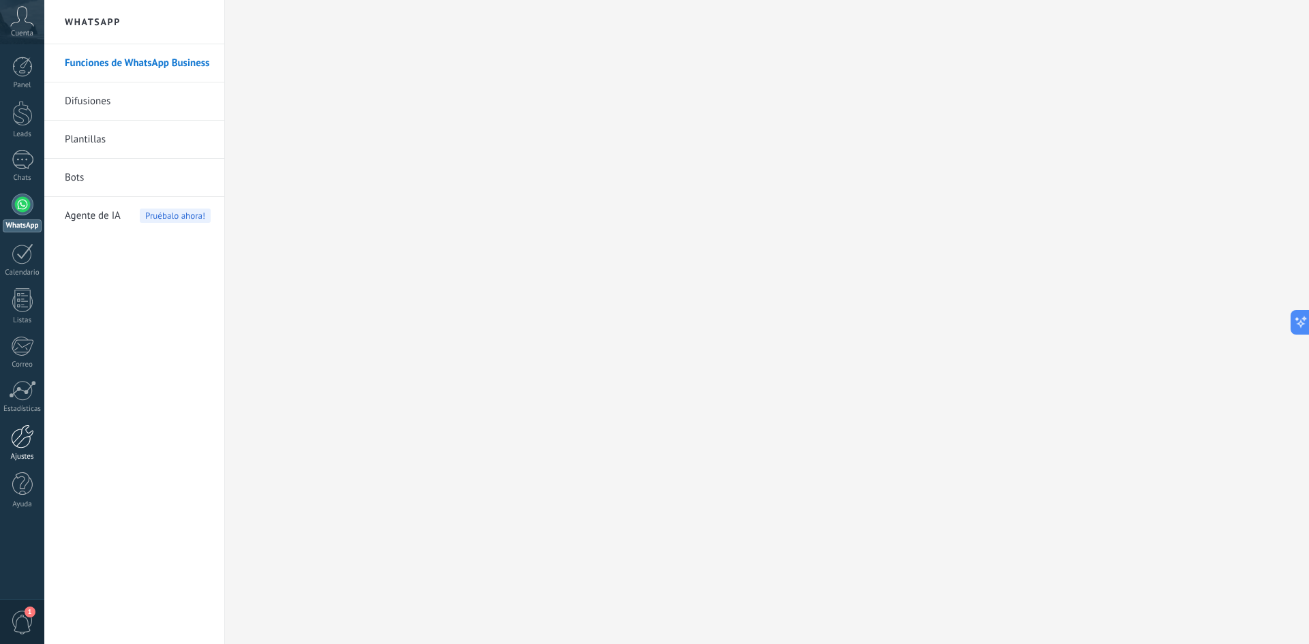
click at [22, 433] on div at bounding box center [22, 437] width 23 height 24
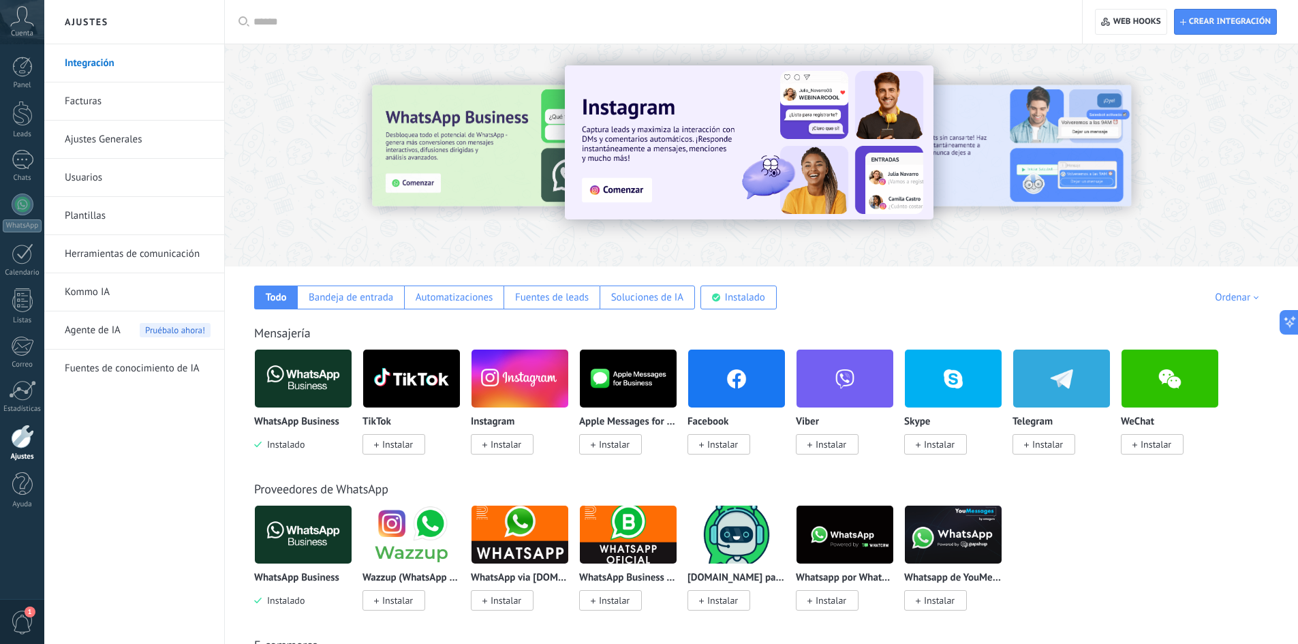
click at [308, 528] on img at bounding box center [303, 535] width 97 height 66
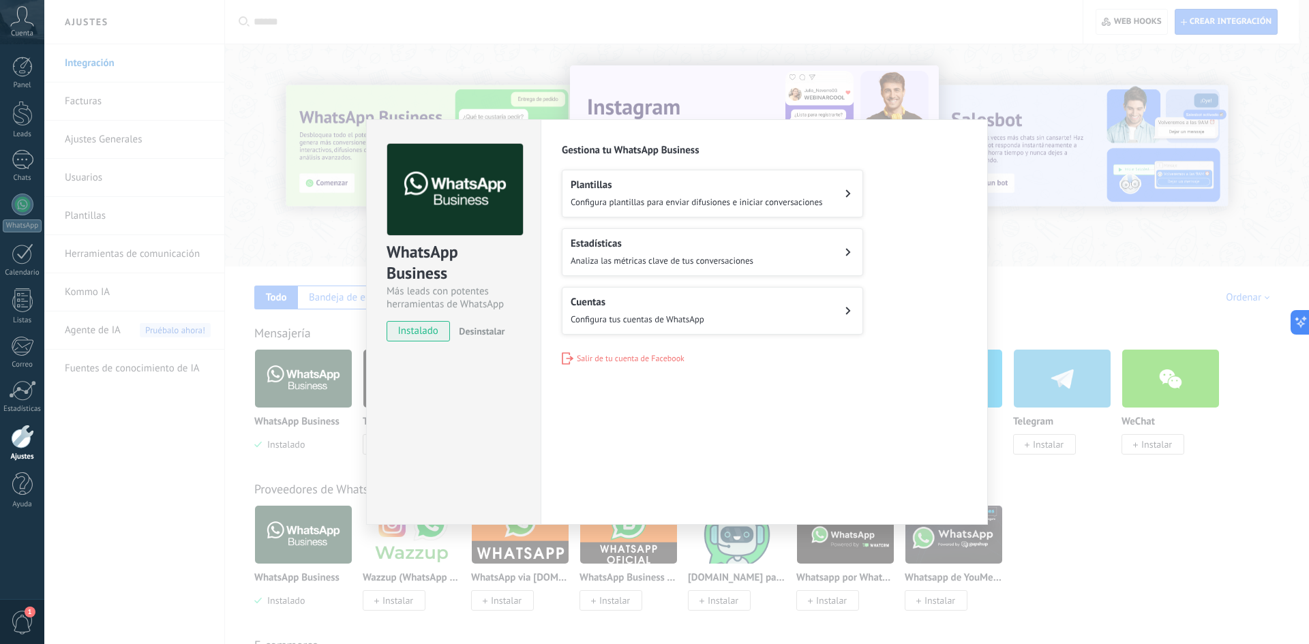
scroll to position [20, 0]
click at [482, 332] on span "Desinstalar" at bounding box center [482, 331] width 46 height 12
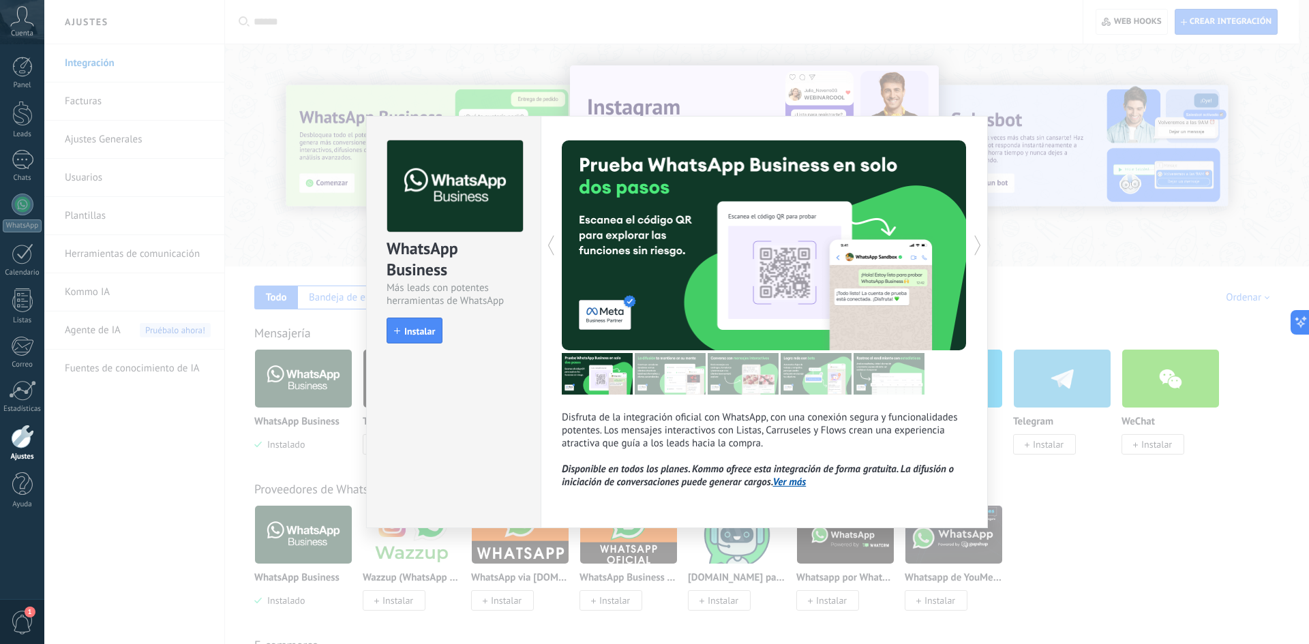
click at [249, 253] on div "WhatsApp Business Más leads con potentes herramientas de WhatsApp install Insta…" at bounding box center [676, 322] width 1264 height 644
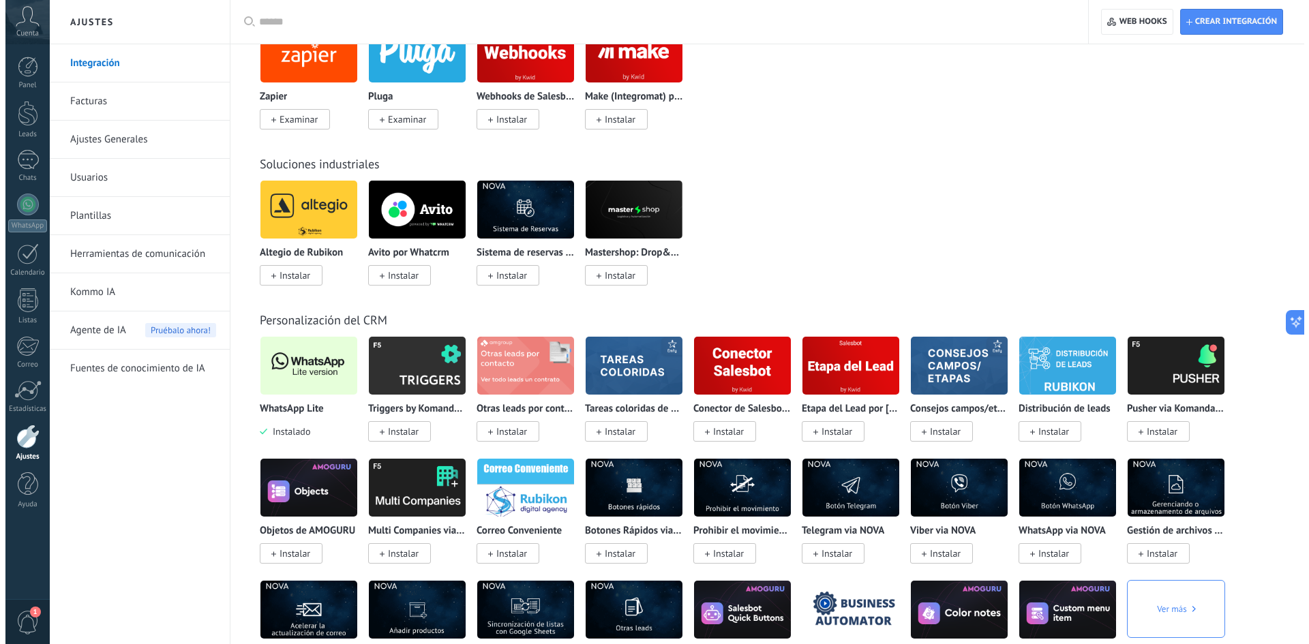
scroll to position [2249, 0]
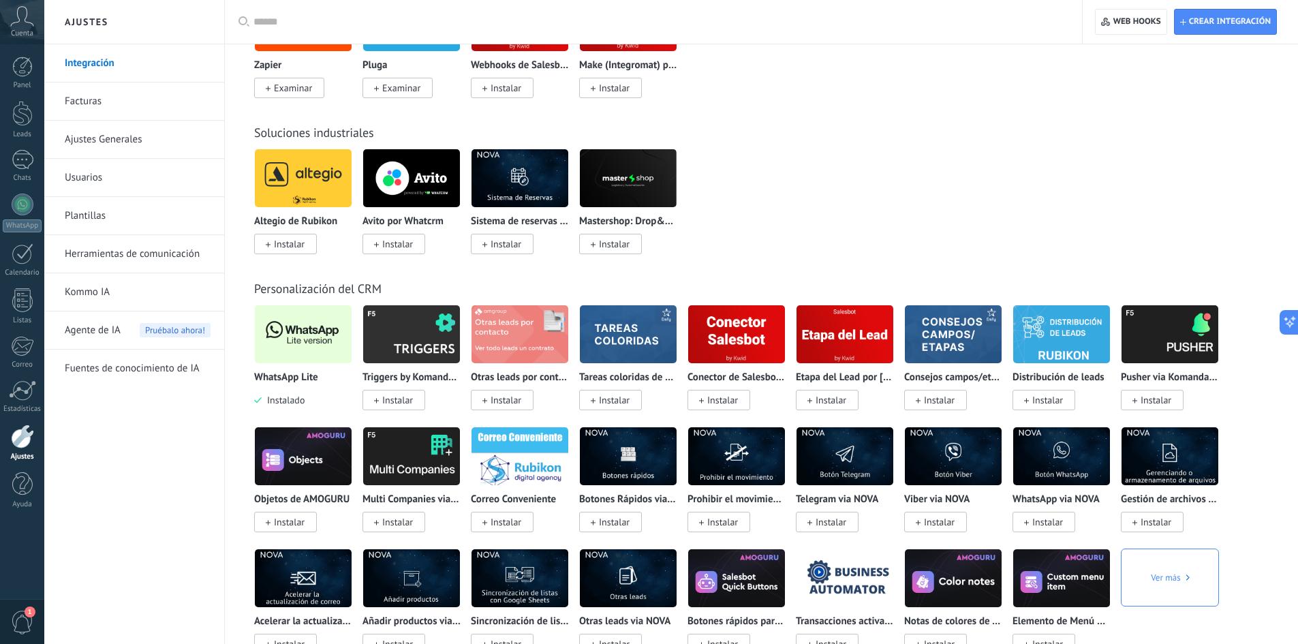
click at [316, 332] on img at bounding box center [303, 334] width 97 height 66
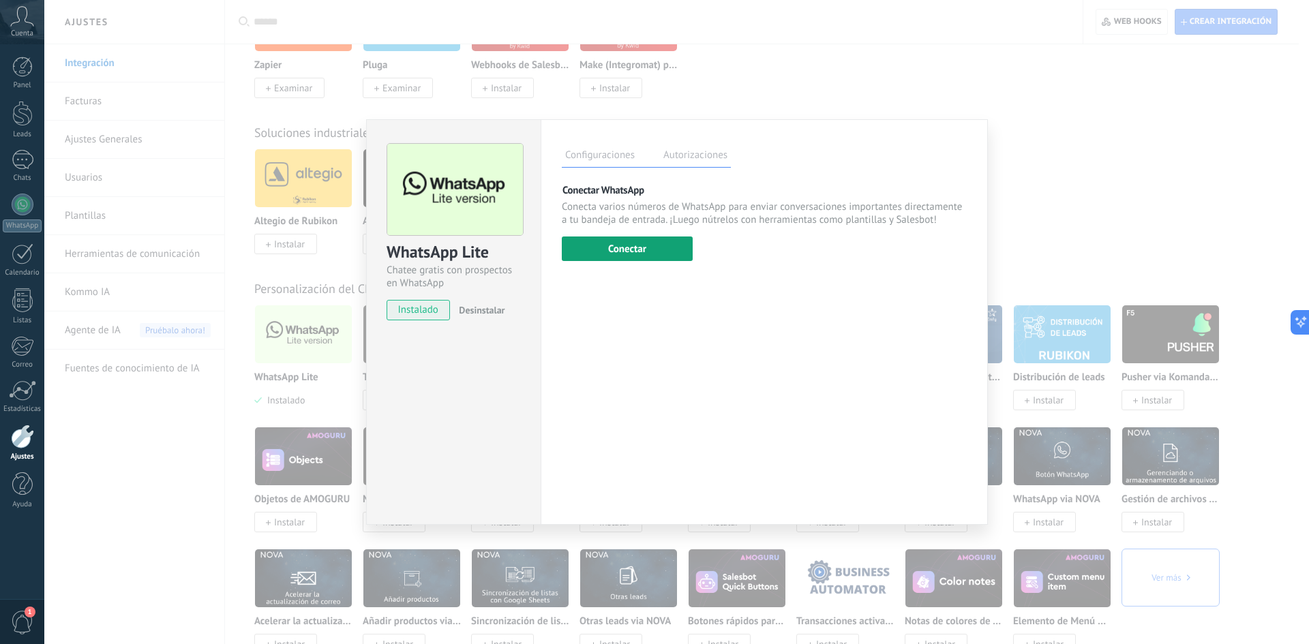
click at [585, 253] on button "Conectar" at bounding box center [627, 248] width 131 height 25
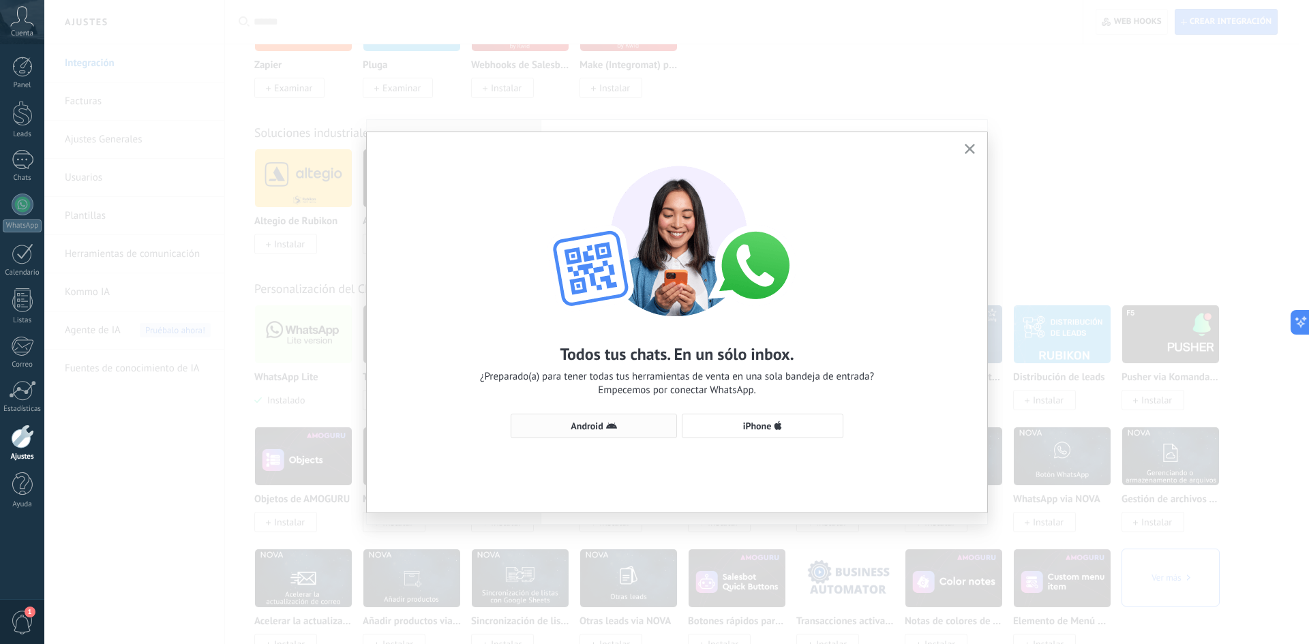
click at [587, 426] on span "Android" at bounding box center [586, 426] width 32 height 10
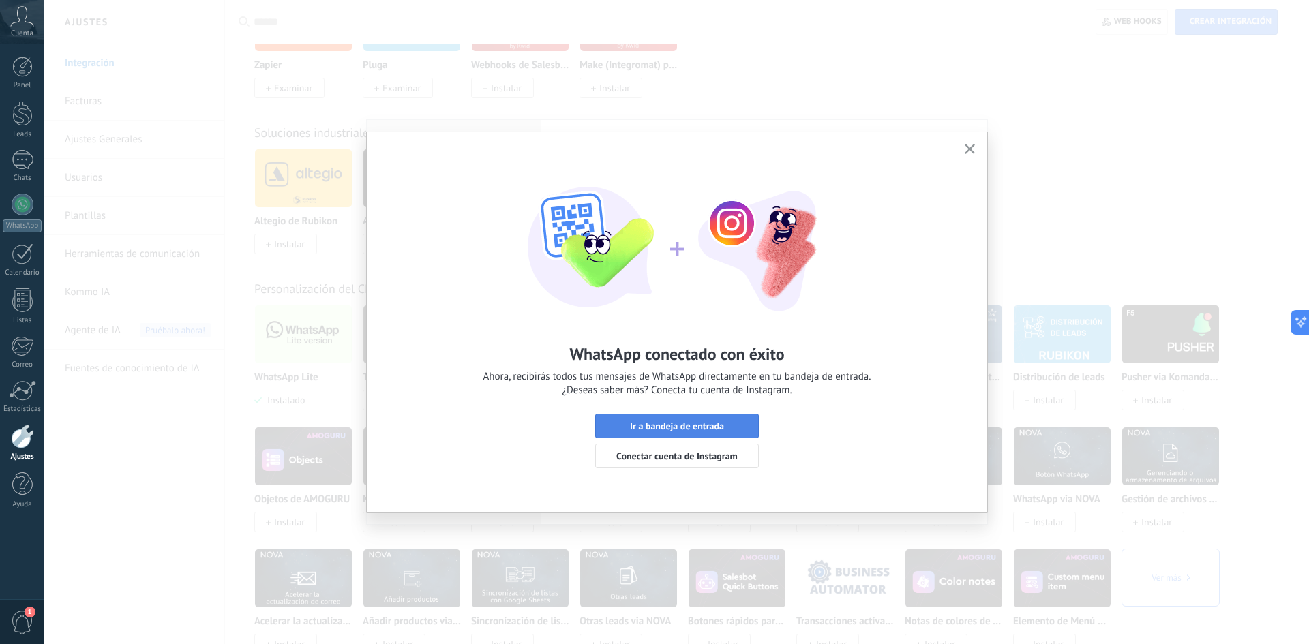
click at [694, 425] on span "Ir a bandeja de entrada" at bounding box center [677, 426] width 94 height 10
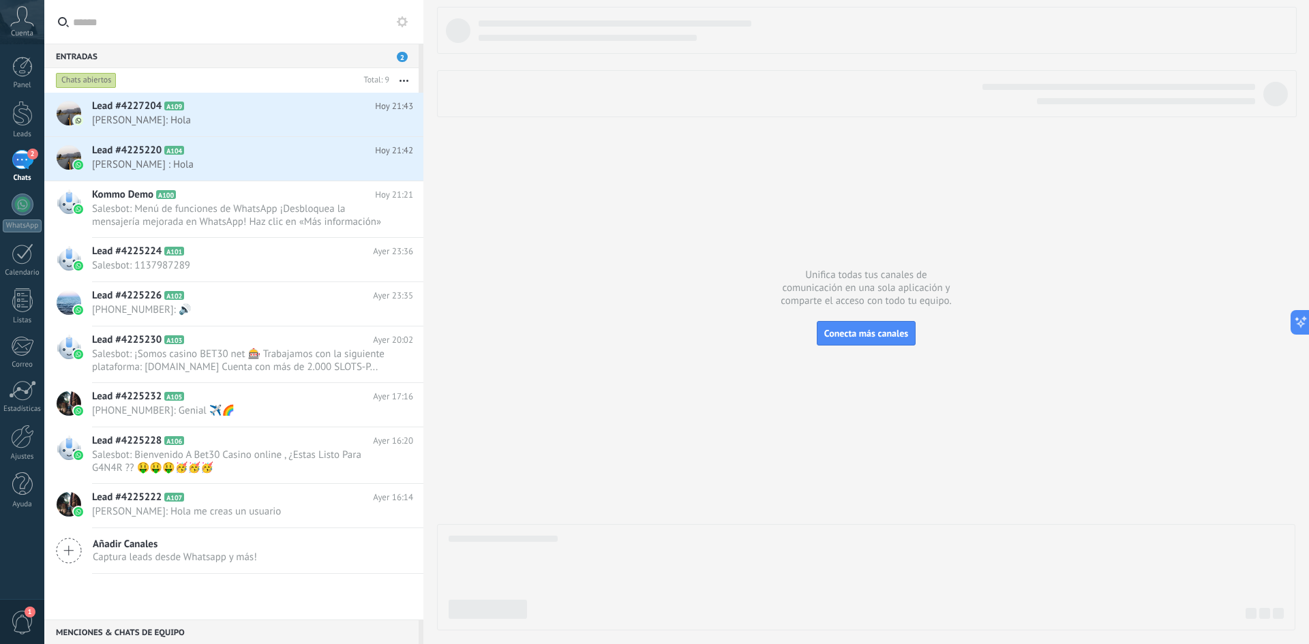
click at [26, 170] on div "2" at bounding box center [23, 160] width 22 height 20
click at [196, 151] on icon at bounding box center [195, 151] width 14 height 14
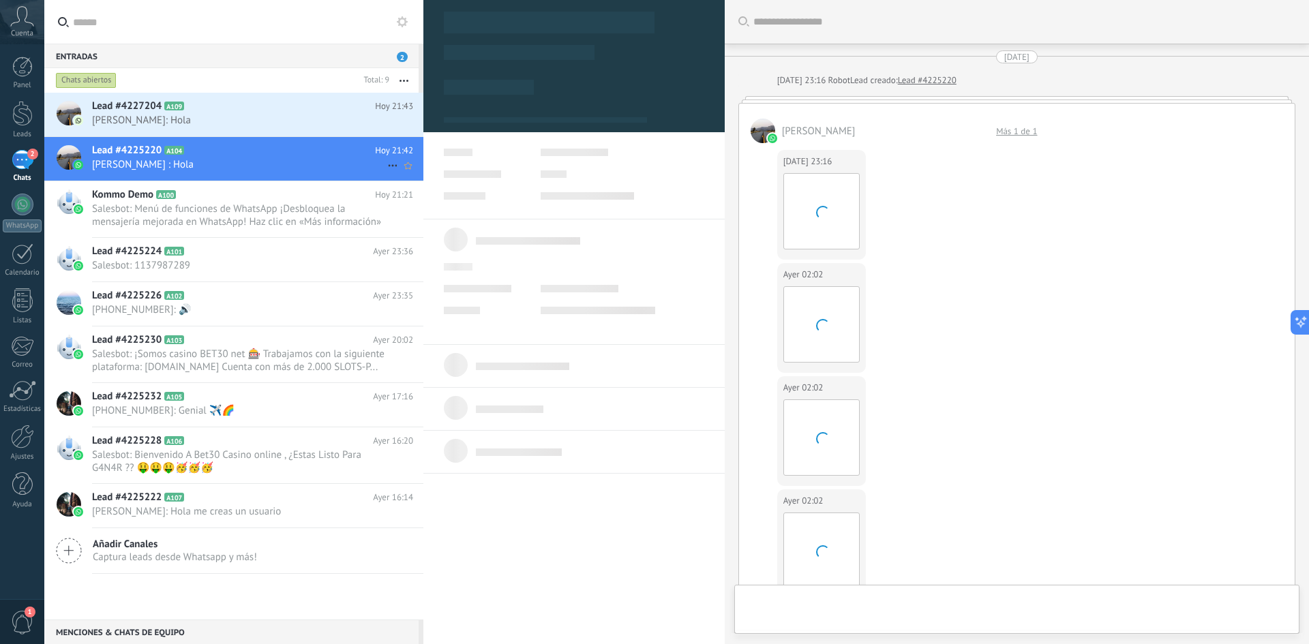
type textarea "**********"
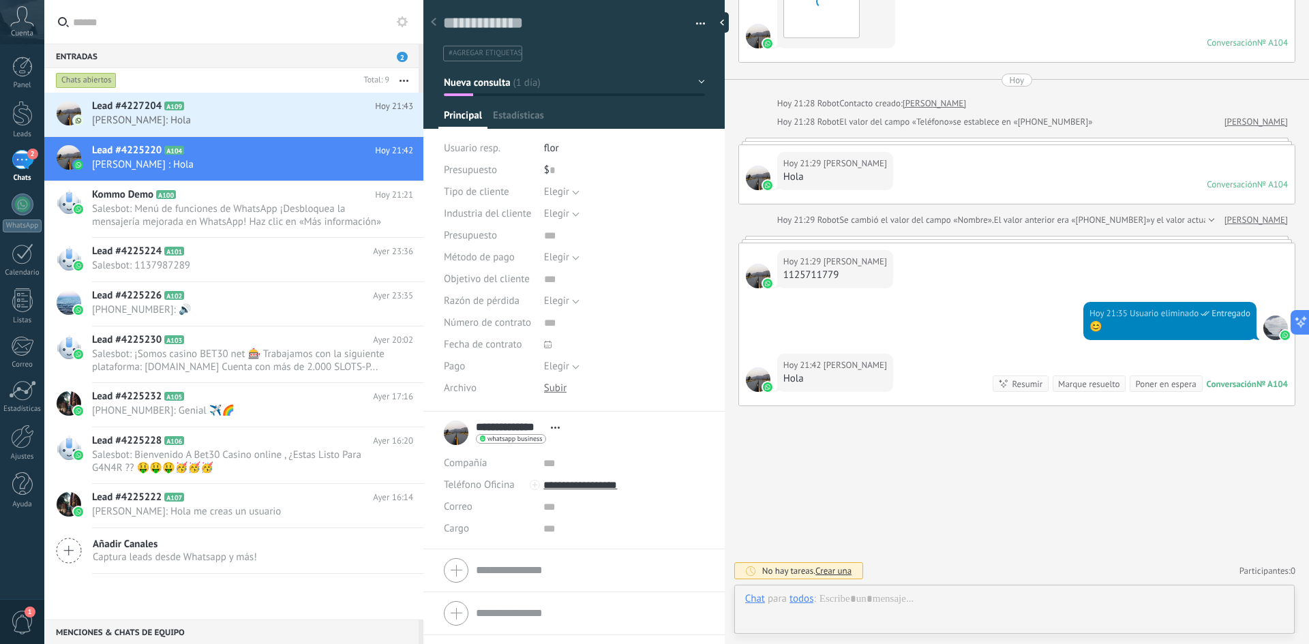
scroll to position [20, 0]
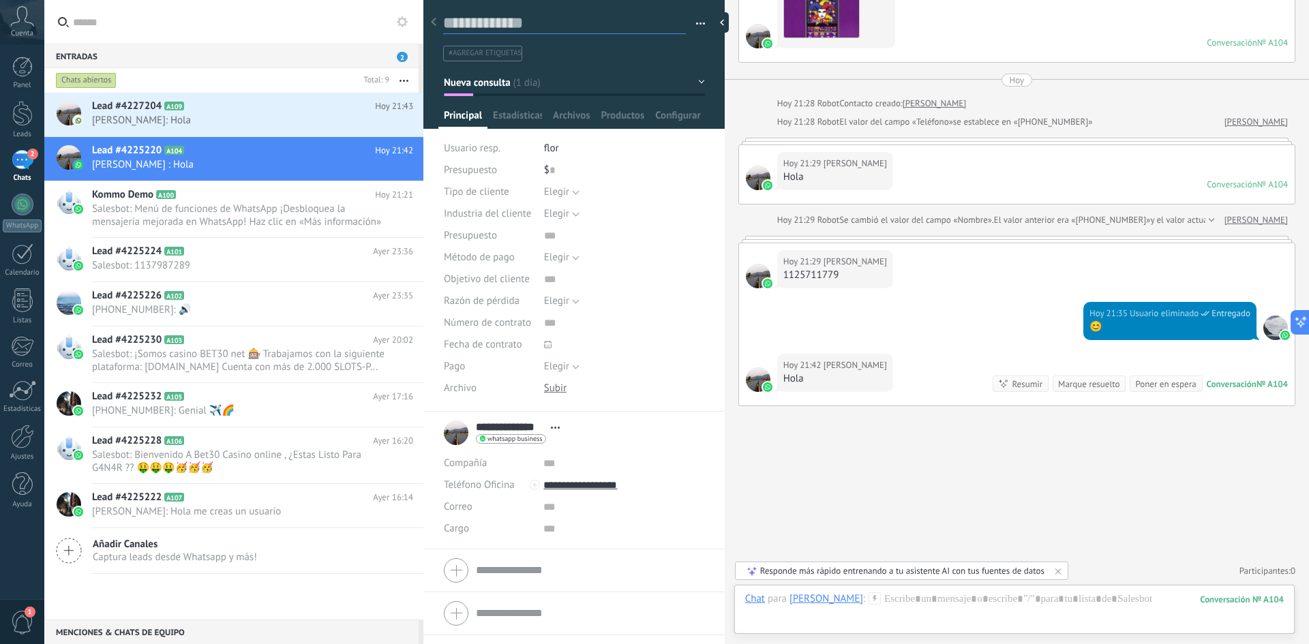
click at [501, 28] on textarea at bounding box center [564, 23] width 243 height 21
type input "**********"
click at [501, 28] on textarea at bounding box center [564, 23] width 243 height 21
click at [868, 600] on icon at bounding box center [874, 598] width 12 height 12
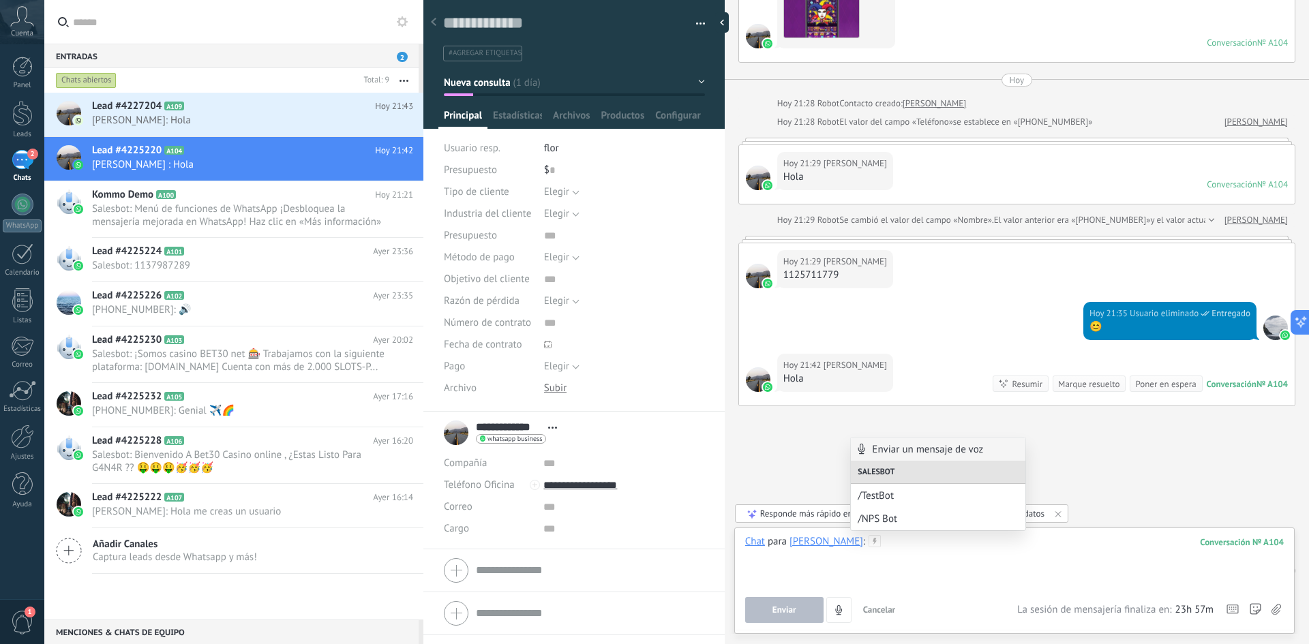
click at [889, 540] on div at bounding box center [1014, 561] width 538 height 52
paste div
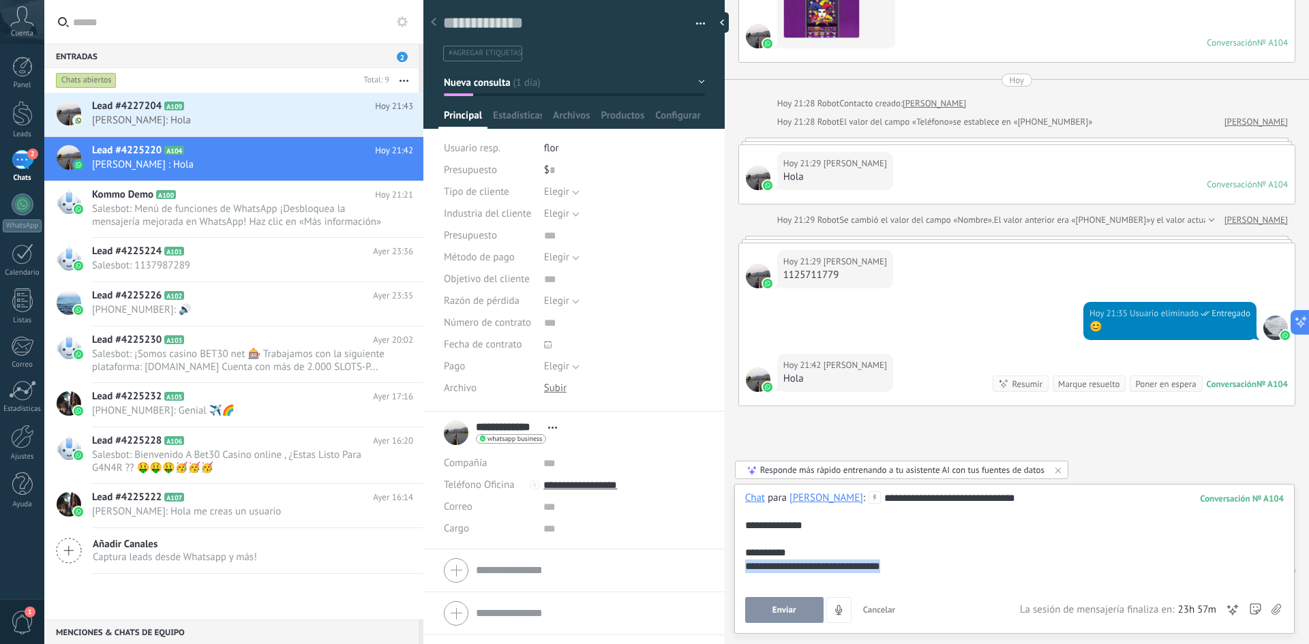
drag, startPoint x: 902, startPoint y: 568, endPoint x: 737, endPoint y: 560, distance: 165.8
click at [737, 560] on div "**********" at bounding box center [1014, 559] width 560 height 150
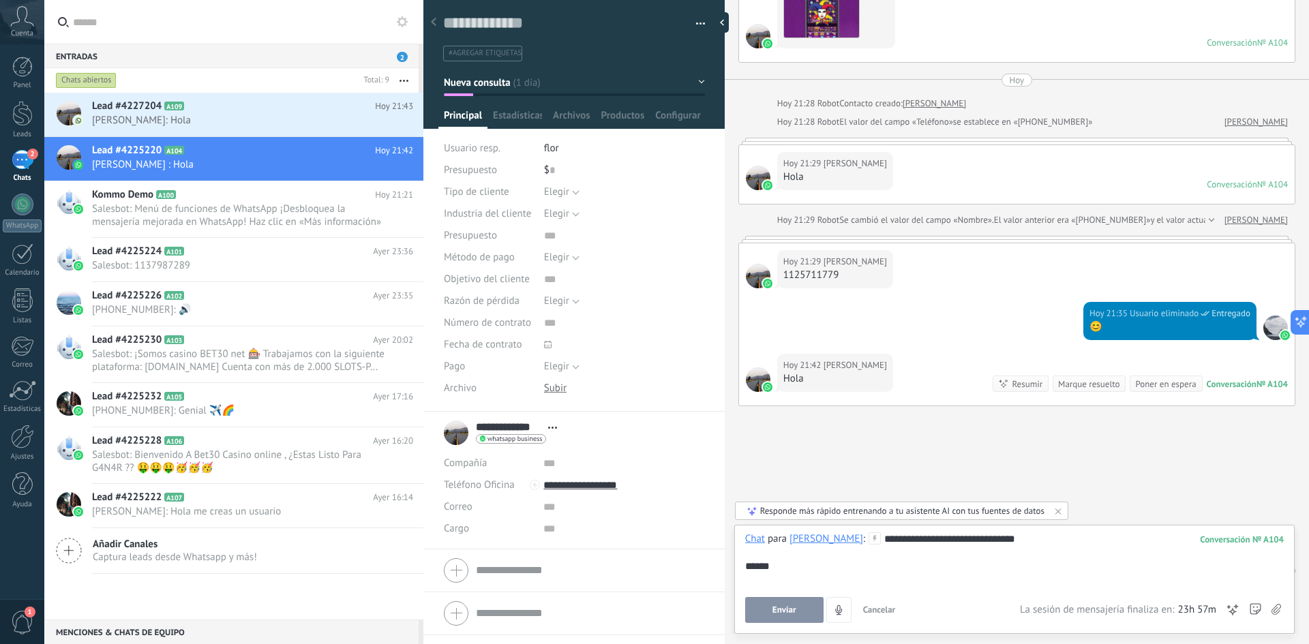
drag, startPoint x: 812, startPoint y: 563, endPoint x: 738, endPoint y: 547, distance: 76.1
drag, startPoint x: 1082, startPoint y: 552, endPoint x: 875, endPoint y: 565, distance: 206.9
click at [878, 565] on div "**********" at bounding box center [1014, 561] width 538 height 52
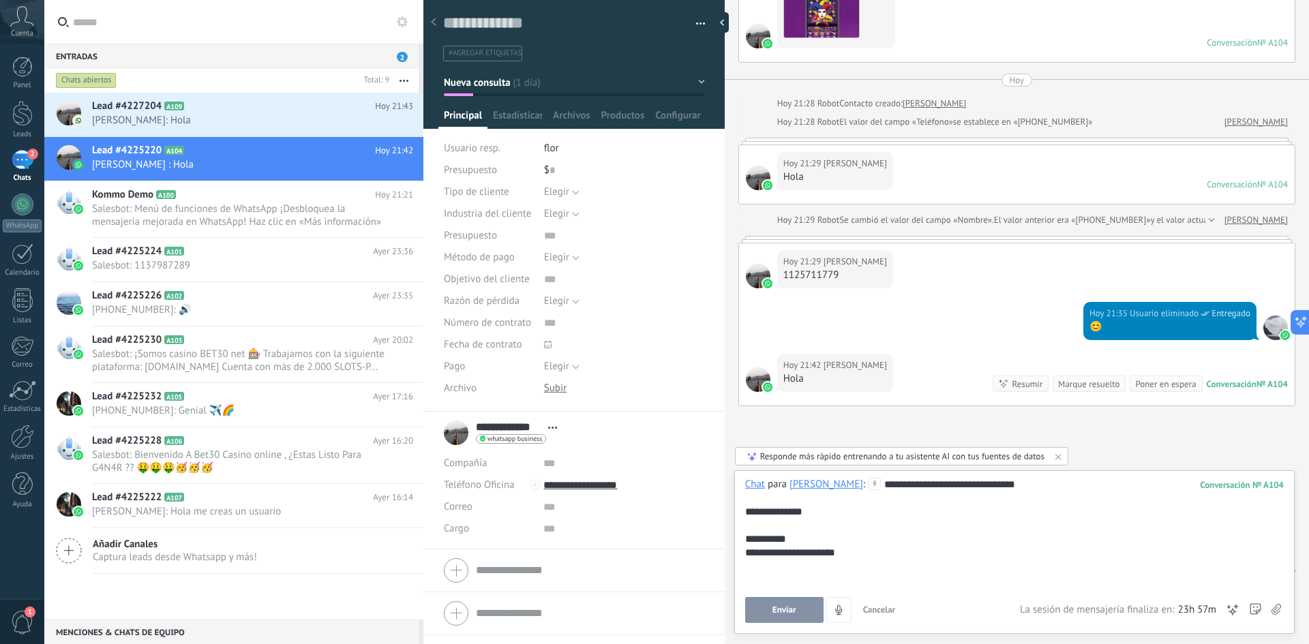
drag, startPoint x: 806, startPoint y: 608, endPoint x: 806, endPoint y: 565, distance: 42.9
click at [806, 608] on button "Enviar" at bounding box center [784, 610] width 78 height 26
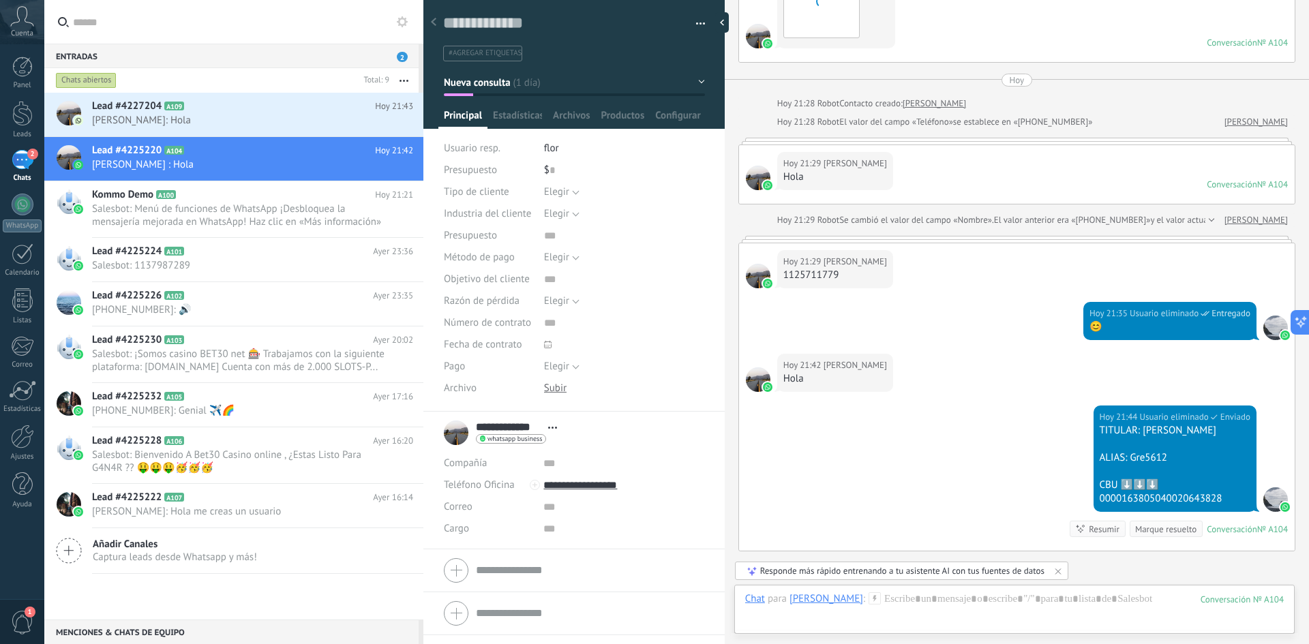
scroll to position [1313, 0]
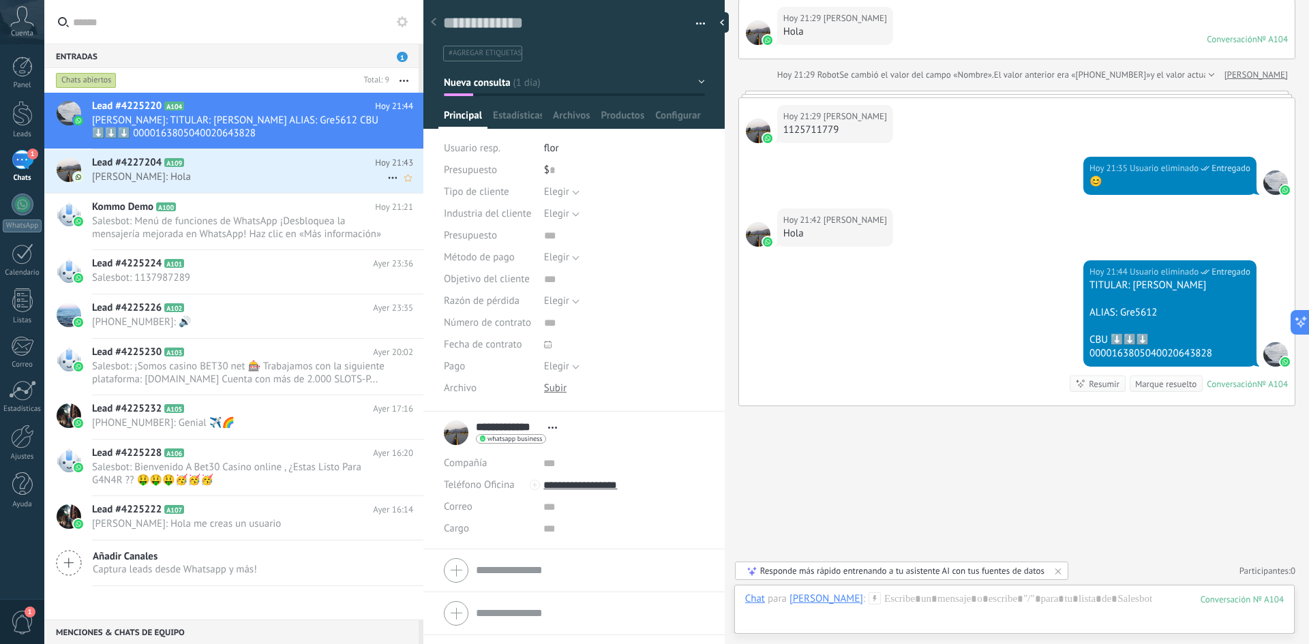
click at [388, 179] on use at bounding box center [392, 178] width 9 height 2
click at [412, 187] on span "[PERSON_NAME] respondió" at bounding box center [466, 184] width 119 height 27
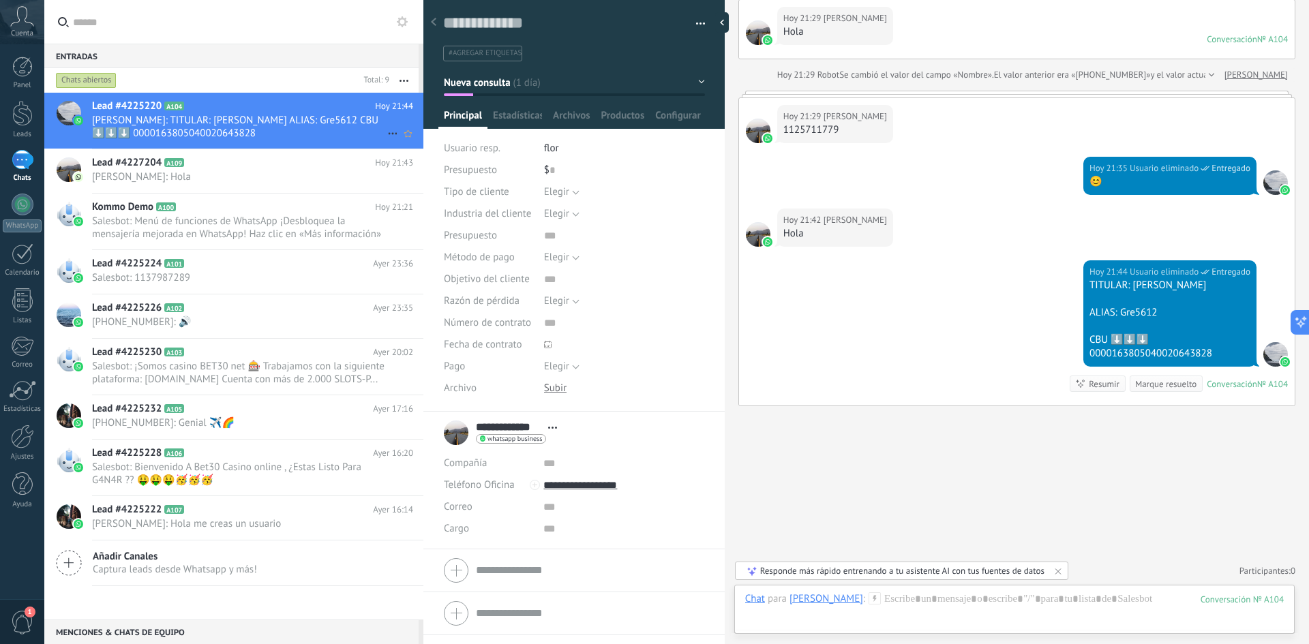
click at [386, 138] on icon at bounding box center [392, 133] width 16 height 16
click at [426, 134] on span "Conversación cerrada" at bounding box center [453, 140] width 93 height 27
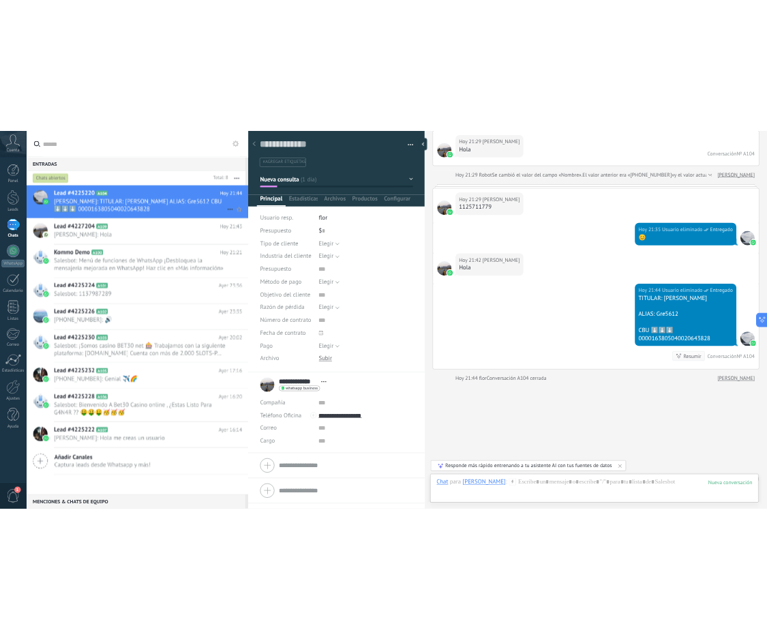
scroll to position [1336, 0]
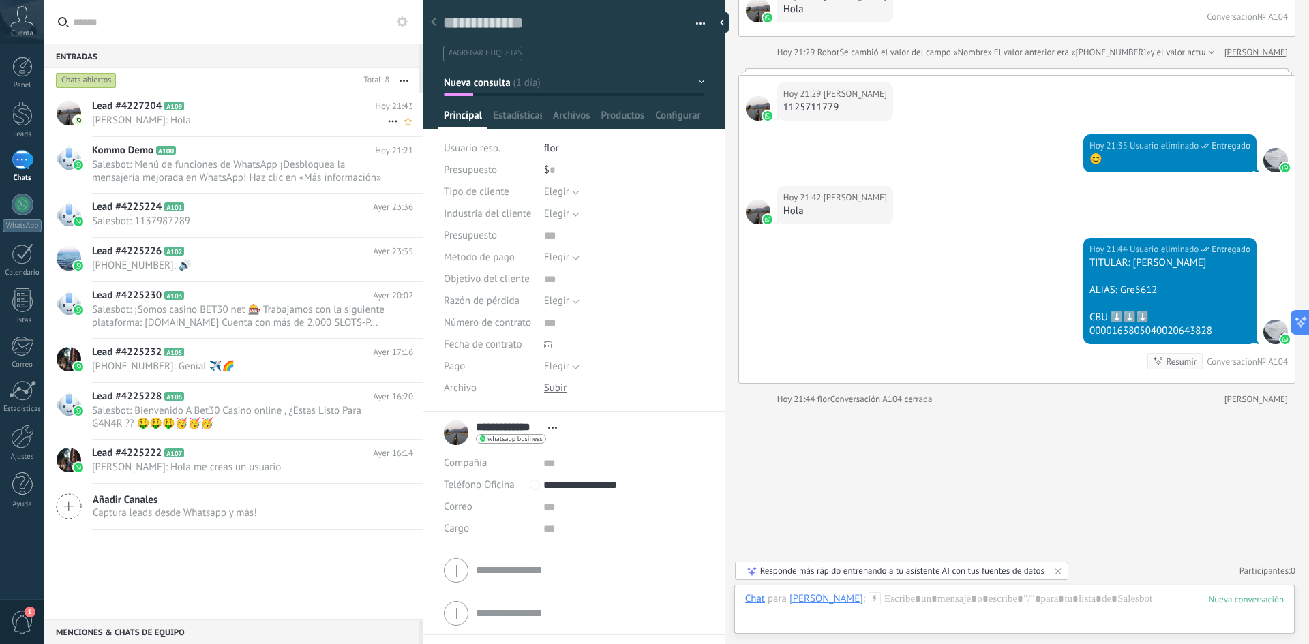
click at [384, 121] on icon at bounding box center [392, 121] width 16 height 16
click at [398, 130] on icon at bounding box center [397, 128] width 10 height 10
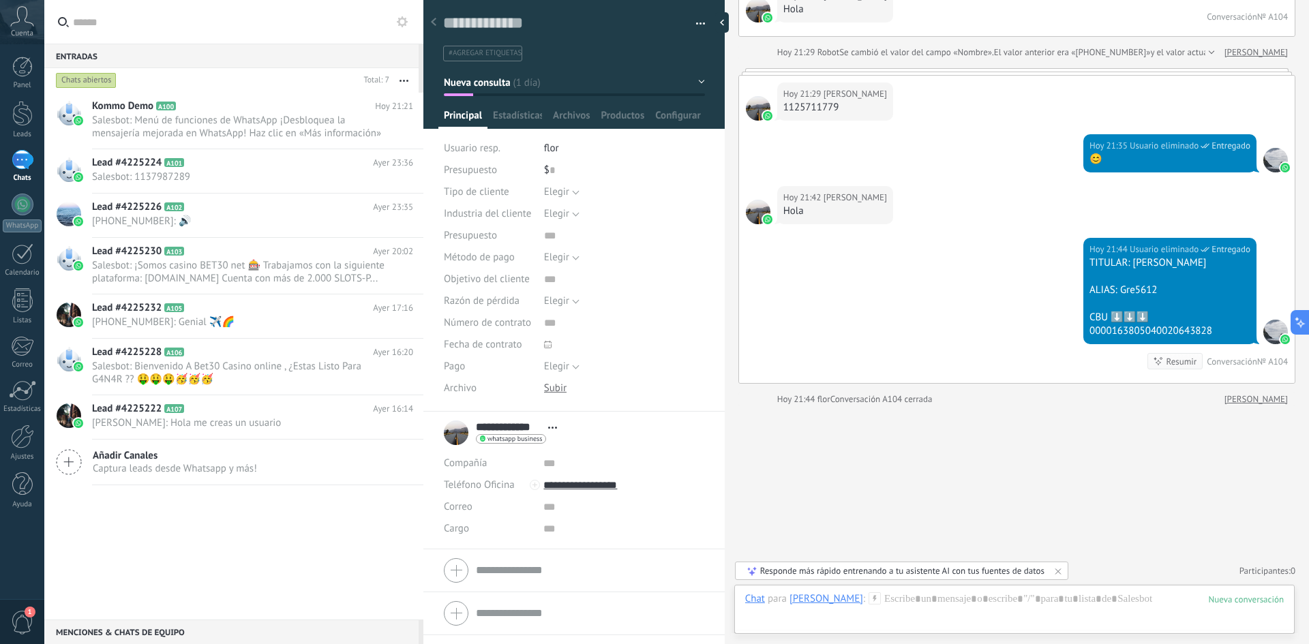
click at [108, 82] on div "Chats abiertos" at bounding box center [86, 80] width 61 height 16
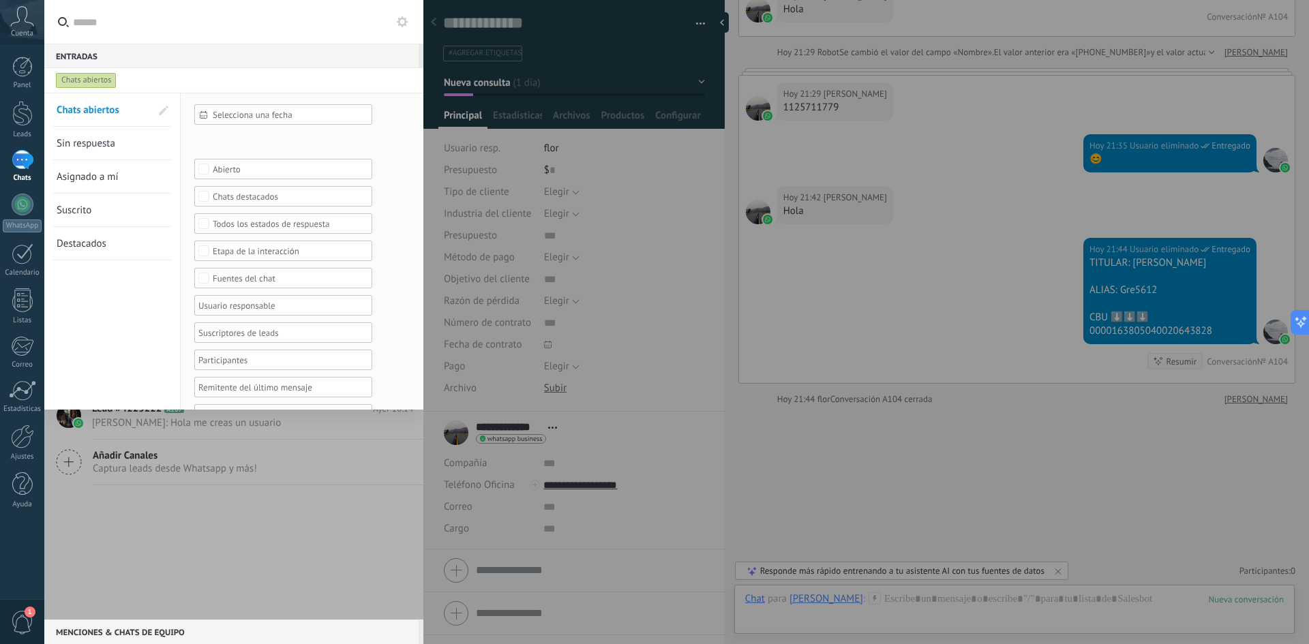
click at [117, 143] on link "Sin respuesta" at bounding box center [104, 143] width 94 height 33
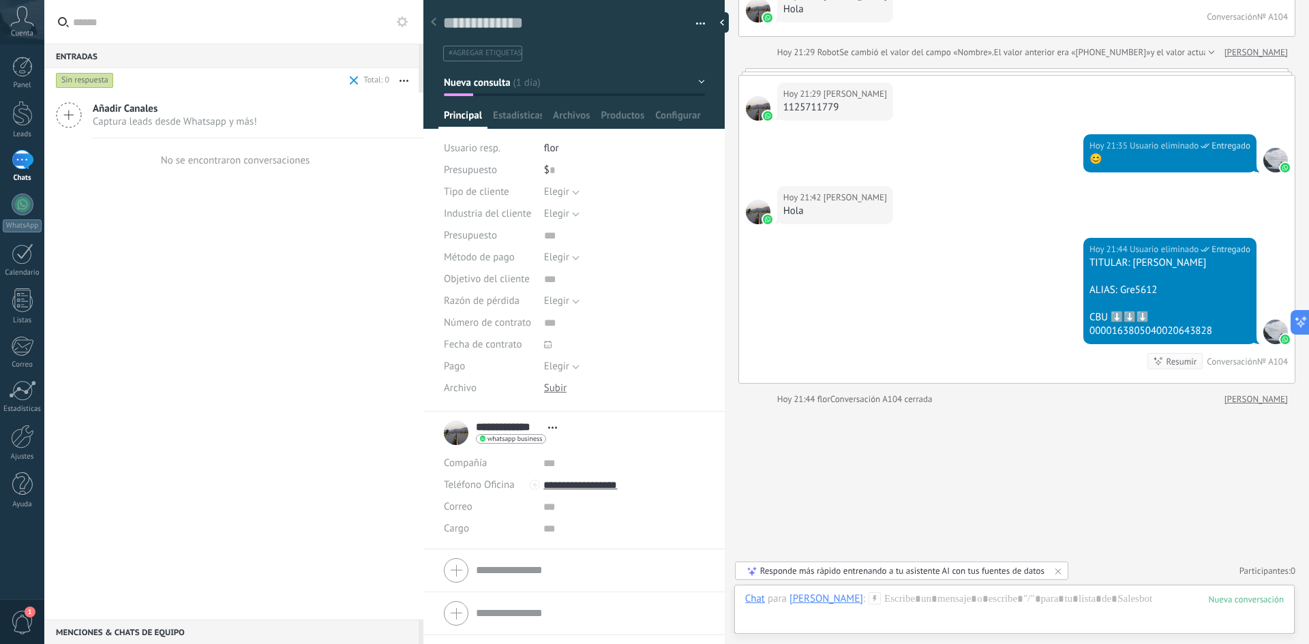
click at [21, 617] on span "1" at bounding box center [22, 623] width 23 height 24
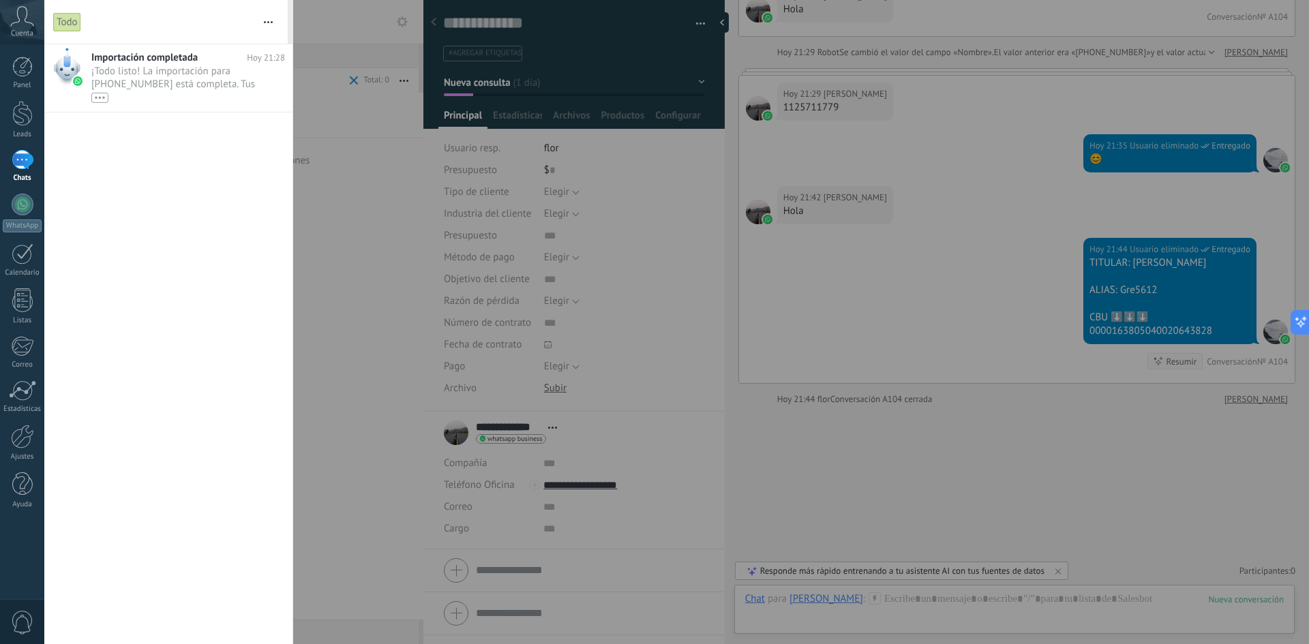
click at [350, 286] on div at bounding box center [654, 322] width 1309 height 644
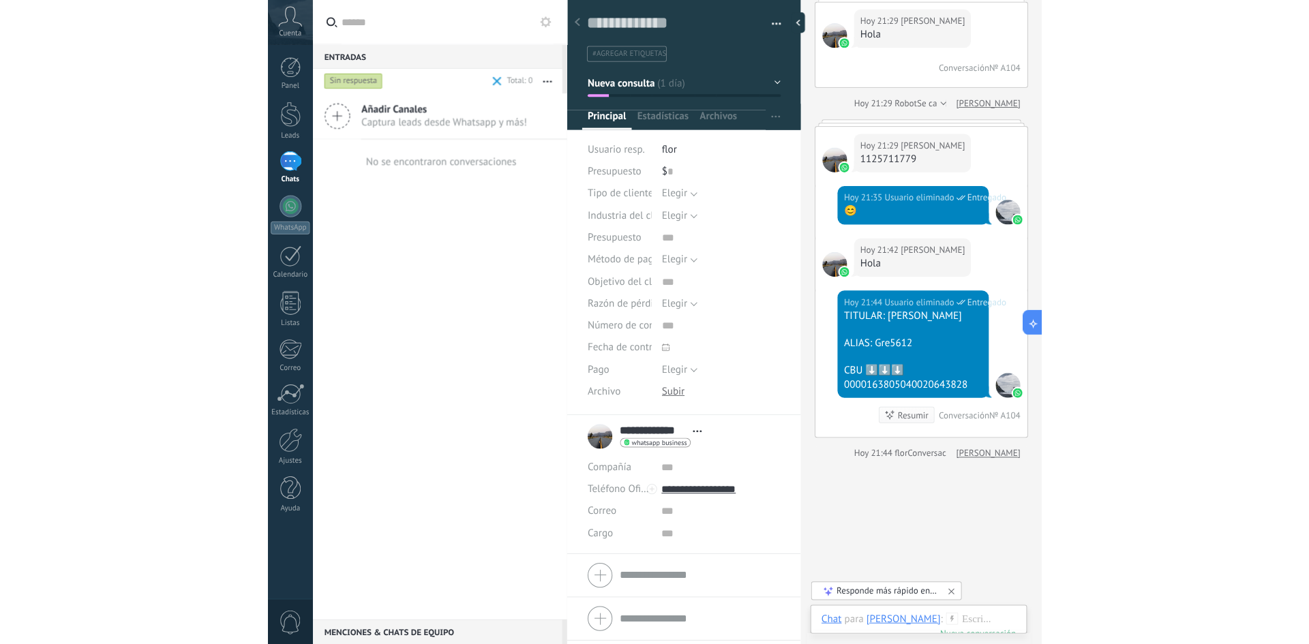
scroll to position [20, 0]
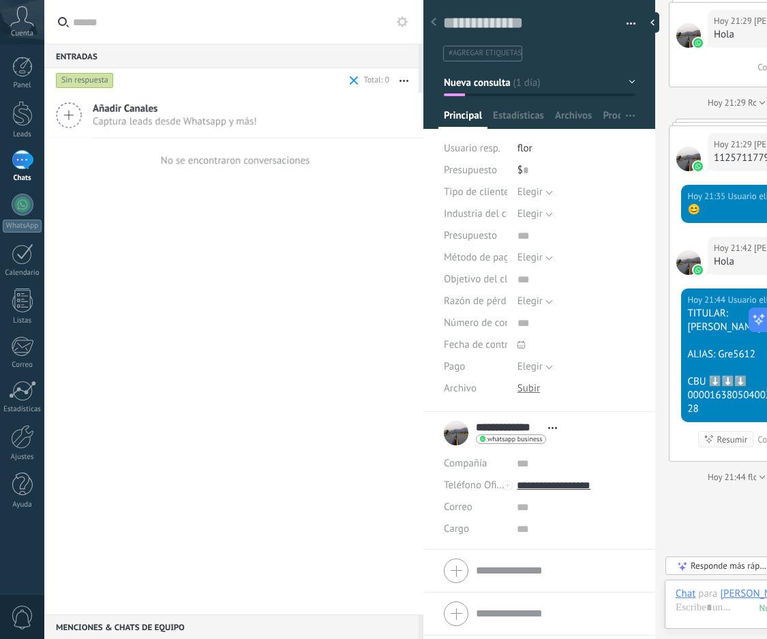
type textarea "**********"
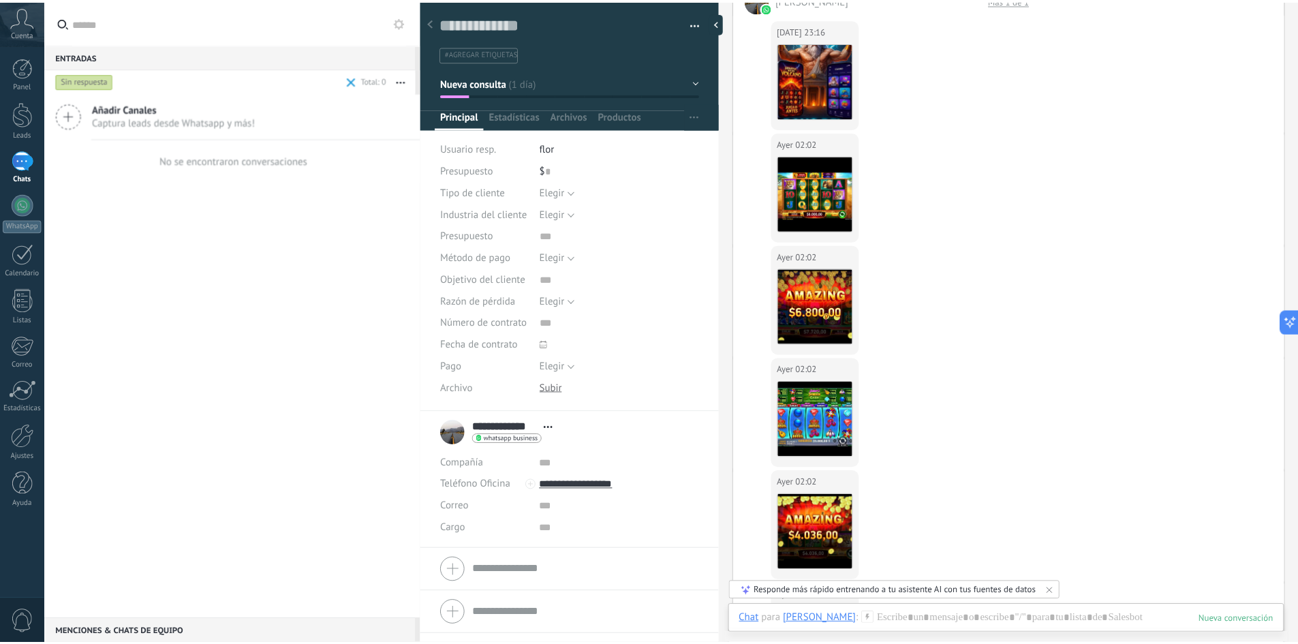
scroll to position [0, 0]
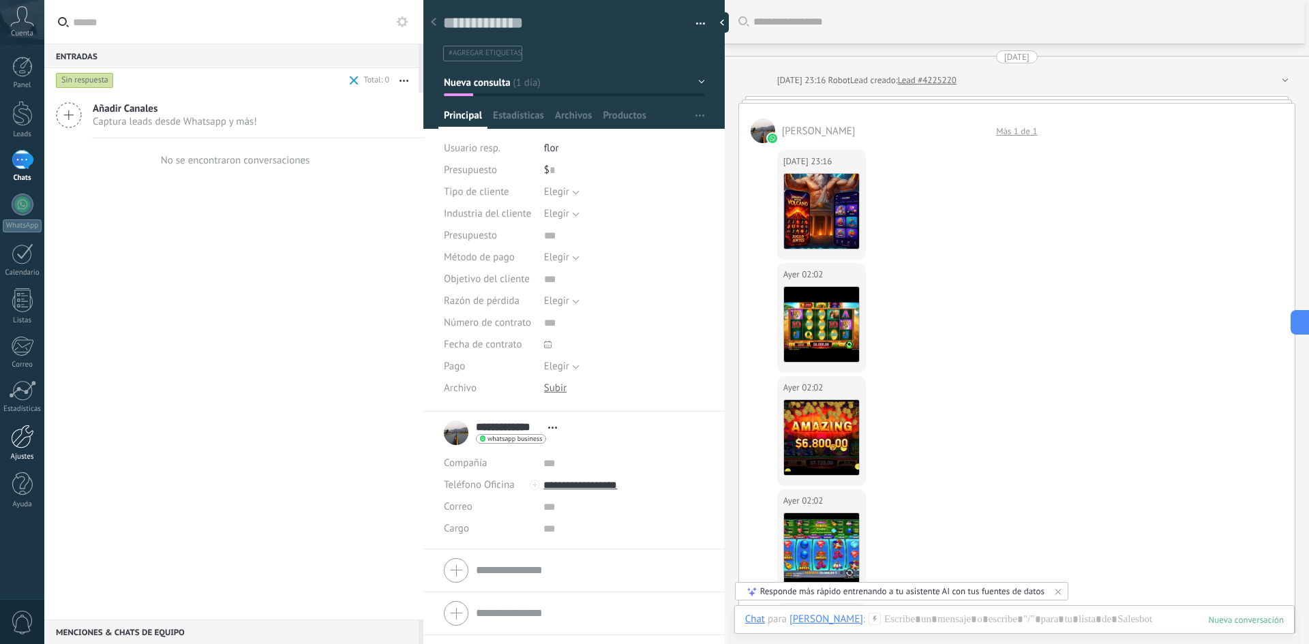
drag, startPoint x: 26, startPoint y: 430, endPoint x: 33, endPoint y: 426, distance: 8.5
click at [26, 430] on div at bounding box center [22, 437] width 23 height 24
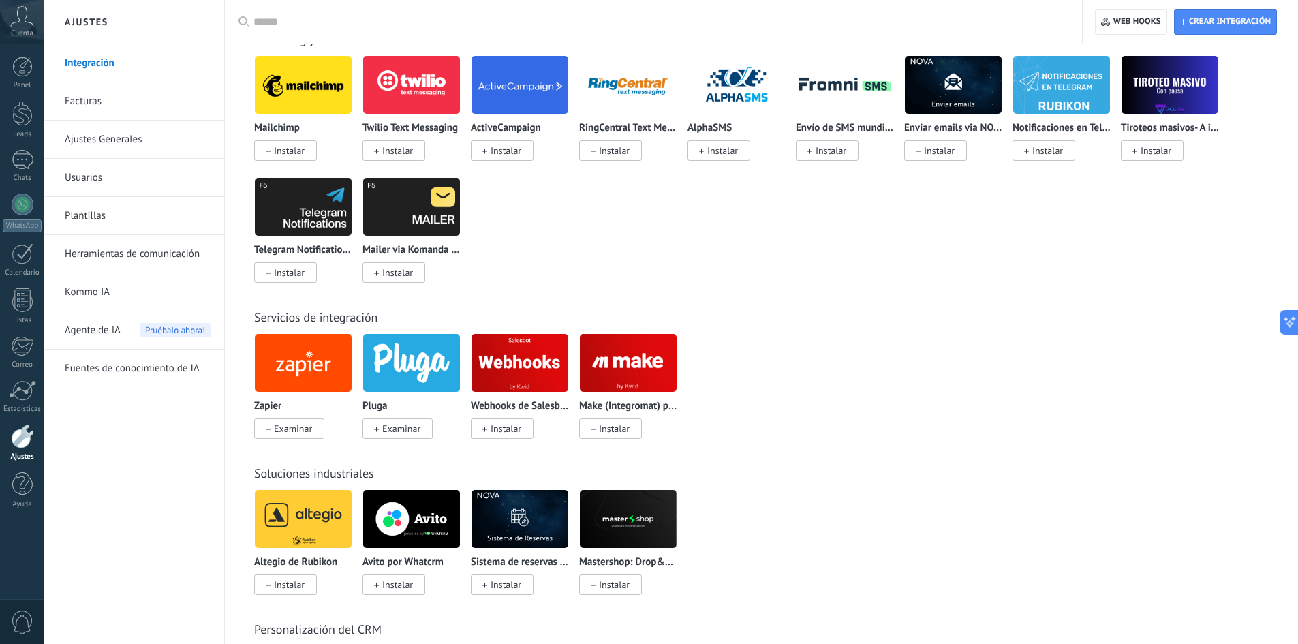
scroll to position [2317, 0]
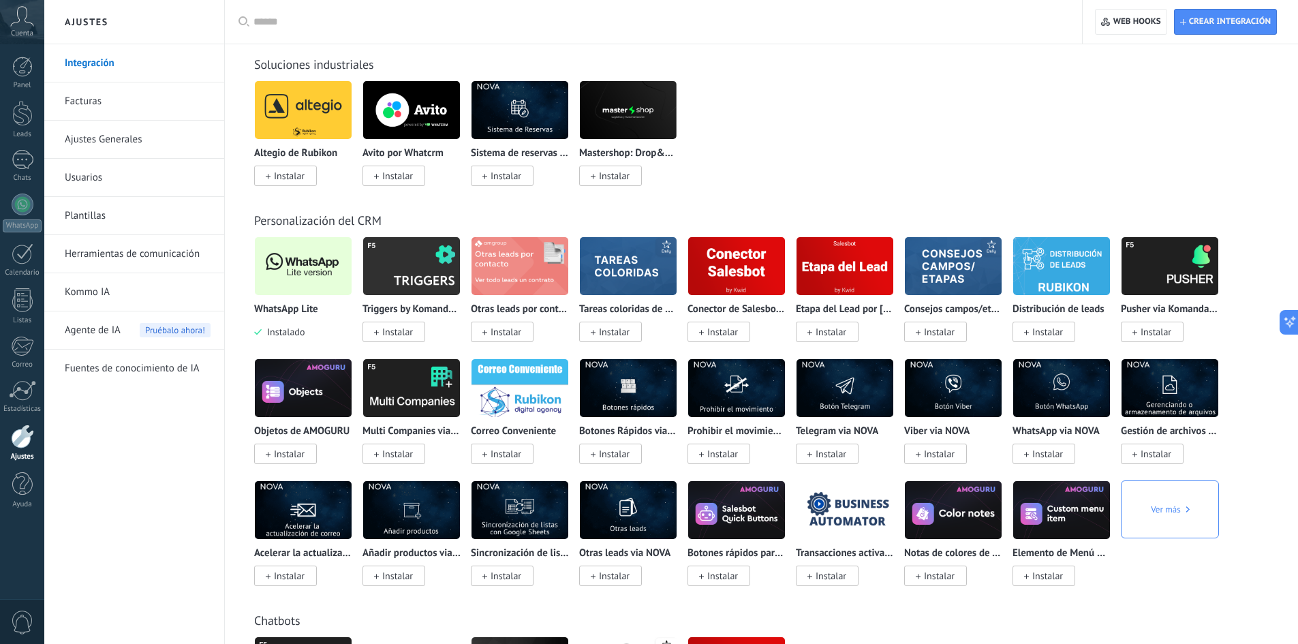
click at [320, 275] on img at bounding box center [303, 266] width 97 height 66
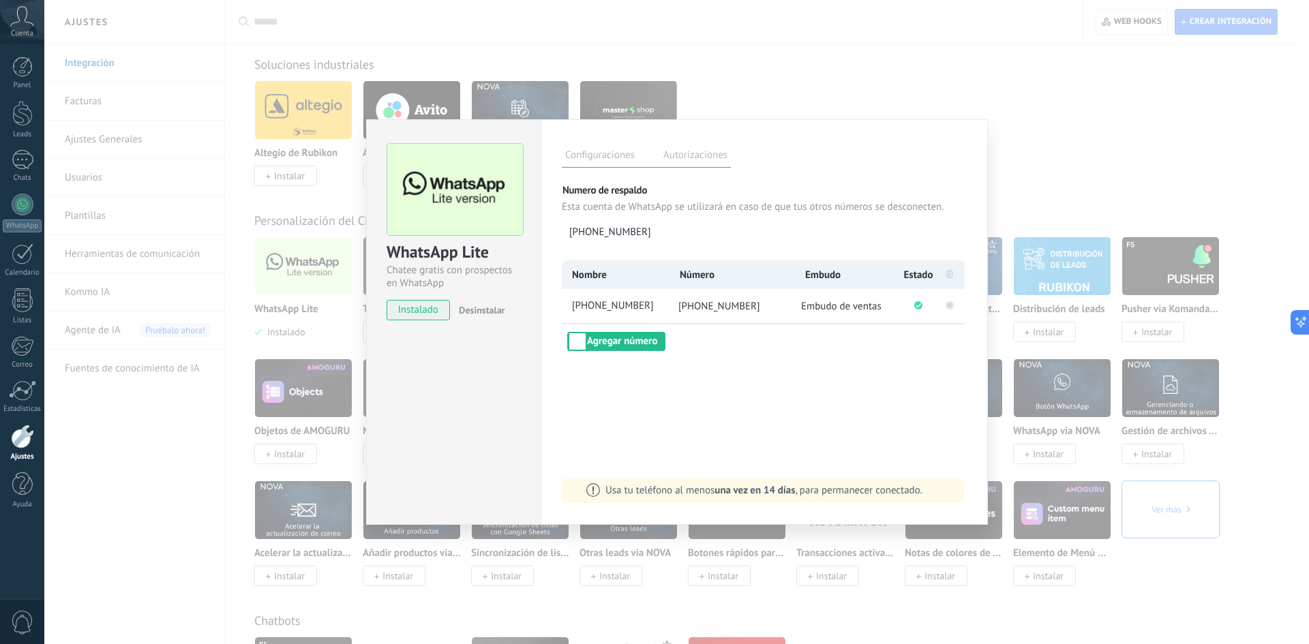
click at [951, 311] on icon at bounding box center [949, 304] width 16 height 16
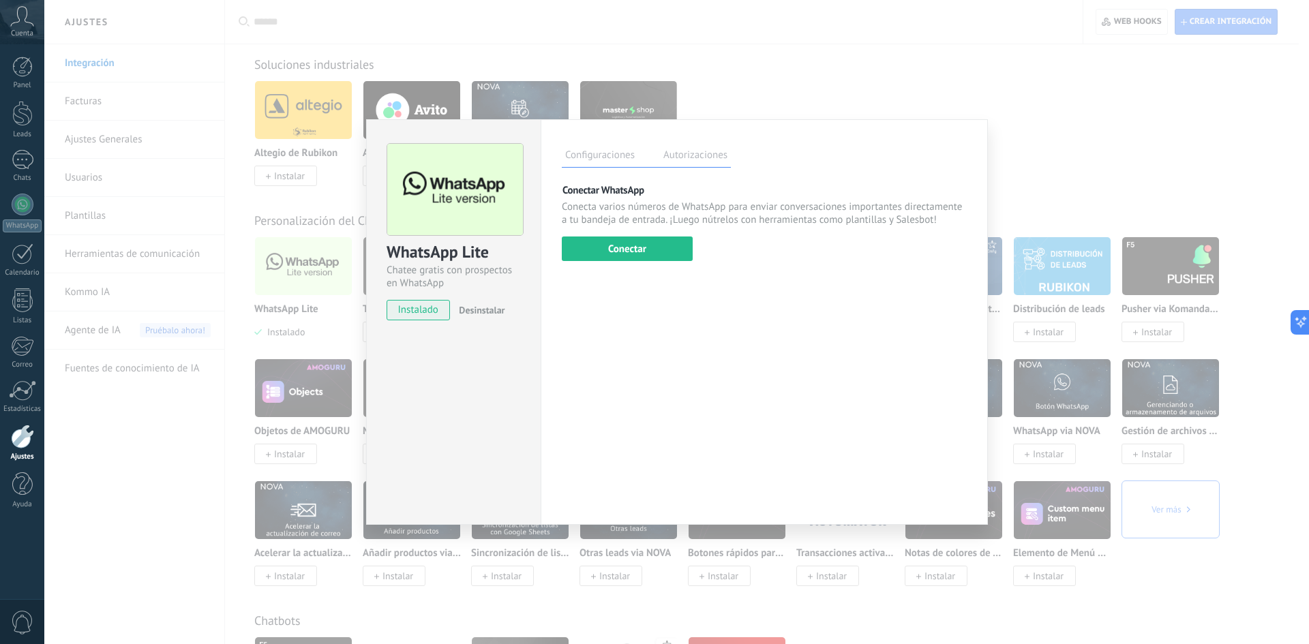
click at [679, 166] on label "Autorizaciones" at bounding box center [695, 157] width 71 height 20
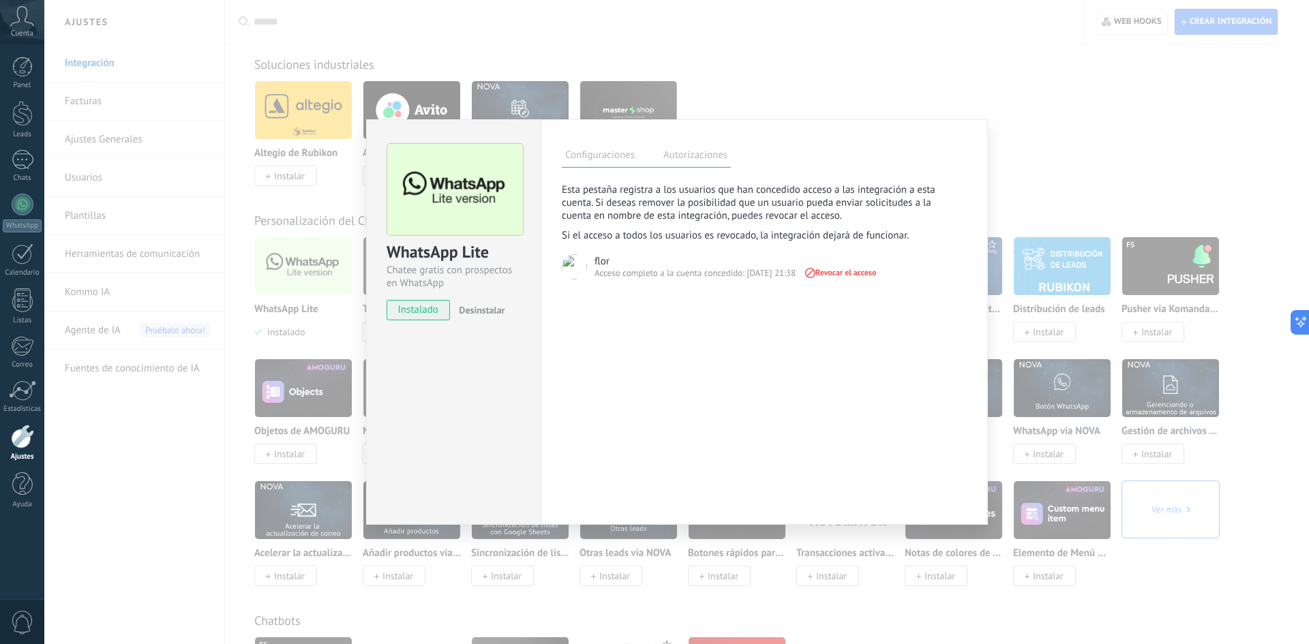
click at [600, 157] on label "Configuraciones" at bounding box center [600, 157] width 76 height 20
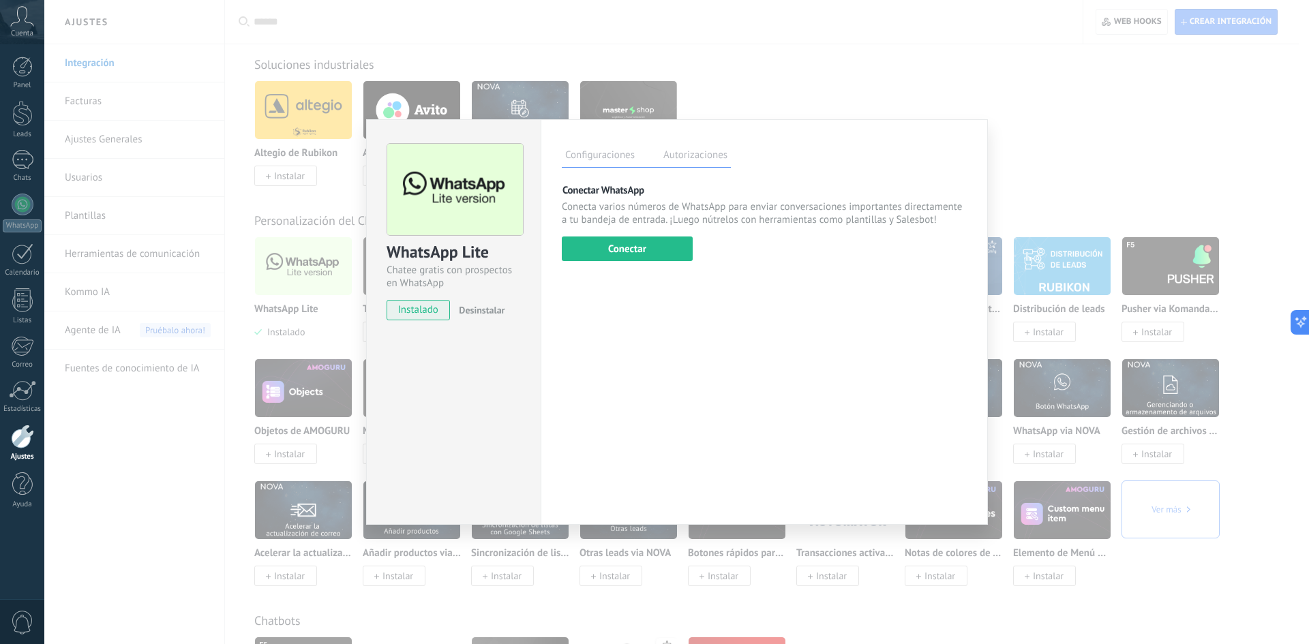
click at [198, 221] on div "WhatsApp Lite Chatee gratis con prospectos en WhatsApp instalado Desinstalar Co…" at bounding box center [676, 322] width 1264 height 644
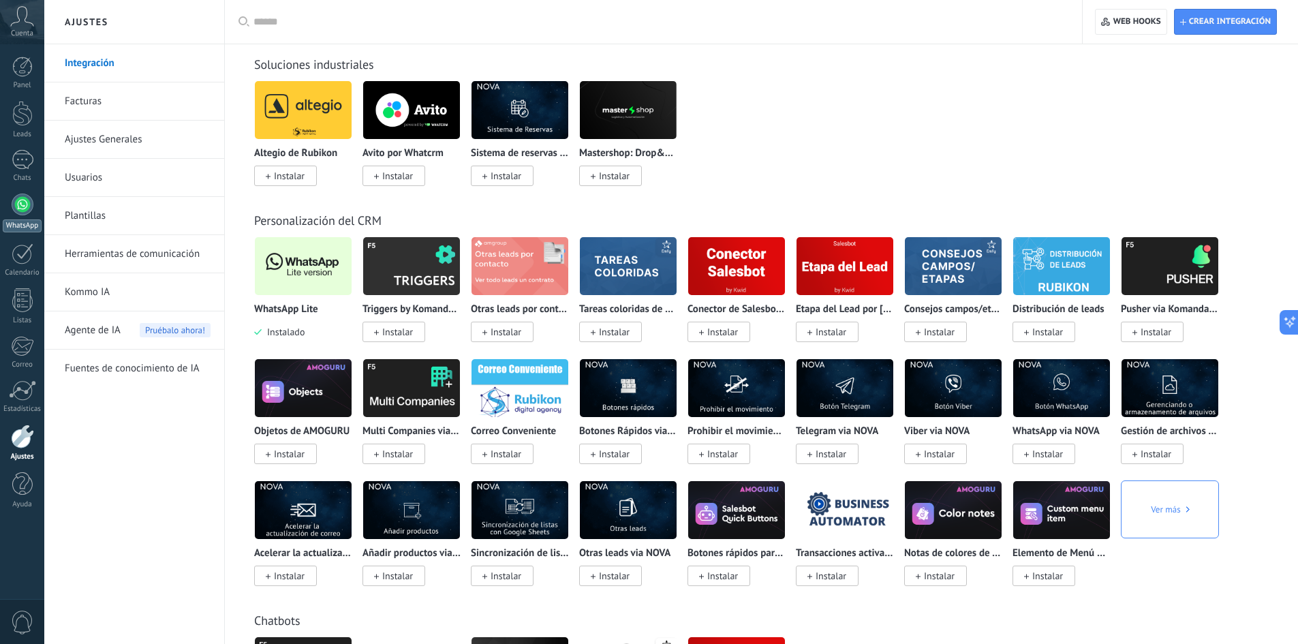
click at [29, 208] on div at bounding box center [23, 205] width 22 height 22
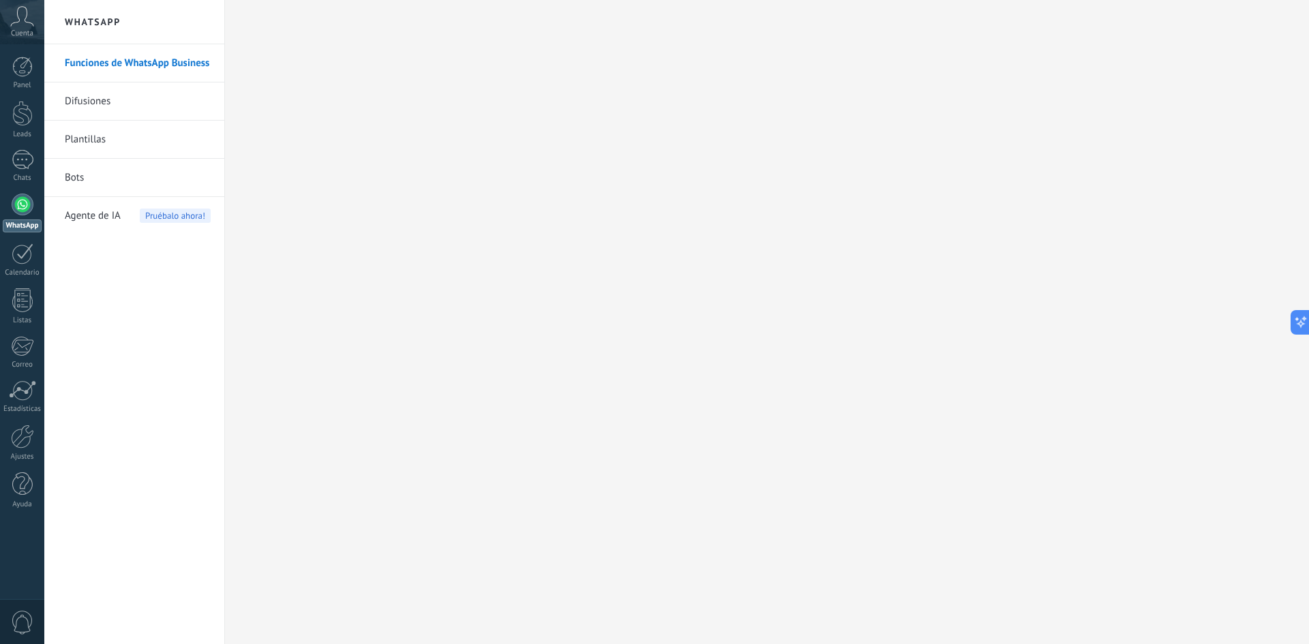
click at [176, 68] on link "Funciones de WhatsApp Business" at bounding box center [138, 63] width 146 height 38
click at [103, 29] on h2 "WhatsApp" at bounding box center [134, 22] width 146 height 44
click at [100, 22] on h2 "WhatsApp" at bounding box center [134, 22] width 146 height 44
click at [24, 445] on div at bounding box center [22, 437] width 23 height 24
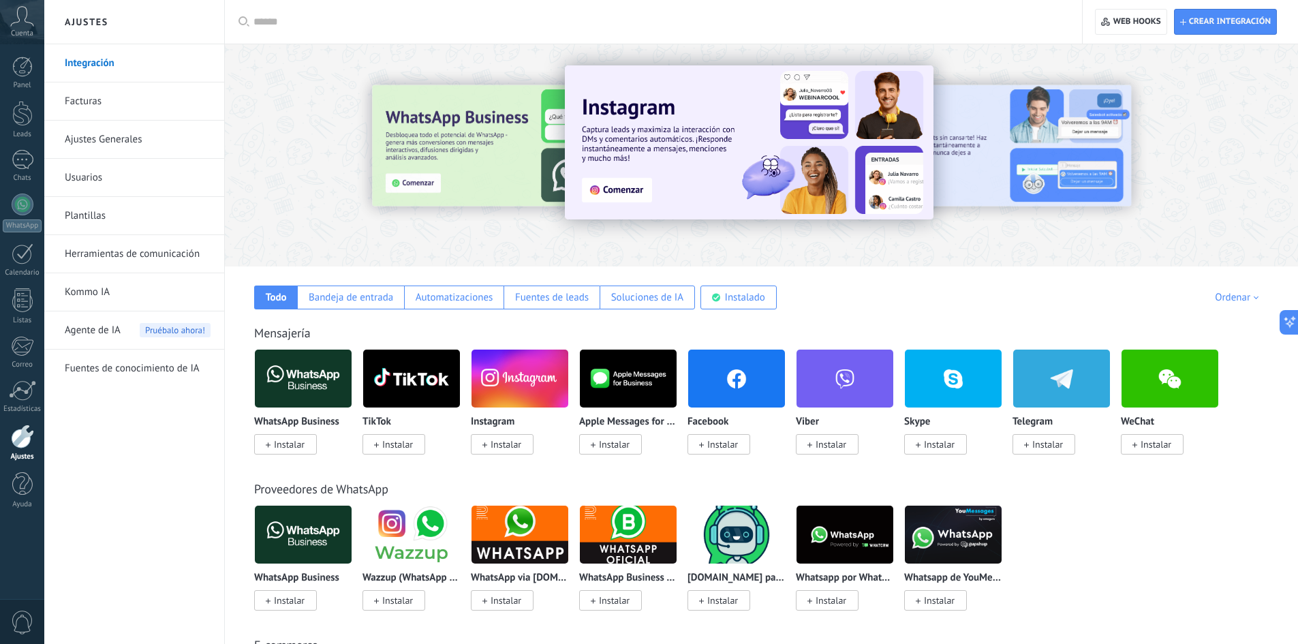
click at [129, 136] on link "Ajustes Generales" at bounding box center [138, 140] width 146 height 38
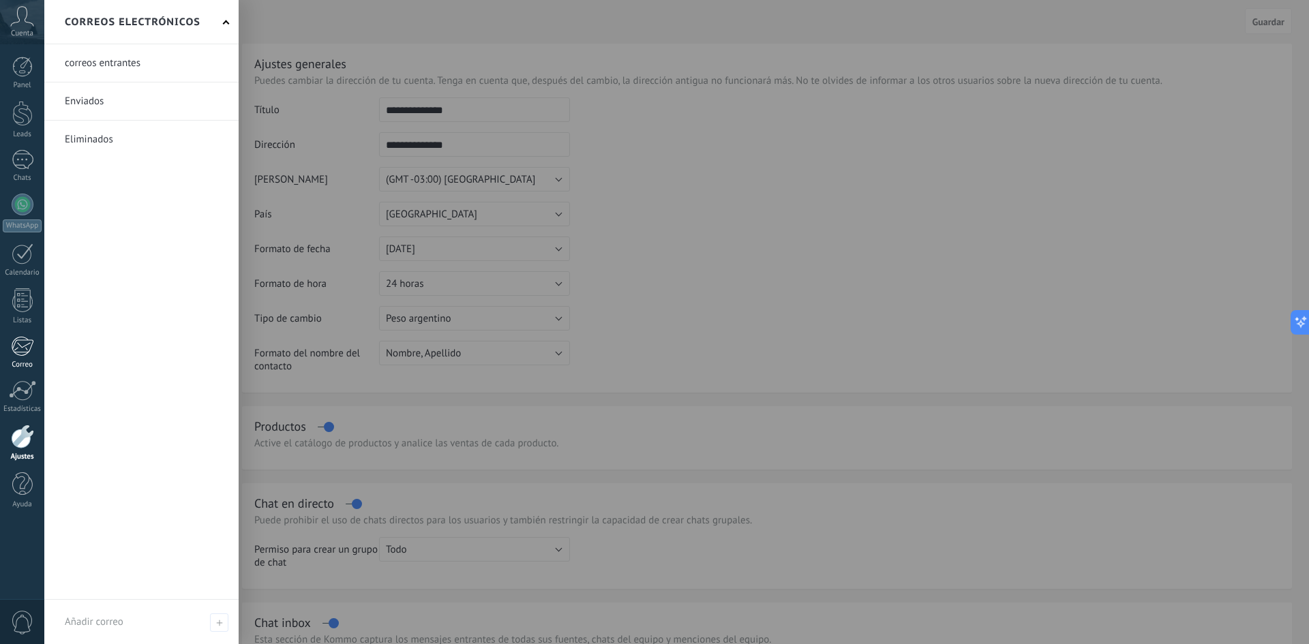
click at [28, 358] on link "Correo" at bounding box center [22, 352] width 44 height 33
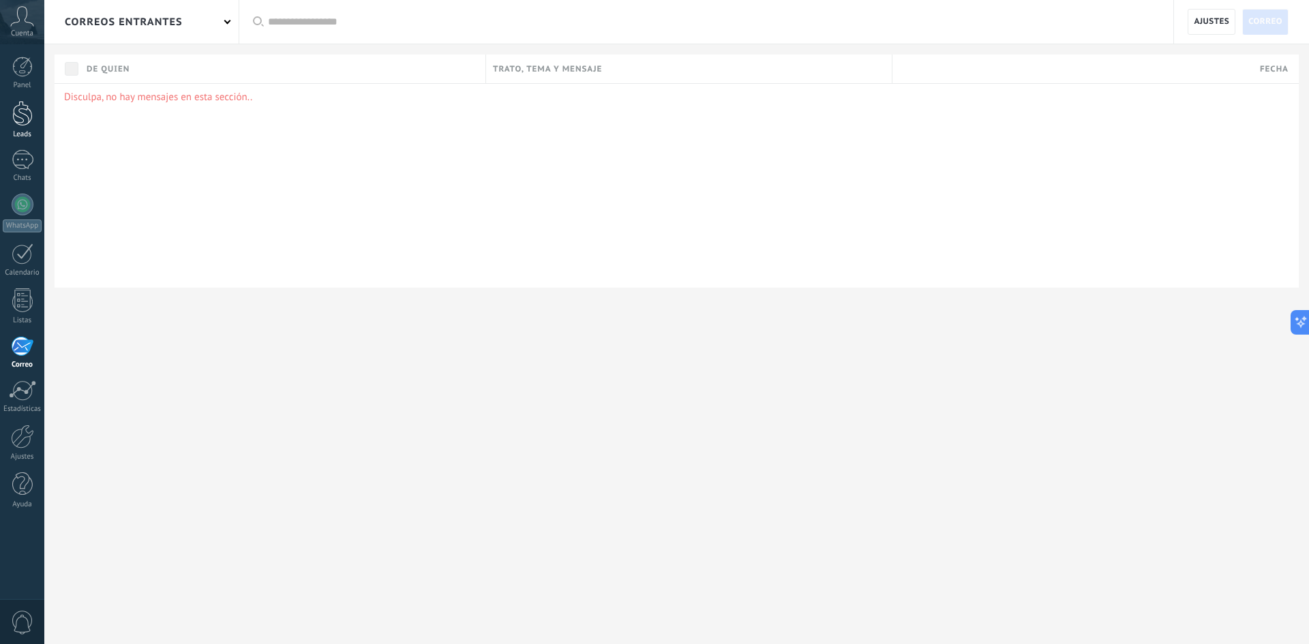
click at [25, 117] on div at bounding box center [22, 113] width 20 height 25
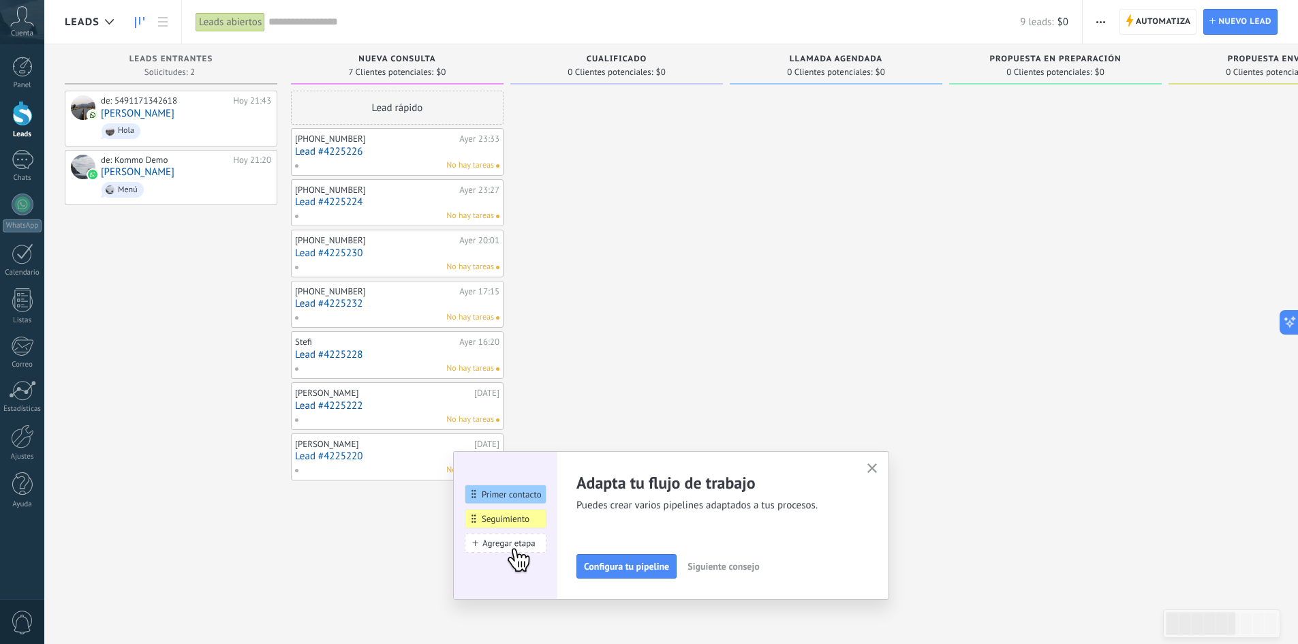
click at [725, 564] on span "Siguiente consejo" at bounding box center [724, 567] width 72 height 10
click at [730, 570] on span "Siguiente consejo" at bounding box center [722, 567] width 72 height 10
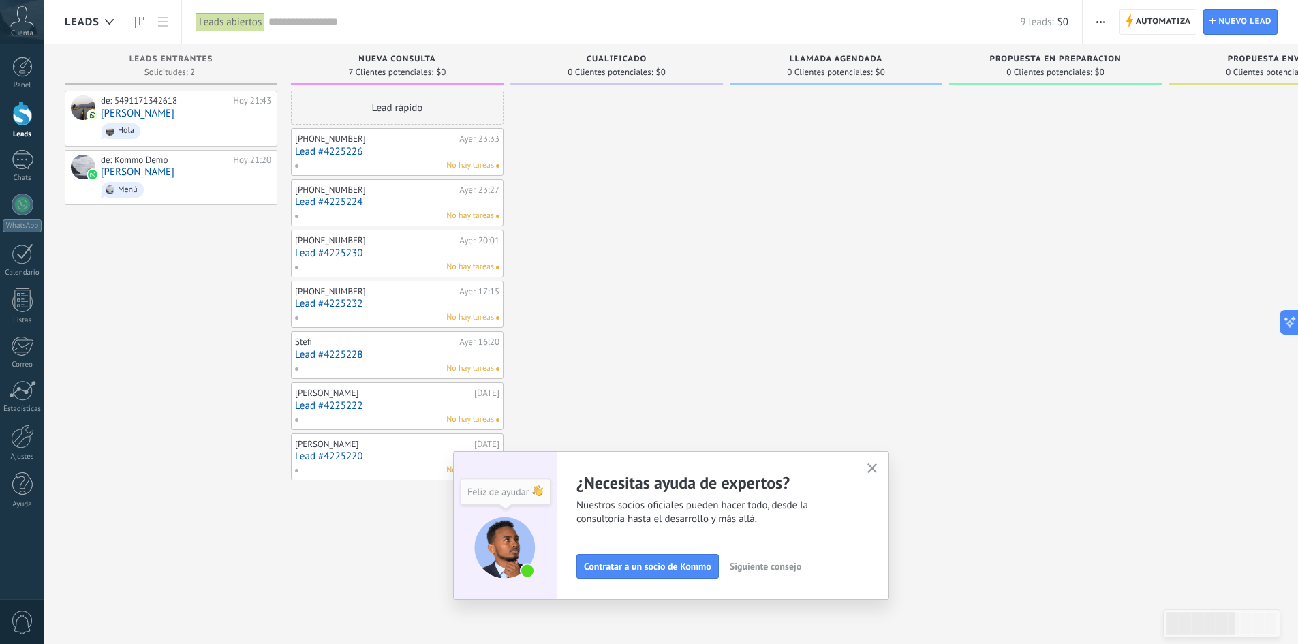
click at [755, 568] on span "Siguiente consejo" at bounding box center [766, 567] width 72 height 10
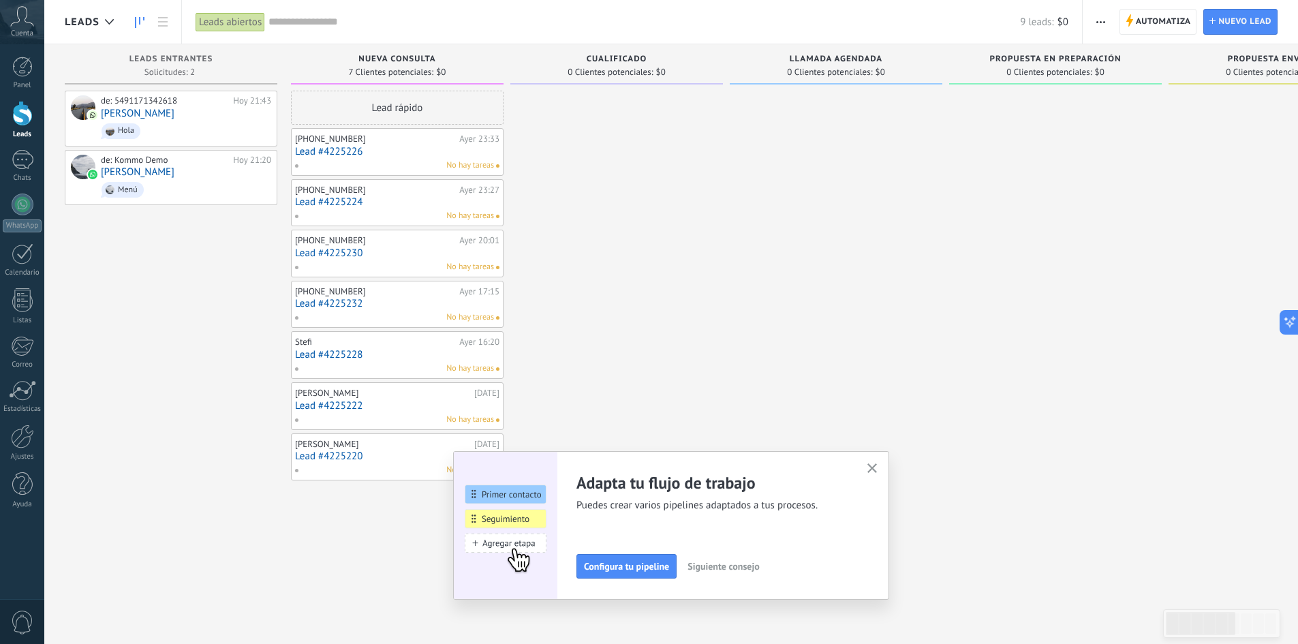
click at [729, 566] on span "Siguiente consejo" at bounding box center [724, 567] width 72 height 10
click at [716, 563] on span "Siguiente consejo" at bounding box center [722, 567] width 72 height 10
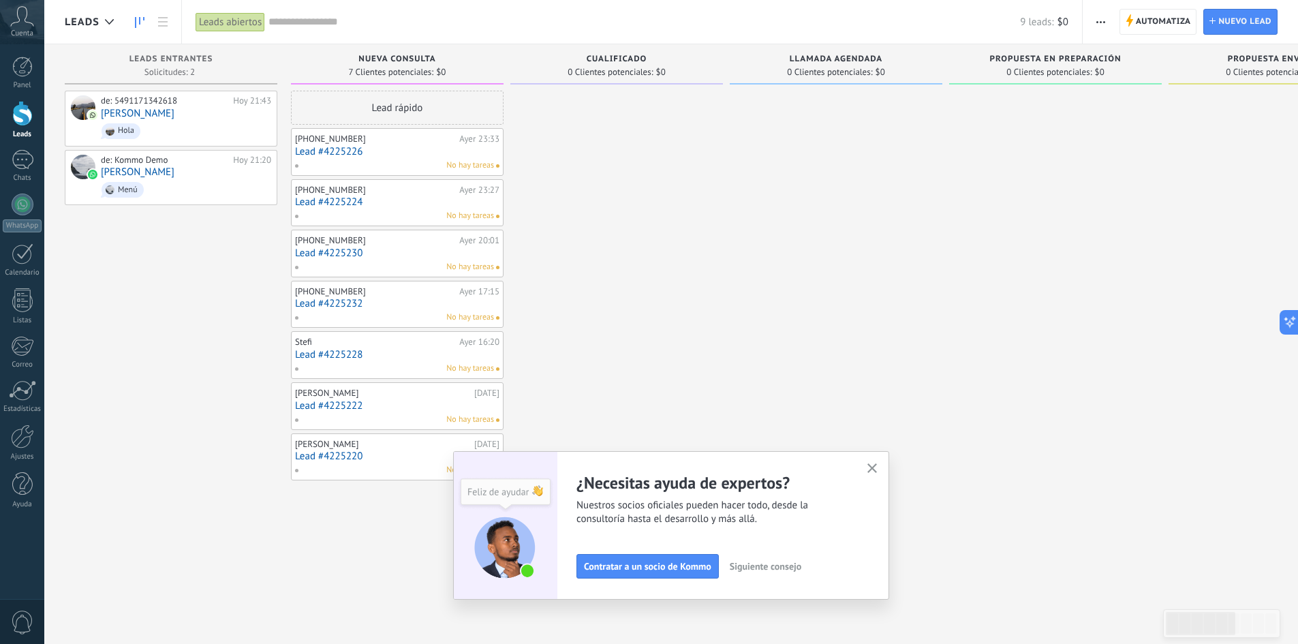
click at [771, 575] on button "Siguiente consejo" at bounding box center [766, 566] width 84 height 20
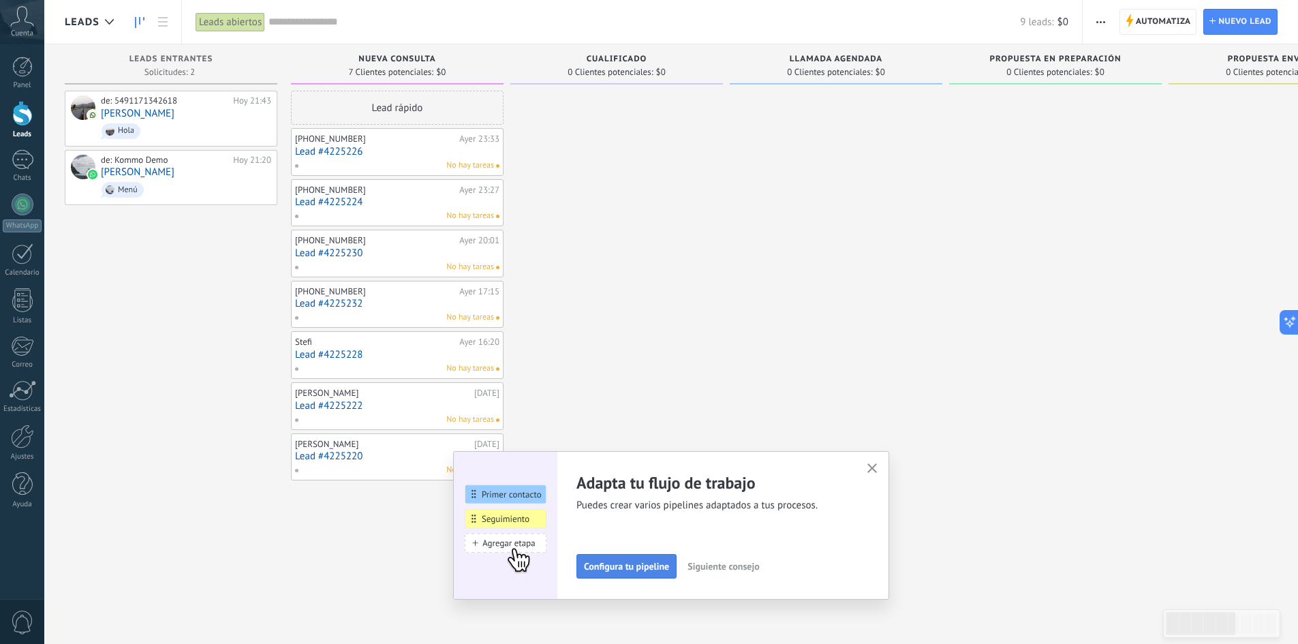
click at [647, 565] on span "Configura tu pipeline" at bounding box center [626, 567] width 85 height 10
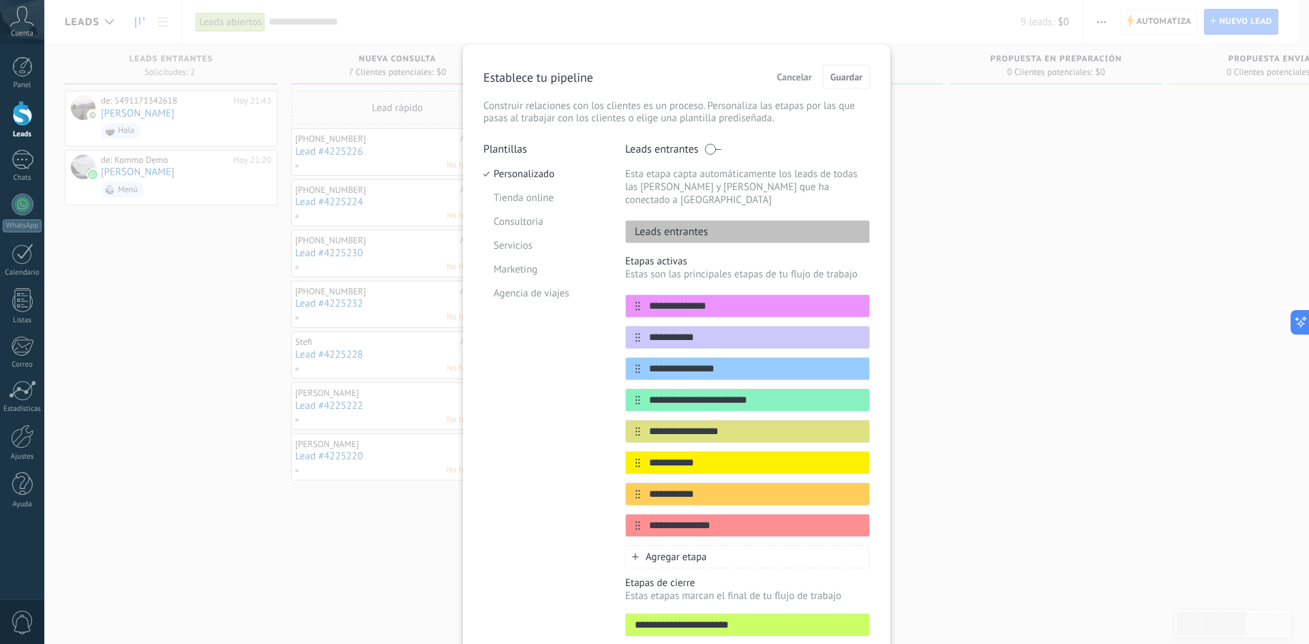
click at [790, 76] on span "Cancelar" at bounding box center [794, 77] width 35 height 10
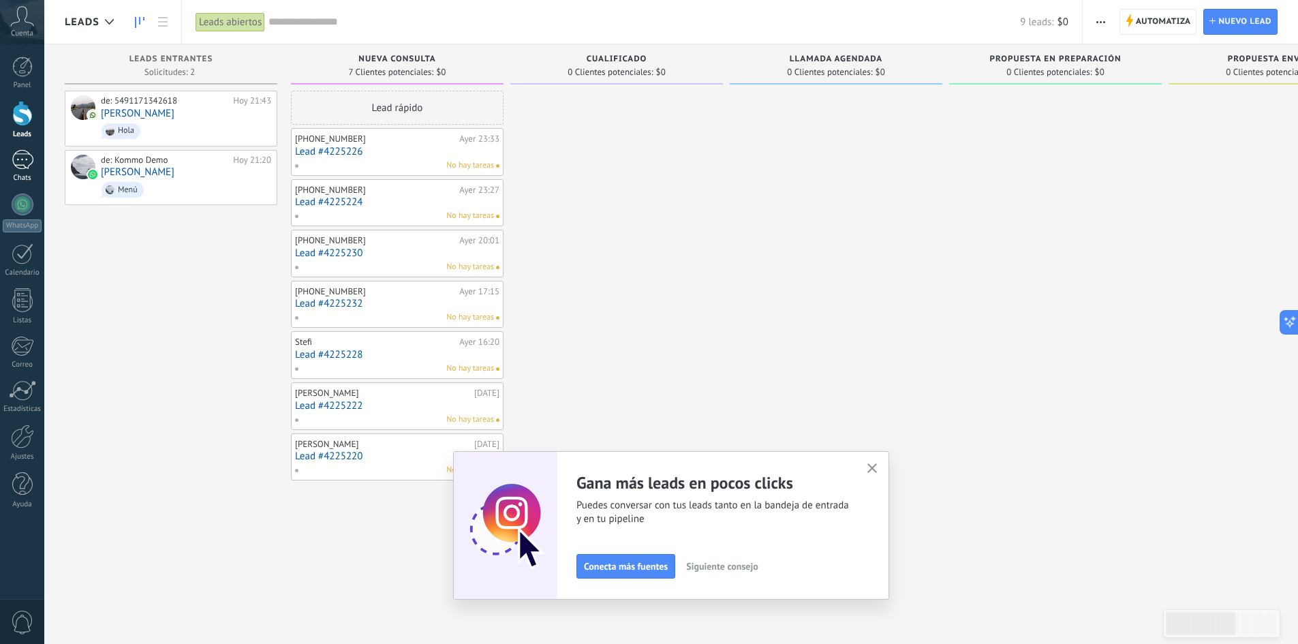
click at [23, 155] on div "1" at bounding box center [23, 160] width 22 height 20
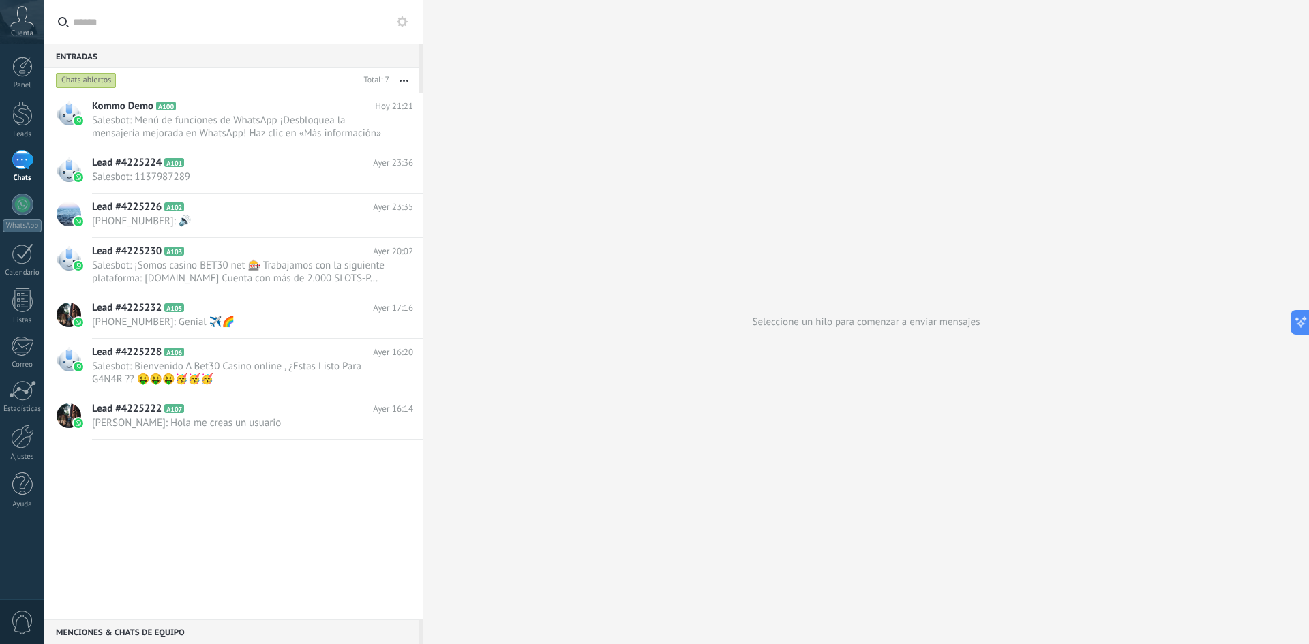
click at [97, 70] on div "Chats abiertos" at bounding box center [205, 80] width 305 height 25
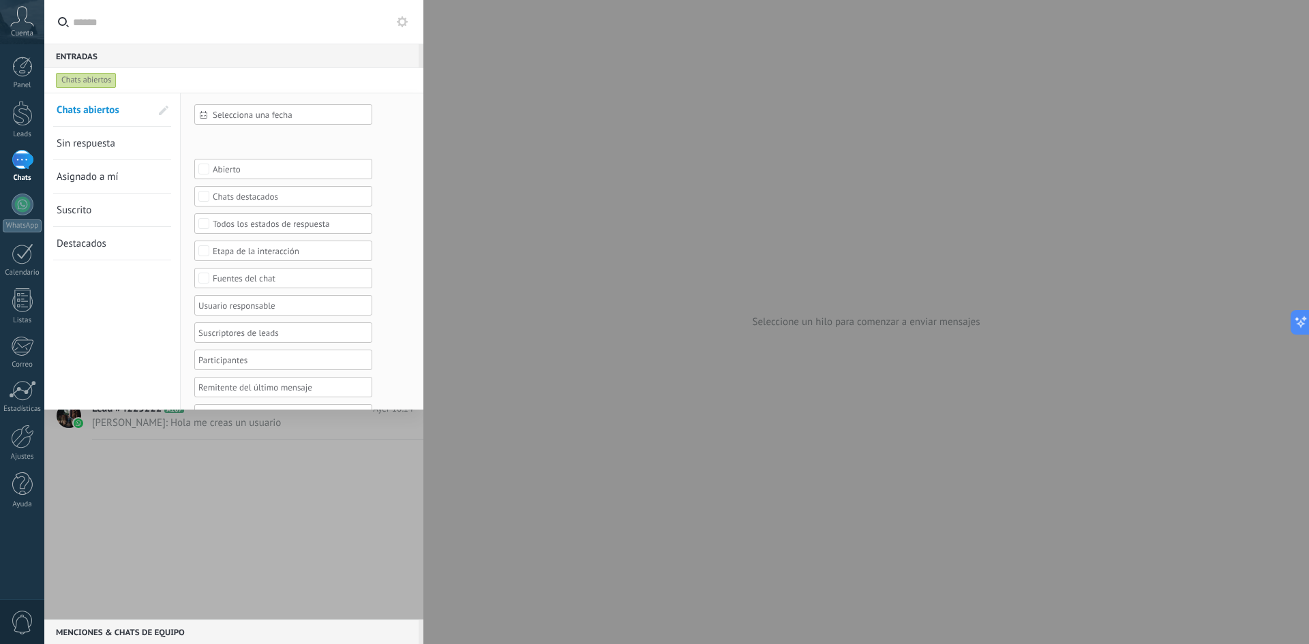
click at [109, 140] on span "Sin respuesta" at bounding box center [86, 143] width 59 height 13
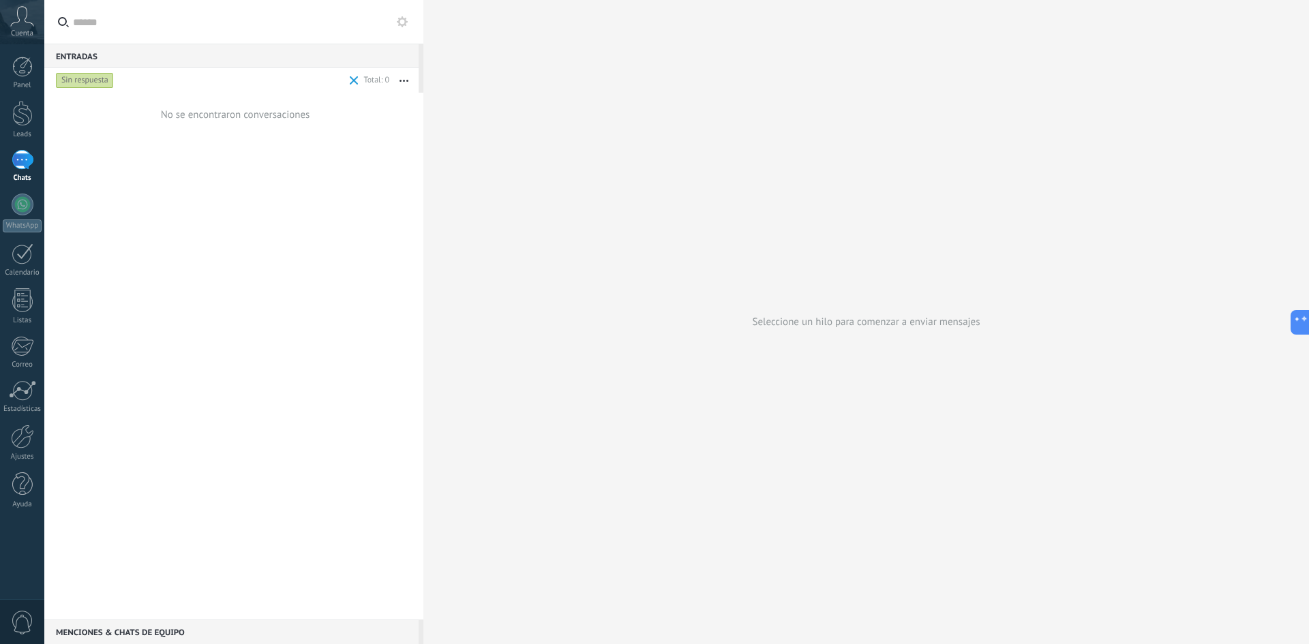
click at [26, 18] on use at bounding box center [22, 16] width 23 height 20
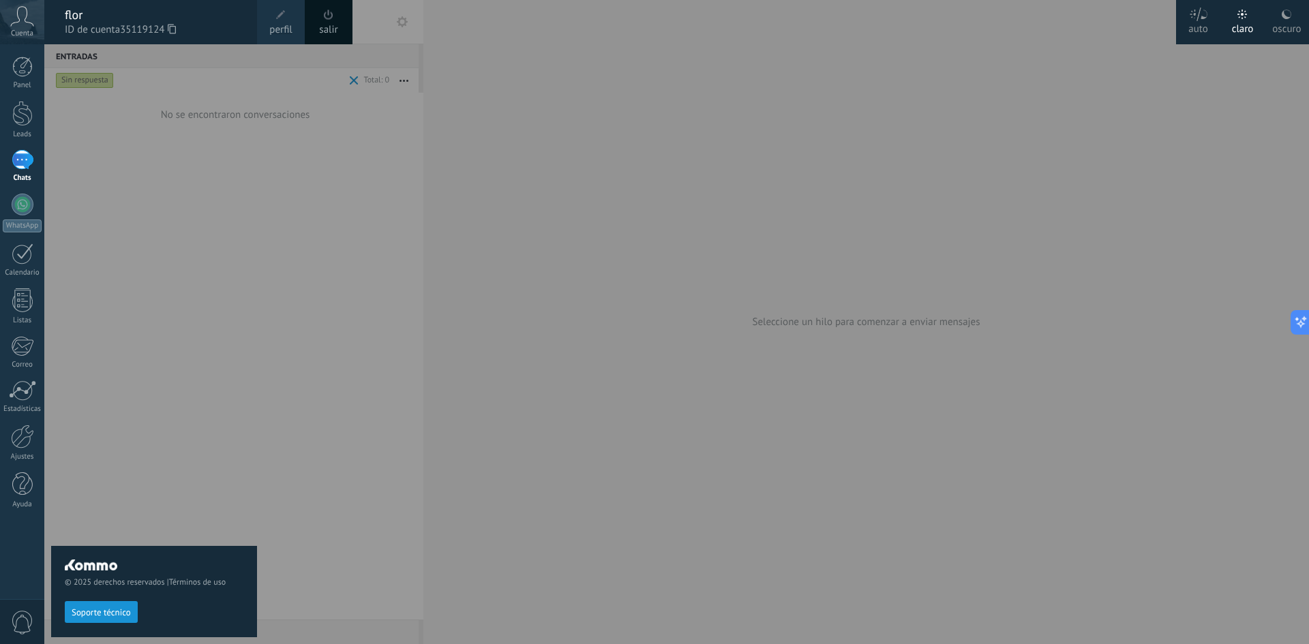
click at [1281, 14] on icon at bounding box center [1286, 14] width 11 height 11
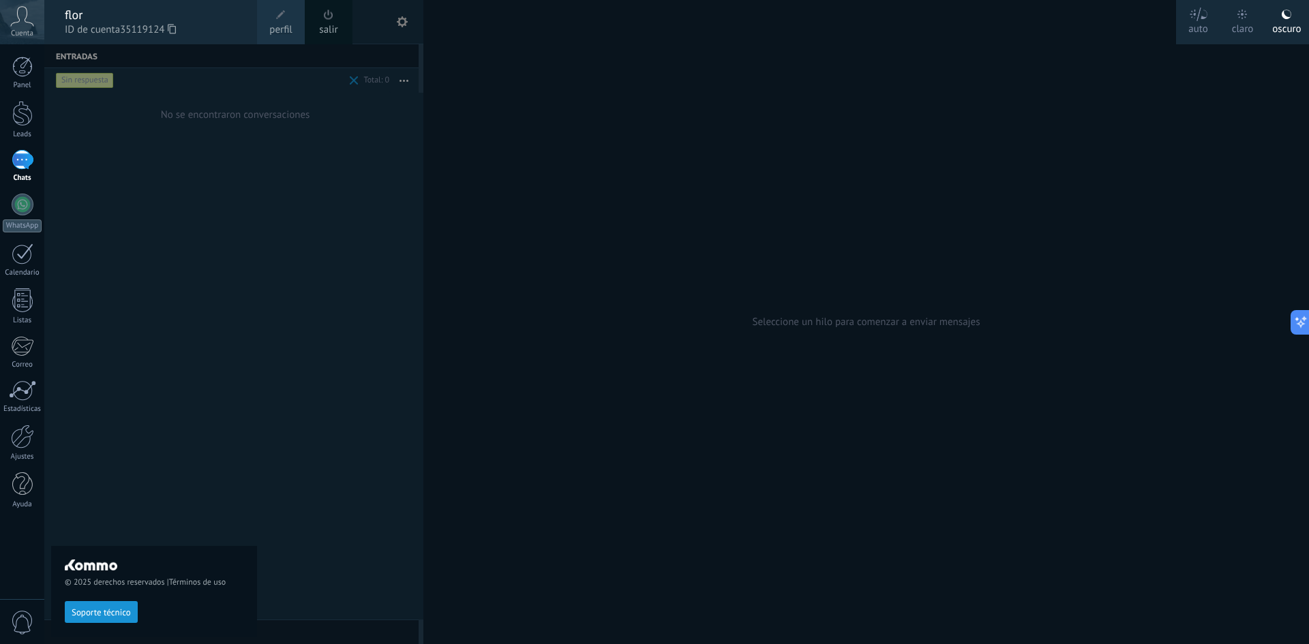
click at [286, 215] on div at bounding box center [698, 322] width 1309 height 644
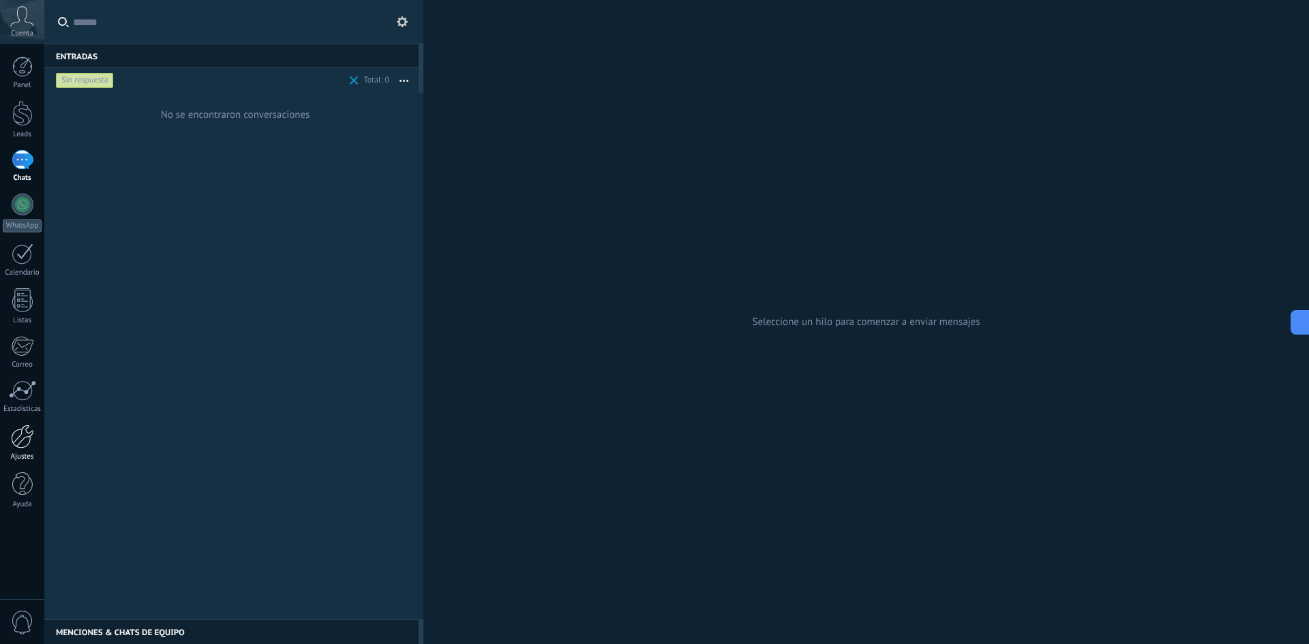
click at [18, 432] on div at bounding box center [22, 437] width 23 height 24
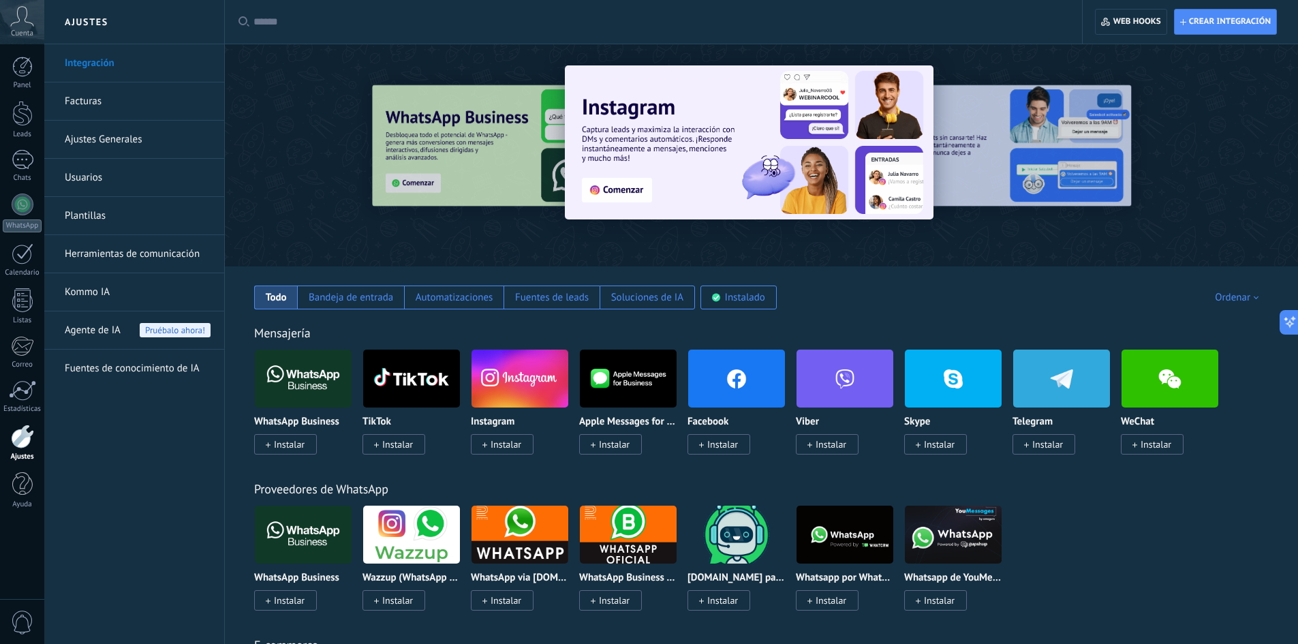
click at [141, 253] on link "Herramientas de comunicación" at bounding box center [138, 254] width 146 height 38
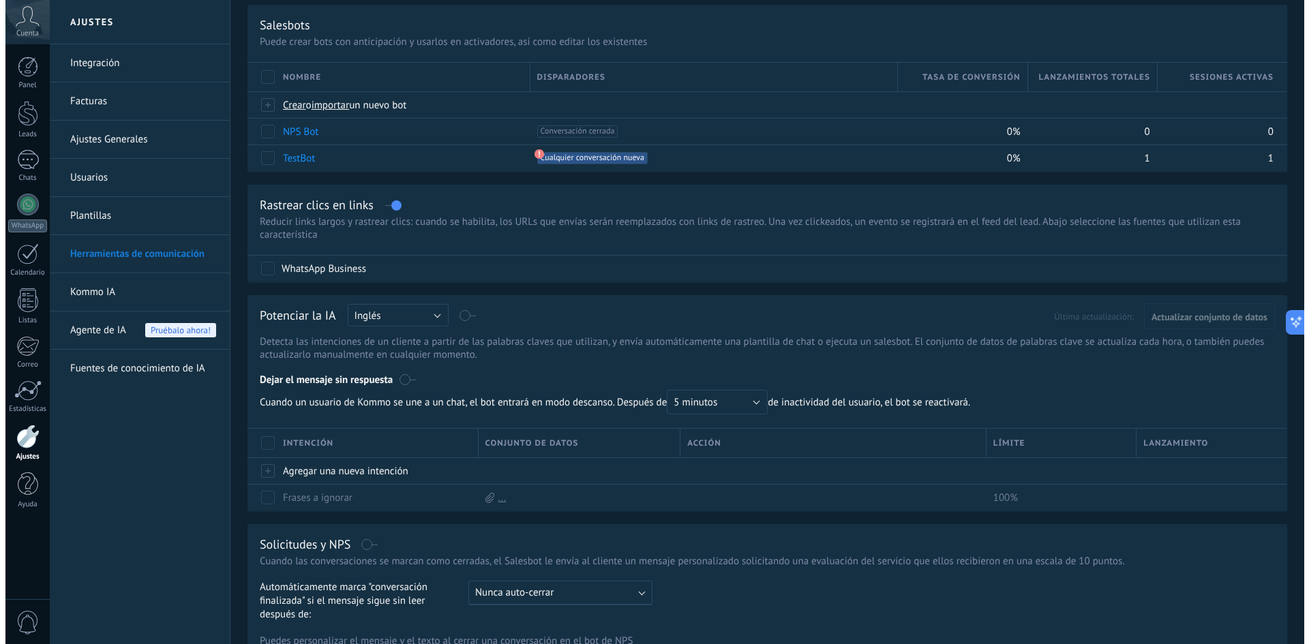
scroll to position [341, 0]
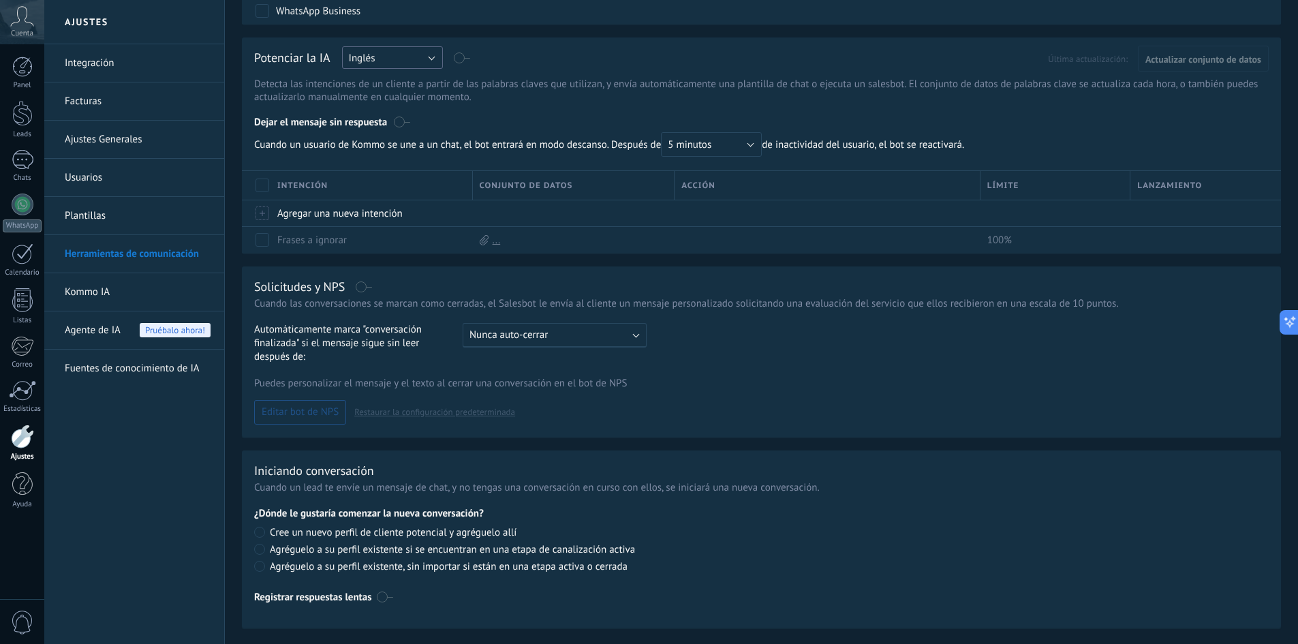
click at [430, 58] on button "Inglés" at bounding box center [392, 57] width 101 height 22
click at [411, 103] on span "Español" at bounding box center [386, 105] width 104 height 13
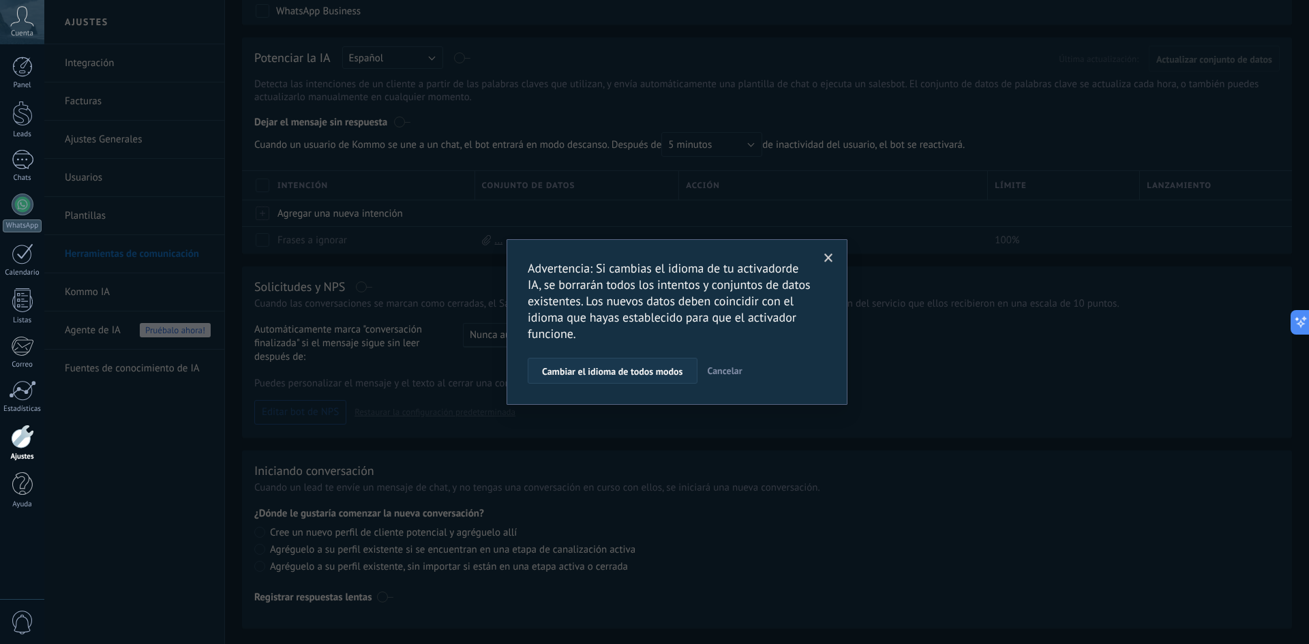
click at [625, 380] on button "Cambiar el idioma de todos modos" at bounding box center [613, 371] width 170 height 26
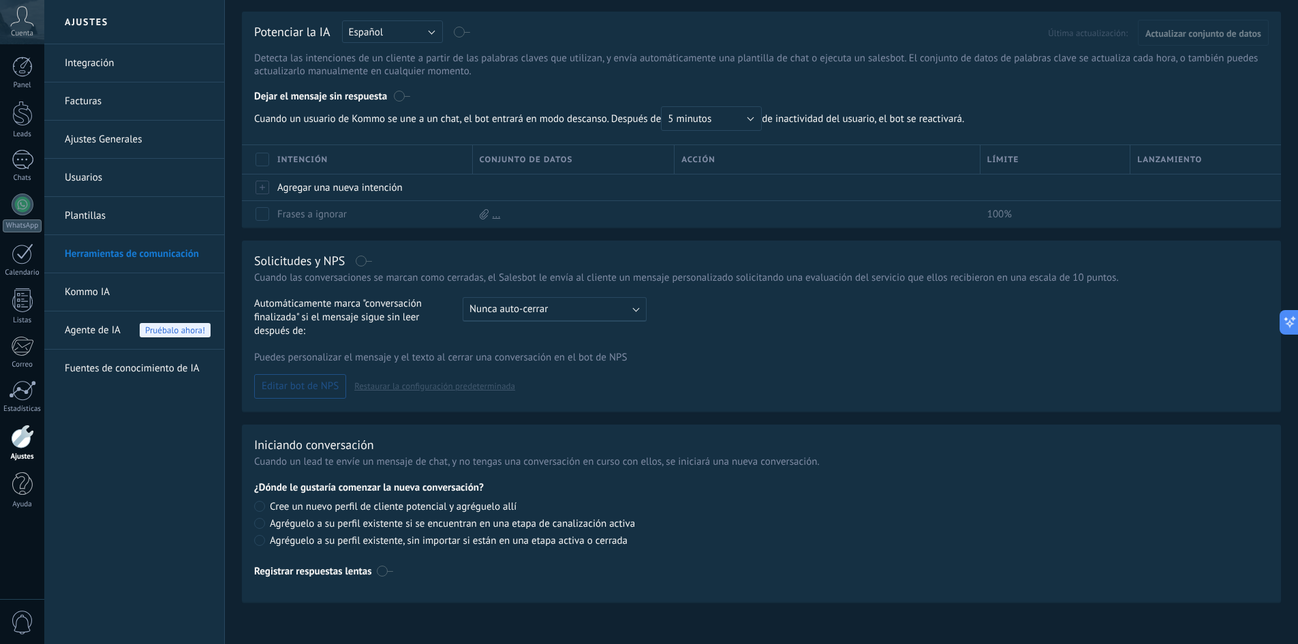
scroll to position [369, 0]
click at [110, 170] on link "Usuarios" at bounding box center [138, 178] width 146 height 38
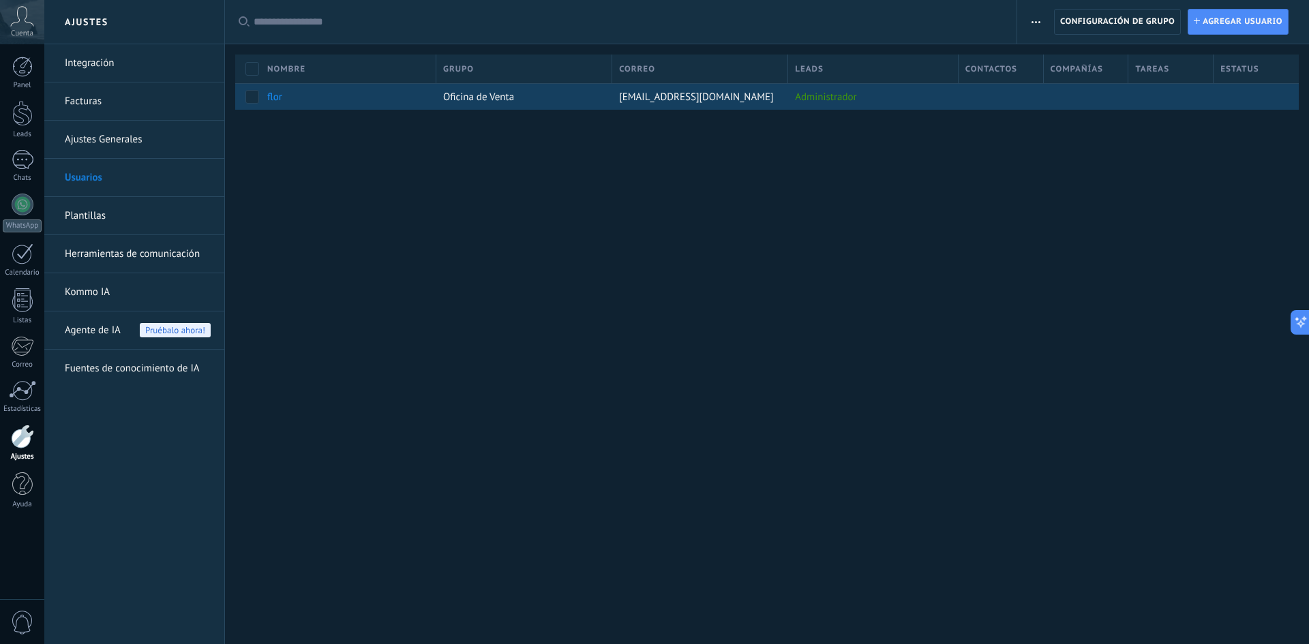
click at [407, 101] on div "flor" at bounding box center [340, 97] width 147 height 12
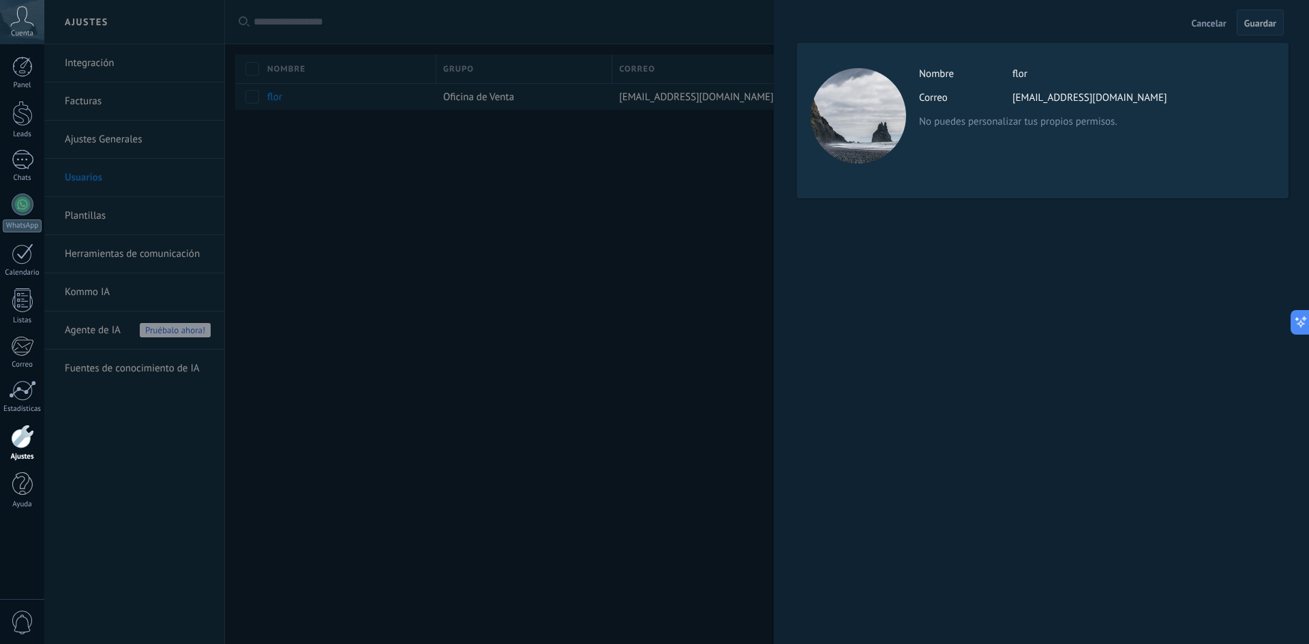
click at [491, 335] on div at bounding box center [654, 322] width 1309 height 644
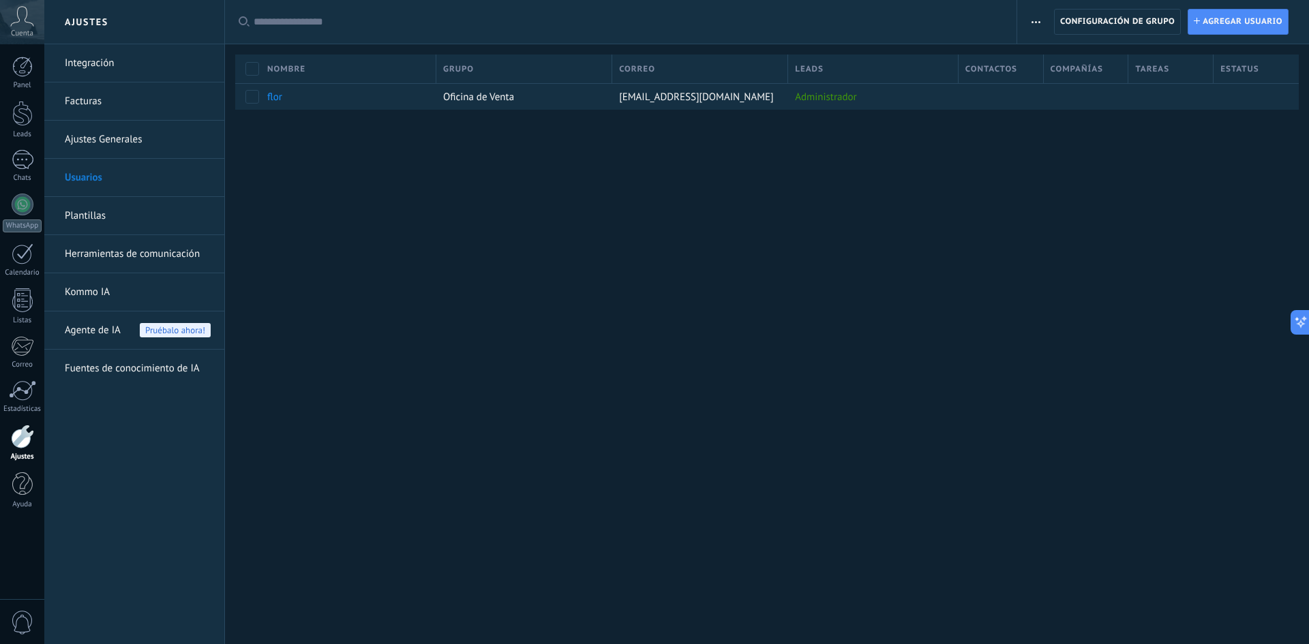
click at [120, 138] on link "Ajustes Generales" at bounding box center [138, 140] width 146 height 38
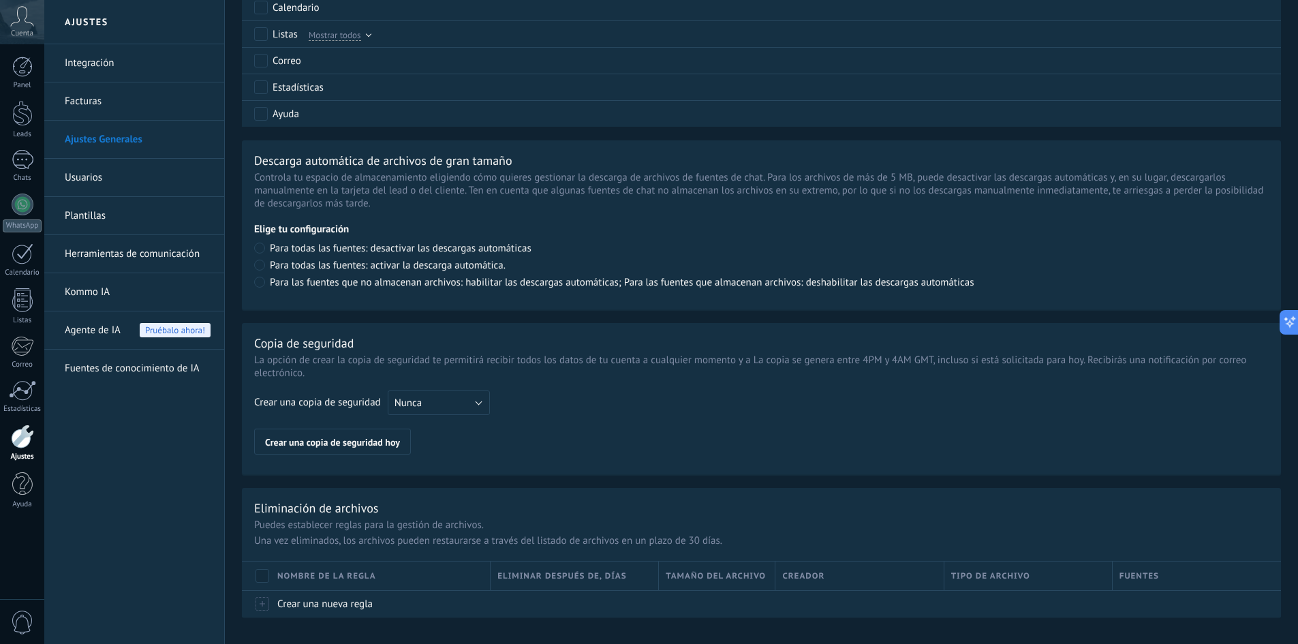
scroll to position [844, 0]
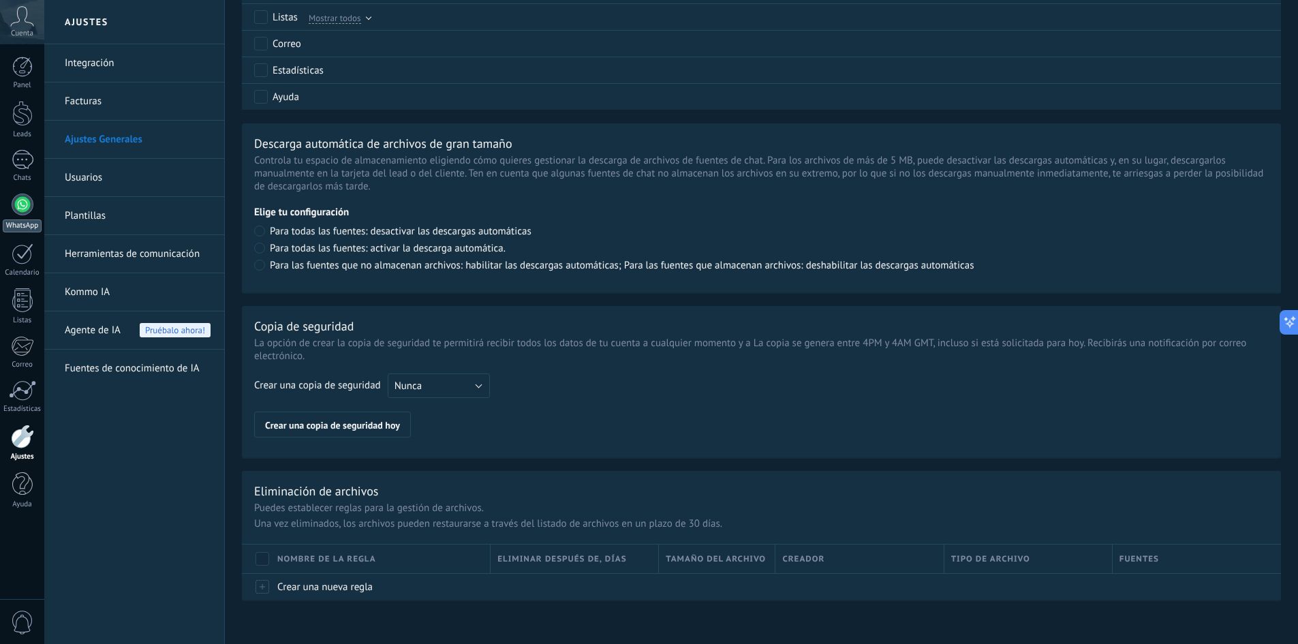
click at [33, 204] on div at bounding box center [23, 205] width 22 height 22
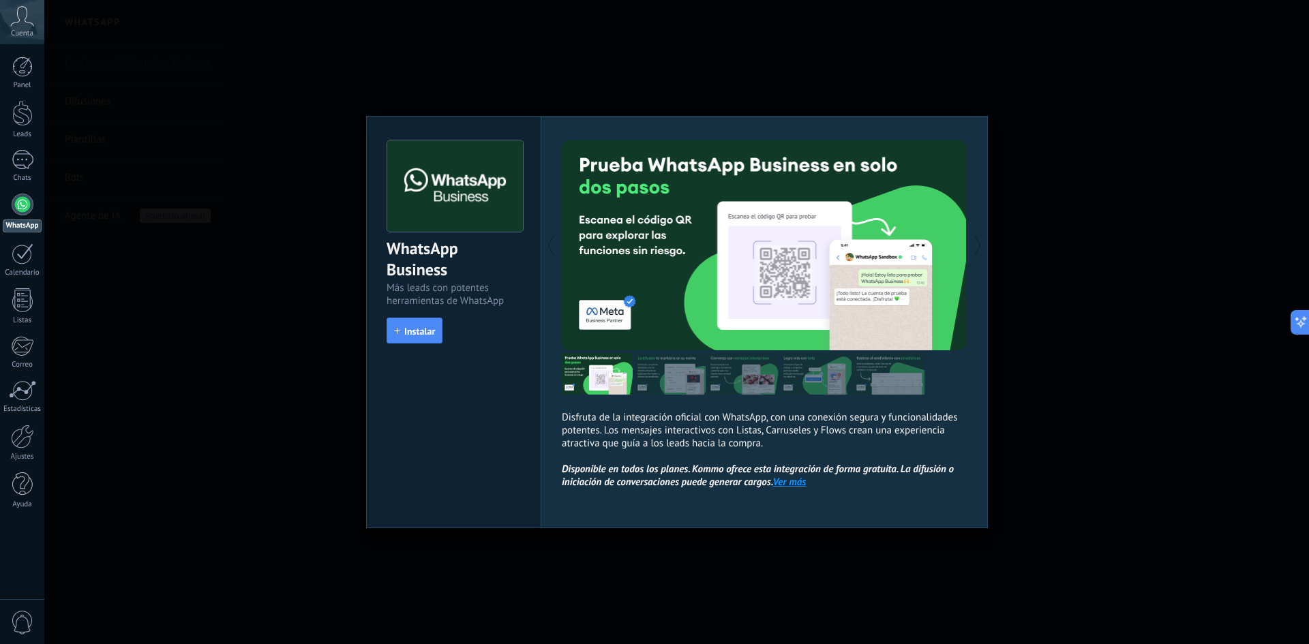
click at [277, 248] on div "WhatsApp Business Más leads con potentes herramientas de WhatsApp install Insta…" at bounding box center [676, 322] width 1264 height 644
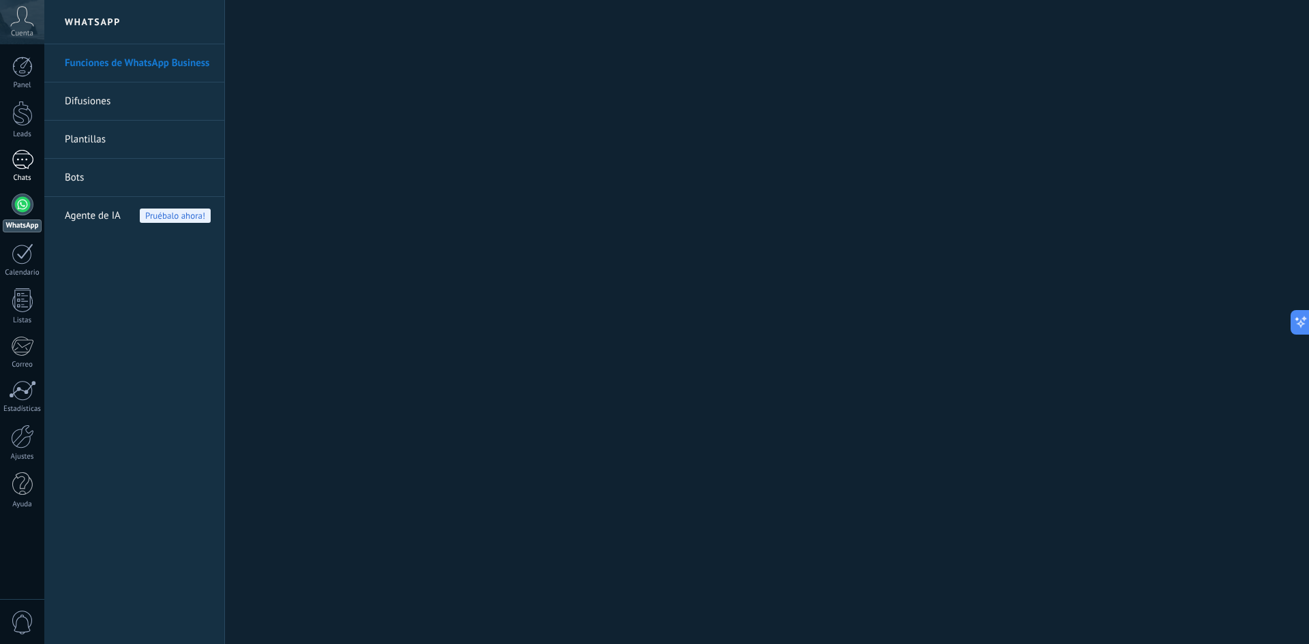
click at [20, 152] on div at bounding box center [23, 160] width 22 height 20
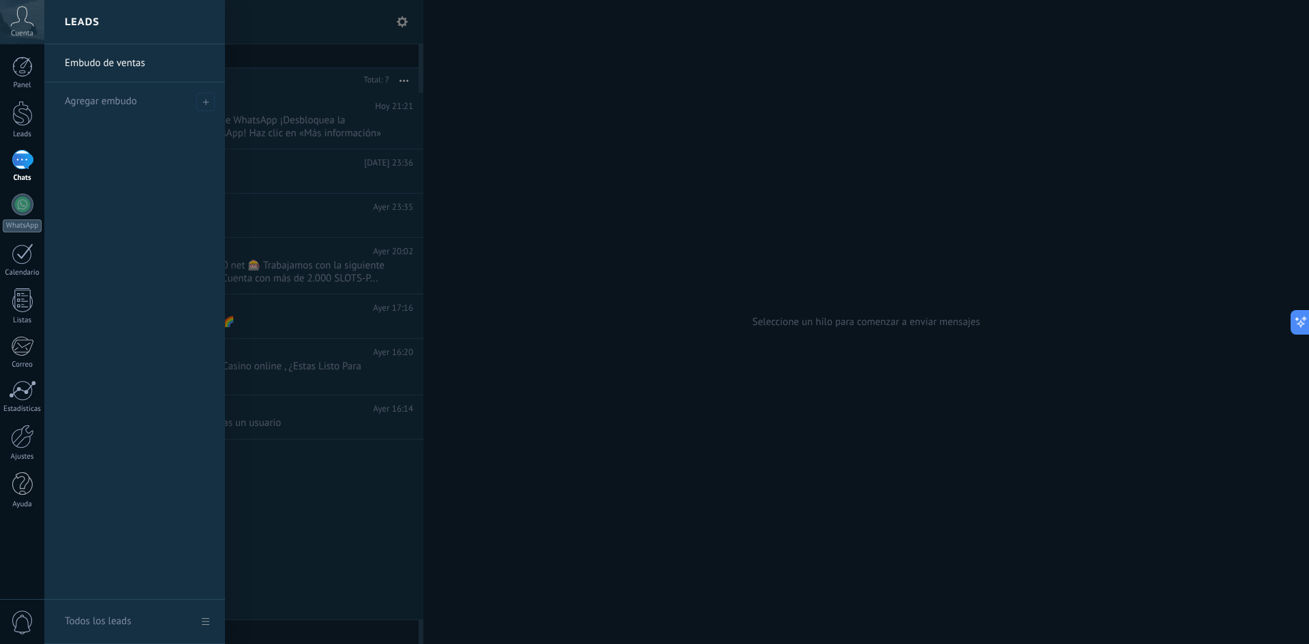
click at [397, 21] on div at bounding box center [698, 322] width 1309 height 644
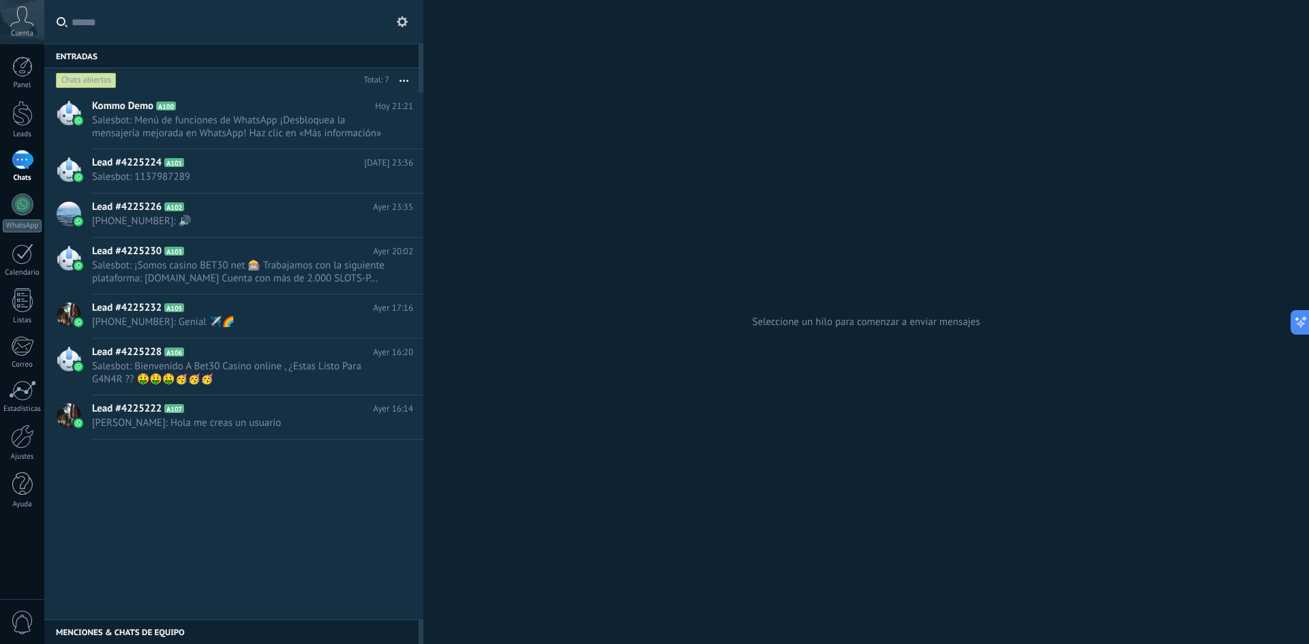
click at [395, 22] on button at bounding box center [402, 22] width 16 height 16
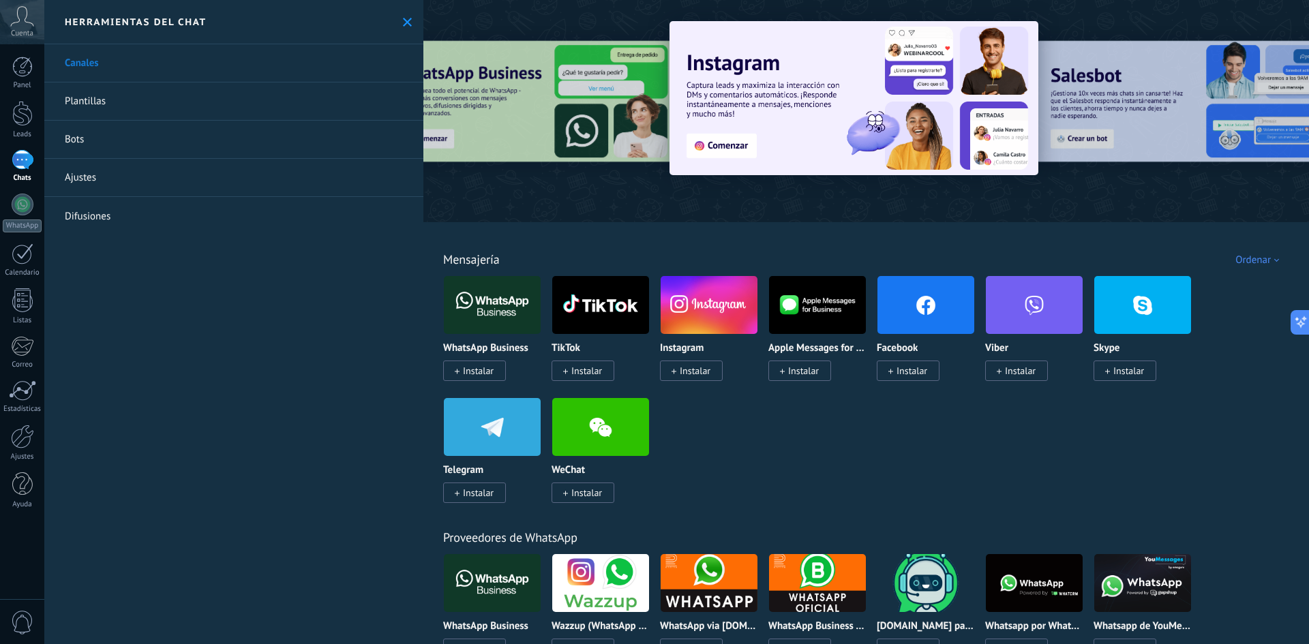
click at [208, 177] on link "Ajustes" at bounding box center [233, 178] width 379 height 38
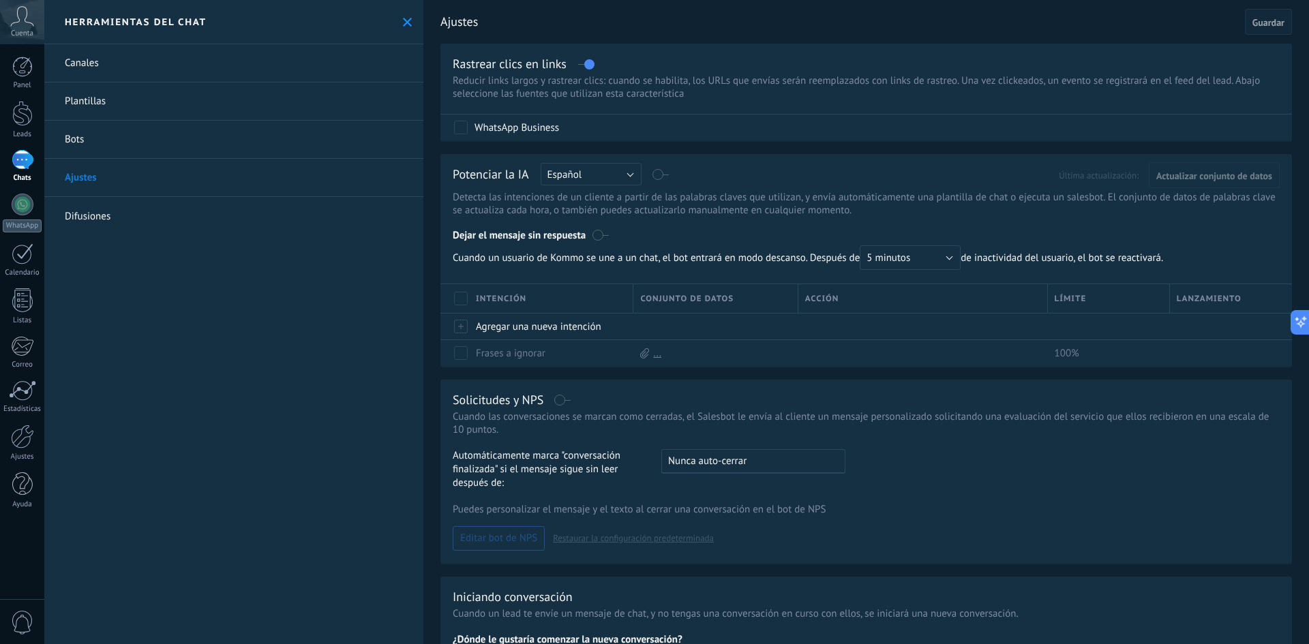
click at [104, 102] on link "Plantillas" at bounding box center [233, 101] width 379 height 38
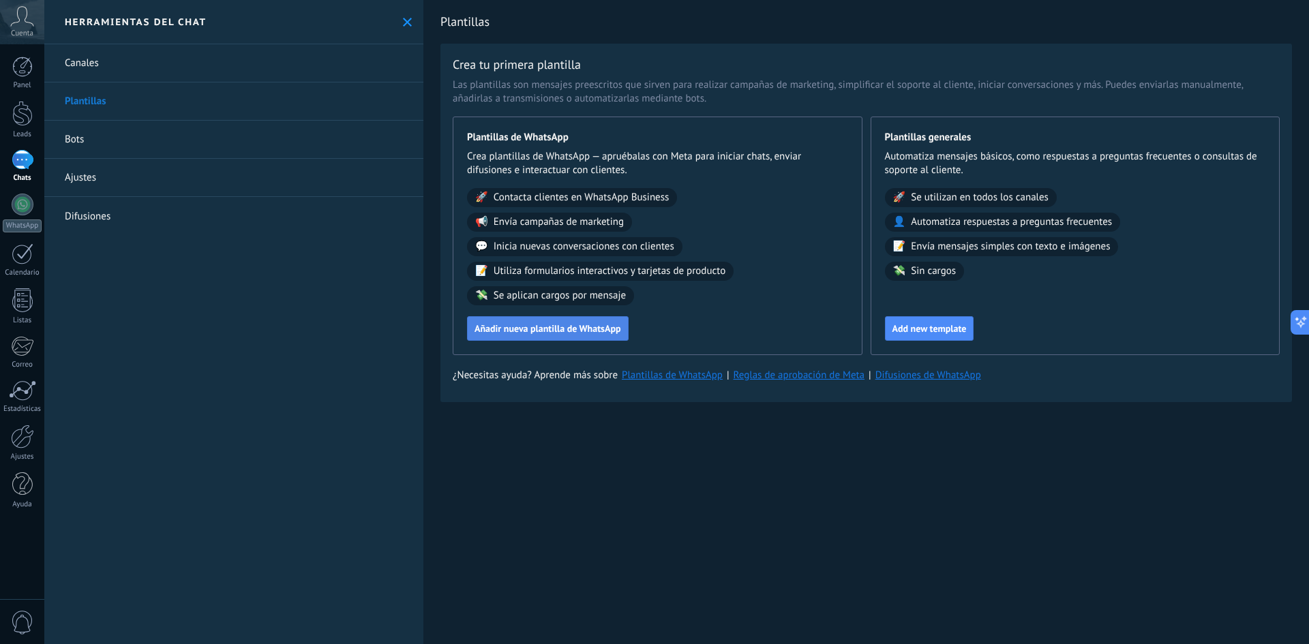
click at [563, 333] on span "Añadir nueva plantilla de WhatsApp" at bounding box center [547, 329] width 147 height 10
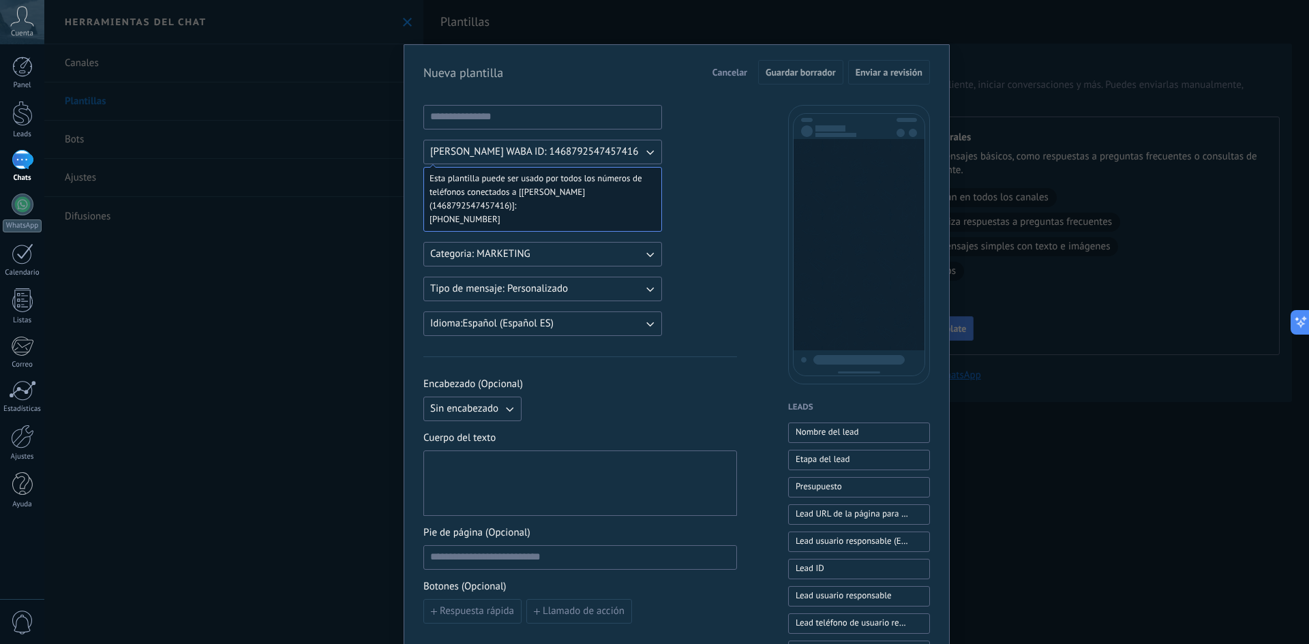
click at [519, 211] on span "Esta plantilla puede ser usado por todos los números de teléfonos conectados a …" at bounding box center [536, 192] width 215 height 41
click at [495, 214] on span "[PHONE_NUMBER]" at bounding box center [536, 220] width 215 height 14
click at [629, 155] on button "Lucía Garcia WABA ID: 1468792547457416" at bounding box center [542, 152] width 239 height 25
click at [609, 147] on span "Lucía Garcia WABA ID: 1468792547457416" at bounding box center [534, 152] width 208 height 14
click at [522, 220] on span "[PHONE_NUMBER]" at bounding box center [536, 220] width 215 height 14
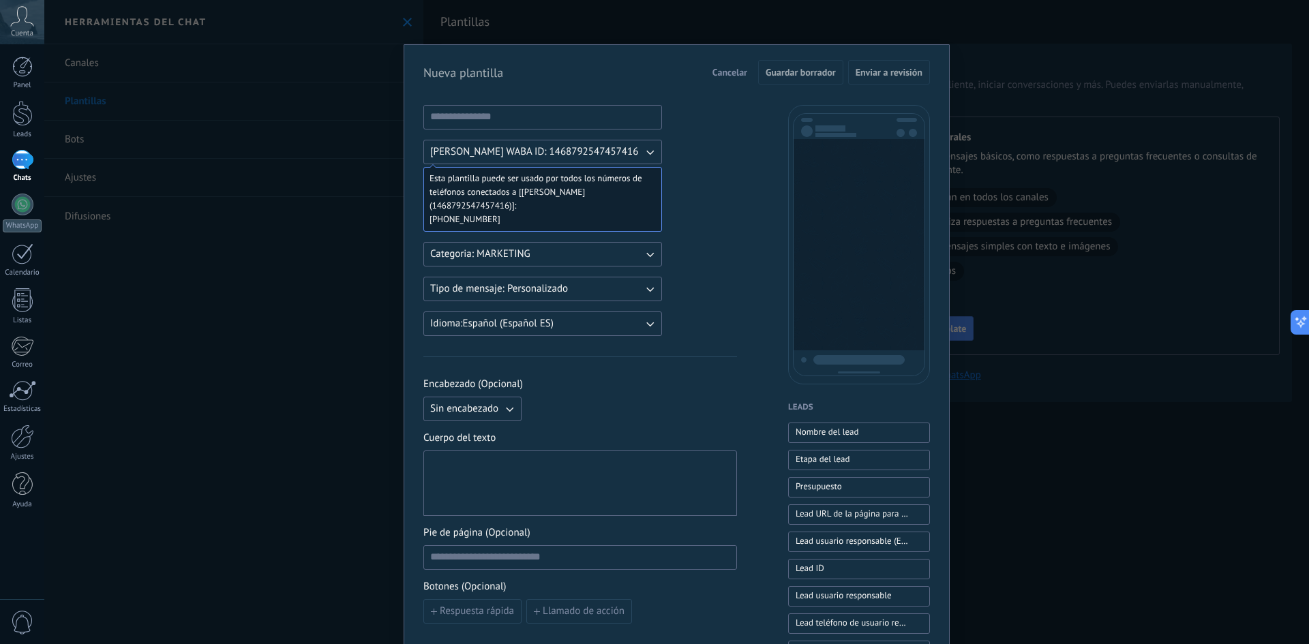
click at [502, 221] on span "[PHONE_NUMBER]" at bounding box center [536, 220] width 215 height 14
drag, startPoint x: 472, startPoint y: 220, endPoint x: 461, endPoint y: 221, distance: 11.0
click at [470, 220] on span "[PHONE_NUMBER]" at bounding box center [536, 220] width 215 height 14
click at [461, 221] on span "[PHONE_NUMBER]" at bounding box center [536, 220] width 215 height 14
click at [727, 71] on span "Cancelar" at bounding box center [729, 72] width 35 height 10
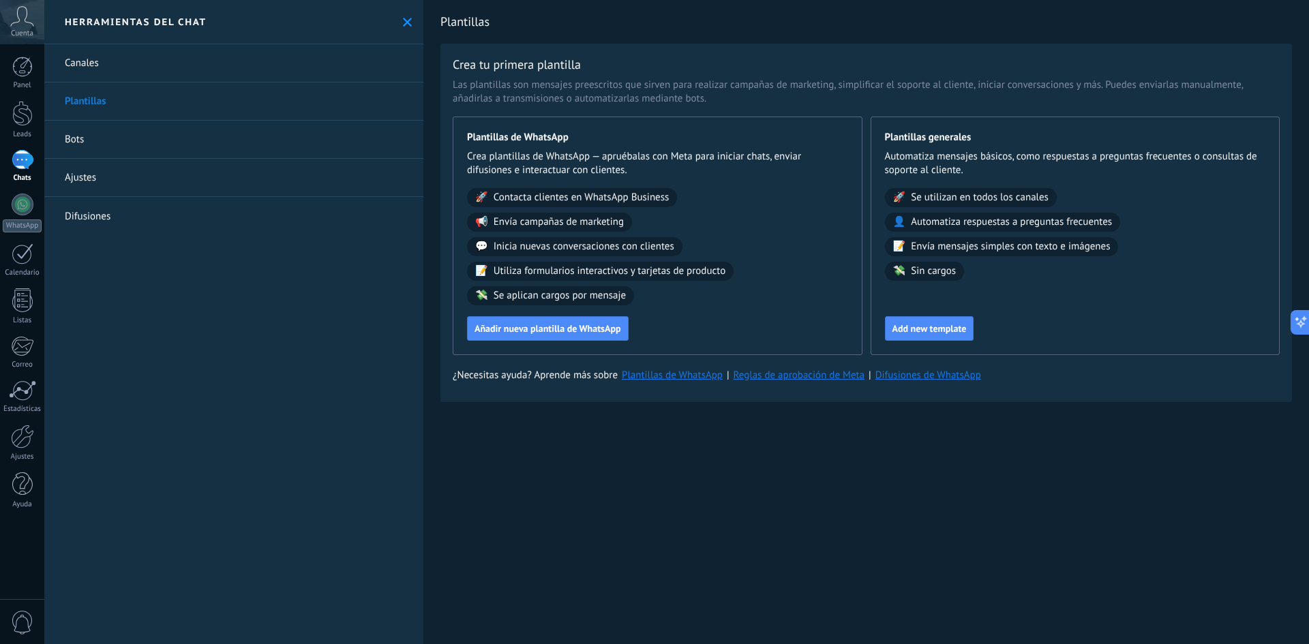
click at [31, 164] on div at bounding box center [23, 160] width 22 height 20
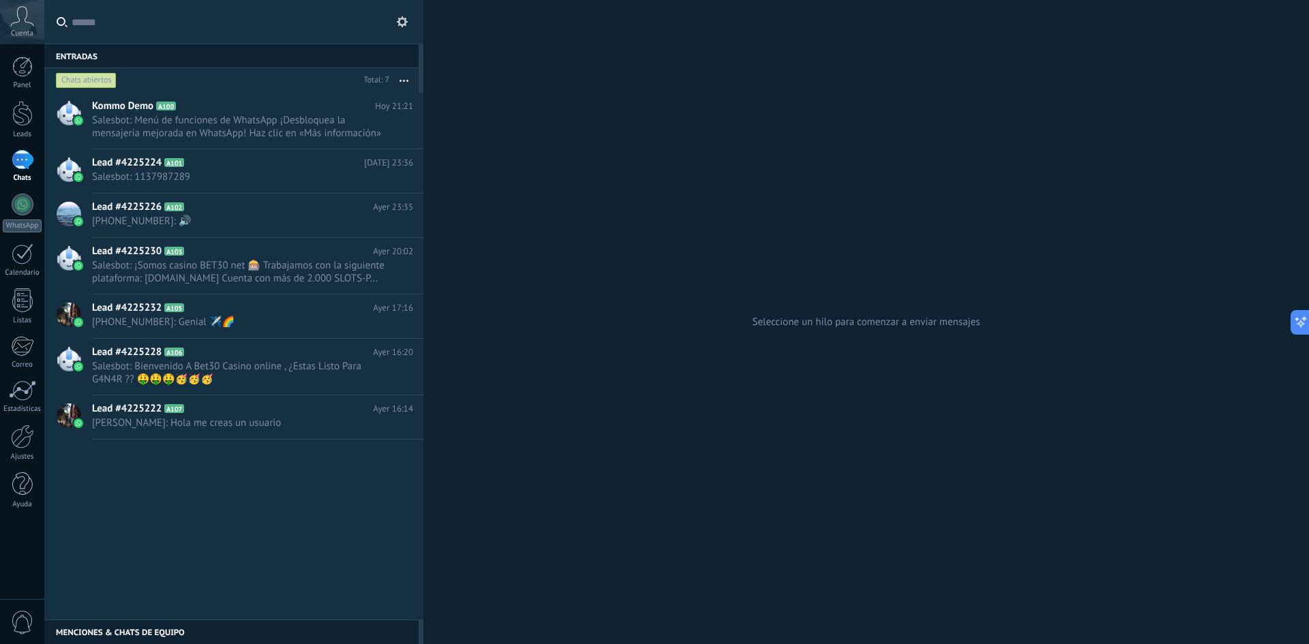
click at [408, 82] on button "button" at bounding box center [403, 80] width 29 height 25
drag, startPoint x: 519, startPoint y: 355, endPoint x: 449, endPoint y: 294, distance: 92.7
click at [519, 354] on div "Seleccione un hilo para comenzar a enviar mensajes" at bounding box center [865, 322] width 885 height 644
click at [105, 78] on div "Chats abiertos" at bounding box center [86, 80] width 61 height 16
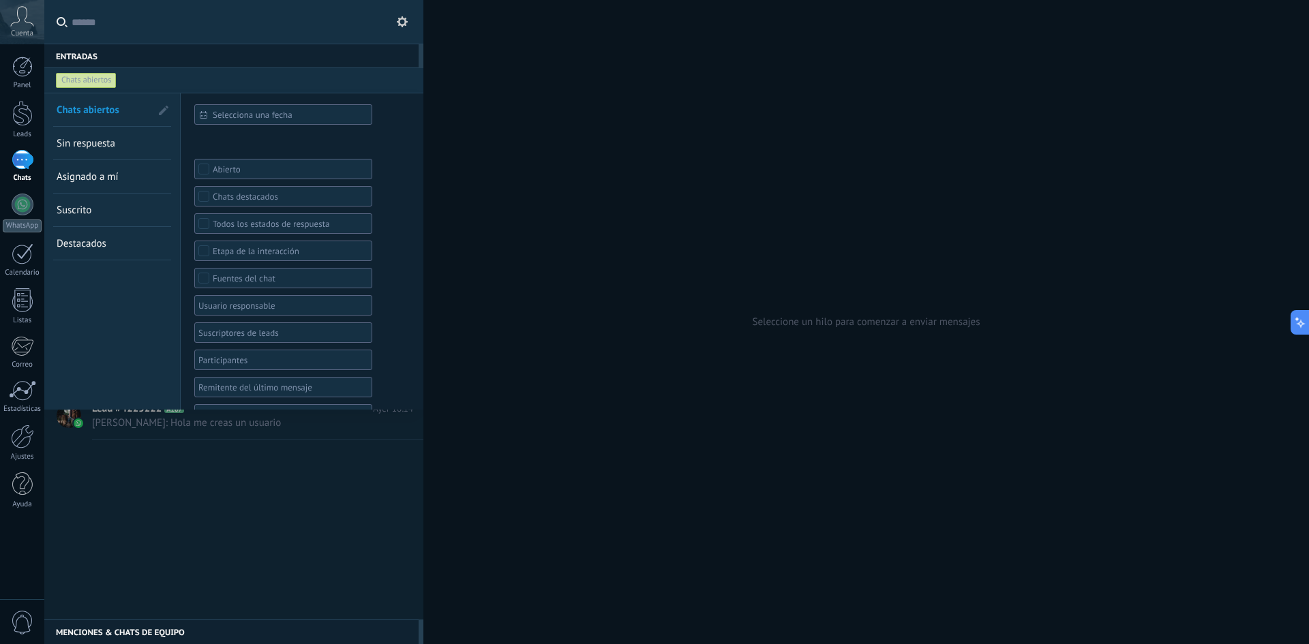
click at [114, 150] on link "Sin respuesta" at bounding box center [104, 143] width 94 height 33
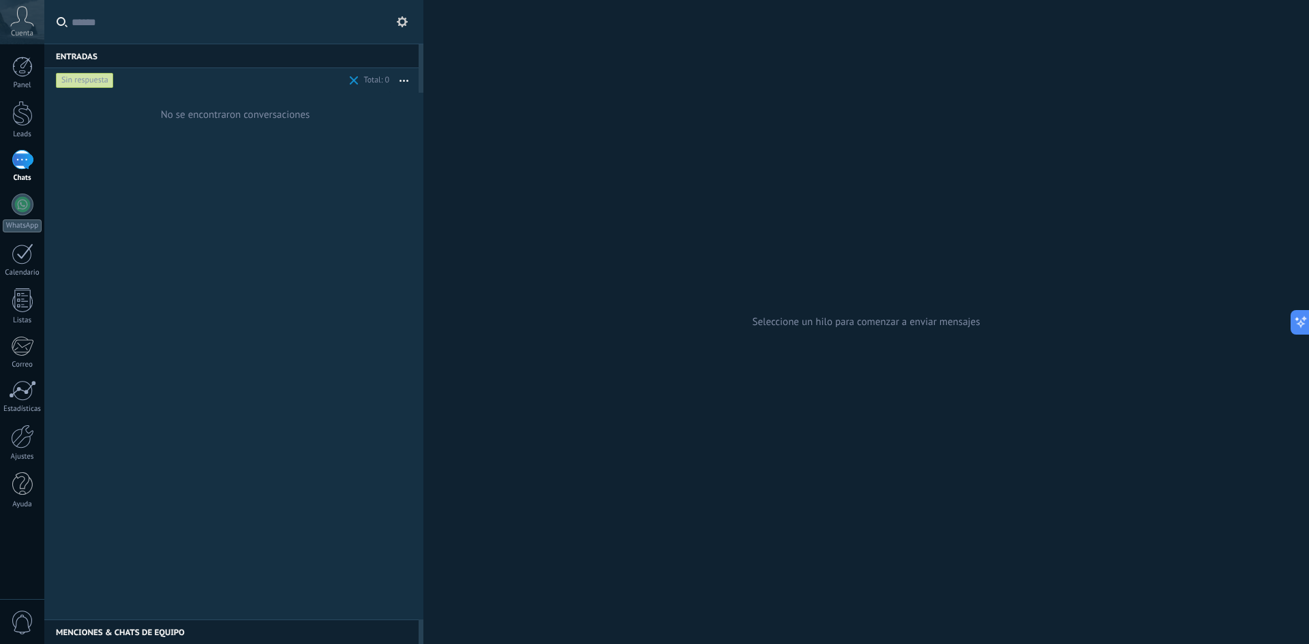
click at [23, 623] on span "0" at bounding box center [22, 623] width 23 height 24
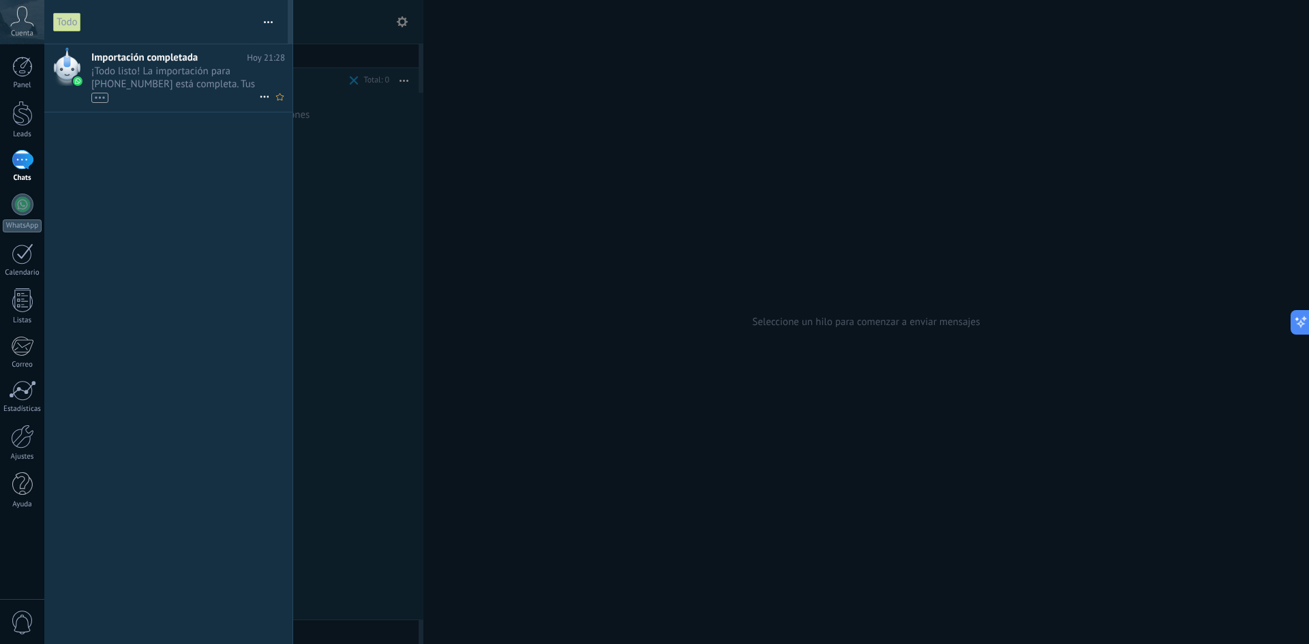
click at [184, 82] on span "¡Todo listo! La importación para +54 9 11 7134-2655 está completa. Tus datos de…" at bounding box center [175, 84] width 168 height 38
click at [261, 93] on icon at bounding box center [264, 97] width 16 height 16
click at [97, 96] on div at bounding box center [654, 322] width 1309 height 644
click at [98, 97] on div "•••" at bounding box center [99, 98] width 17 height 10
click at [97, 124] on div "•••" at bounding box center [99, 123] width 17 height 10
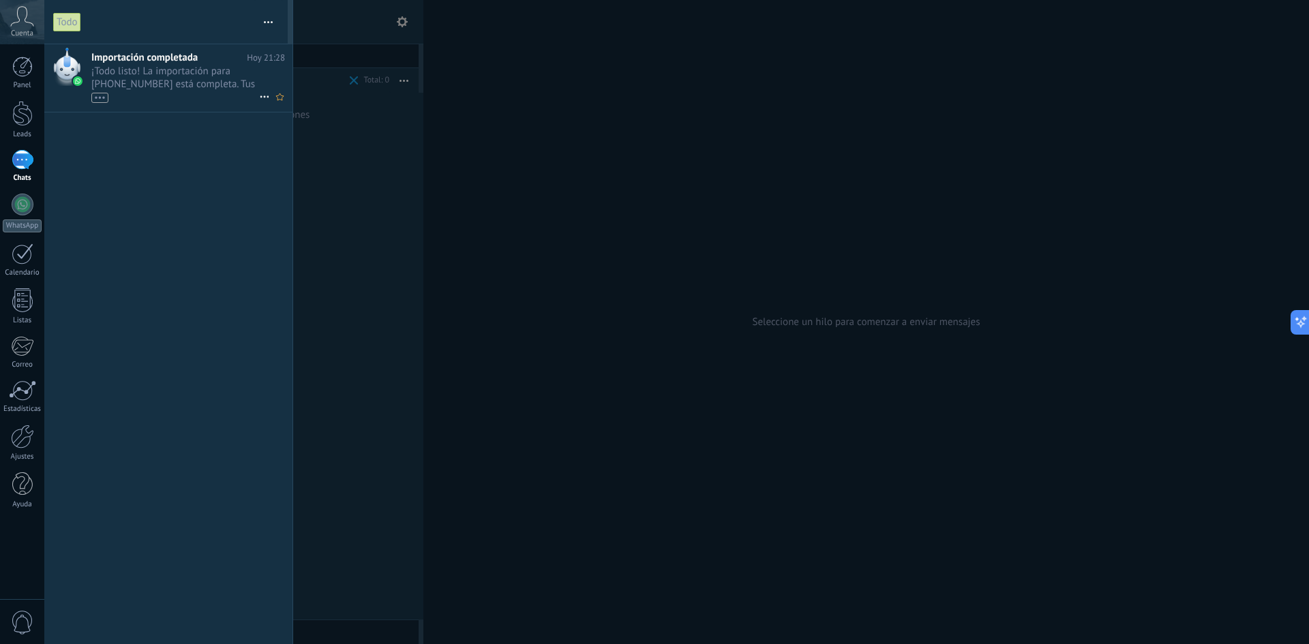
click at [101, 102] on div "•••" at bounding box center [99, 98] width 17 height 10
click at [260, 121] on use at bounding box center [264, 122] width 9 height 2
click at [288, 132] on span "Eliminar" at bounding box center [297, 128] width 36 height 27
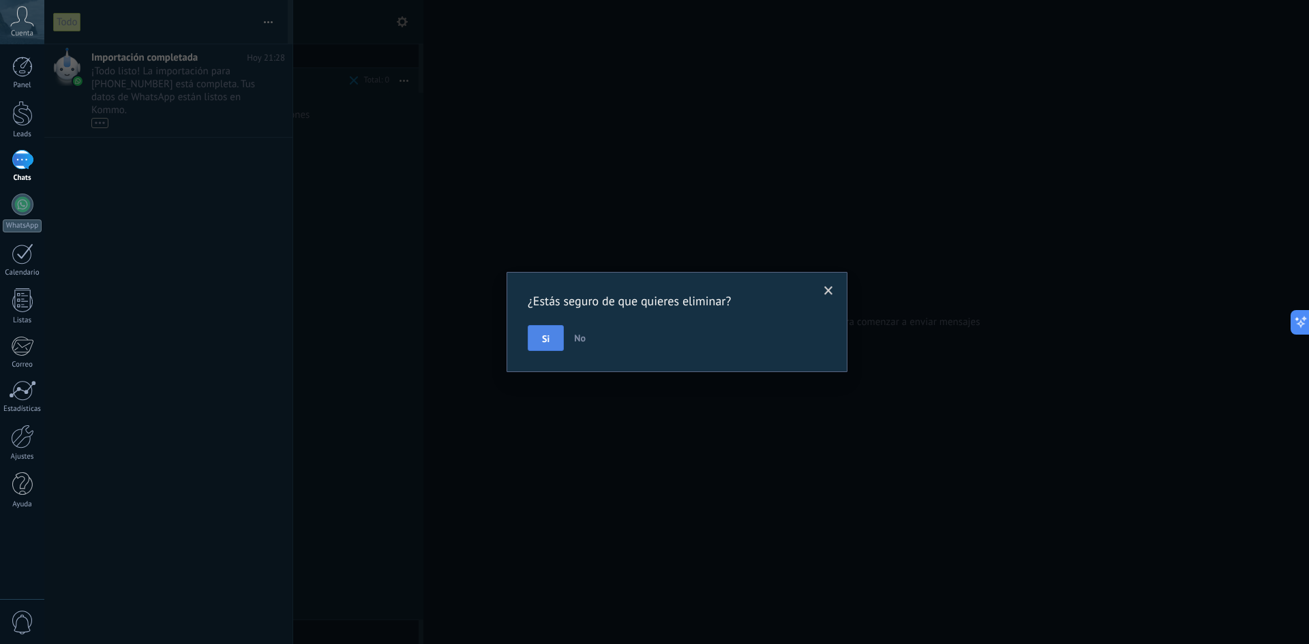
click at [547, 334] on span "Si" at bounding box center [545, 339] width 7 height 10
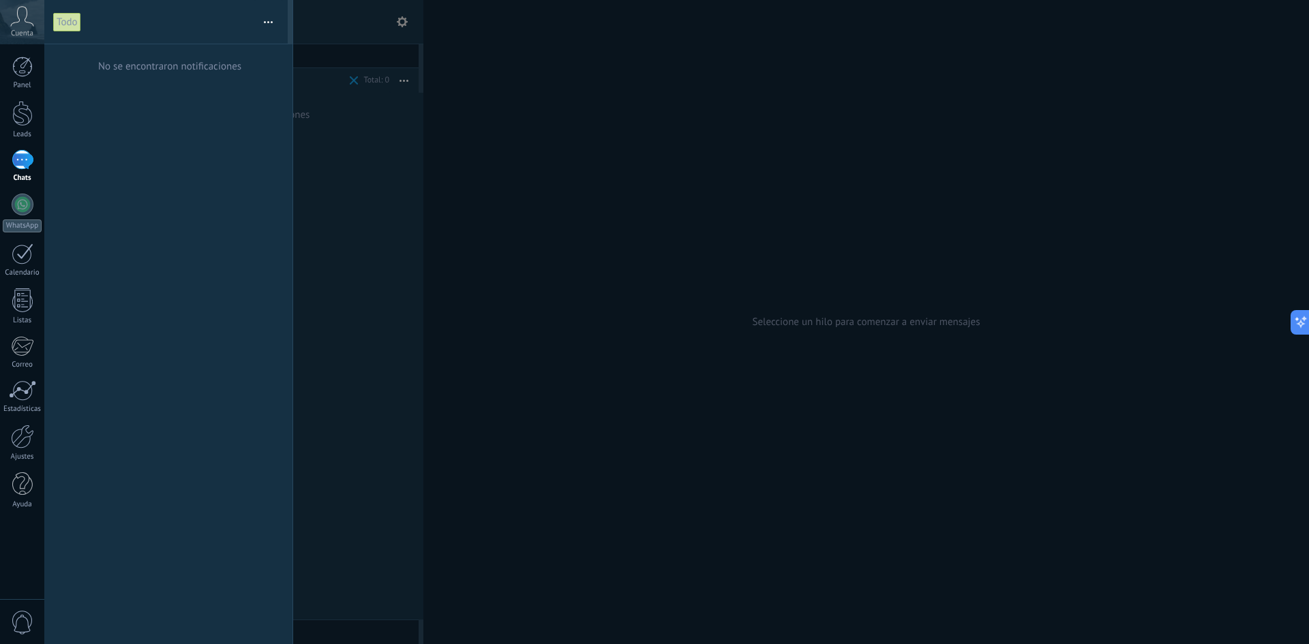
click at [30, 154] on div at bounding box center [23, 160] width 22 height 20
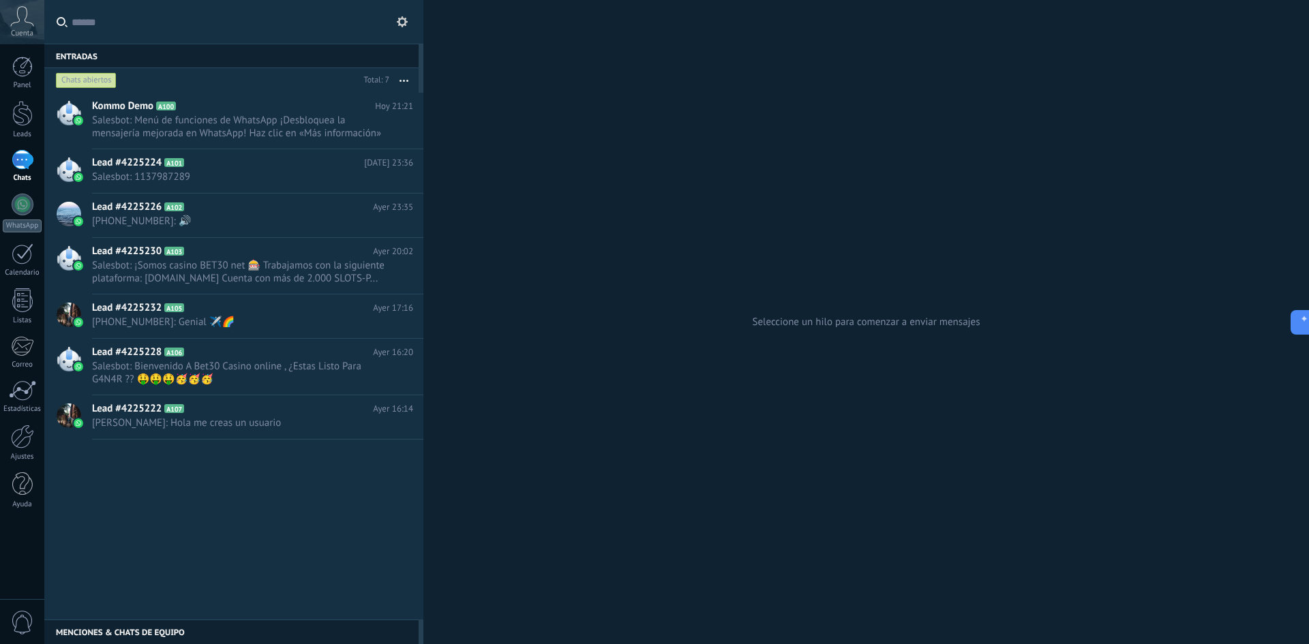
click at [79, 82] on div "Chats abiertos" at bounding box center [86, 80] width 61 height 16
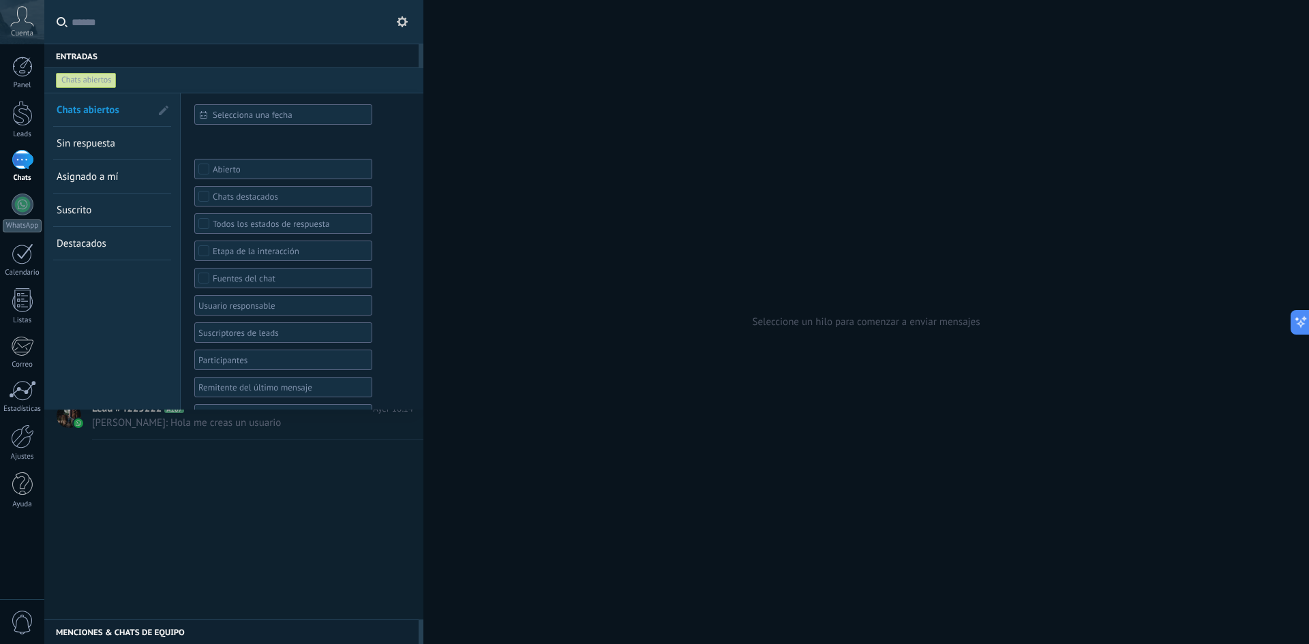
click at [95, 145] on span "Sin respuesta" at bounding box center [86, 143] width 59 height 13
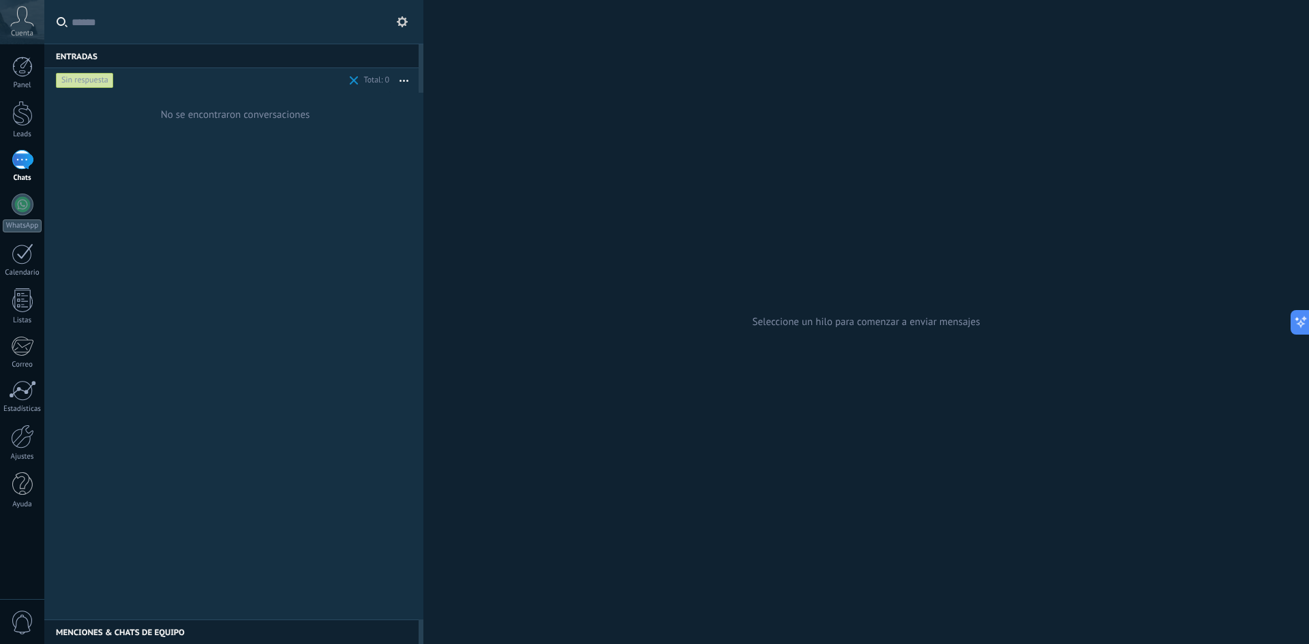
click at [580, 394] on div "Seleccione un hilo para comenzar a enviar mensajes" at bounding box center [865, 322] width 885 height 644
